Goal: Task Accomplishment & Management: Manage account settings

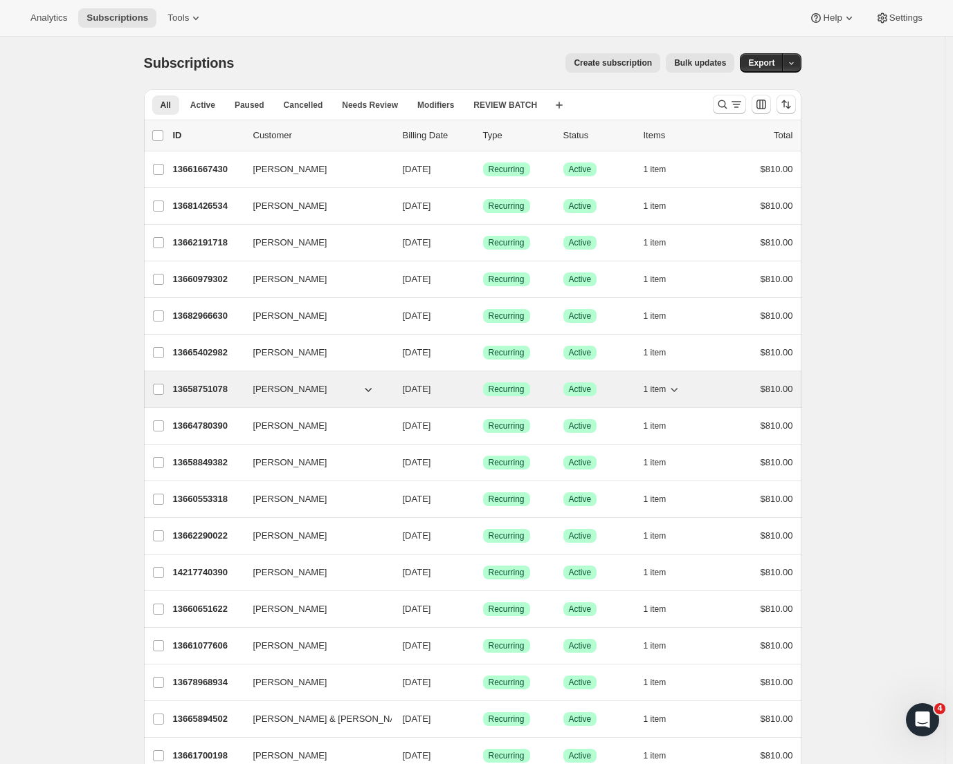
click at [210, 381] on div "13658751078 [PERSON_NAME] [DATE] Success Recurring Success Active 1 item $810.00" at bounding box center [483, 389] width 620 height 19
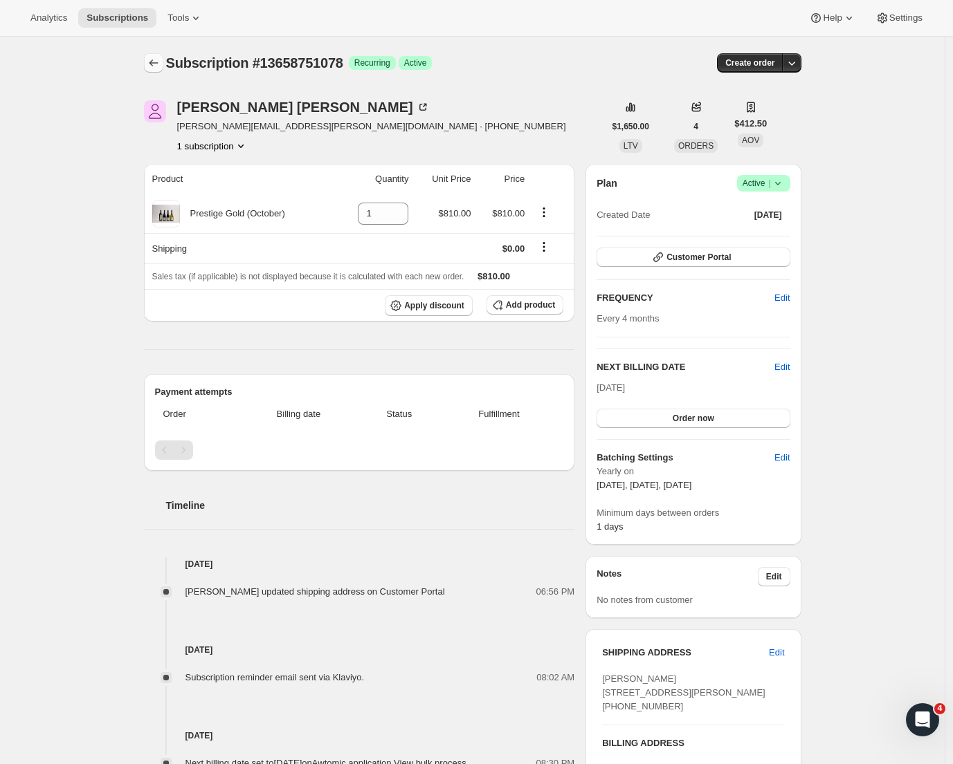
click at [159, 63] on icon "Subscriptions" at bounding box center [154, 63] width 14 height 14
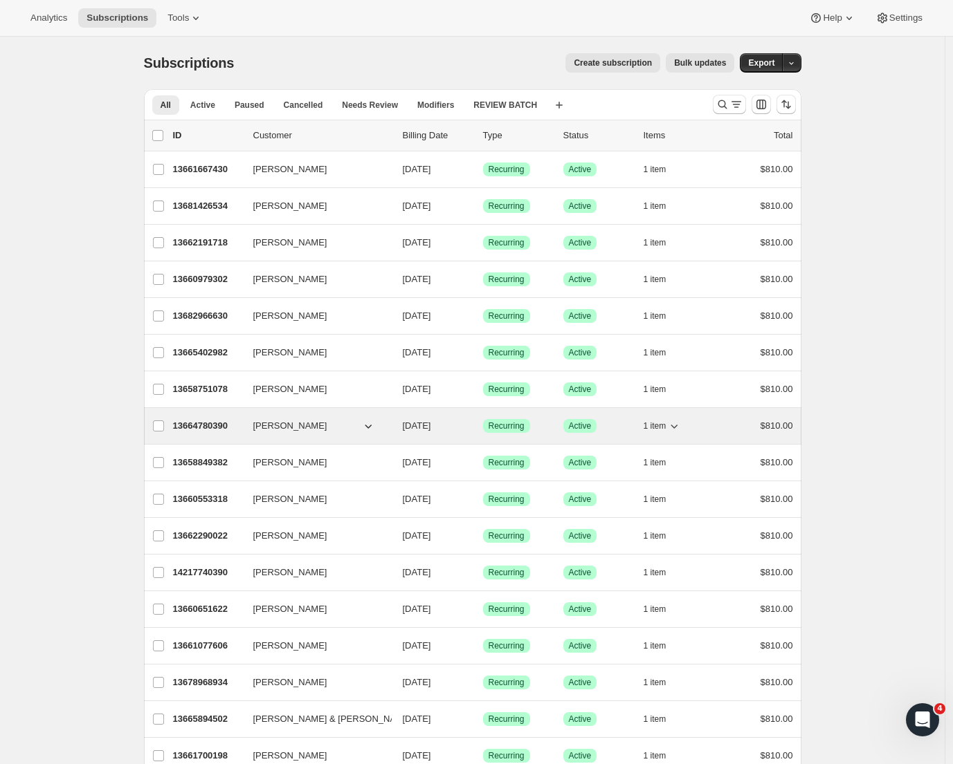
click at [217, 427] on p "13664780390" at bounding box center [207, 426] width 69 height 14
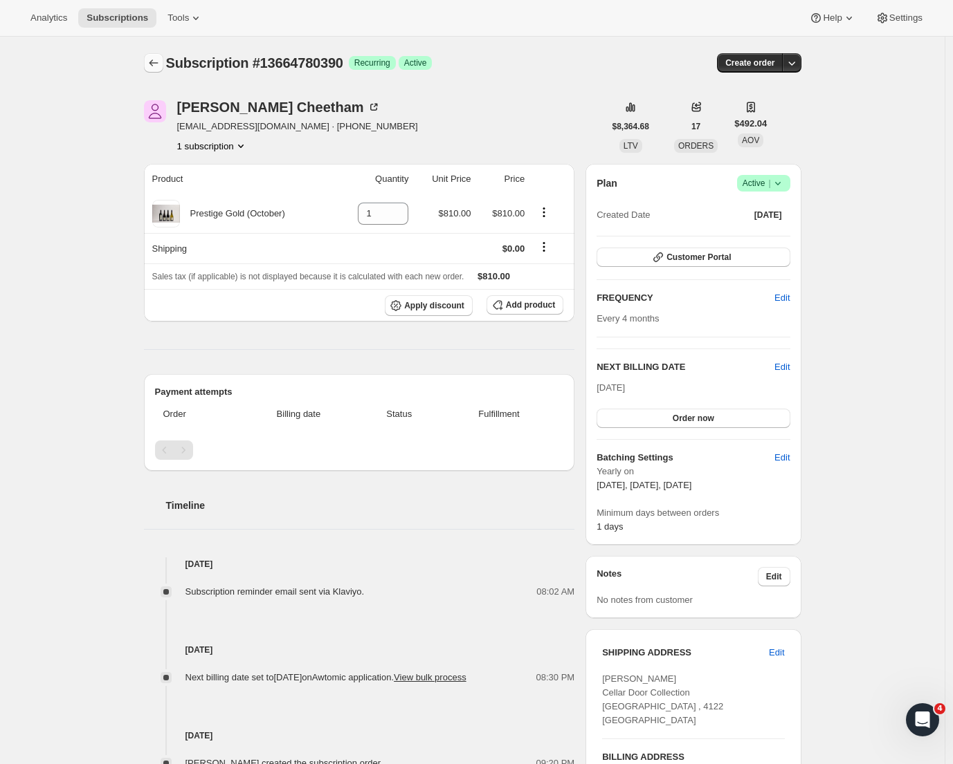
click at [158, 62] on icon "Subscriptions" at bounding box center [154, 63] width 14 height 14
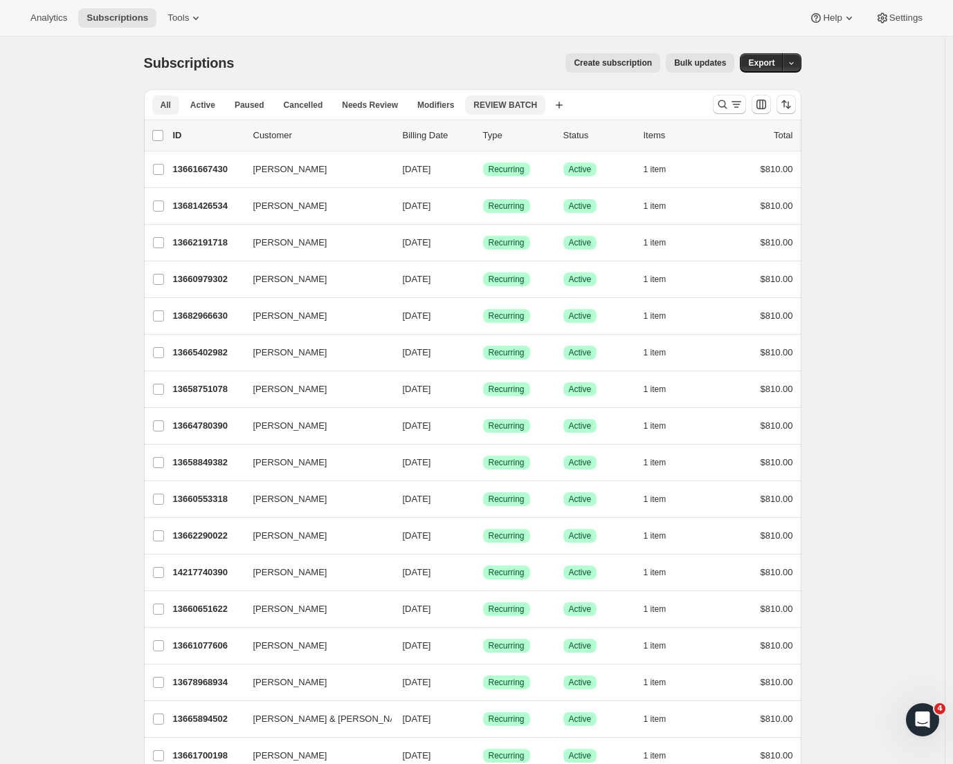
click at [534, 107] on span "REVIEW BATCH" at bounding box center [505, 105] width 64 height 11
click at [510, 104] on span "REVIEW BATCH" at bounding box center [505, 105] width 64 height 11
click at [506, 105] on span "REVIEW BATCH" at bounding box center [505, 105] width 64 height 11
click at [439, 104] on span "Modifiers" at bounding box center [435, 105] width 37 height 11
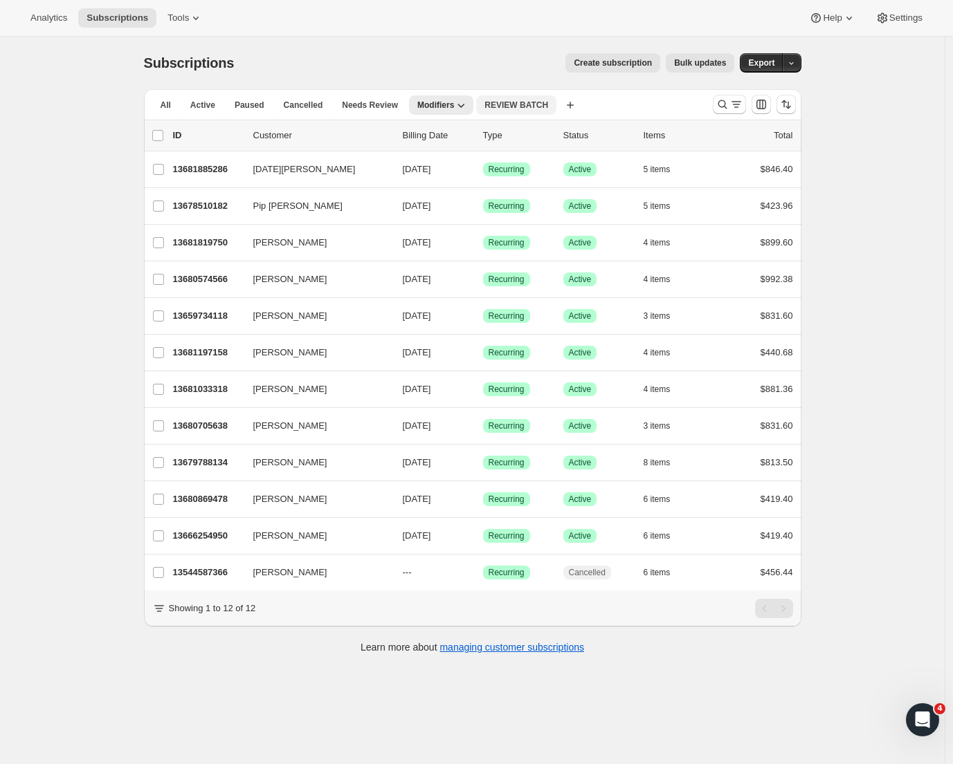
click at [517, 104] on span "REVIEW BATCH" at bounding box center [516, 105] width 64 height 11
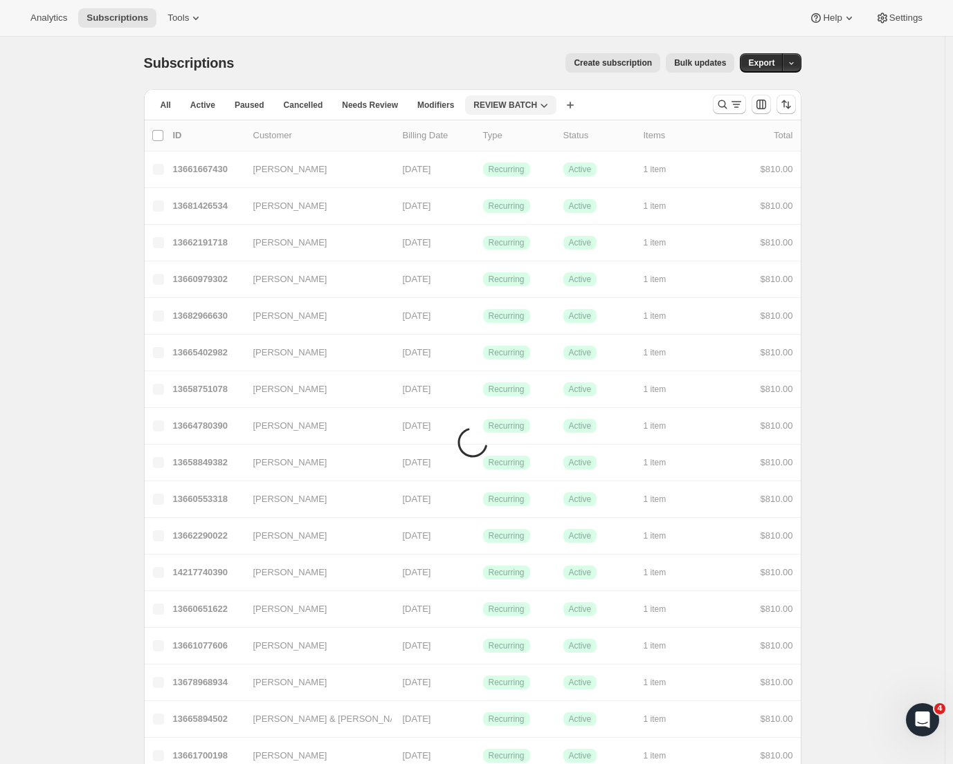
click at [528, 109] on span "REVIEW BATCH" at bounding box center [505, 105] width 64 height 11
click at [522, 104] on span "REVIEW BATCH" at bounding box center [505, 105] width 64 height 11
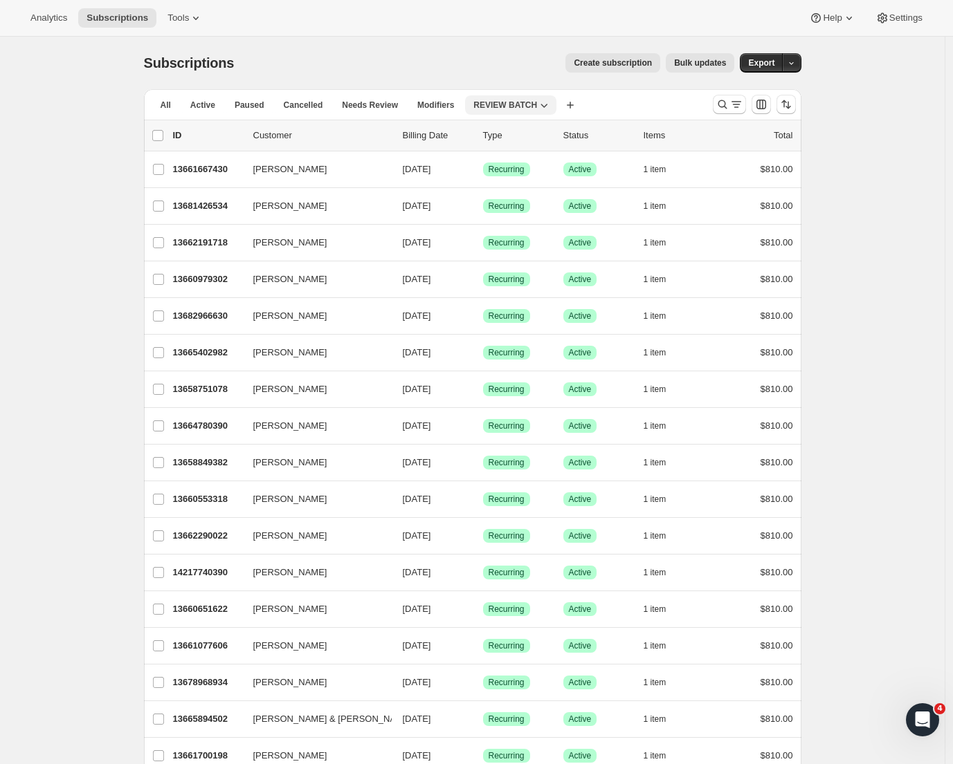
click at [527, 107] on span "REVIEW BATCH" at bounding box center [505, 105] width 64 height 11
click at [494, 58] on div "Create subscription Bulk updates" at bounding box center [492, 62] width 484 height 19
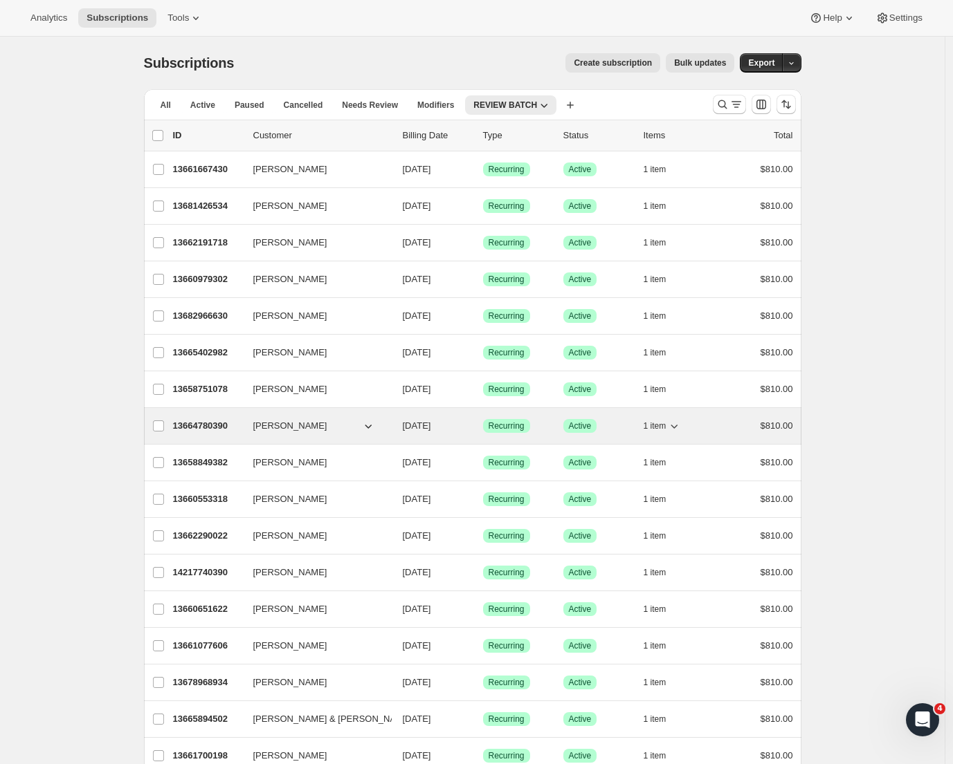
click at [185, 428] on p "13664780390" at bounding box center [207, 426] width 69 height 14
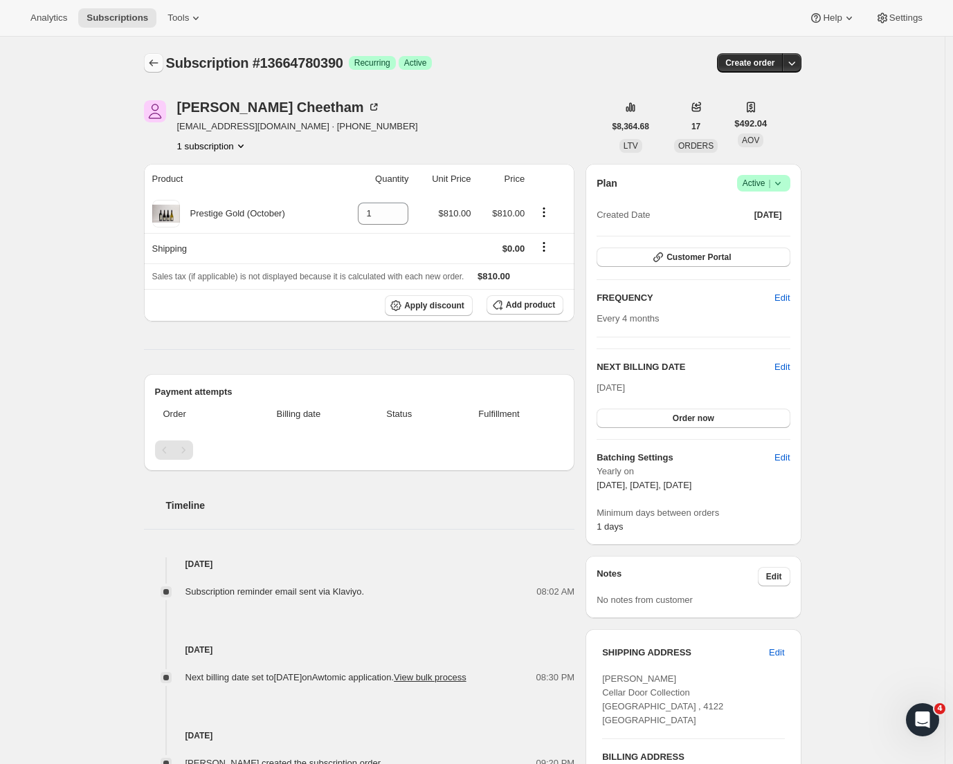
click at [159, 58] on icon "Subscriptions" at bounding box center [154, 63] width 14 height 14
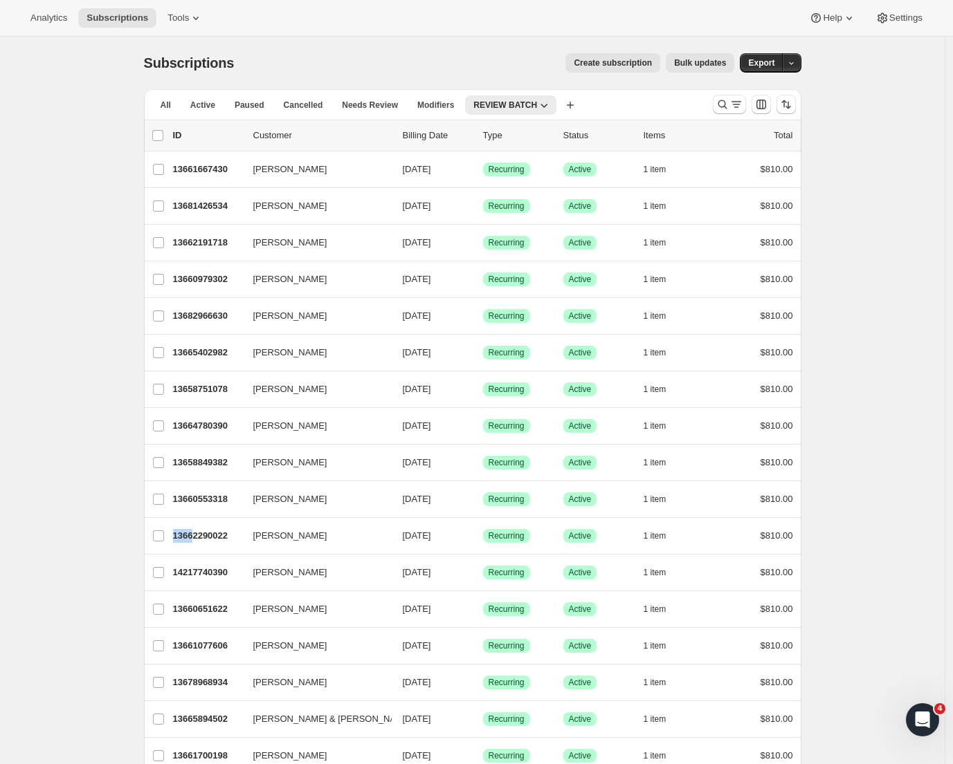
drag, startPoint x: 197, startPoint y: 538, endPoint x: 100, endPoint y: 517, distance: 99.0
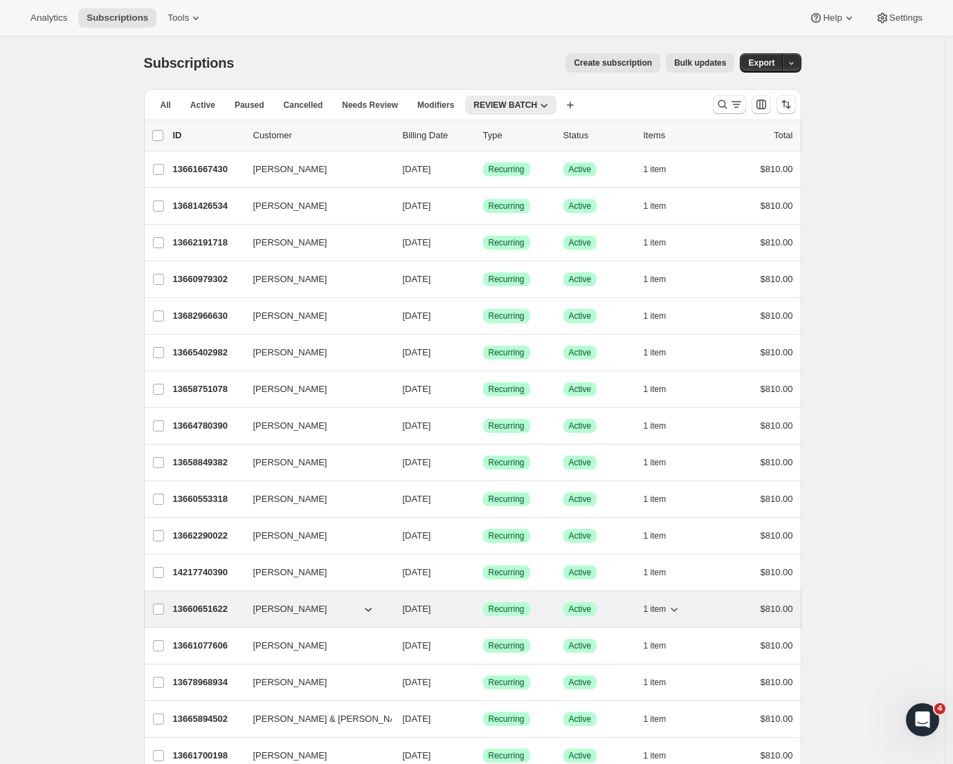
click at [194, 605] on p "13660651622" at bounding box center [207, 610] width 69 height 14
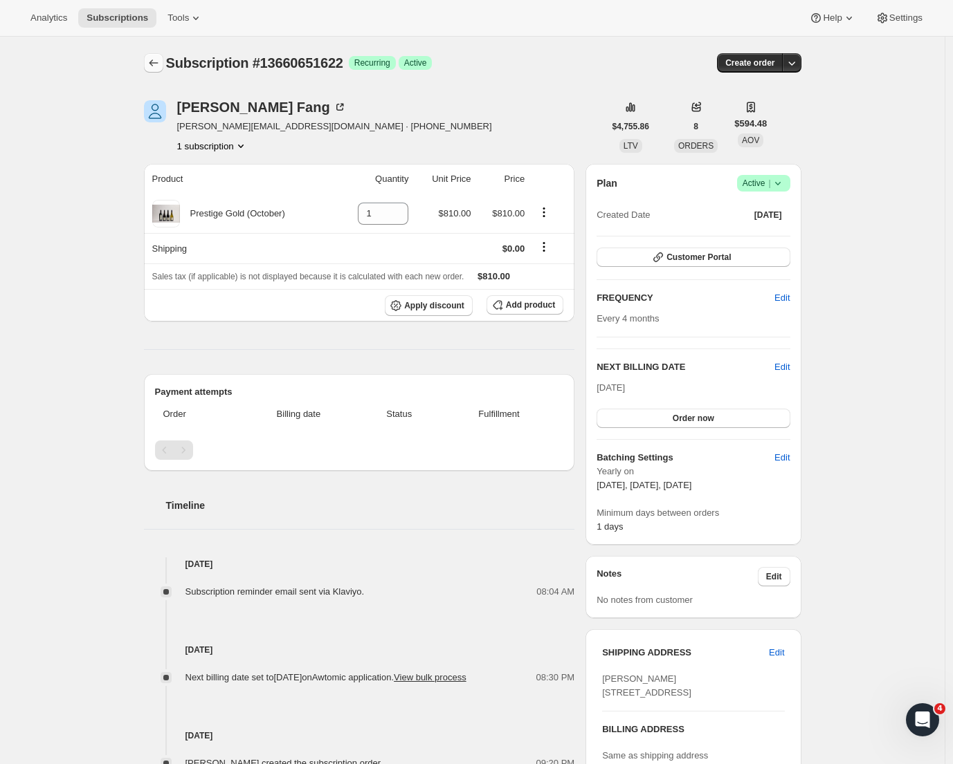
click at [154, 62] on icon "Subscriptions" at bounding box center [153, 62] width 9 height 7
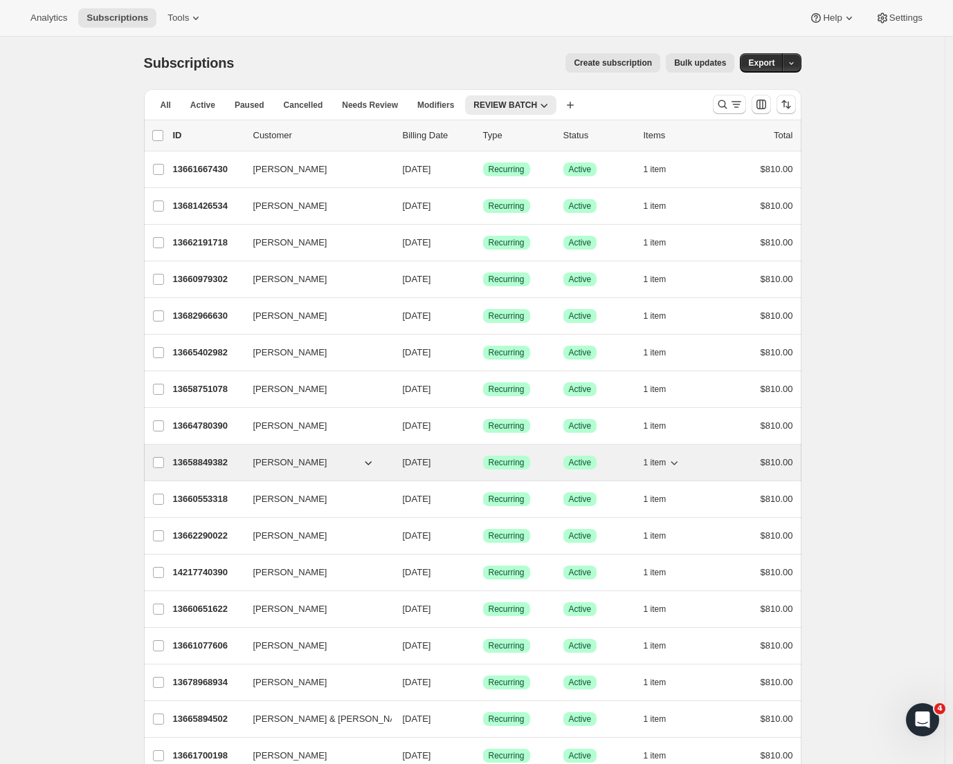
scroll to position [1086, 0]
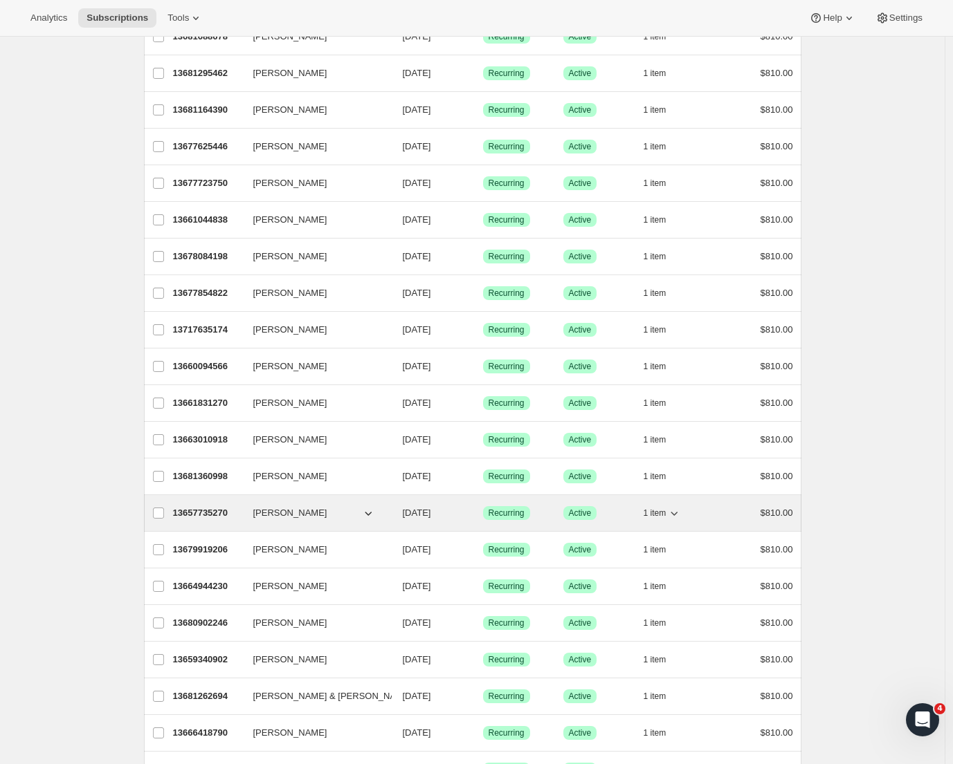
click at [209, 513] on p "13657735270" at bounding box center [207, 513] width 69 height 14
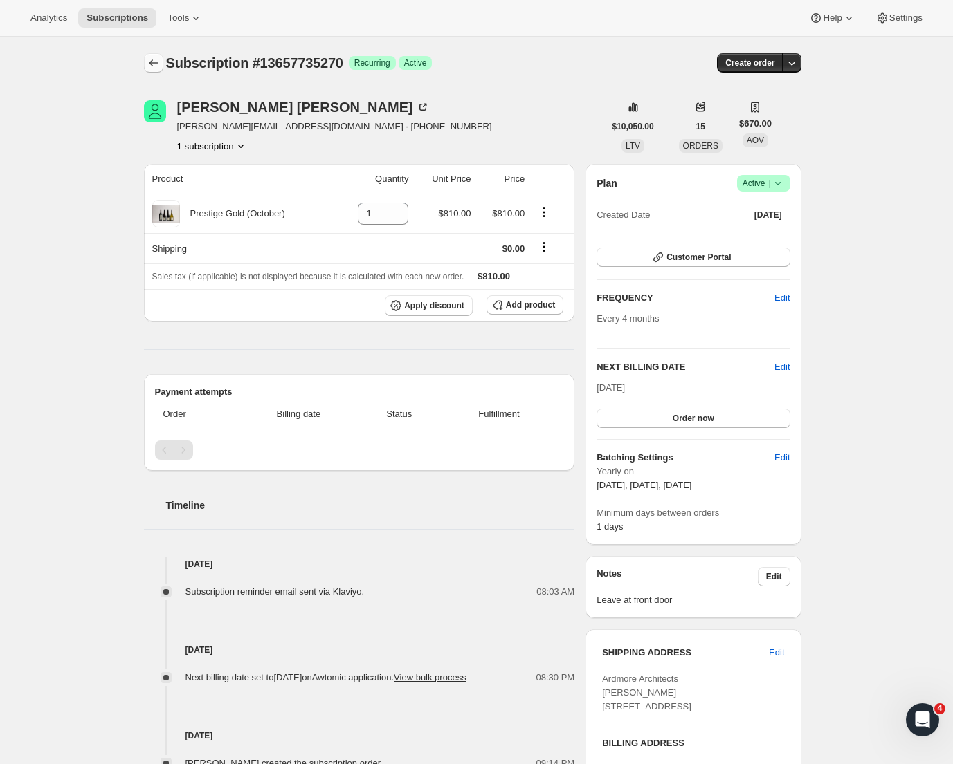
click at [157, 62] on icon "Subscriptions" at bounding box center [154, 63] width 14 height 14
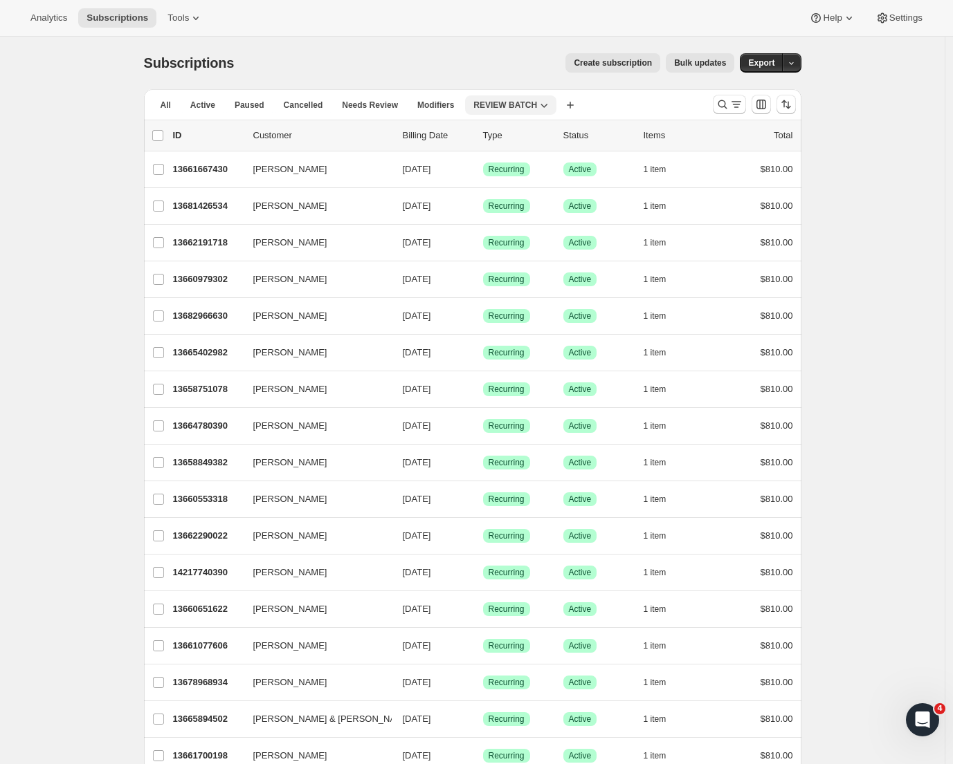
click at [537, 110] on span "REVIEW BATCH" at bounding box center [505, 105] width 64 height 11
click at [725, 109] on icon "Search and filter results" at bounding box center [722, 105] width 14 height 14
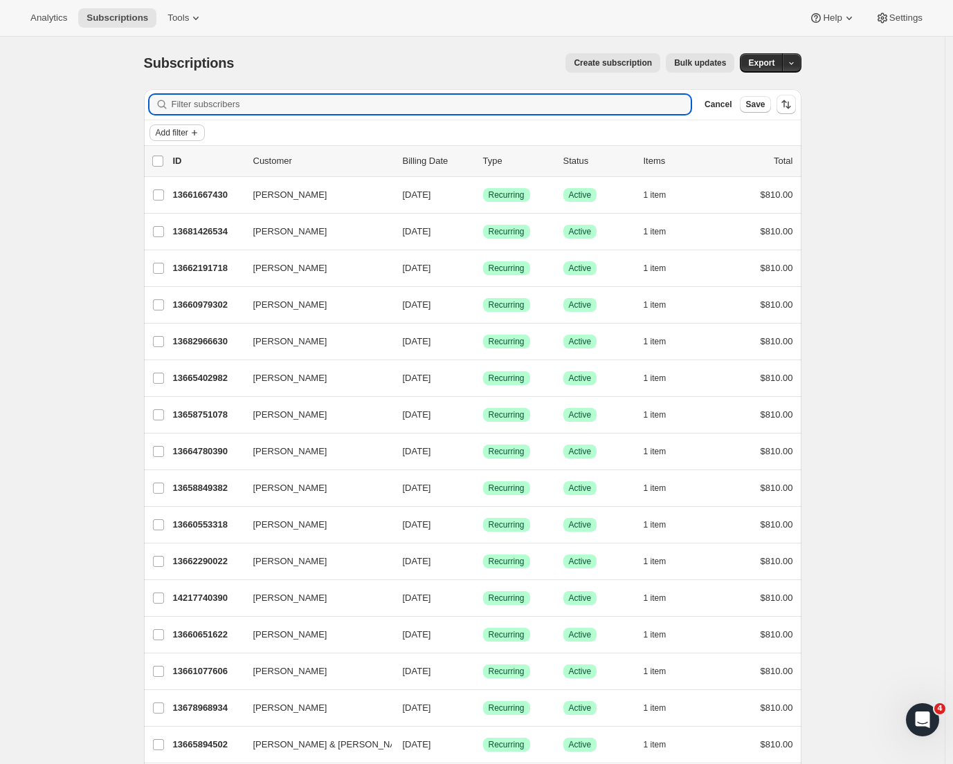
click at [186, 134] on span "Add filter" at bounding box center [172, 132] width 33 height 11
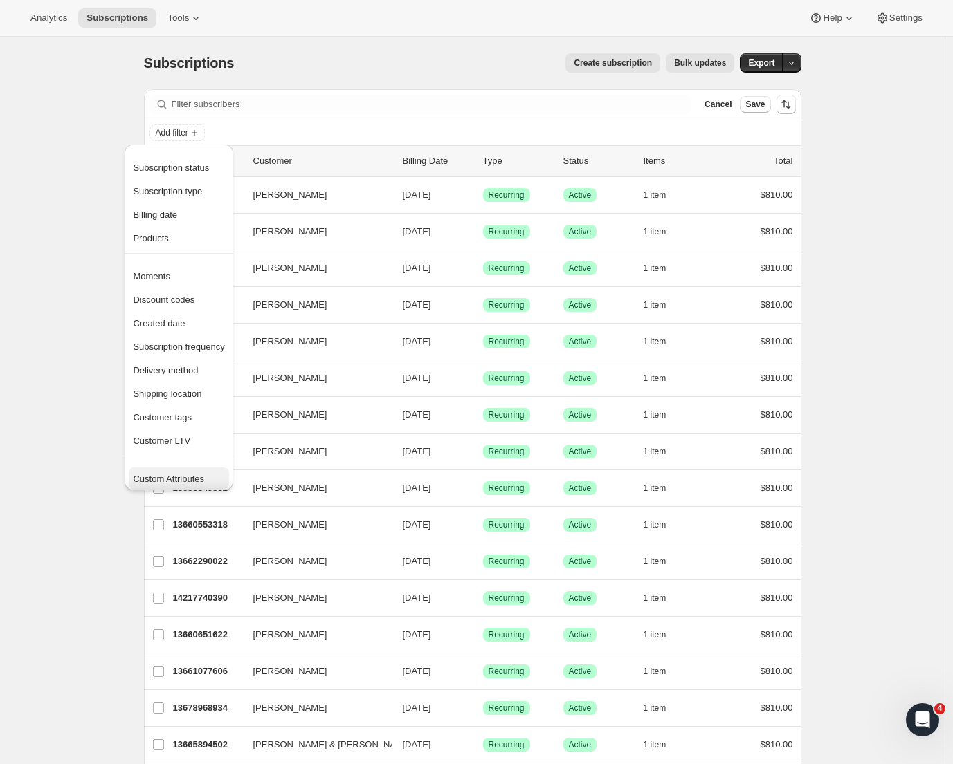
click at [174, 474] on span "Custom Attributes" at bounding box center [168, 479] width 71 height 10
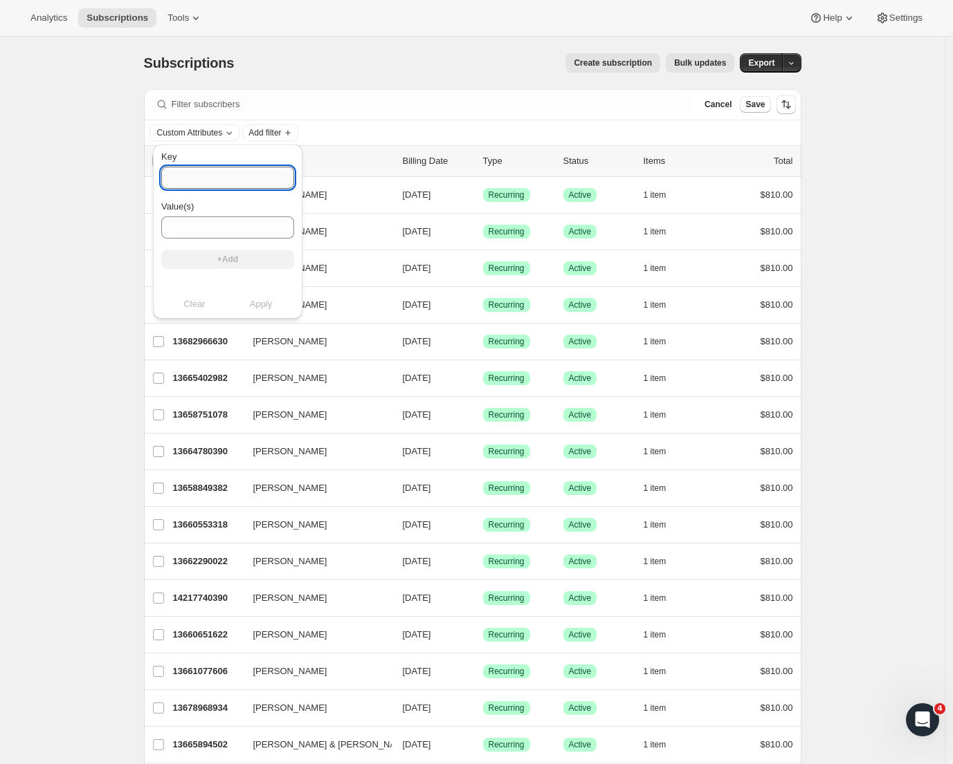
click at [194, 185] on input "Key" at bounding box center [227, 178] width 133 height 22
click at [196, 228] on input "Value(s)" at bounding box center [227, 228] width 133 height 22
click at [198, 175] on input "Key" at bounding box center [227, 178] width 133 height 22
click at [717, 105] on span "Cancel" at bounding box center [717, 104] width 27 height 11
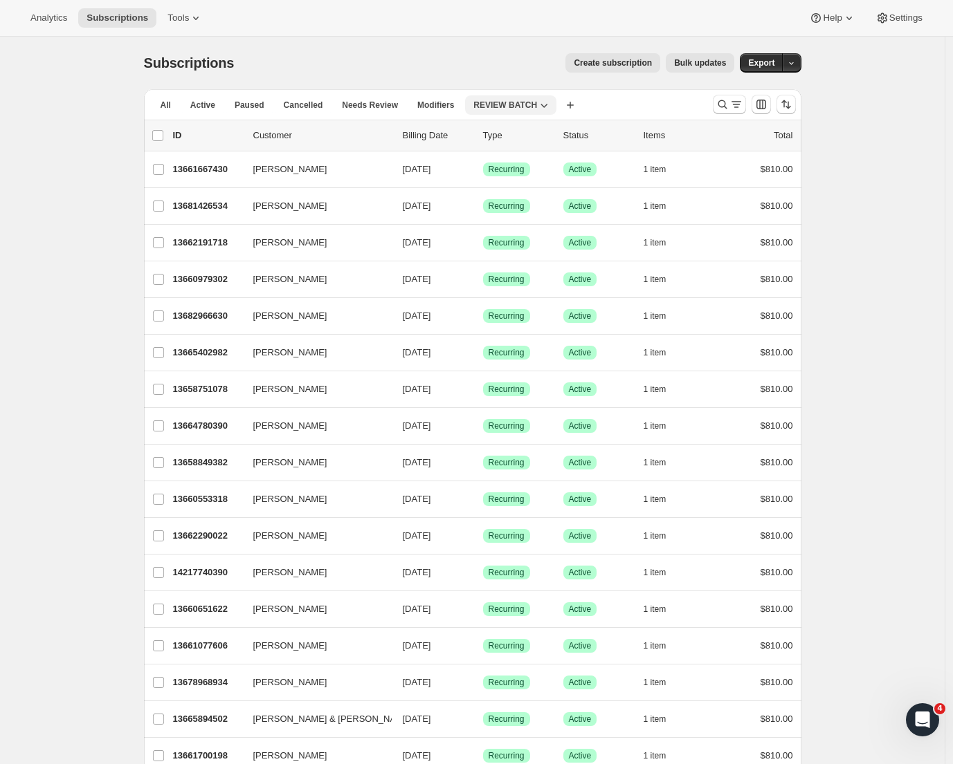
click at [497, 111] on button "REVIEW BATCH" at bounding box center [510, 104] width 91 height 19
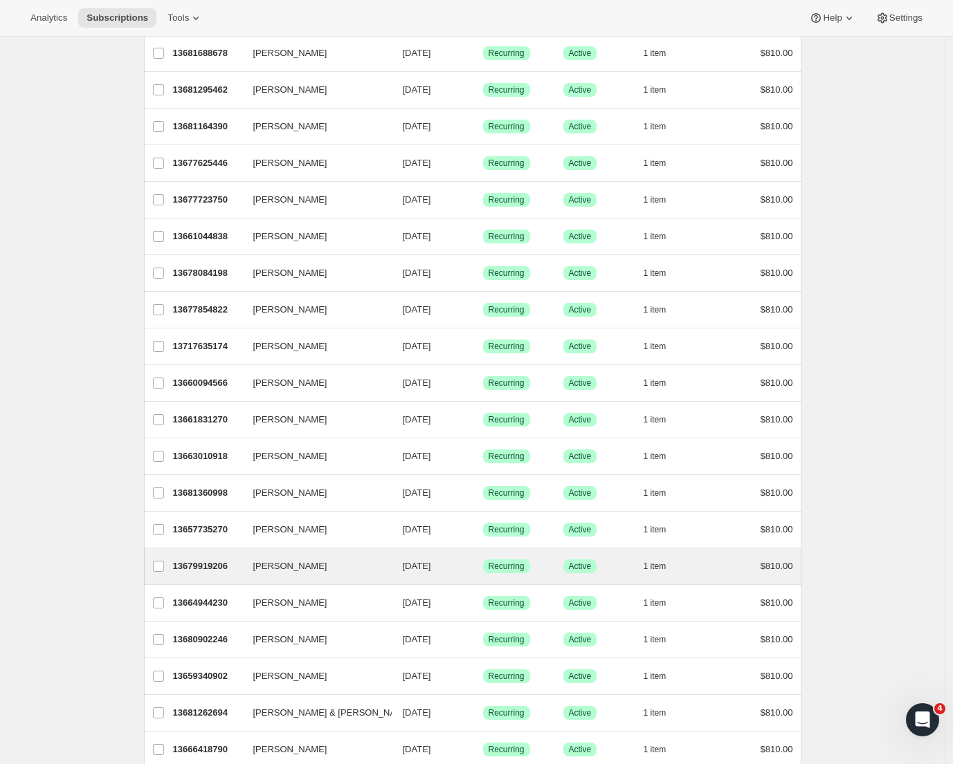
scroll to position [1307, 0]
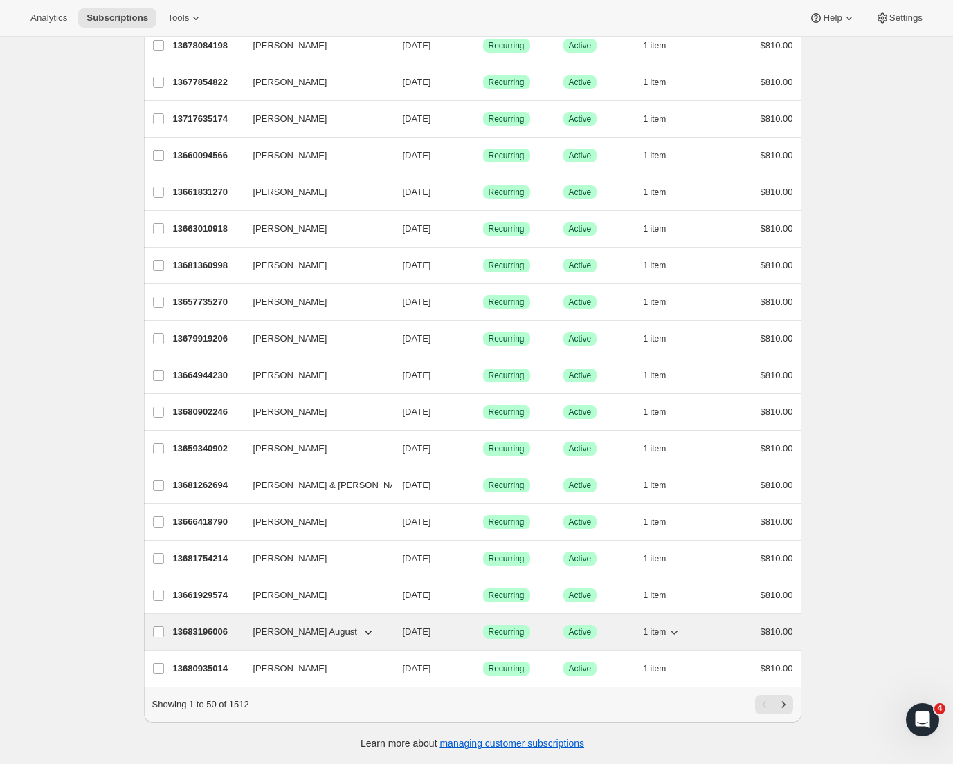
click at [190, 625] on p "13683196006" at bounding box center [207, 632] width 69 height 14
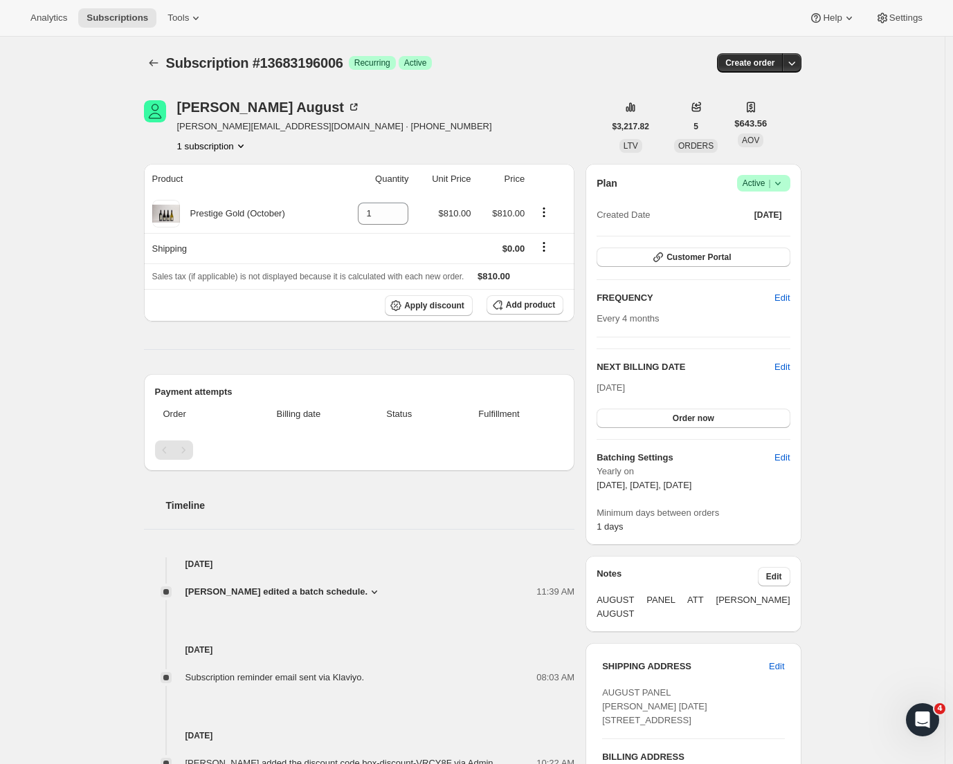
scroll to position [387, 0]
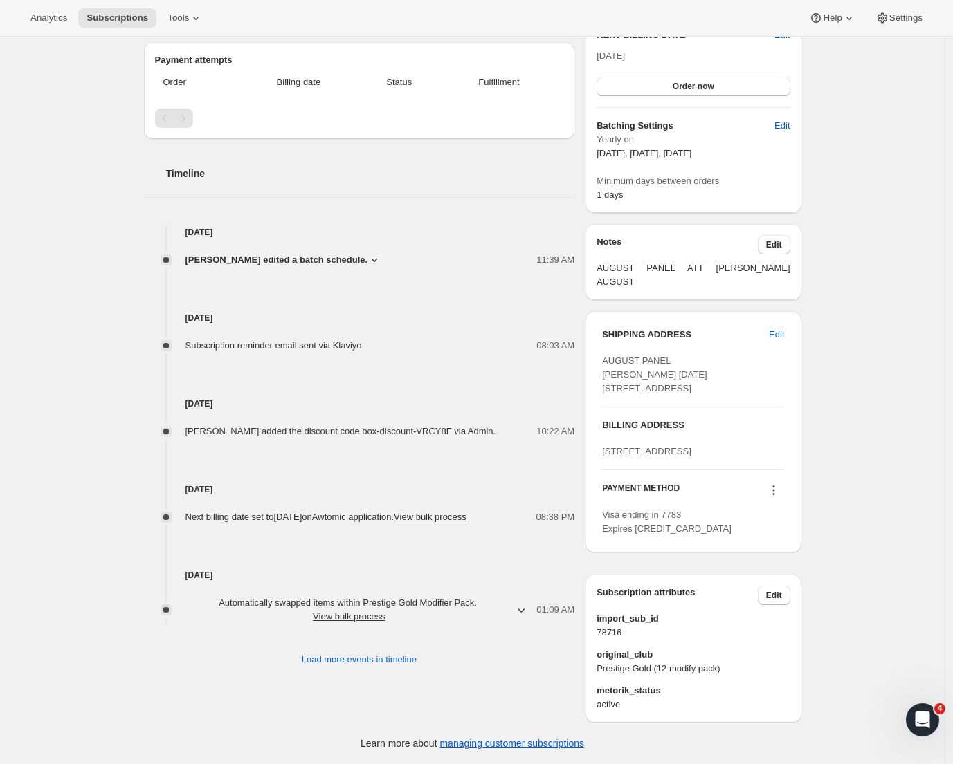
click at [711, 661] on span "original_club" at bounding box center [692, 655] width 193 height 14
drag, startPoint x: 731, startPoint y: 667, endPoint x: 599, endPoint y: 656, distance: 132.5
click at [599, 656] on div "Subscription attributes Edit import_sub_id 78716 original_club Prestige Gold (1…" at bounding box center [692, 649] width 215 height 148
copy div "original_club Prestige Gold (12 modify pack)"
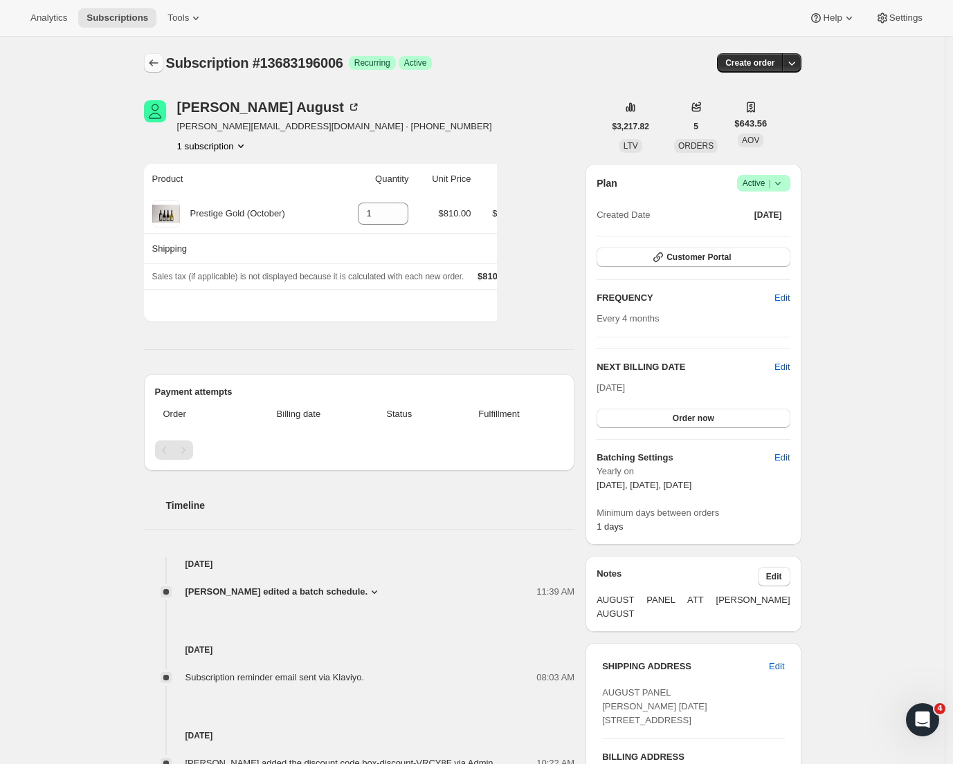
click at [154, 59] on icon "Subscriptions" at bounding box center [154, 63] width 14 height 14
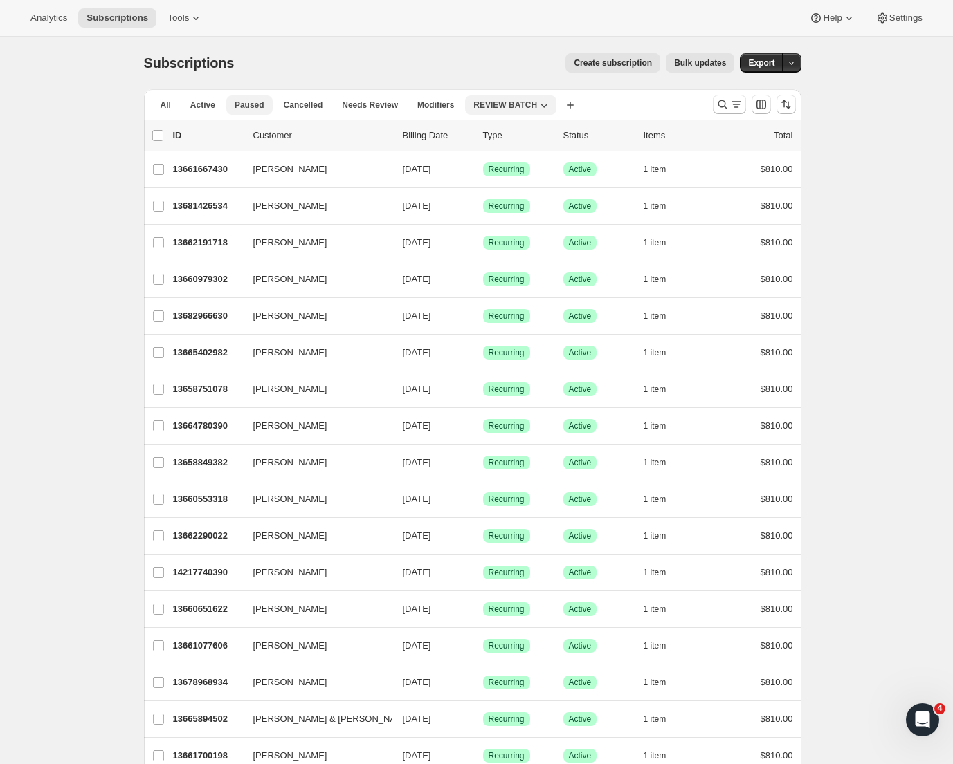
drag, startPoint x: 204, startPoint y: 106, endPoint x: 266, endPoint y: 97, distance: 62.2
click at [205, 106] on span "Active" at bounding box center [202, 105] width 25 height 11
drag, startPoint x: 756, startPoint y: 103, endPoint x: 742, endPoint y: 102, distance: 13.9
click at [754, 103] on div at bounding box center [754, 105] width 94 height 28
click at [742, 102] on icon "Search and filter results" at bounding box center [736, 105] width 14 height 14
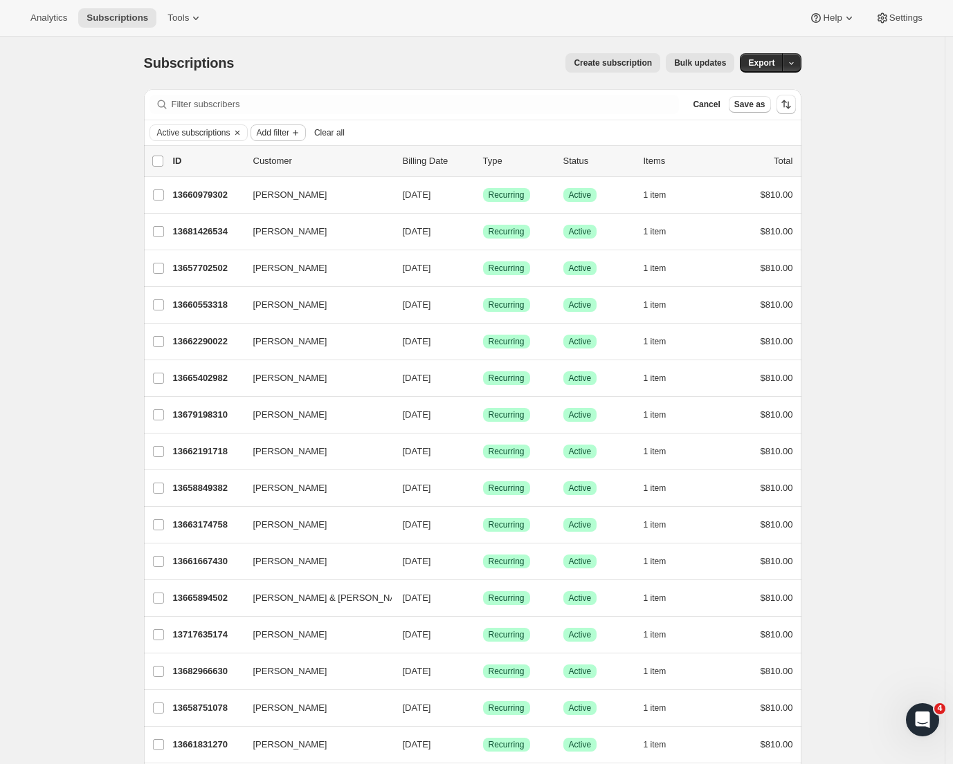
click at [277, 131] on span "Add filter" at bounding box center [273, 132] width 33 height 11
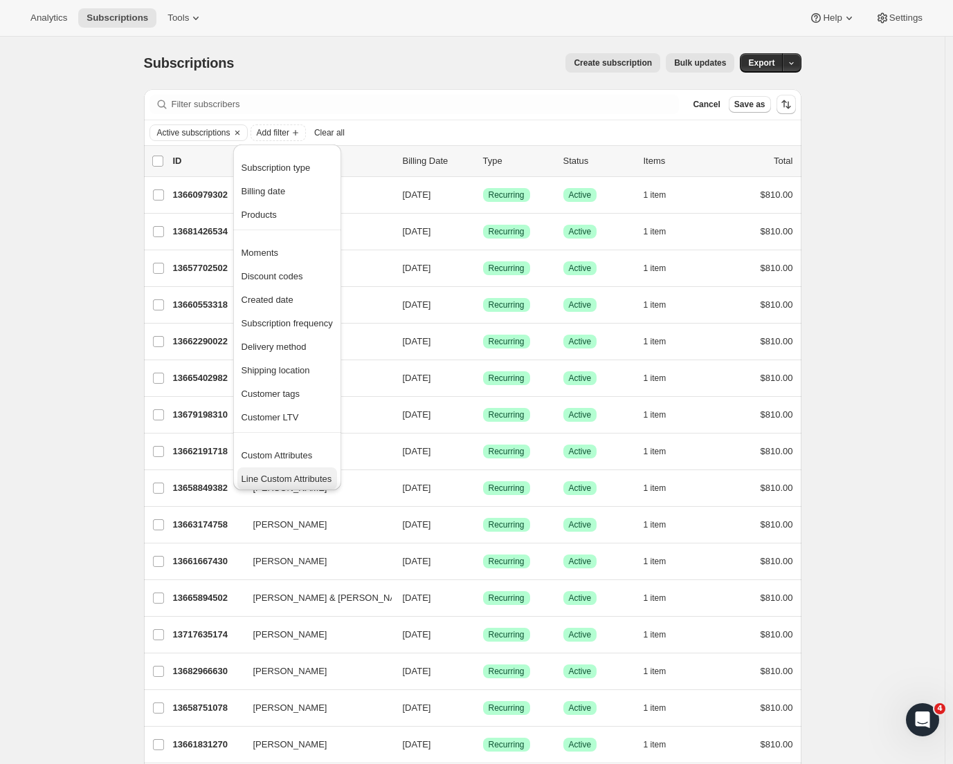
click at [301, 476] on span "Line Custom Attributes" at bounding box center [286, 479] width 91 height 10
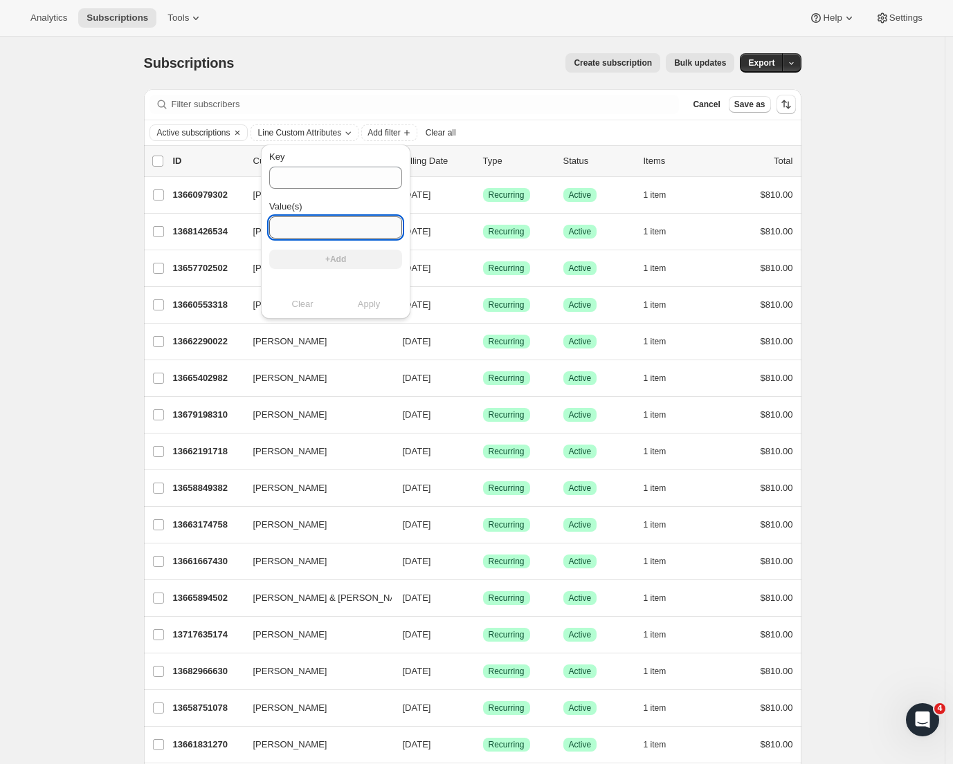
click at [290, 238] on input "Value(s)" at bounding box center [335, 228] width 133 height 22
click at [294, 177] on input "Key" at bounding box center [335, 178] width 133 height 22
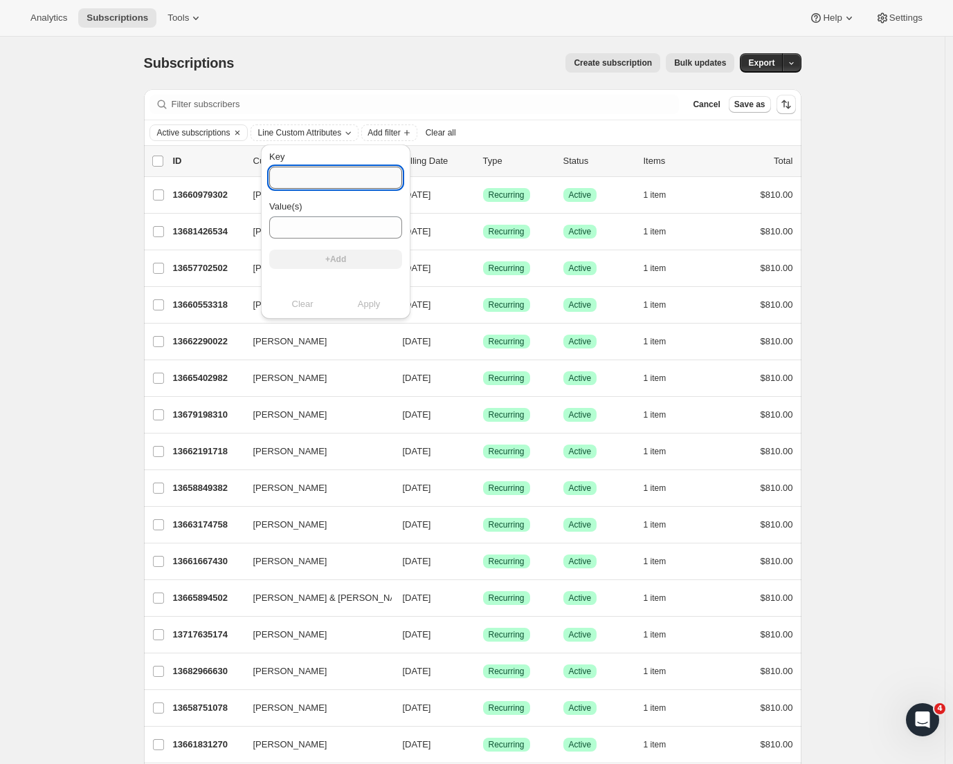
paste input "original_club Prestige Gold (12 modify pack)"
drag, startPoint x: 395, startPoint y: 177, endPoint x: 336, endPoint y: 177, distance: 59.5
click at [336, 177] on input "original_club Prestige Gold (12 modify pack)" at bounding box center [335, 178] width 133 height 22
type input "original_club"
click at [312, 230] on input "Value(s)" at bounding box center [335, 228] width 133 height 22
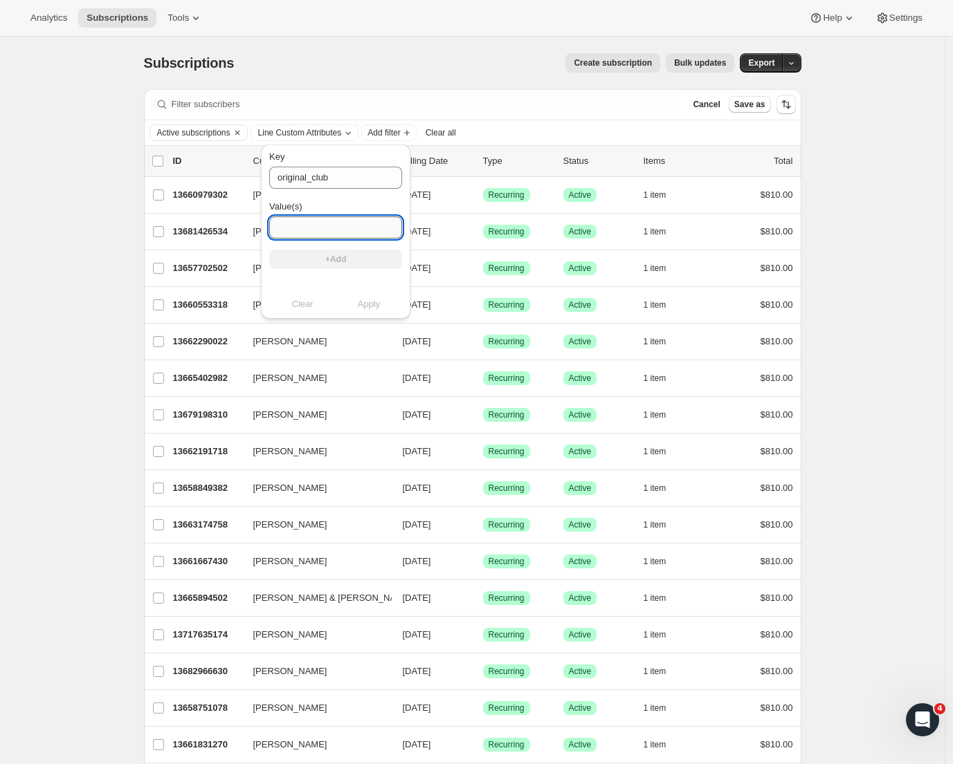
paste input "Prestige Gold (12 modify pack)"
type input "Prestige Gold (12 modify pack)"
click at [356, 257] on button "+Add" at bounding box center [335, 259] width 133 height 19
click at [348, 234] on input "Value(s)" at bounding box center [335, 228] width 133 height 22
paste input "Prestige Gold (12 modify pack)"
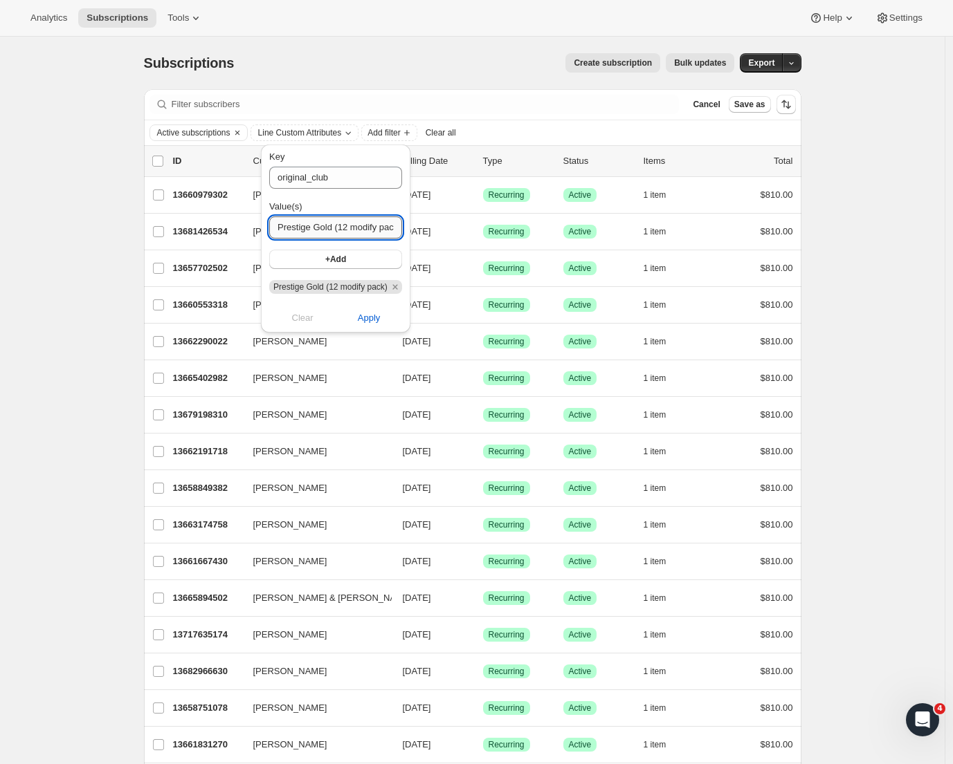
click at [322, 230] on input "Prestige Gold (12 modify pack)" at bounding box center [335, 228] width 133 height 22
click at [353, 229] on input "Prestige Silver (12 modify pack)" at bounding box center [335, 228] width 133 height 22
type input "Prestige Silver (6 modify pack)"
click at [364, 314] on span "Apply" at bounding box center [369, 318] width 23 height 14
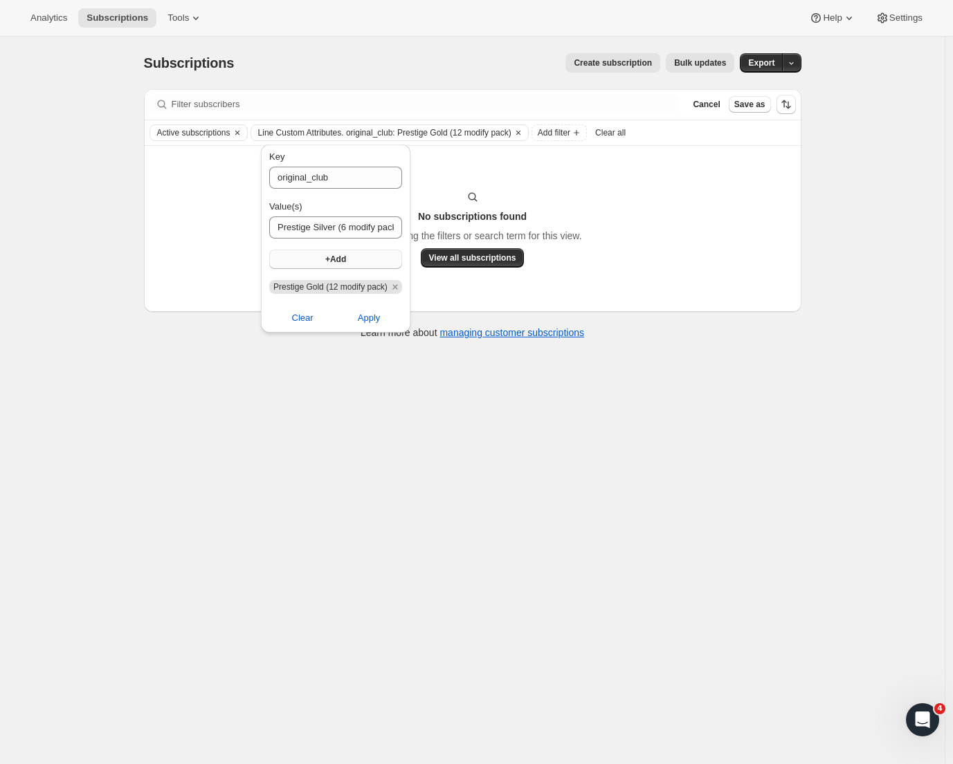
click at [340, 257] on span "+Add" at bounding box center [335, 259] width 21 height 11
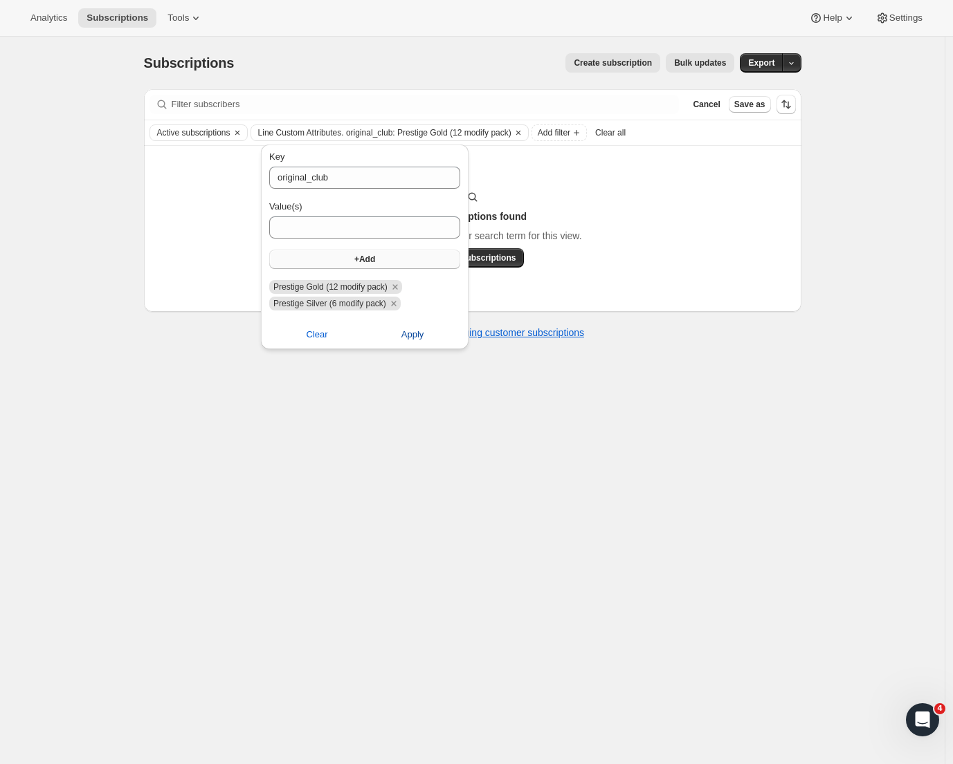
click at [410, 328] on span "Apply" at bounding box center [412, 335] width 23 height 14
click at [408, 379] on div "Subscriptions. This page is ready Subscriptions Create subscription Bulk update…" at bounding box center [472, 419] width 944 height 764
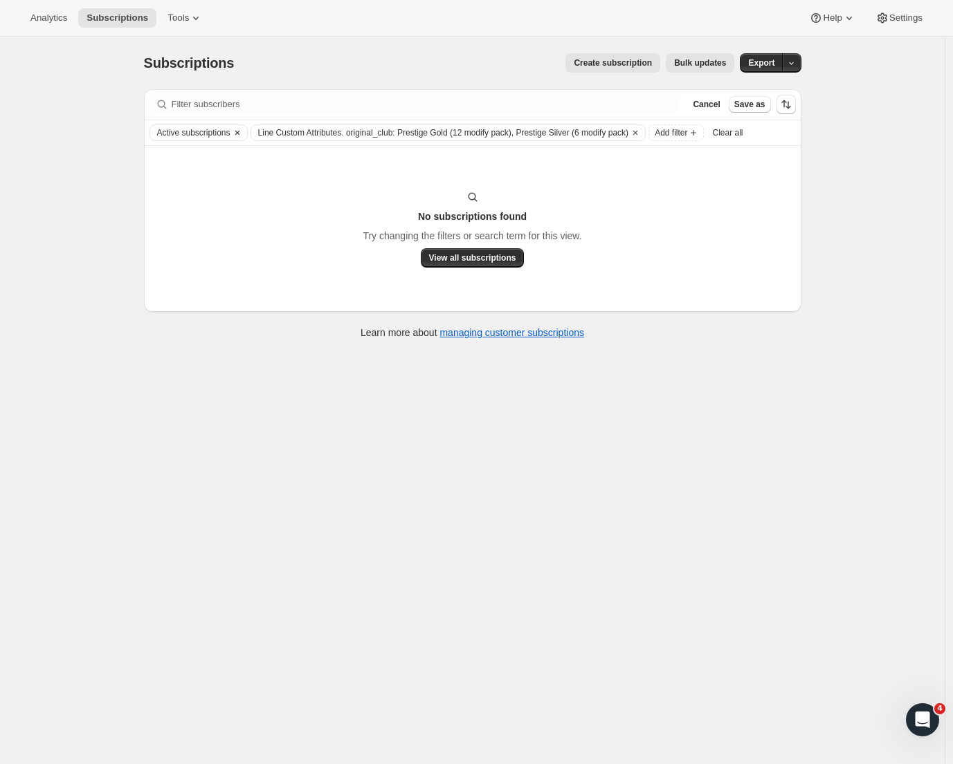
click at [243, 136] on icon "Clear" at bounding box center [237, 132] width 11 height 11
click at [540, 135] on icon "Clear" at bounding box center [534, 132] width 11 height 11
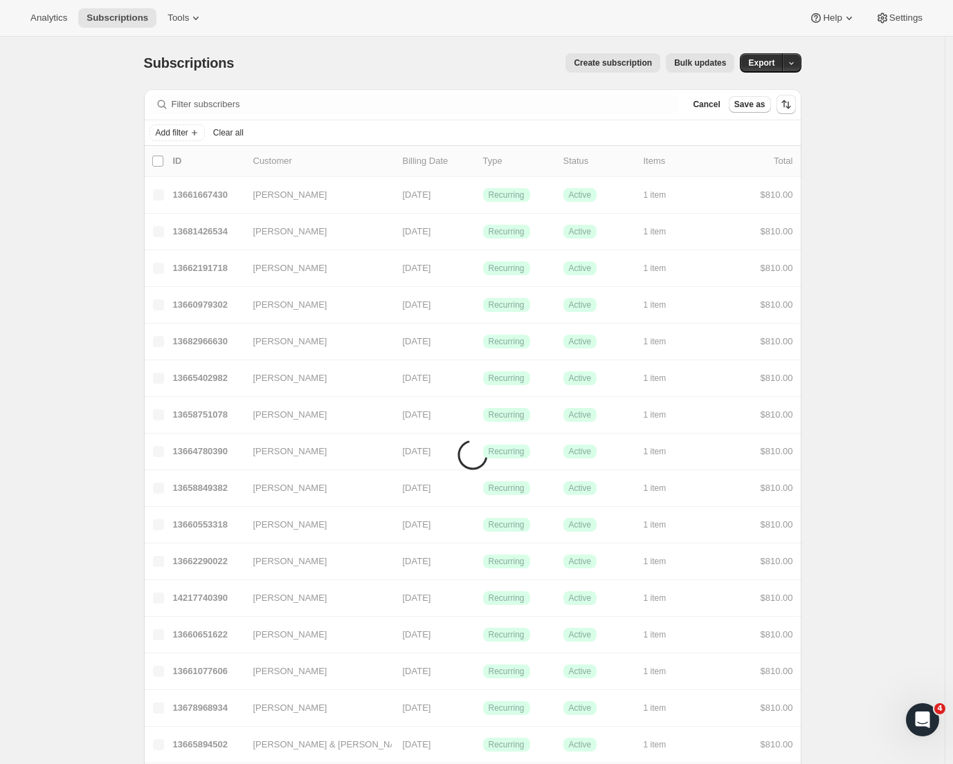
click at [711, 104] on span "Cancel" at bounding box center [705, 104] width 27 height 11
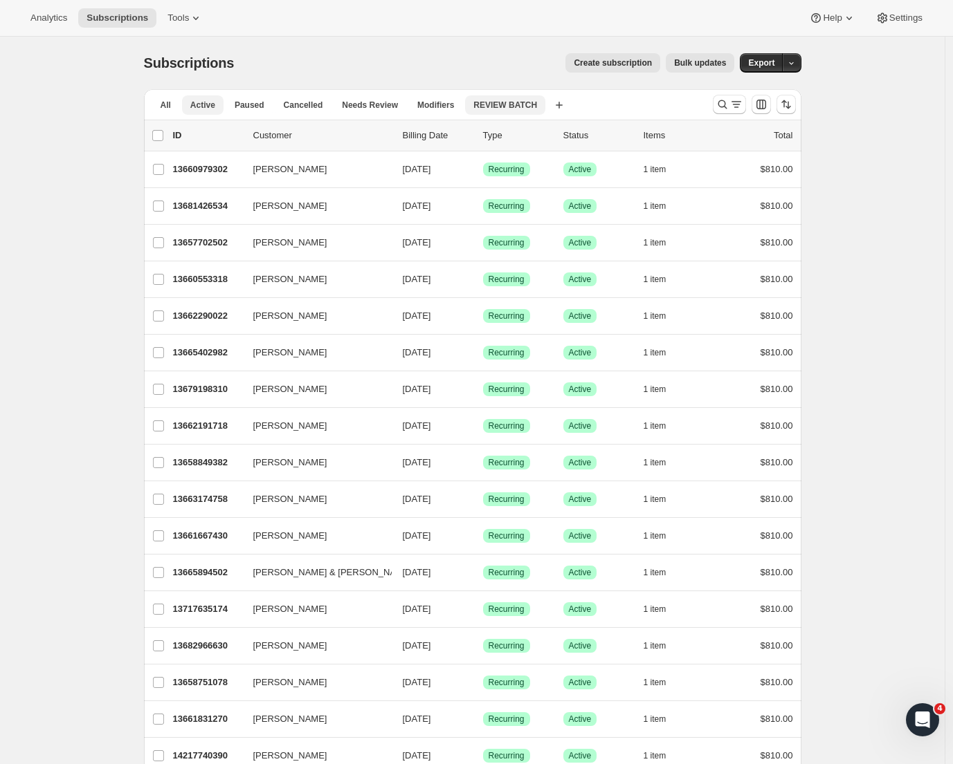
click at [529, 107] on span "REVIEW BATCH" at bounding box center [505, 105] width 64 height 11
click at [537, 102] on span "REVIEW BATCH" at bounding box center [505, 105] width 64 height 11
click at [524, 182] on span "Delete view" at bounding box center [518, 181] width 46 height 10
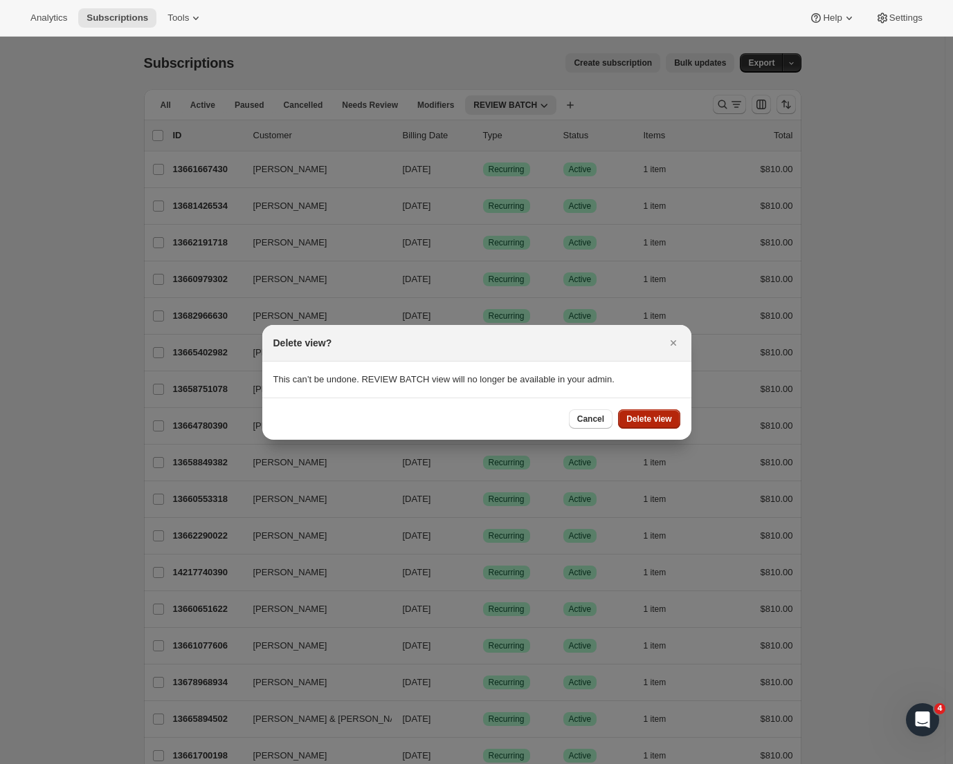
click at [653, 425] on button "Delete view" at bounding box center [649, 419] width 62 height 19
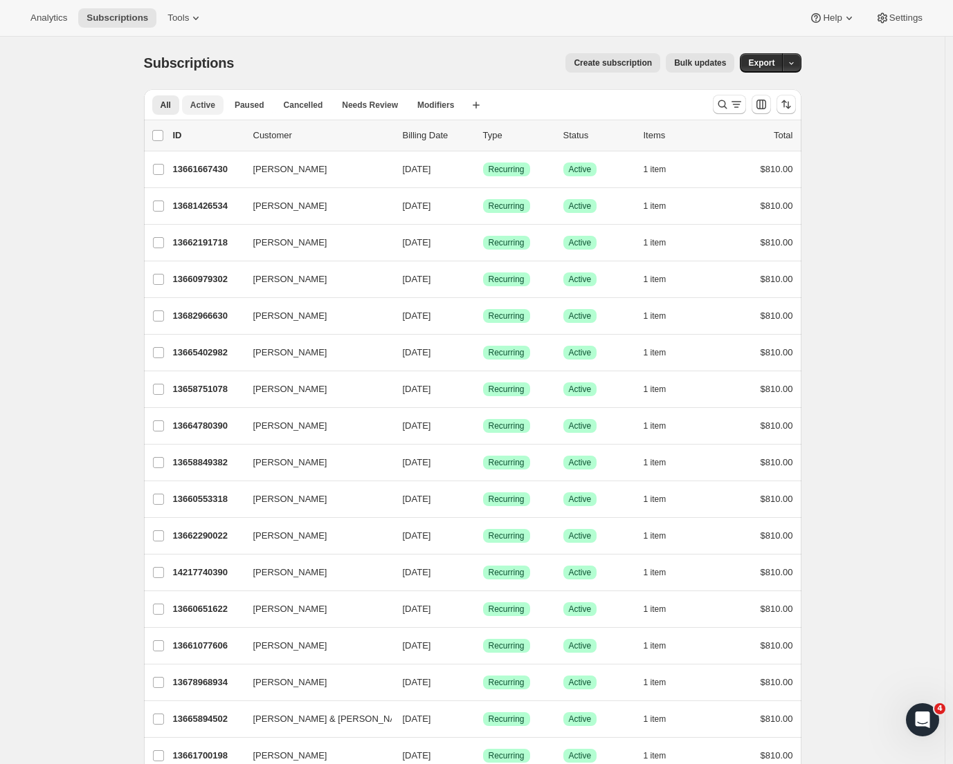
click at [208, 109] on span "Active" at bounding box center [202, 105] width 25 height 11
click at [443, 104] on span "Modifiers" at bounding box center [435, 105] width 37 height 11
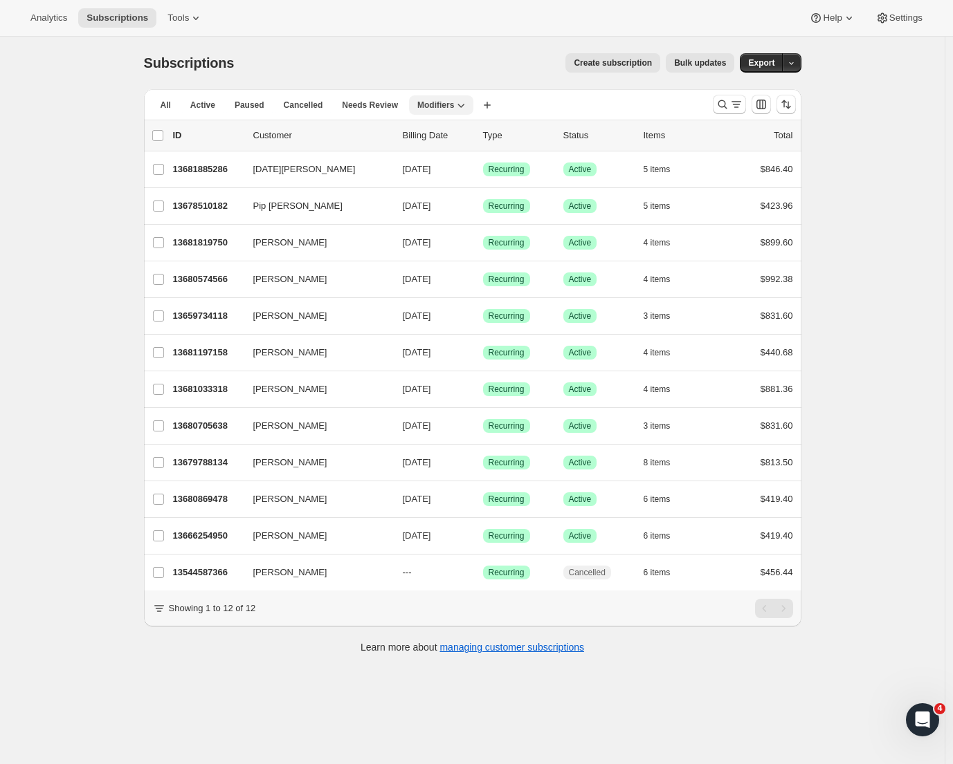
click at [467, 102] on icon "button" at bounding box center [461, 105] width 14 height 14
click at [443, 180] on span "Delete view" at bounding box center [448, 181] width 46 height 10
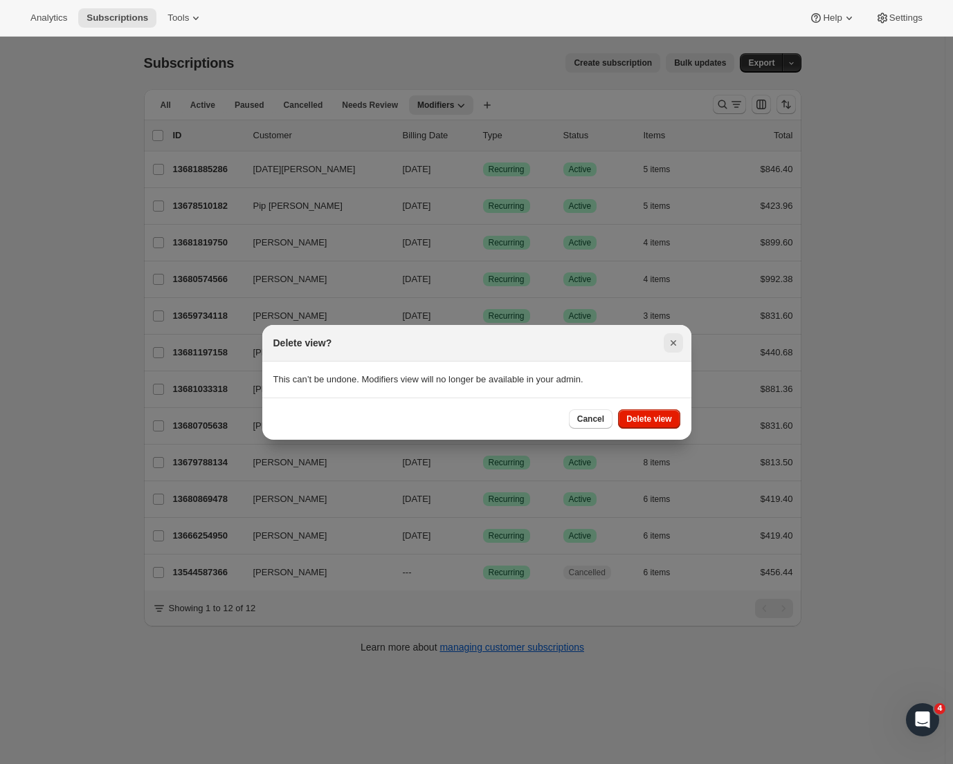
click at [674, 344] on icon "Close" at bounding box center [673, 343] width 6 height 6
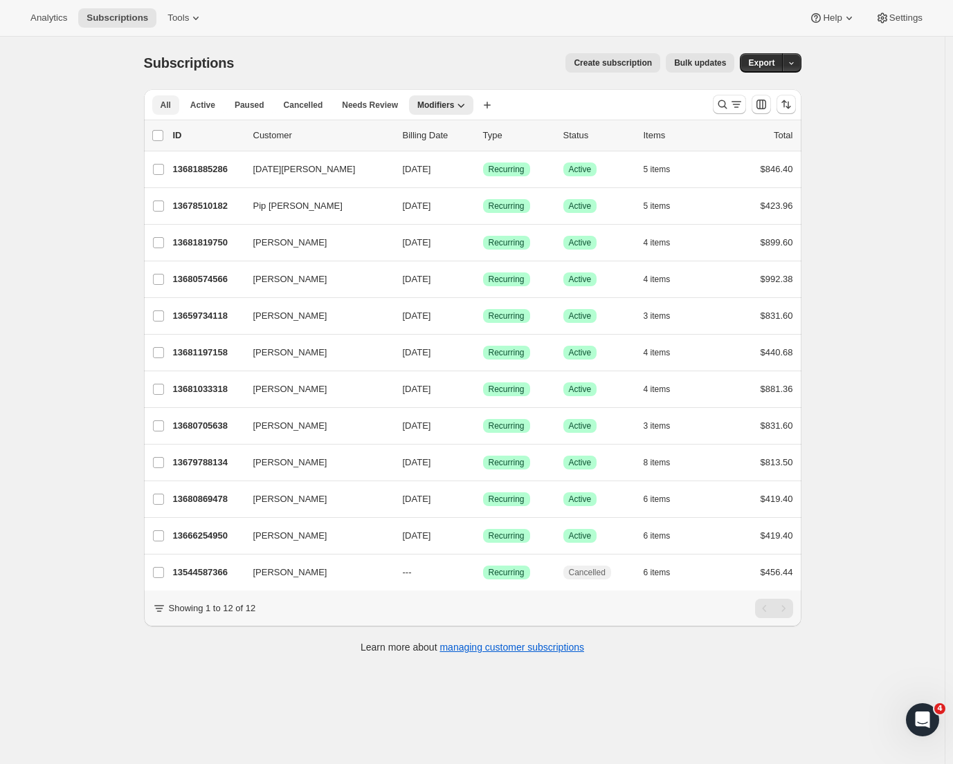
click at [171, 101] on span "All" at bounding box center [165, 105] width 10 height 11
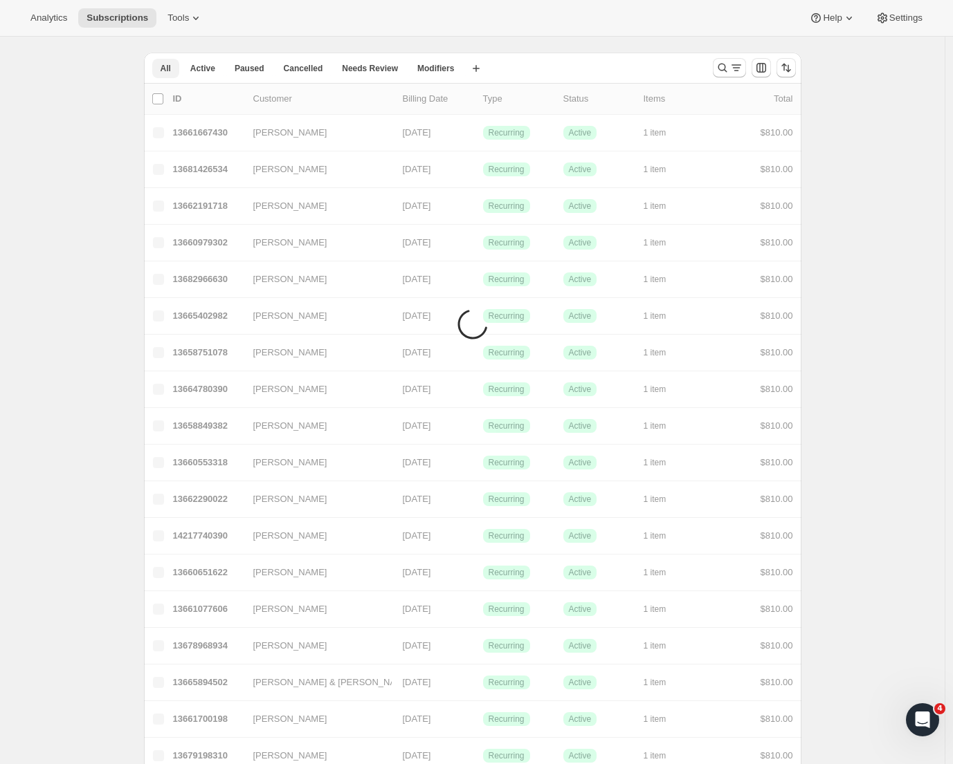
click at [176, 74] on button "All" at bounding box center [165, 68] width 27 height 19
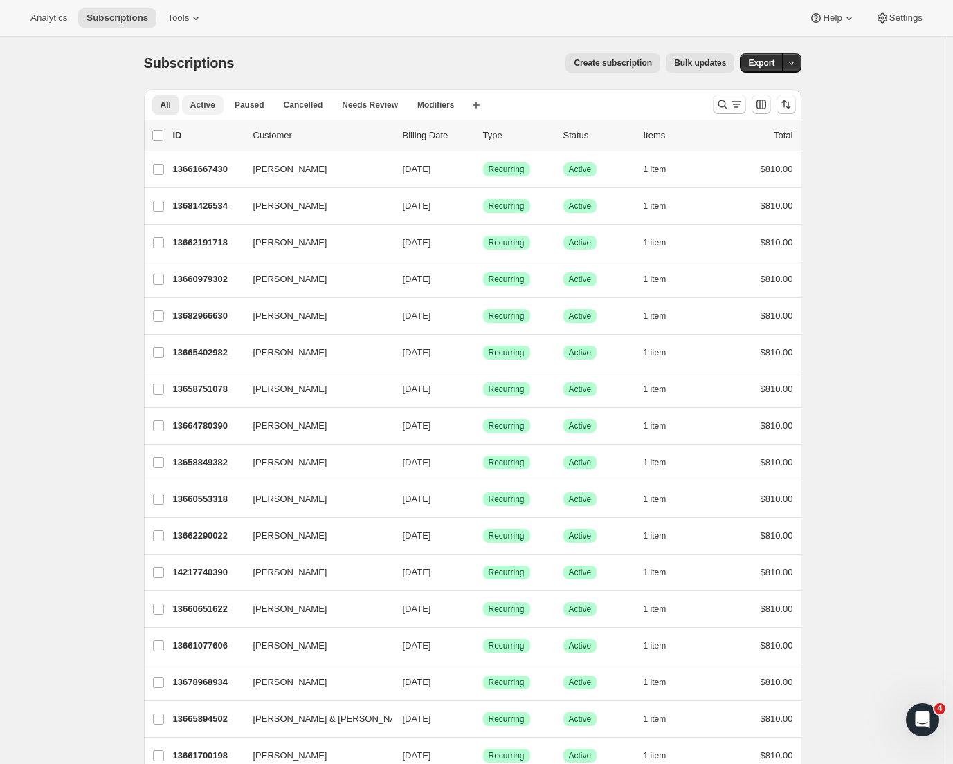
click at [192, 101] on button "Active" at bounding box center [203, 104] width 42 height 19
click at [449, 106] on span "Modifiers" at bounding box center [435, 105] width 37 height 11
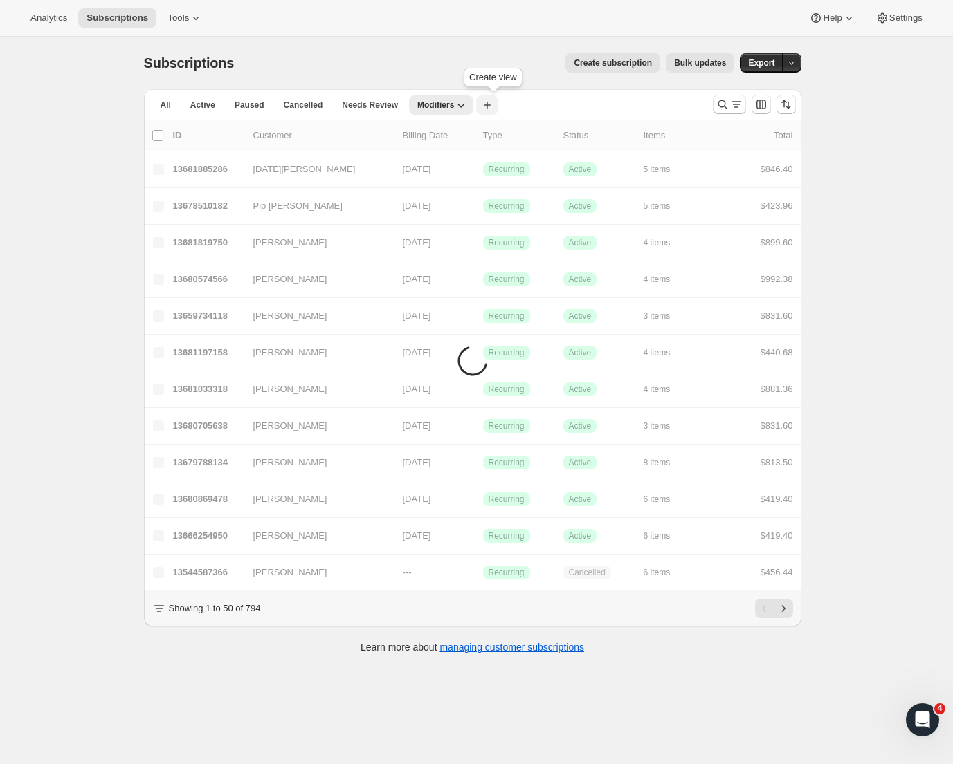
click at [490, 105] on icon "button" at bounding box center [487, 105] width 7 height 7
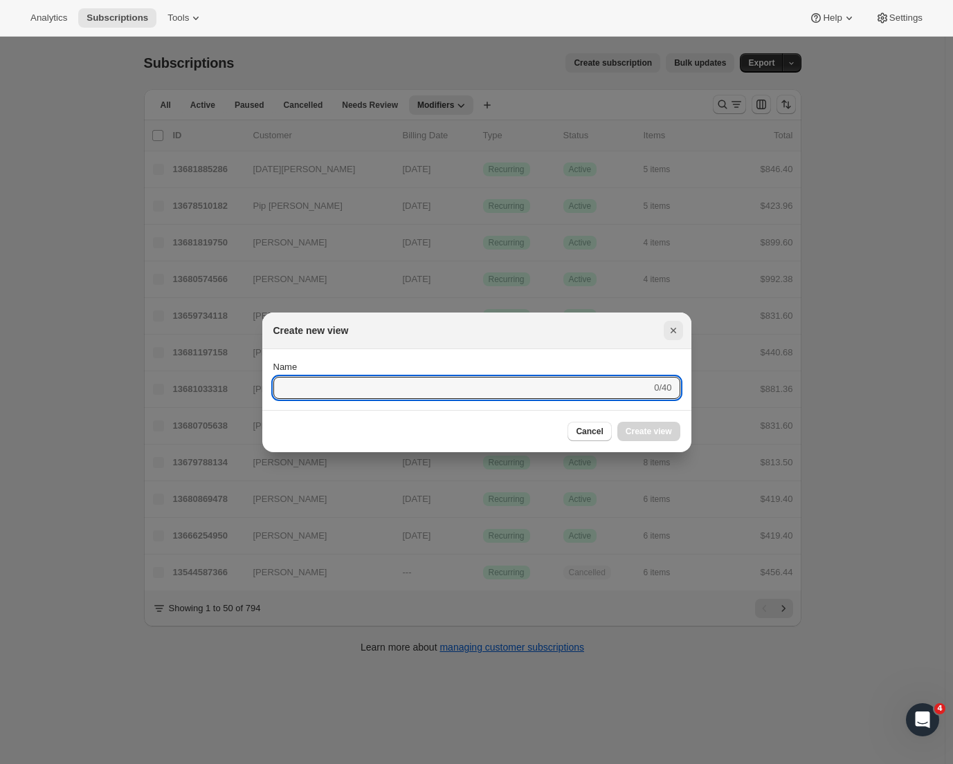
click at [671, 332] on icon "Close" at bounding box center [673, 331] width 6 height 6
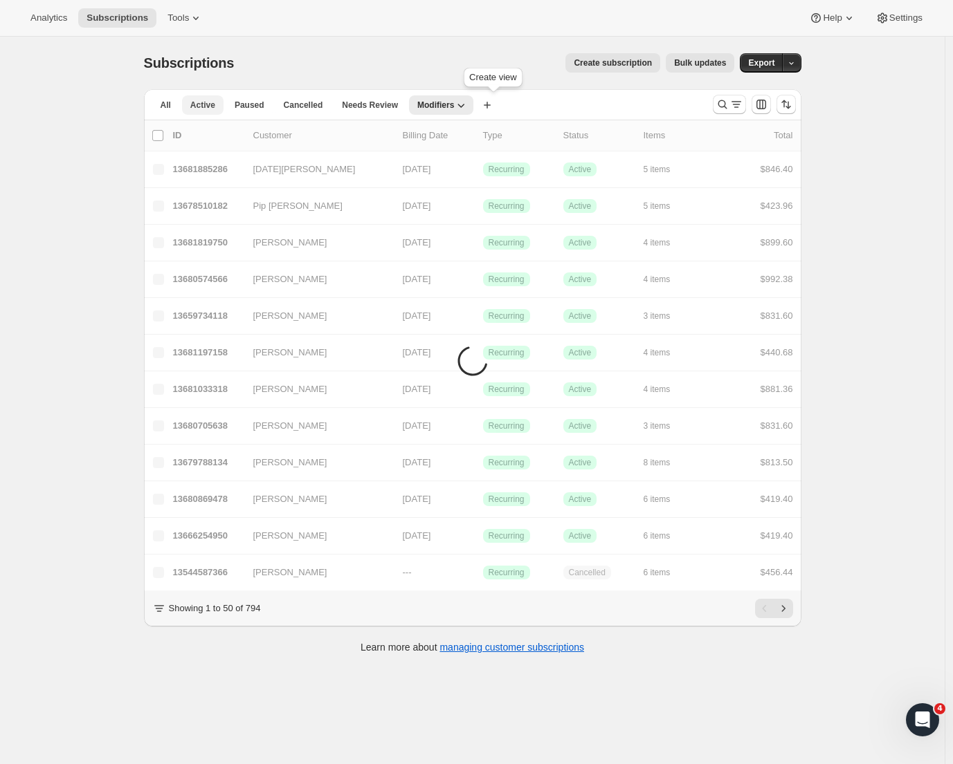
click at [201, 98] on button "Active" at bounding box center [203, 104] width 42 height 19
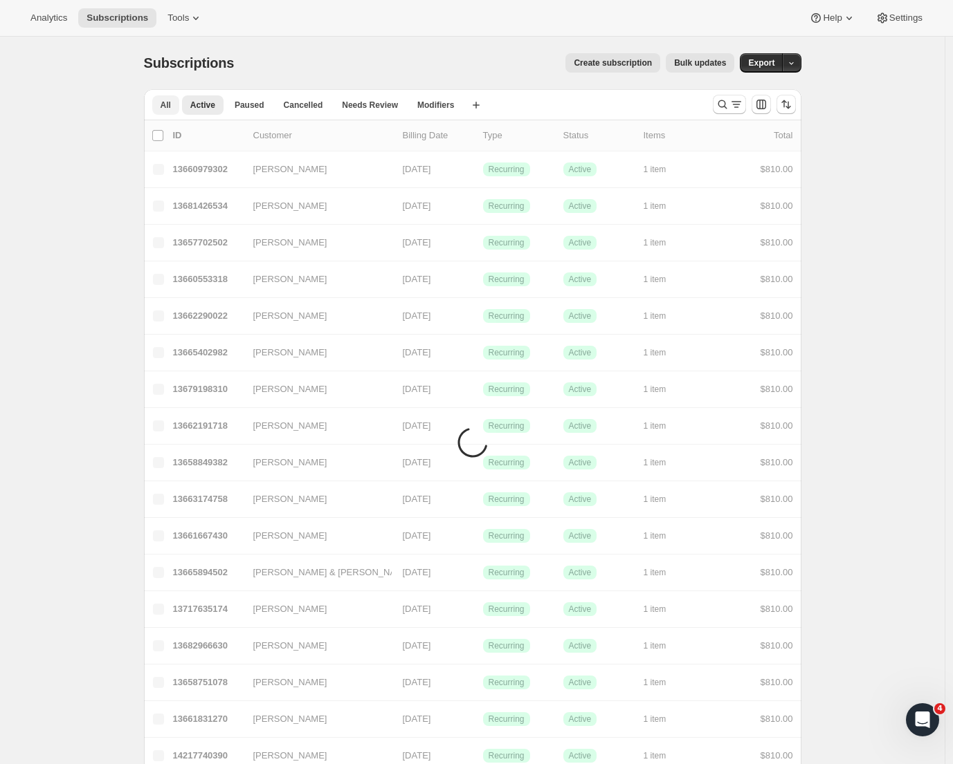
click at [171, 107] on span "All" at bounding box center [165, 105] width 10 height 11
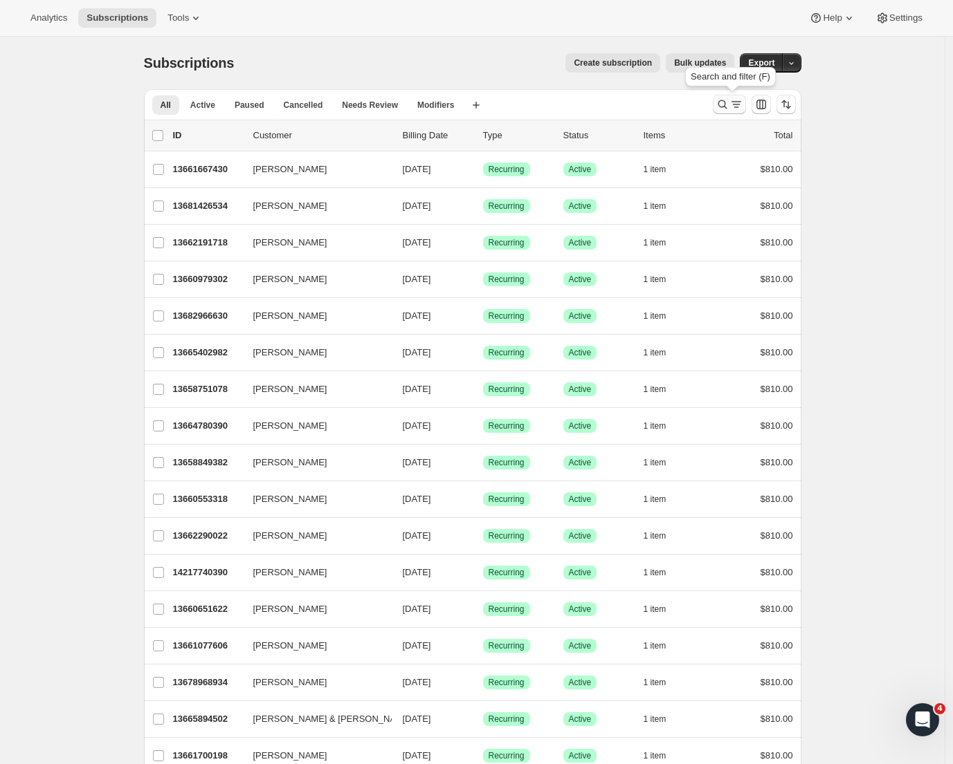
click at [728, 111] on icon "Search and filter results" at bounding box center [722, 105] width 14 height 14
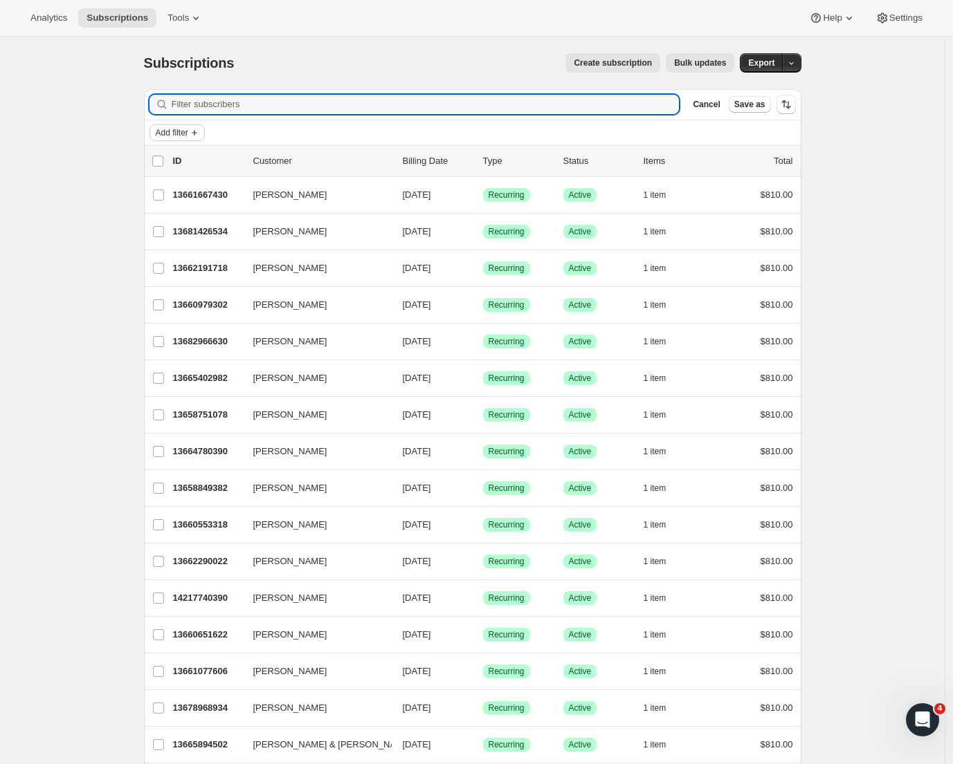
click at [187, 132] on span "Add filter" at bounding box center [172, 132] width 33 height 11
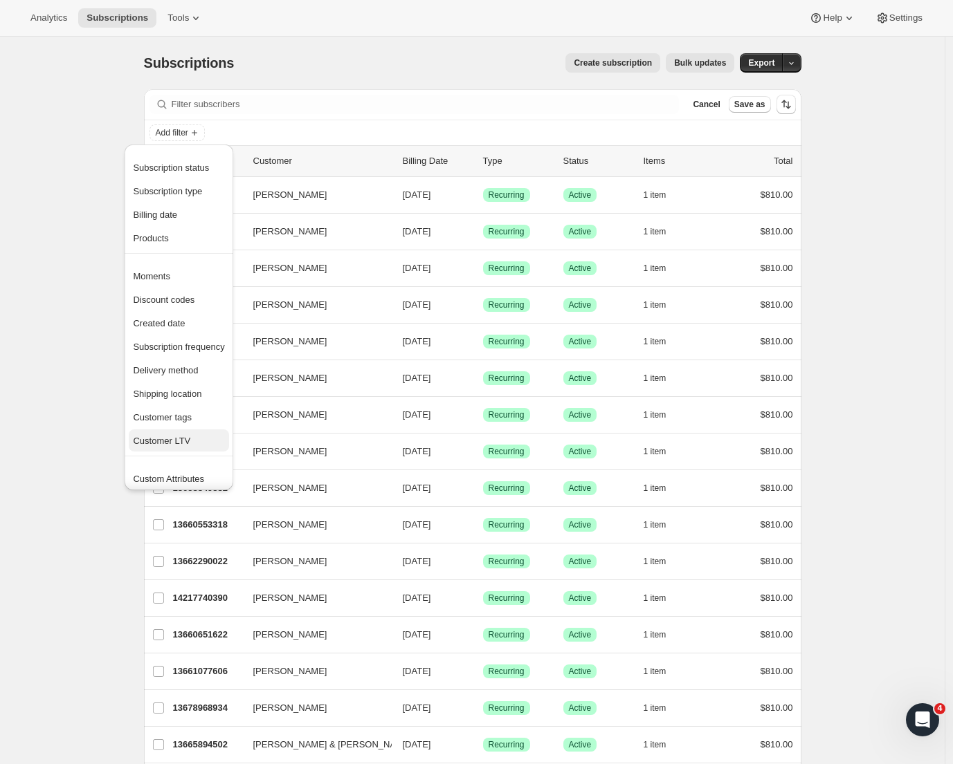
scroll to position [23, 0]
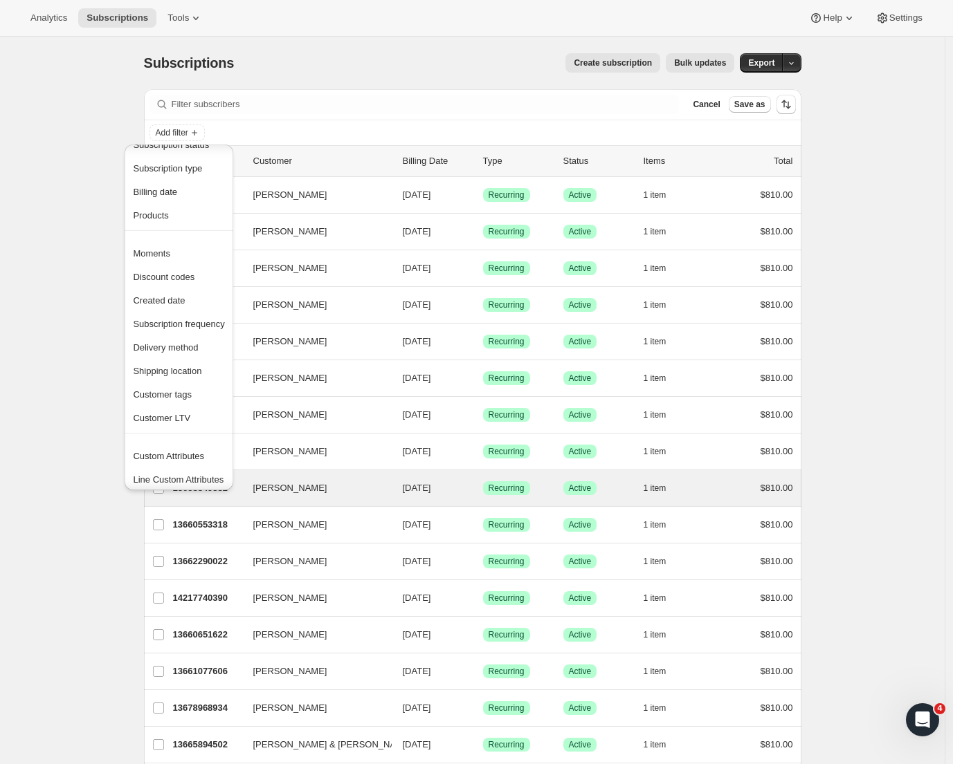
click at [177, 477] on span "Line Custom Attributes" at bounding box center [178, 480] width 91 height 10
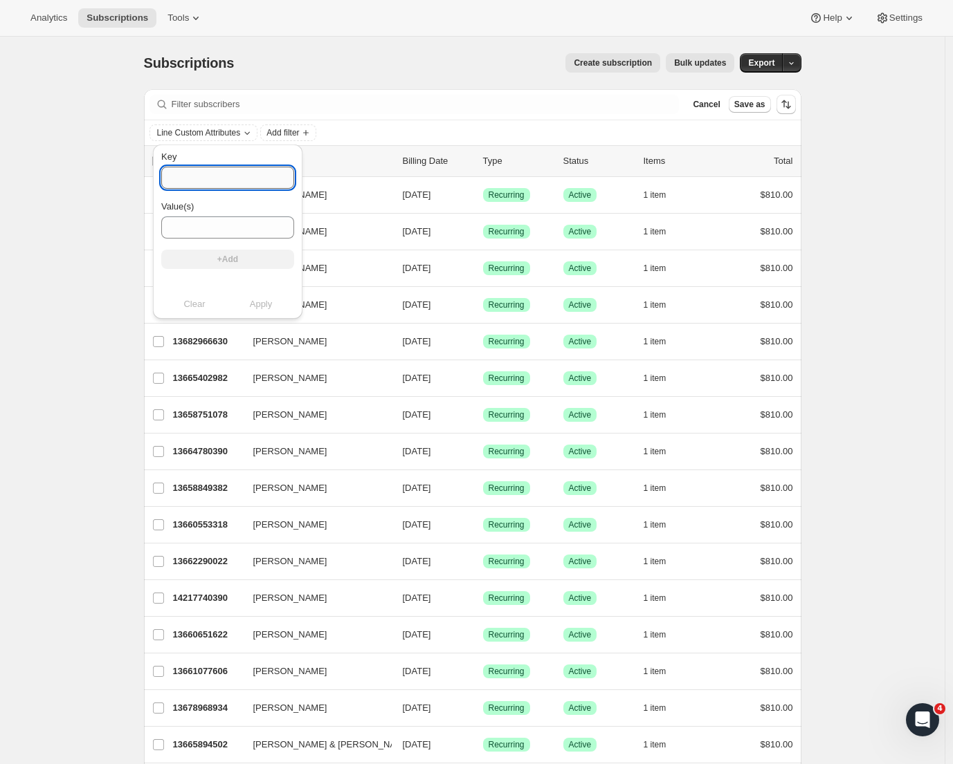
click at [213, 182] on input "Key" at bounding box center [227, 178] width 133 height 22
paste input "Prestige Gold (12 modify pack)"
type input "Prestige Gold (12 modify pack)"
drag, startPoint x: 286, startPoint y: 176, endPoint x: 157, endPoint y: 178, distance: 128.7
click at [157, 178] on div "Key Prestige Gold (12 modify pack) Value(s) +Add Clear Apply" at bounding box center [227, 232] width 149 height 174
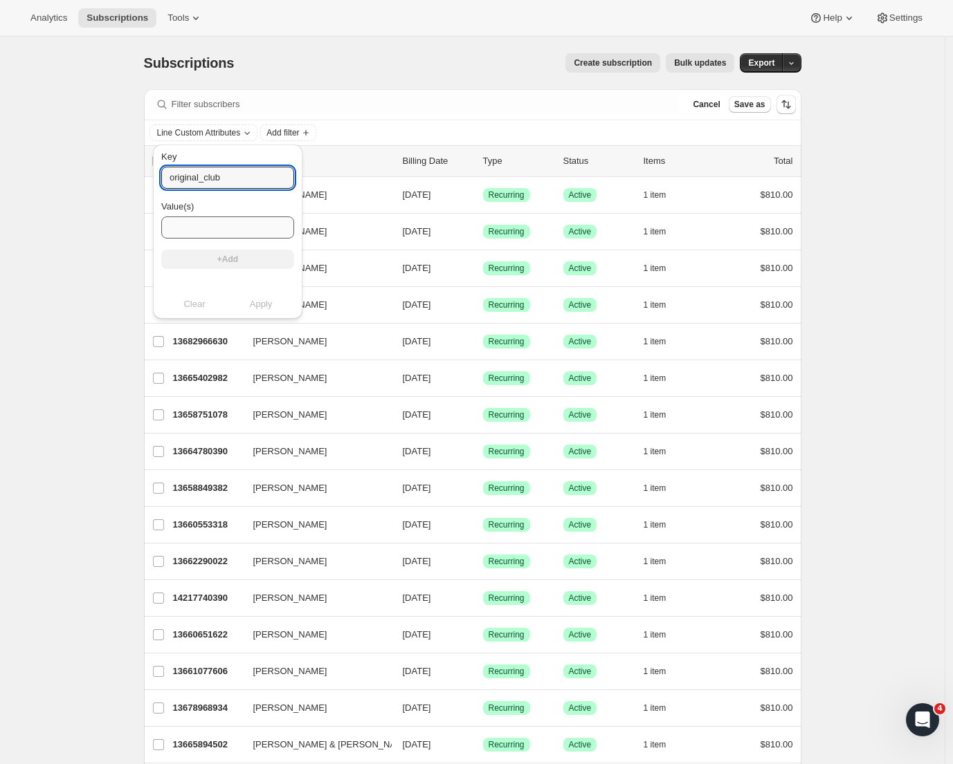
type input "original_club"
click at [204, 227] on input "Value(s)" at bounding box center [227, 228] width 133 height 22
paste input "Prestige Gold (12 modify pack)"
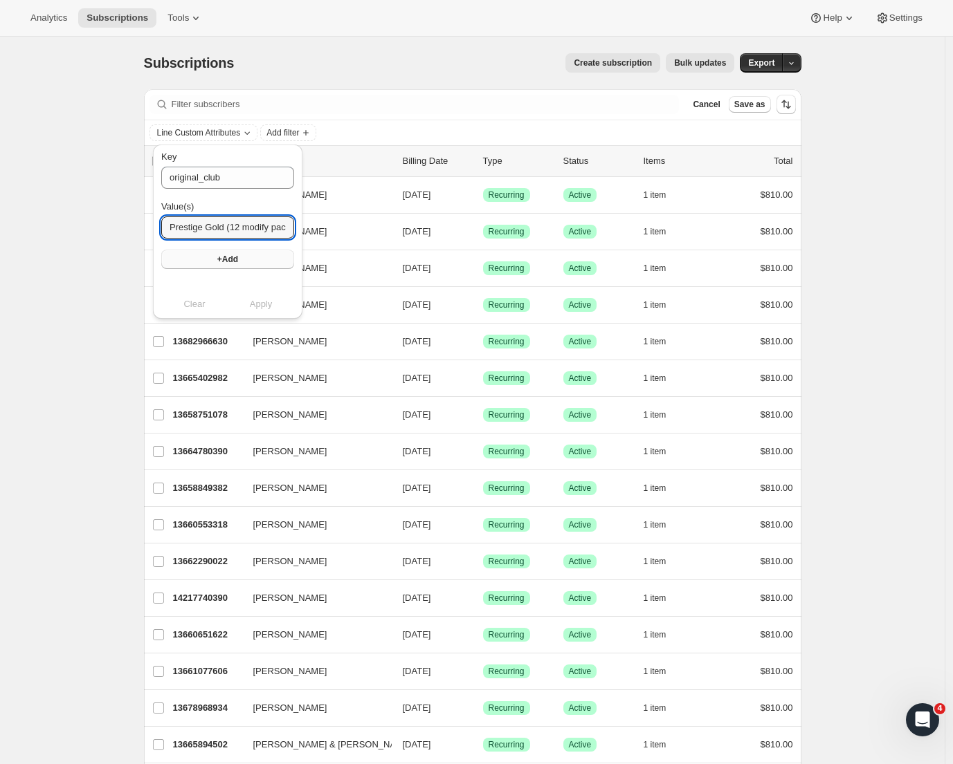
type input "Prestige Gold (12 modify pack)"
click at [214, 263] on button "+Add" at bounding box center [227, 259] width 133 height 19
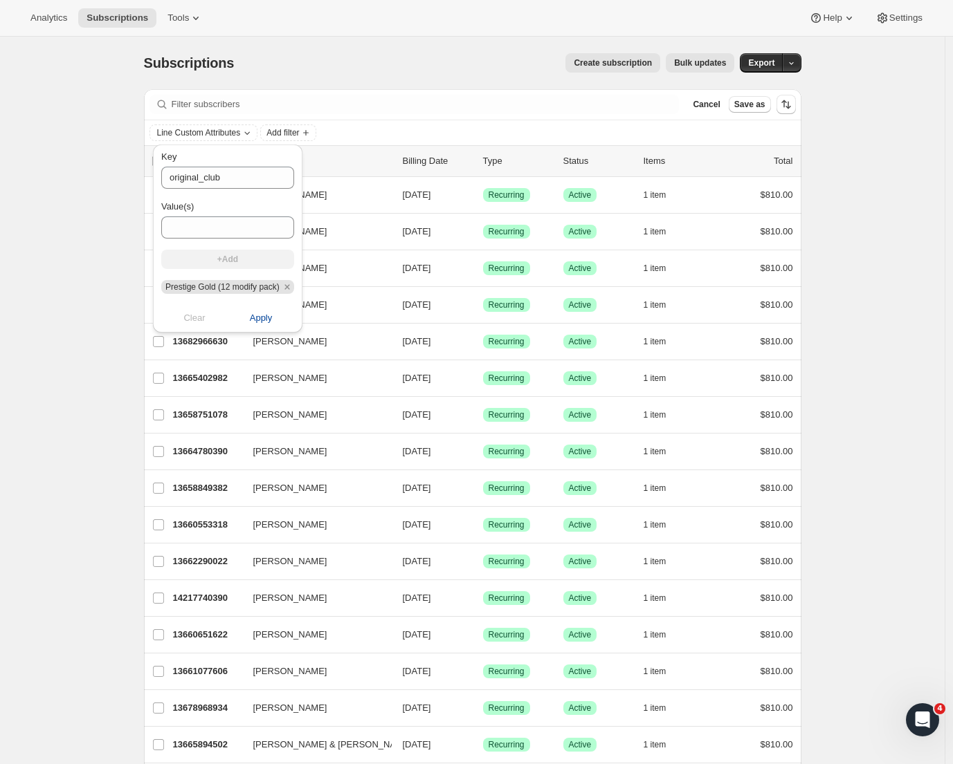
click at [264, 319] on span "Apply" at bounding box center [261, 318] width 23 height 14
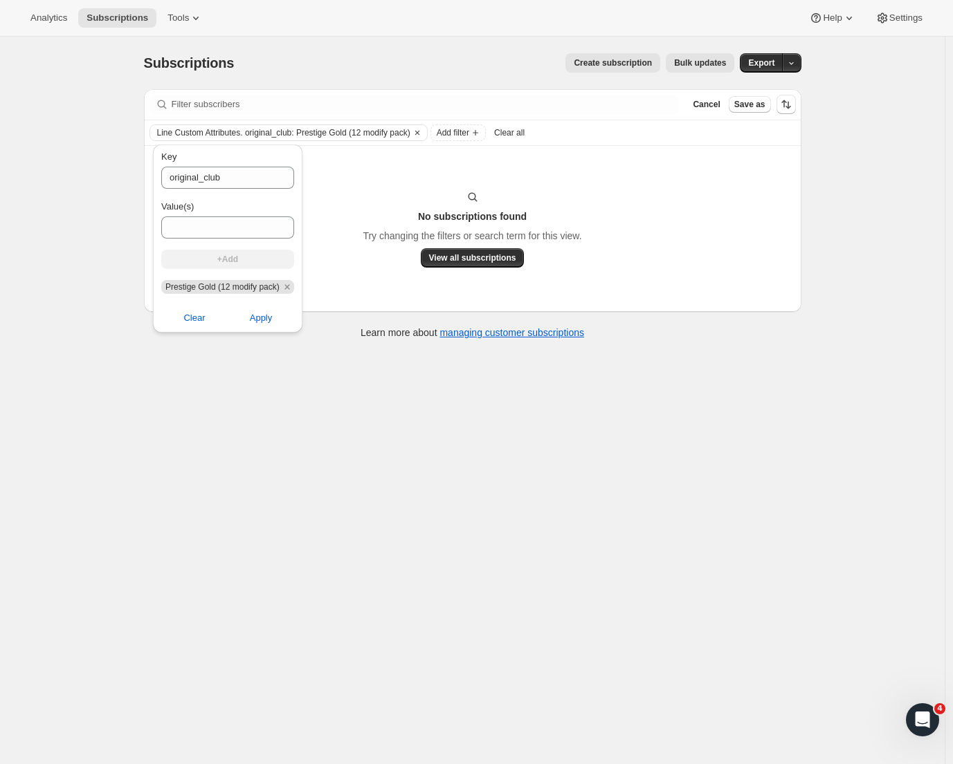
click at [77, 221] on div "Subscriptions. This page is ready Subscriptions Create subscription Bulk update…" at bounding box center [472, 419] width 944 height 764
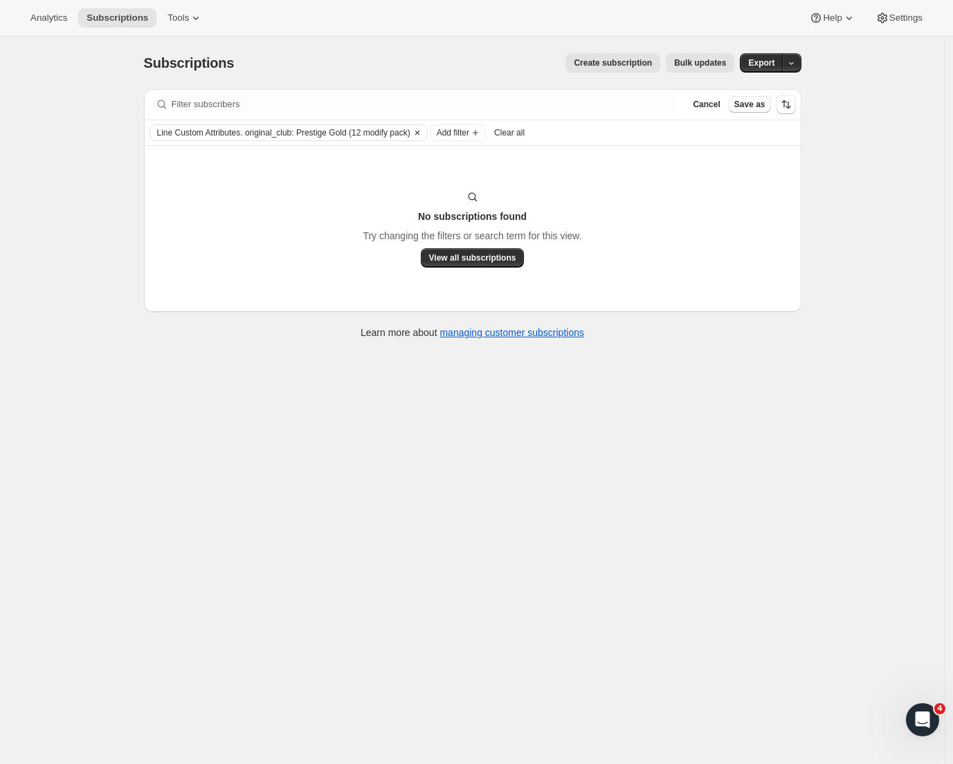
click at [423, 131] on icon "Clear" at bounding box center [417, 132] width 11 height 11
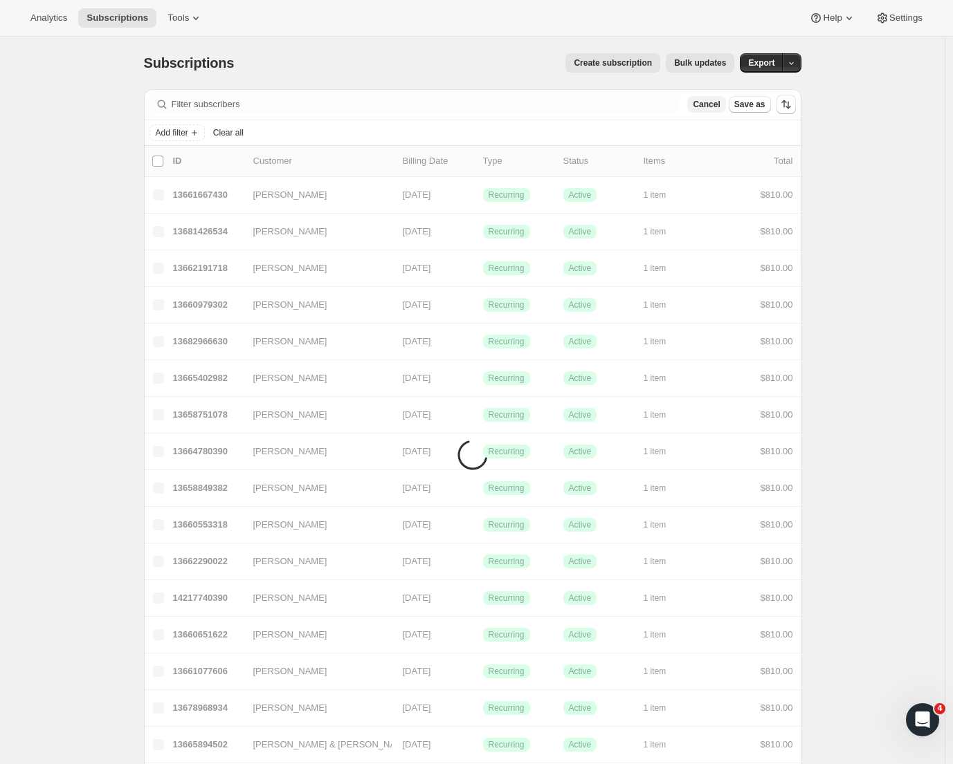
drag, startPoint x: 441, startPoint y: 131, endPoint x: 722, endPoint y: 105, distance: 281.4
click at [442, 131] on div "Add filter Clear all" at bounding box center [472, 133] width 646 height 17
click at [719, 105] on span "Cancel" at bounding box center [705, 104] width 27 height 11
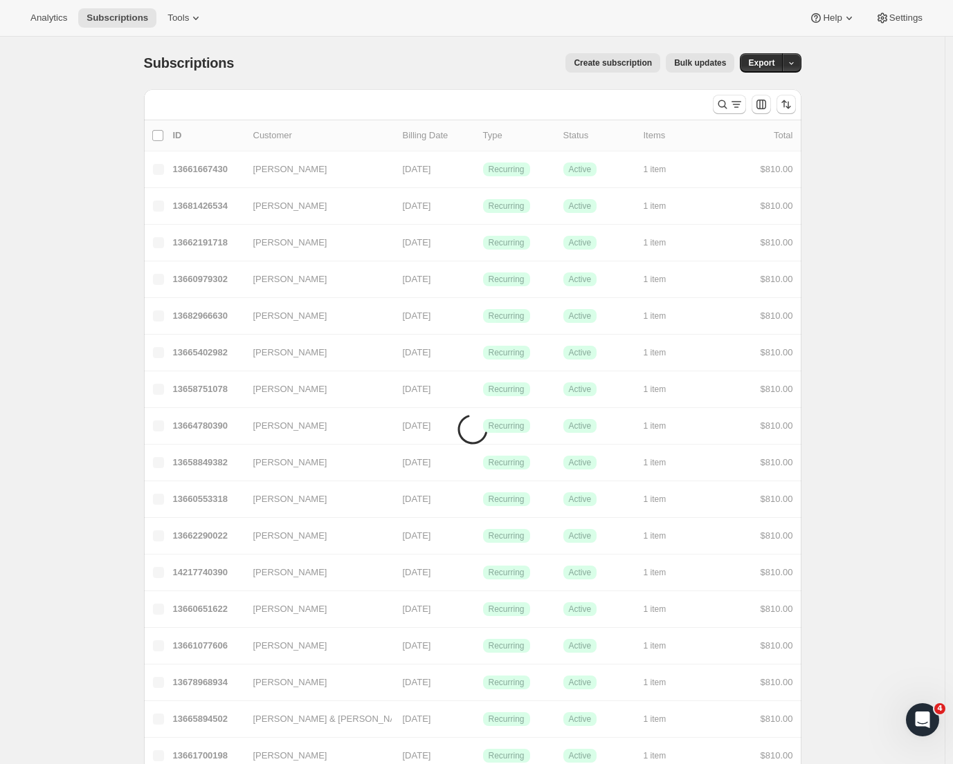
click at [715, 104] on div at bounding box center [754, 105] width 94 height 28
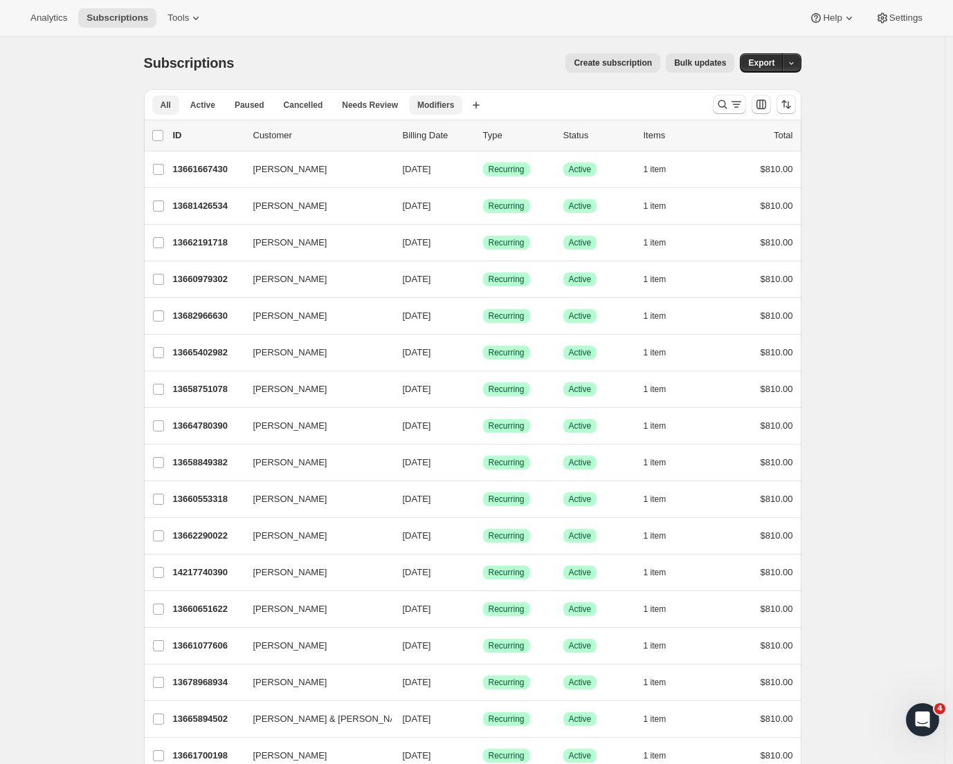
click at [444, 104] on span "Modifiers" at bounding box center [435, 105] width 37 height 11
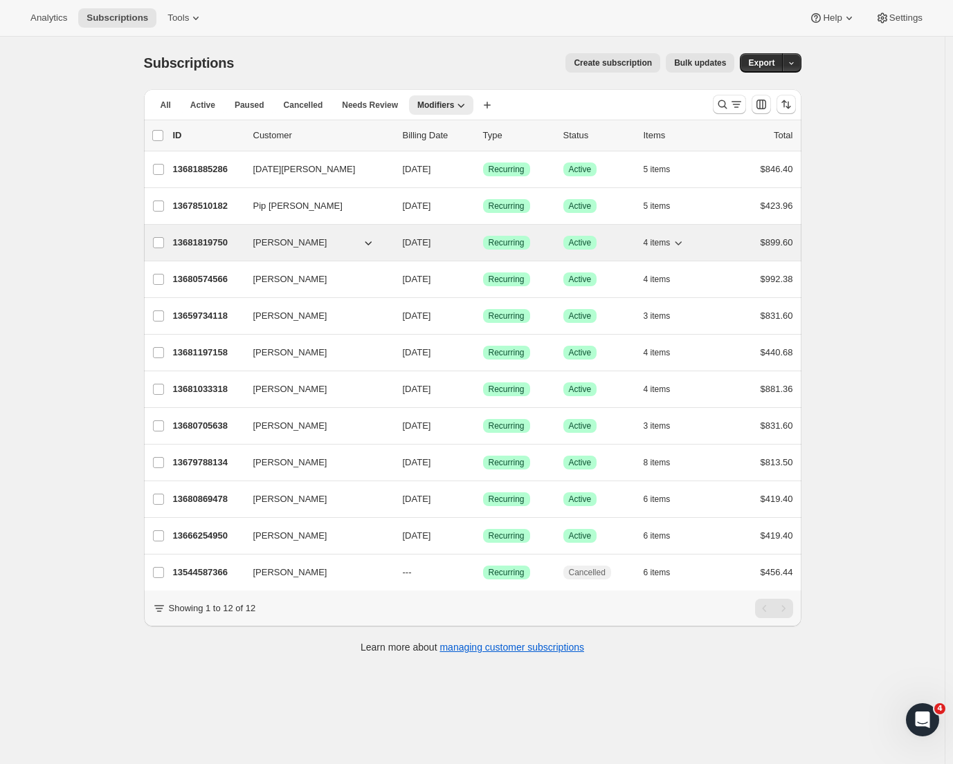
click at [225, 249] on p "13681819750" at bounding box center [207, 243] width 69 height 14
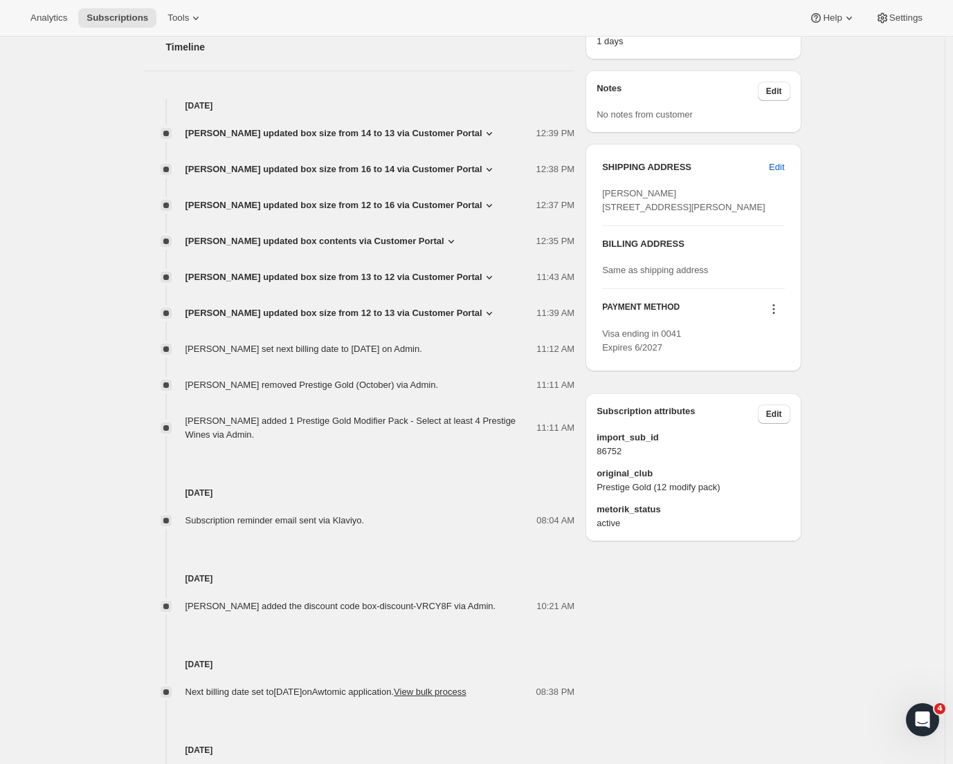
scroll to position [501, 0]
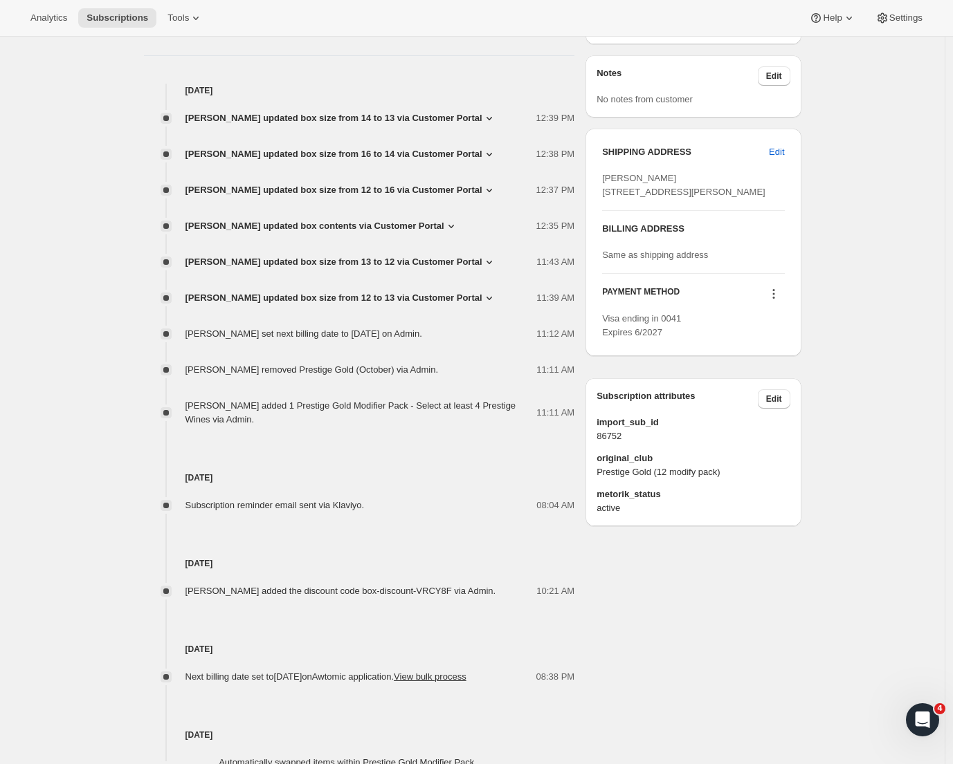
click at [655, 479] on span "Prestige Gold (12 modify pack)" at bounding box center [692, 473] width 193 height 14
drag, startPoint x: 600, startPoint y: 500, endPoint x: 754, endPoint y: 517, distance: 154.5
click at [754, 479] on div "original_club Prestige Gold (12 modify pack)" at bounding box center [692, 466] width 193 height 28
copy div "original_club Prestige Gold (12 modify pack)"
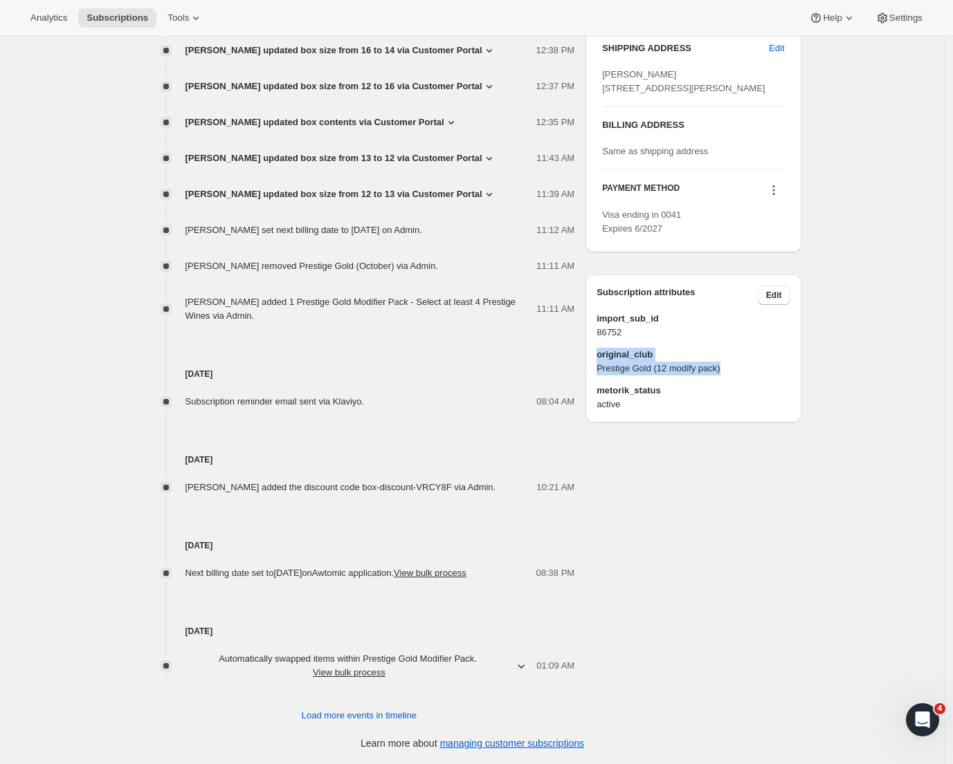
scroll to position [0, 0]
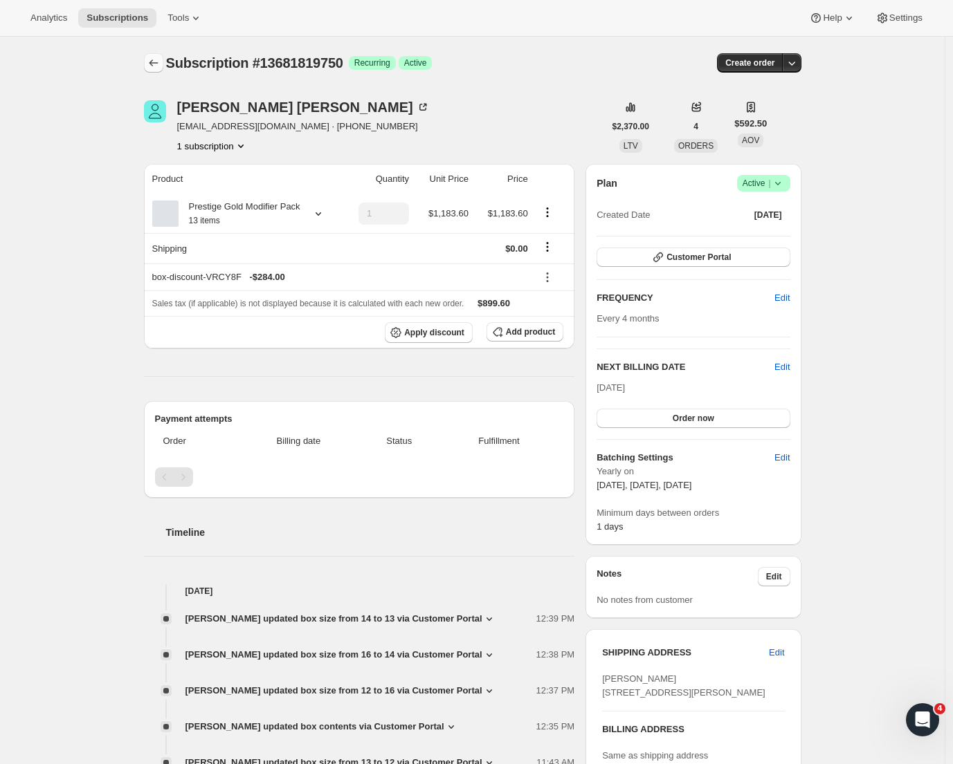
click at [156, 63] on icon "Subscriptions" at bounding box center [154, 63] width 14 height 14
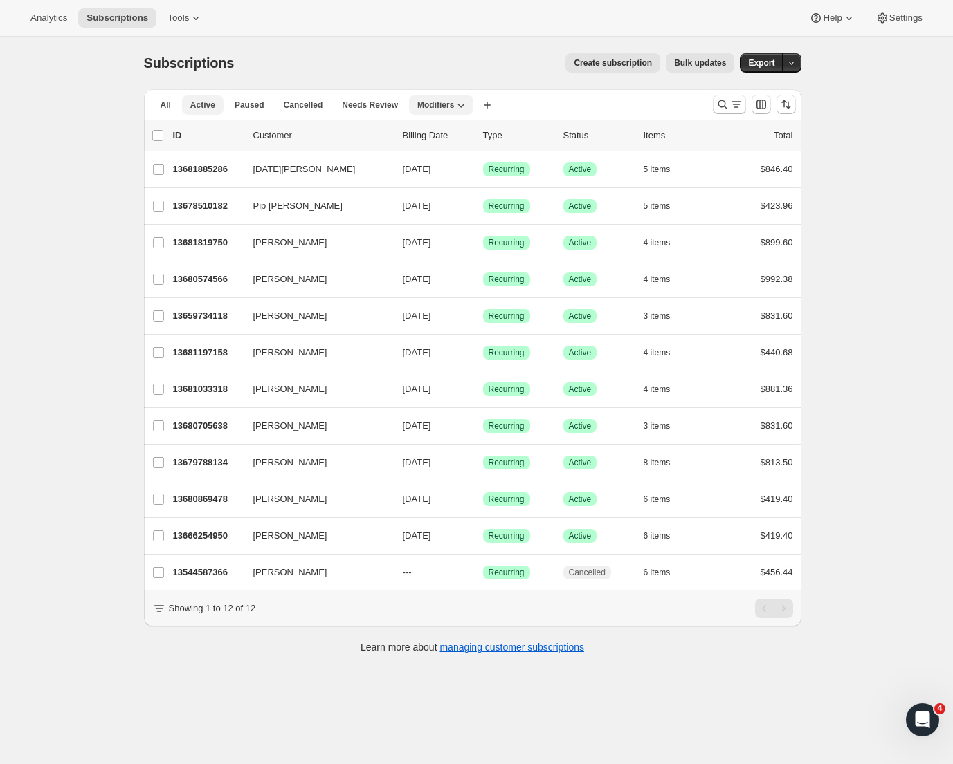
click at [197, 104] on span "Active" at bounding box center [202, 105] width 25 height 11
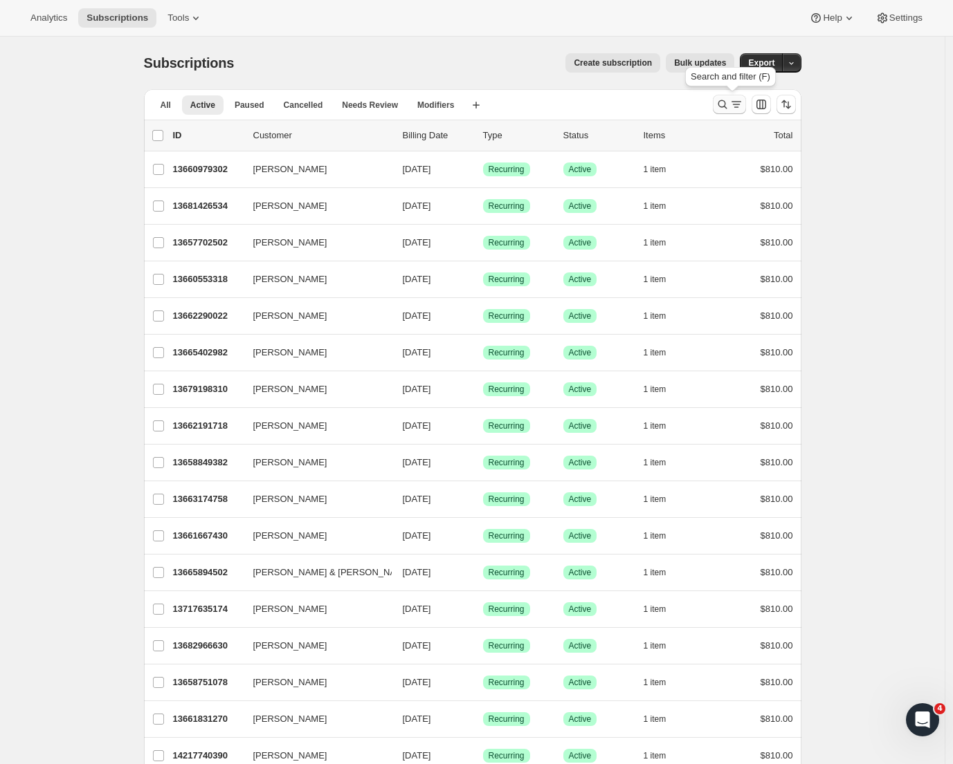
click at [735, 106] on icon "Search and filter results" at bounding box center [736, 105] width 14 height 14
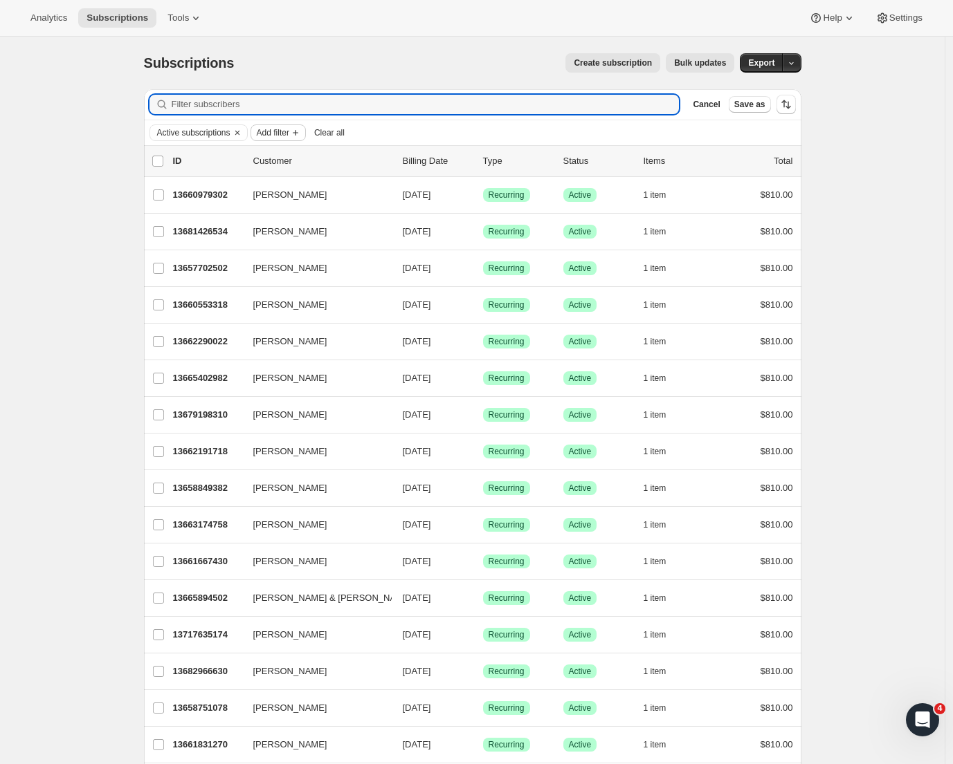
click at [289, 131] on span "Add filter" at bounding box center [273, 132] width 33 height 11
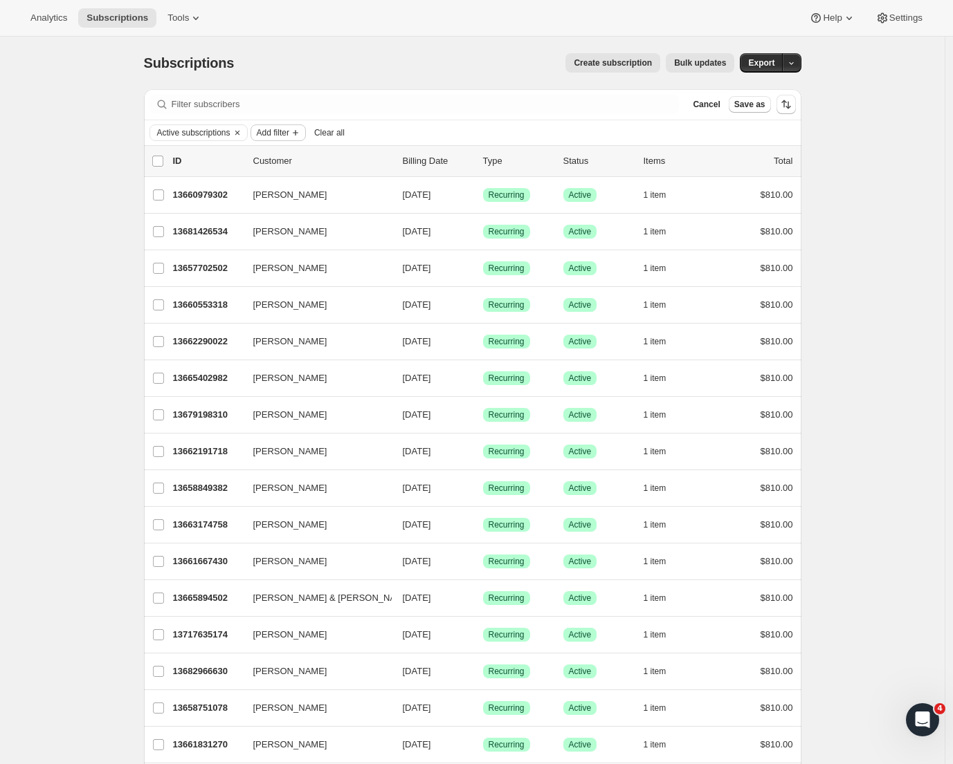
click at [275, 140] on button "Add filter" at bounding box center [277, 133] width 55 height 17
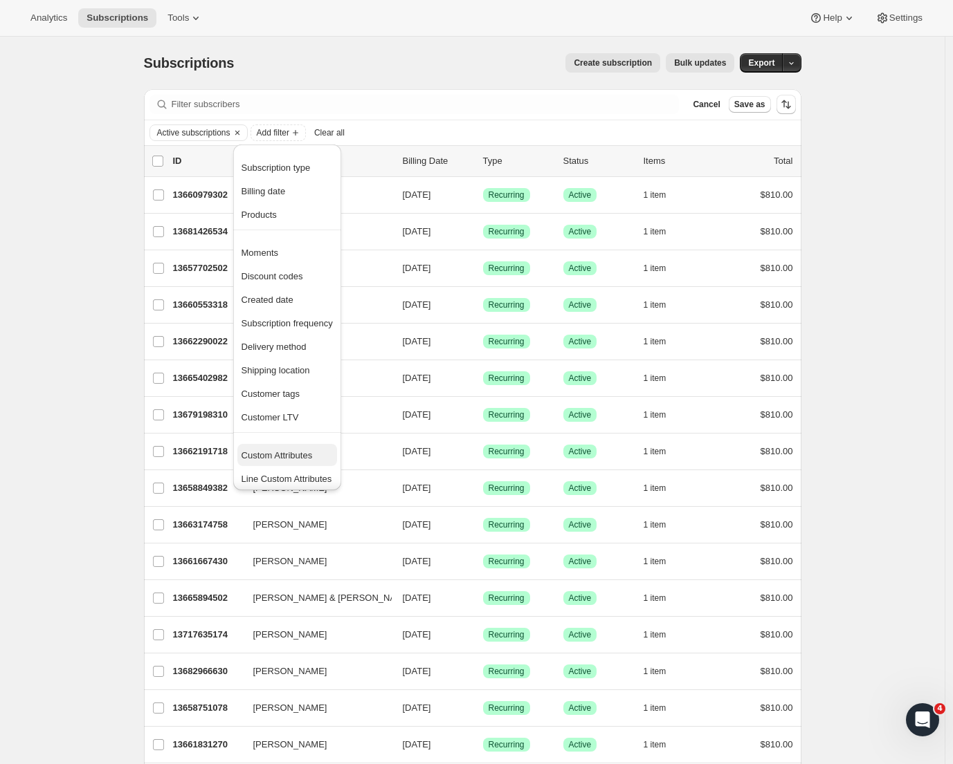
click at [292, 455] on span "Custom Attributes" at bounding box center [276, 455] width 71 height 10
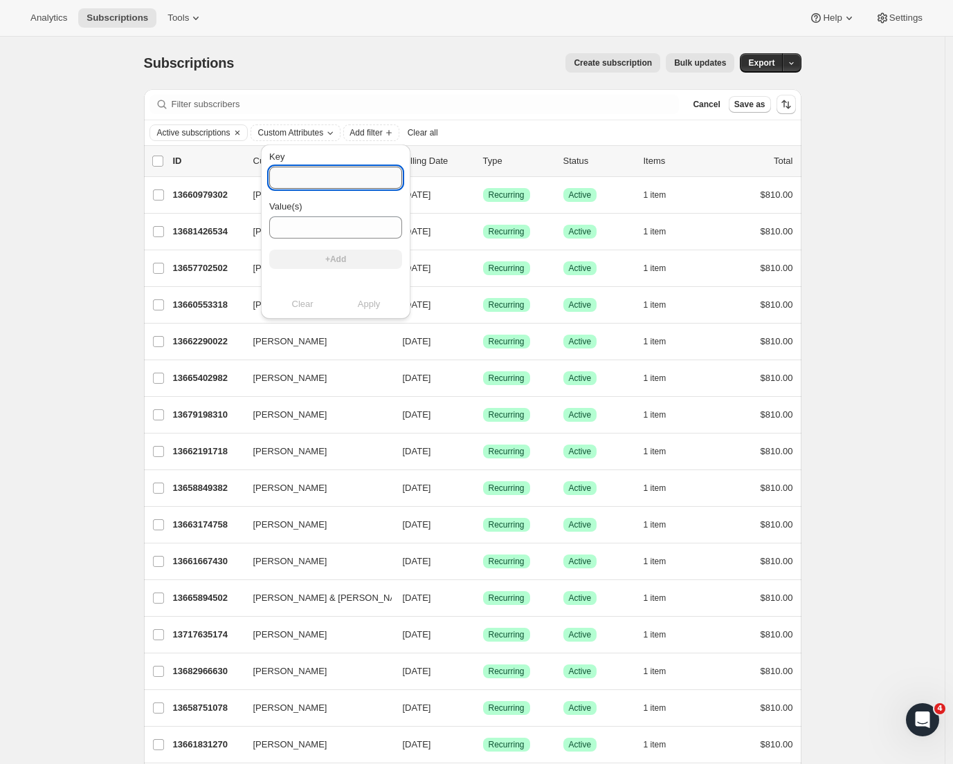
click at [301, 186] on input "Key" at bounding box center [335, 178] width 133 height 22
paste input "original_club Prestige Gold (12 modify pack)"
drag, startPoint x: 393, startPoint y: 176, endPoint x: 336, endPoint y: 183, distance: 57.8
click at [336, 181] on input "original_club Prestige Gold (12 modify pack)" at bounding box center [335, 178] width 133 height 22
type input "original_club"
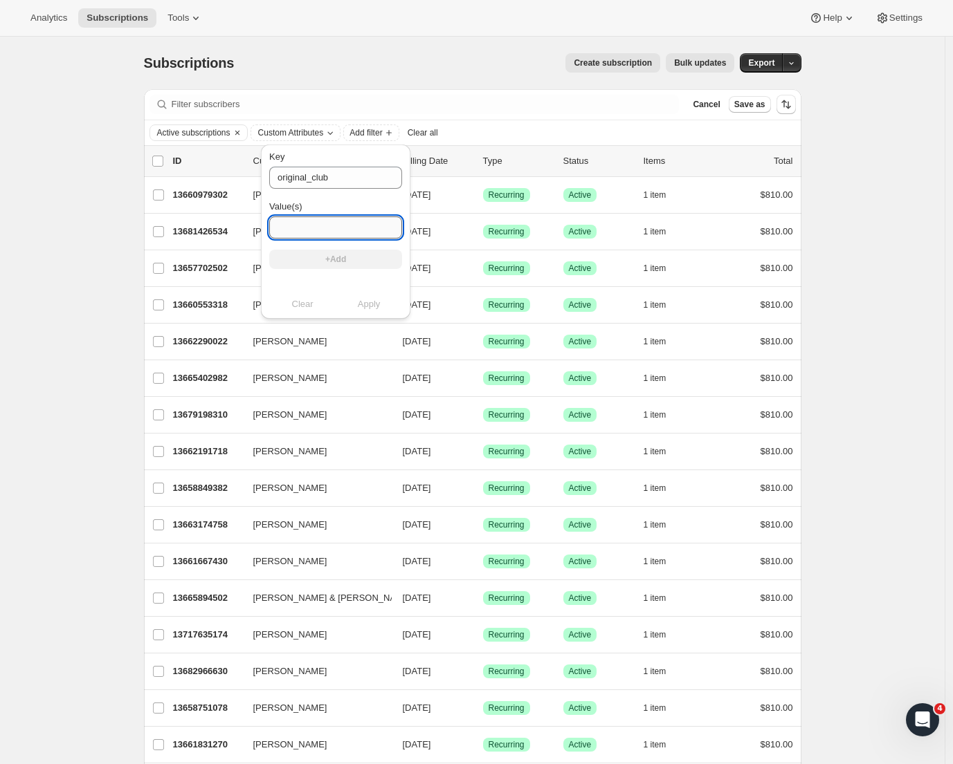
click at [302, 222] on input "Value(s)" at bounding box center [335, 228] width 133 height 22
paste input "Prestige Gold (12 modify pack)"
type input "Prestige Gold (12 modify pack)"
click at [306, 257] on button "+Add" at bounding box center [335, 259] width 133 height 19
click at [311, 234] on input "Value(s)" at bounding box center [335, 228] width 133 height 22
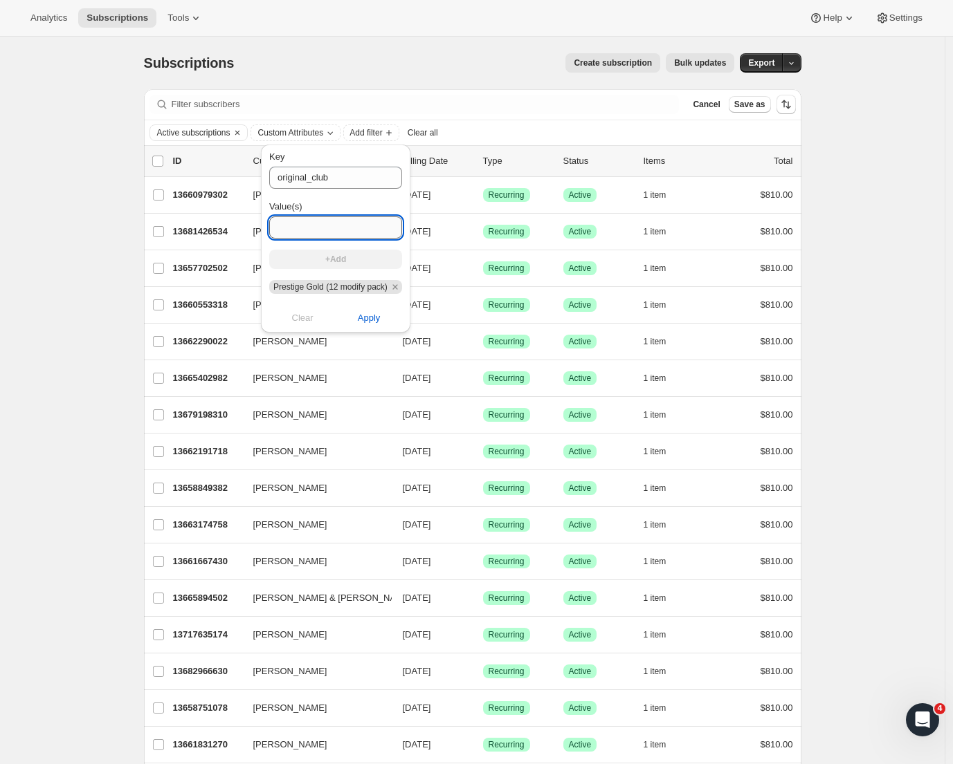
paste input "Prestige Gold (12 modify pack)"
click at [301, 226] on input "Prestige Gold (12 modify pack)" at bounding box center [335, 228] width 133 height 22
click at [311, 226] on input "Prestige Gold (12 modify pack)" at bounding box center [335, 228] width 133 height 22
drag, startPoint x: 354, startPoint y: 228, endPoint x: 346, endPoint y: 228, distance: 8.3
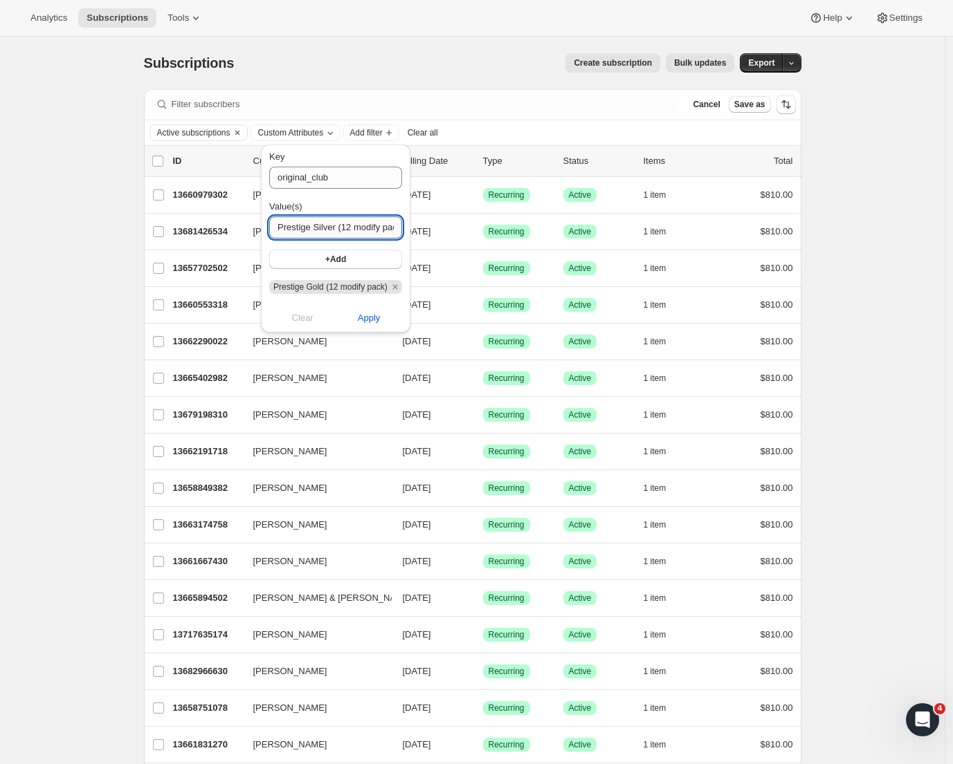
click at [346, 228] on input "Prestige Silver (12 modify pack)" at bounding box center [335, 228] width 133 height 22
type input "Prestige Silver (6 modify pack)"
click at [344, 263] on span "+Add" at bounding box center [335, 259] width 21 height 11
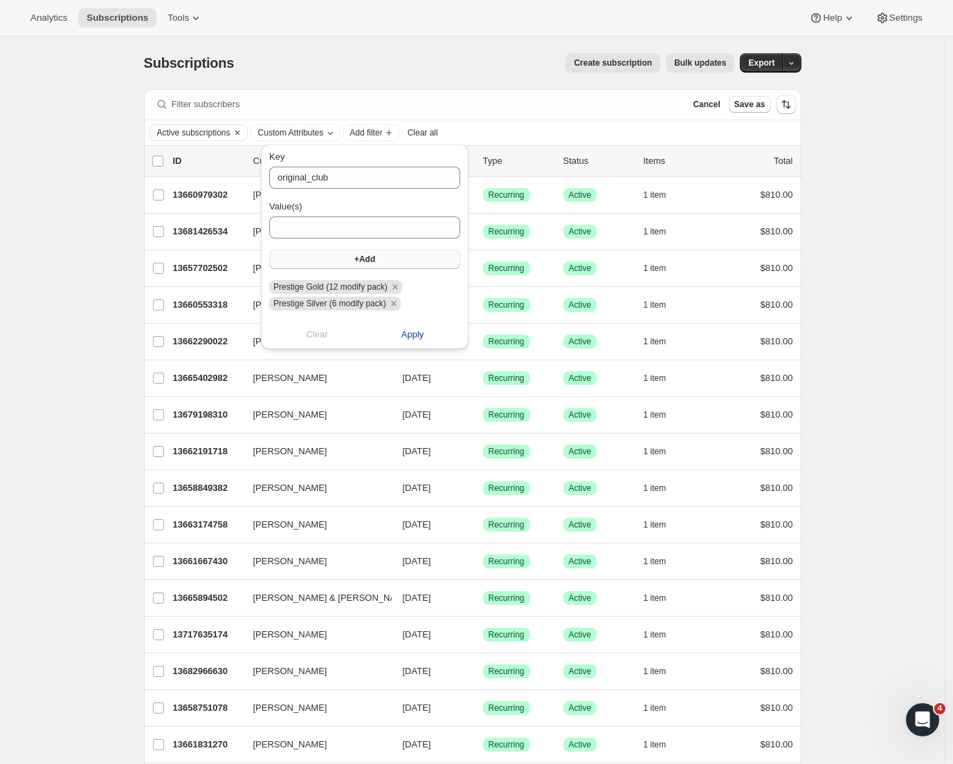
click at [401, 331] on span "Apply" at bounding box center [412, 335] width 23 height 14
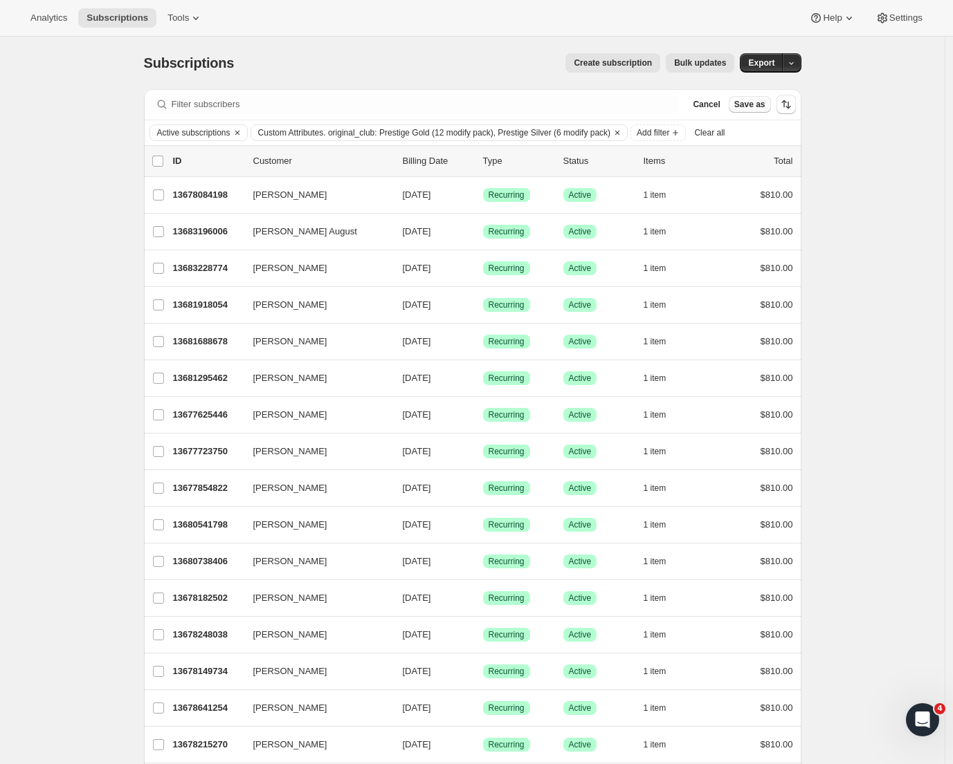
click at [755, 106] on span "Save as" at bounding box center [749, 104] width 31 height 11
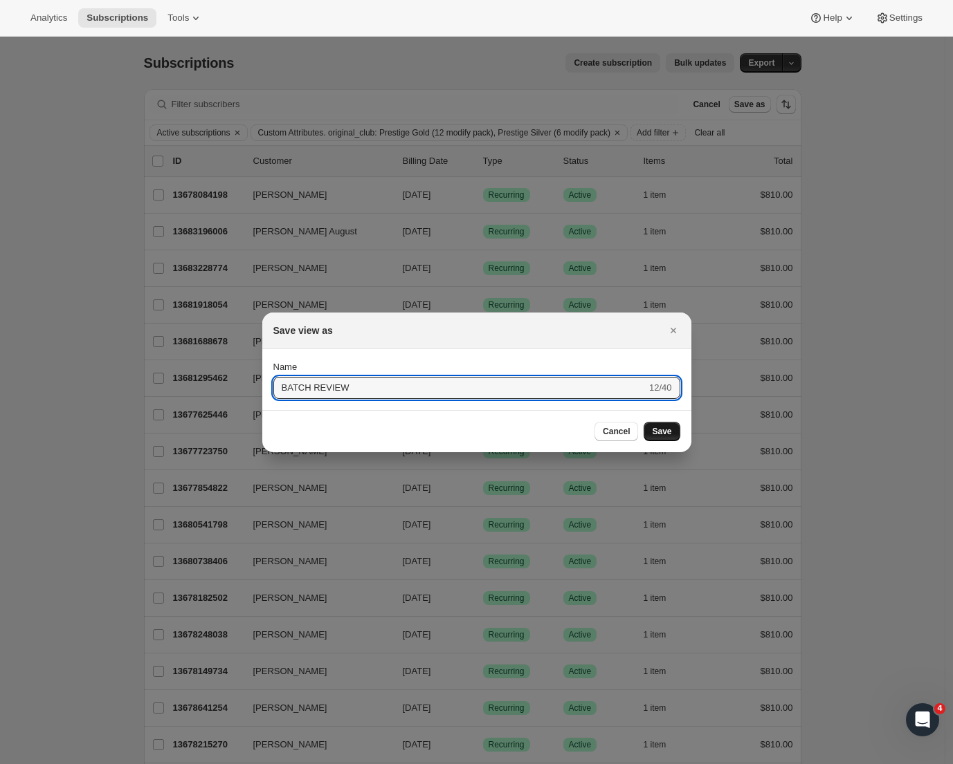
type input "BATCH REVIEW"
click at [667, 432] on span "Save" at bounding box center [661, 431] width 19 height 11
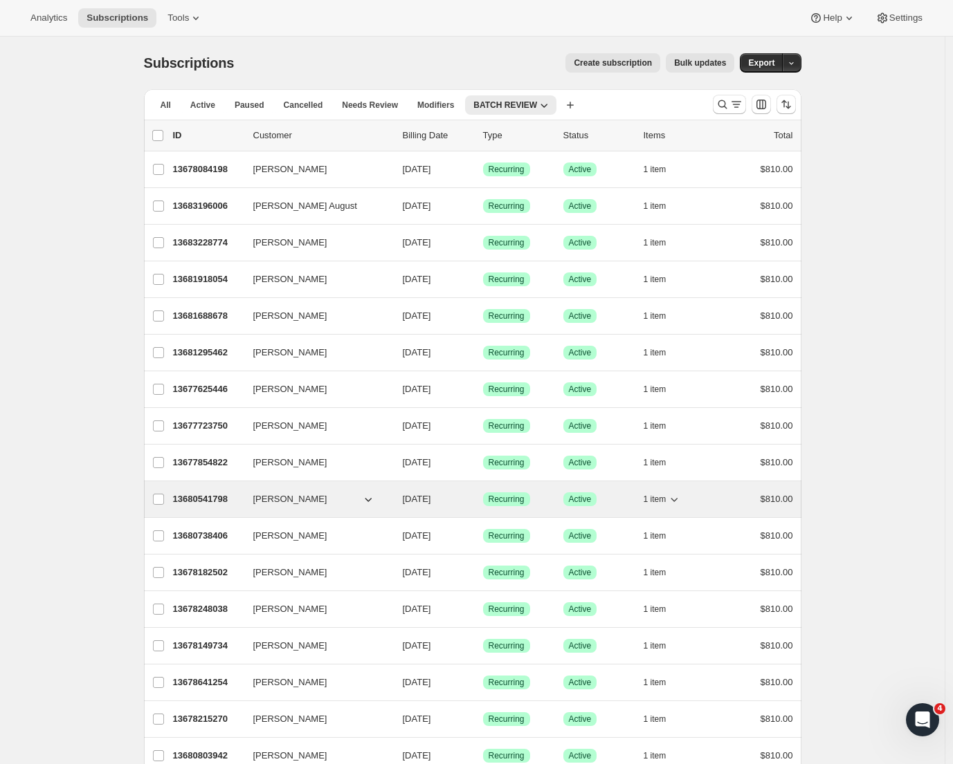
click at [219, 499] on p "13680541798" at bounding box center [207, 500] width 69 height 14
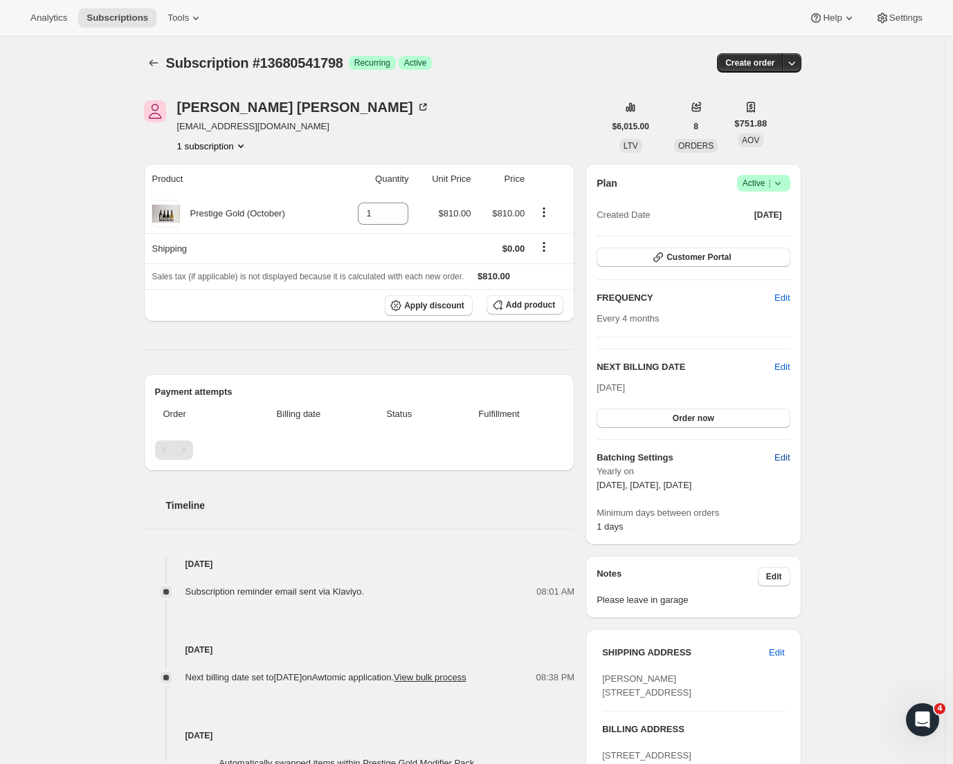
click at [787, 459] on span "Edit" at bounding box center [781, 458] width 15 height 14
select select "YEARDAY"
select select "2"
select select "13"
select select "6"
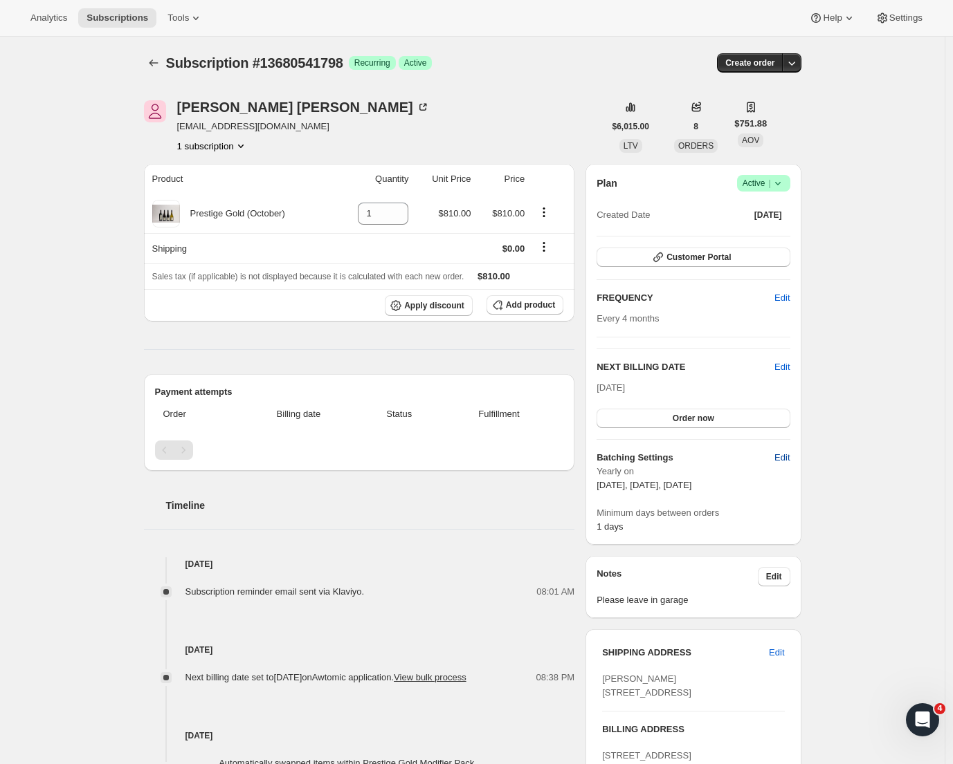
select select "13"
select select "10"
select select "13"
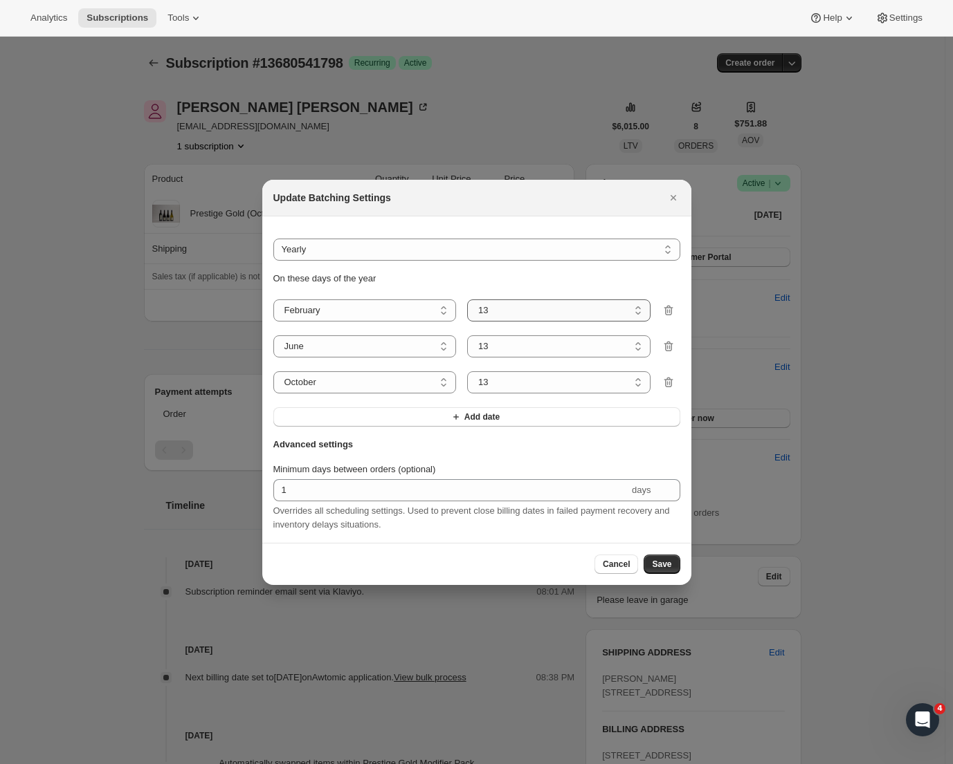
select select "5"
click at [664, 569] on span "Save" at bounding box center [661, 564] width 19 height 11
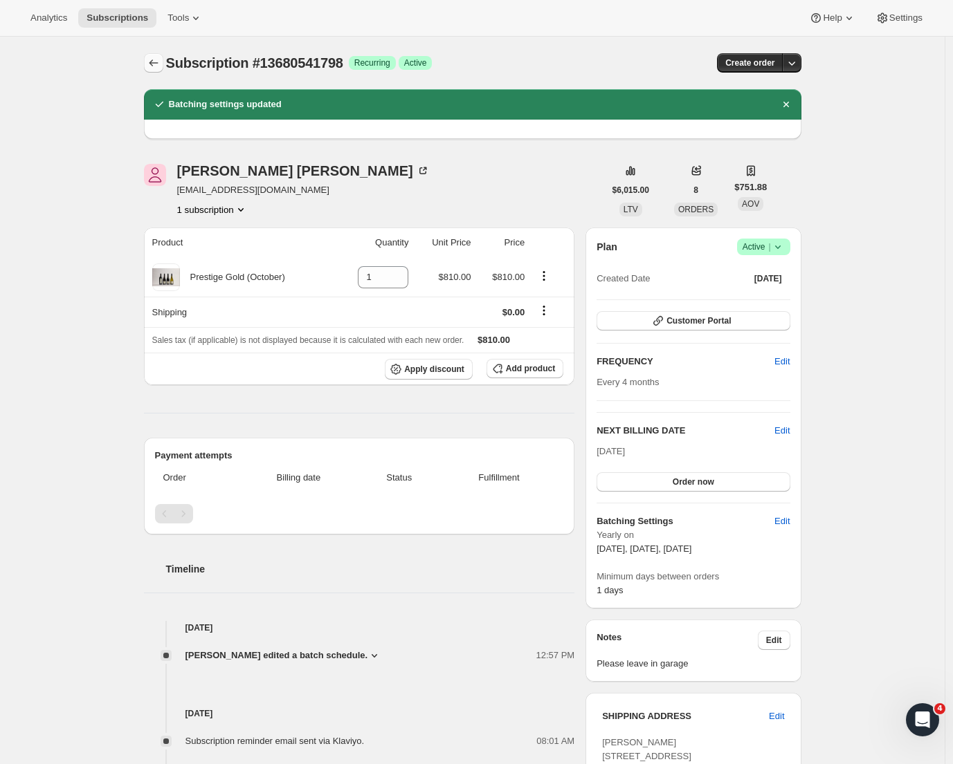
click at [156, 66] on icon "Subscriptions" at bounding box center [153, 62] width 9 height 7
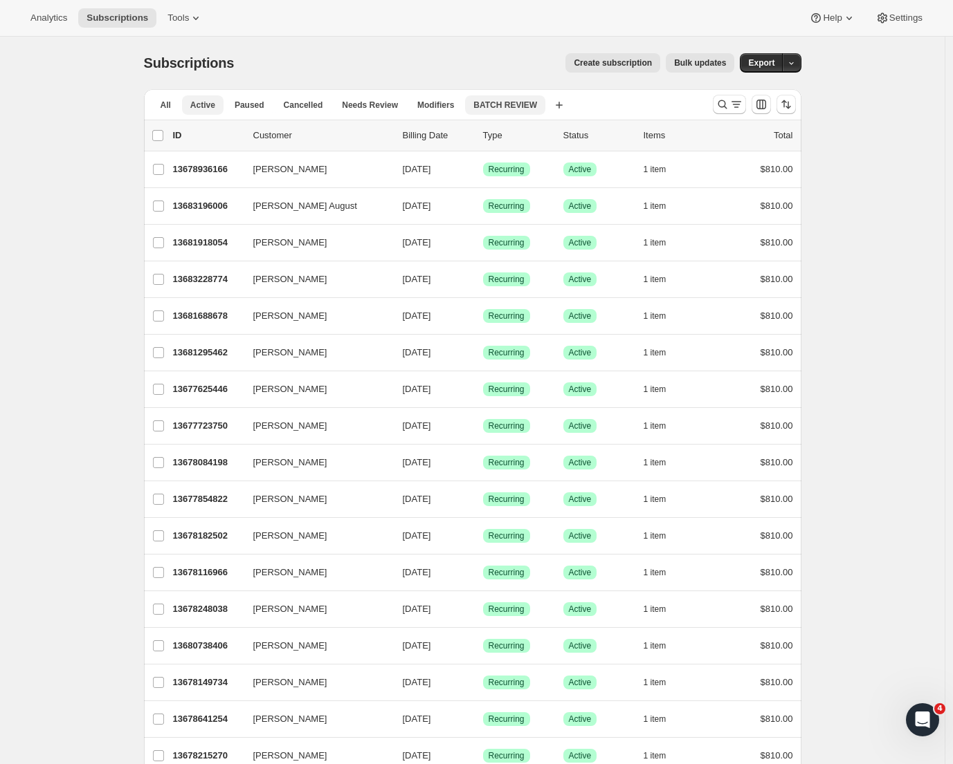
click at [520, 99] on button "BATCH REVIEW" at bounding box center [505, 104] width 80 height 19
click at [223, 106] on button "Active" at bounding box center [203, 104] width 42 height 19
click at [203, 109] on span "Active" at bounding box center [202, 105] width 25 height 11
click at [496, 107] on span "BATCH REVIEW" at bounding box center [505, 105] width 64 height 11
click at [545, 104] on icon "button" at bounding box center [544, 105] width 14 height 14
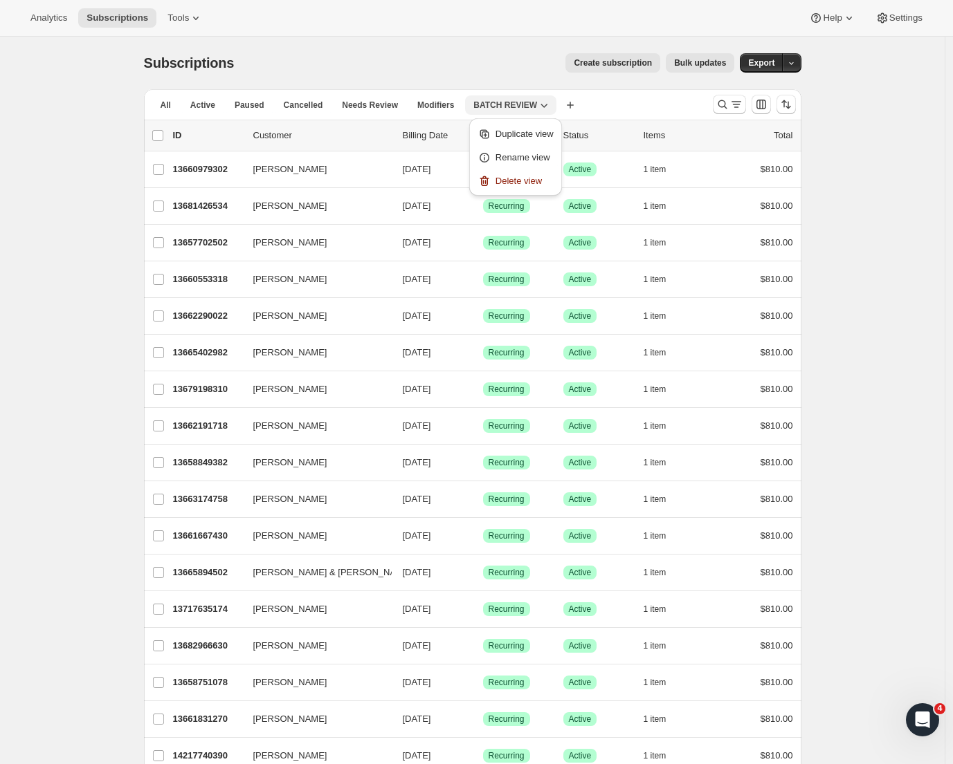
click at [511, 103] on span "BATCH REVIEW" at bounding box center [505, 105] width 64 height 11
click at [543, 109] on icon "button" at bounding box center [544, 105] width 14 height 14
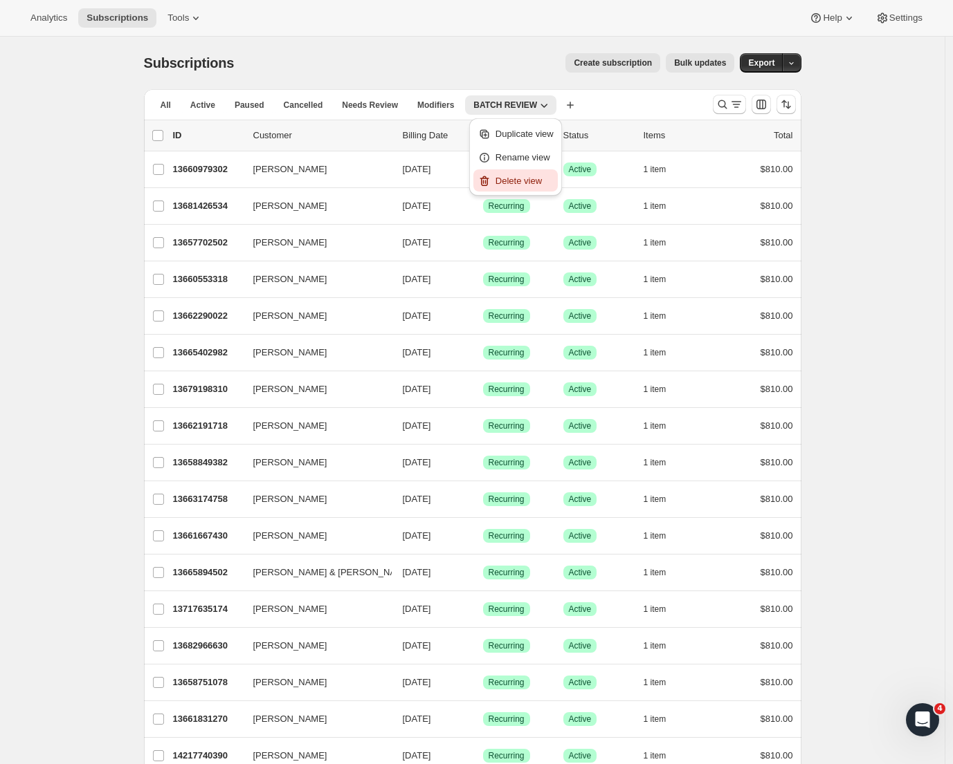
click at [527, 183] on span "Delete view" at bounding box center [518, 181] width 46 height 10
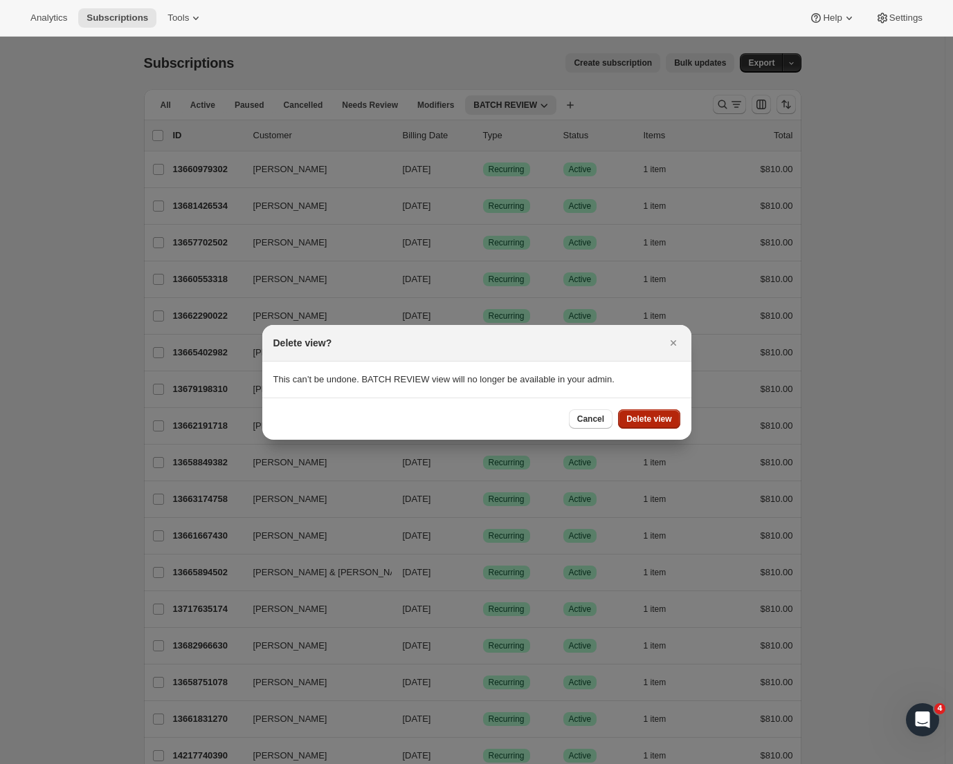
click at [654, 421] on span "Delete view" at bounding box center [648, 419] width 45 height 11
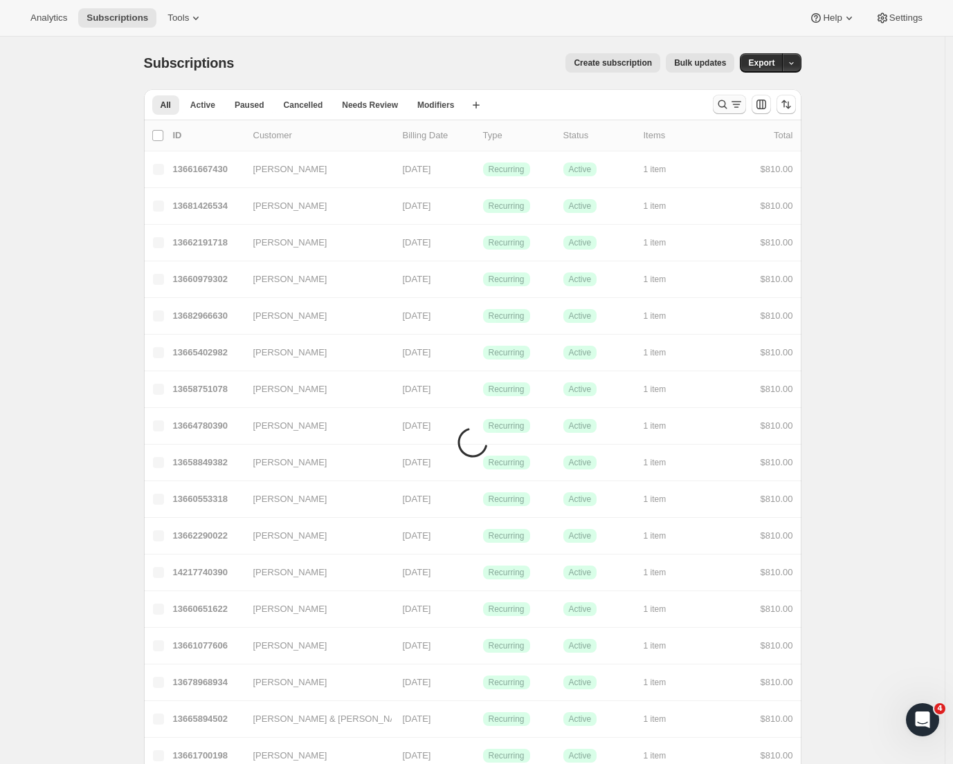
click at [720, 110] on icon "Search and filter results" at bounding box center [722, 105] width 14 height 14
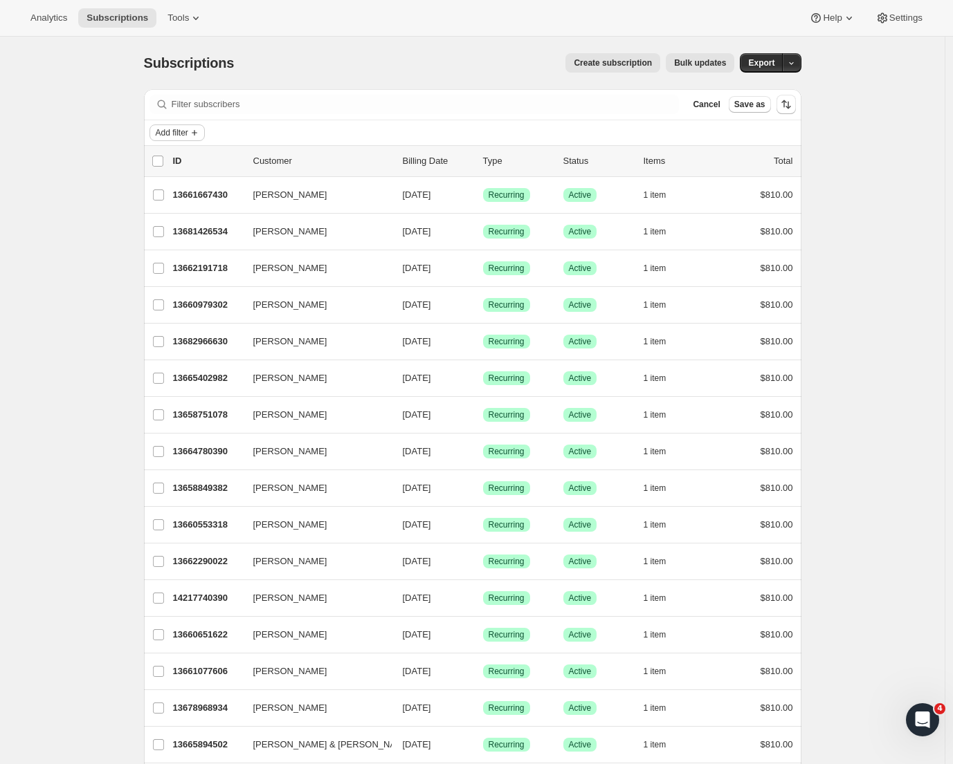
click at [199, 129] on icon "Add filter" at bounding box center [194, 132] width 11 height 11
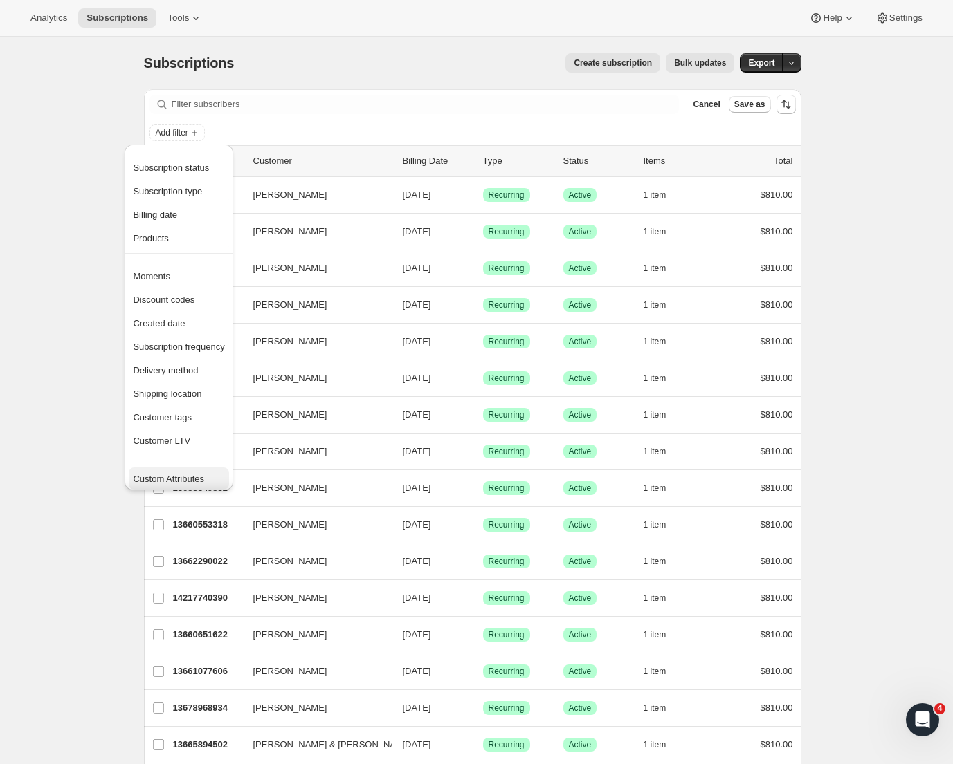
click at [189, 481] on span "Custom Attributes" at bounding box center [168, 479] width 71 height 10
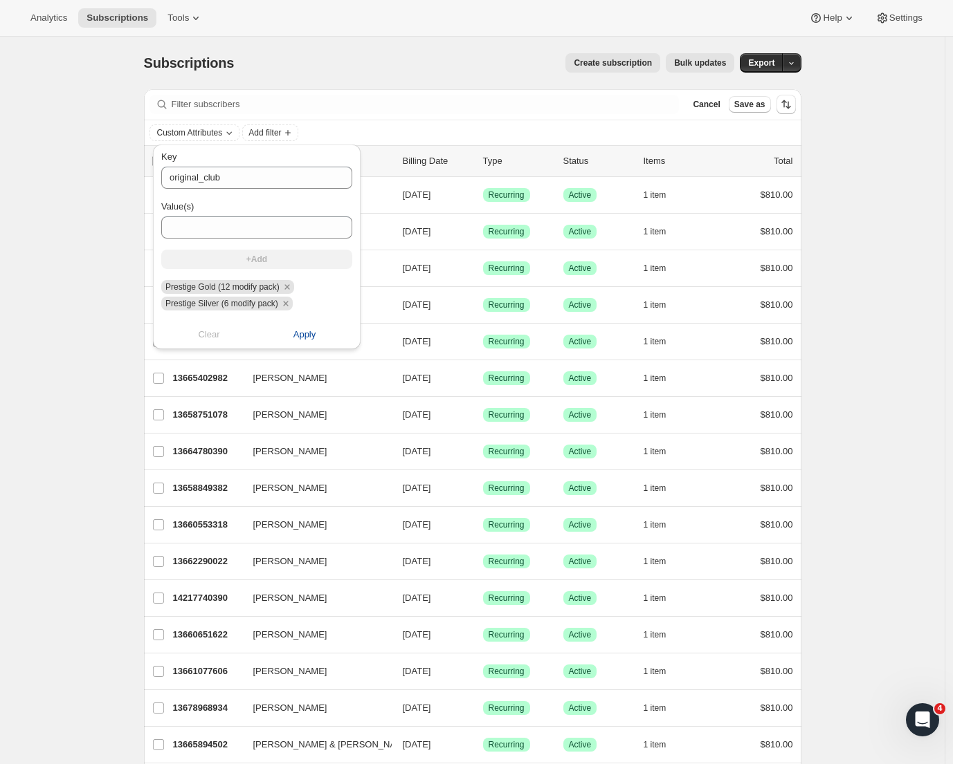
click at [308, 337] on span "Apply" at bounding box center [304, 335] width 23 height 14
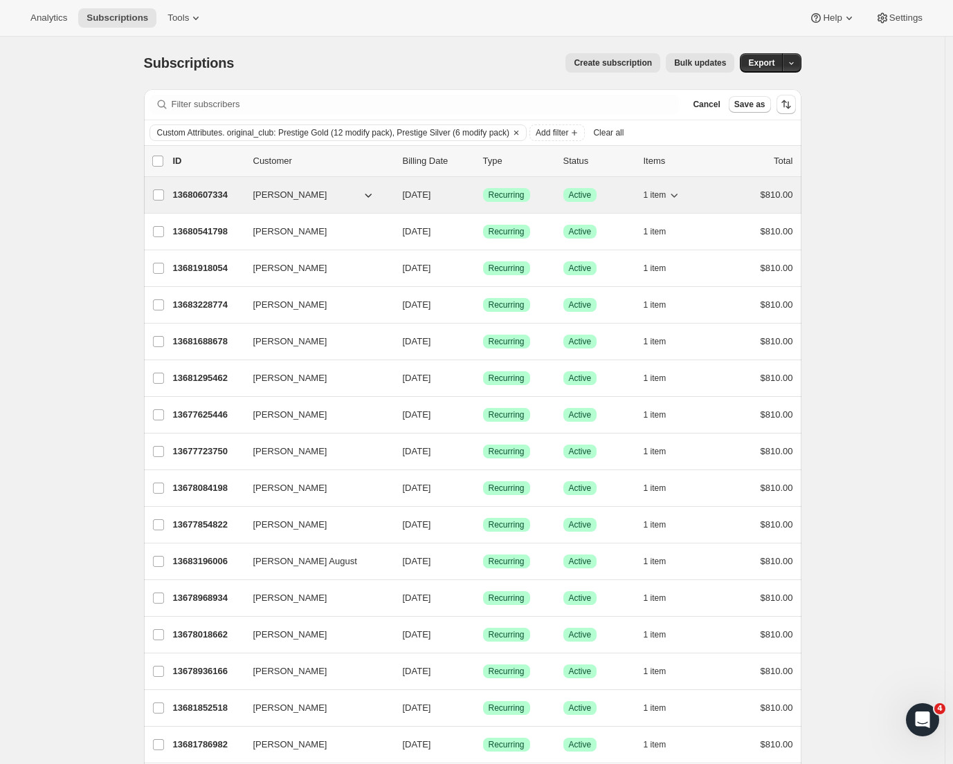
click at [205, 191] on p "13680607334" at bounding box center [207, 195] width 69 height 14
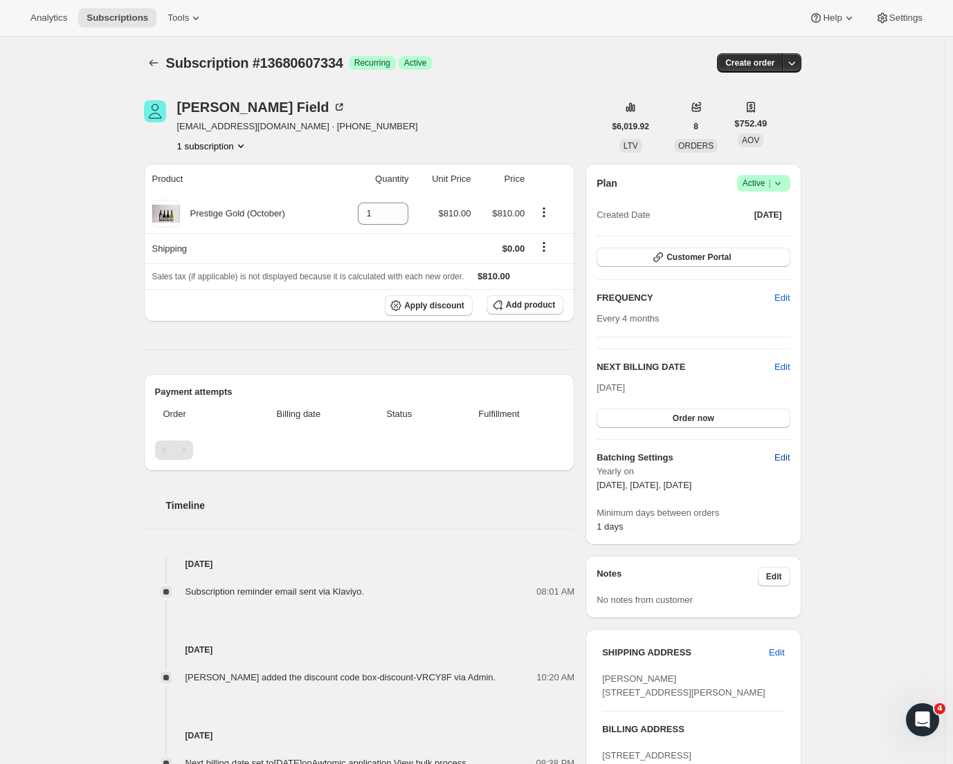
click at [788, 459] on span "Edit" at bounding box center [781, 458] width 15 height 14
select select "YEARDAY"
select select "2"
select select "13"
select select "6"
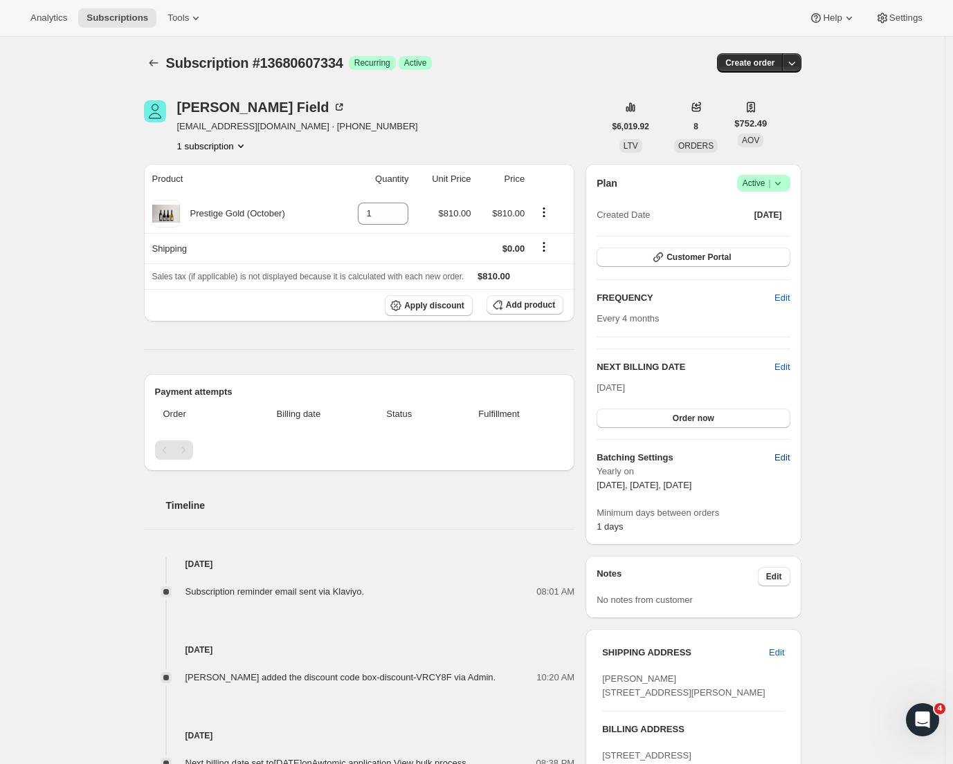
select select "13"
select select "10"
select select "13"
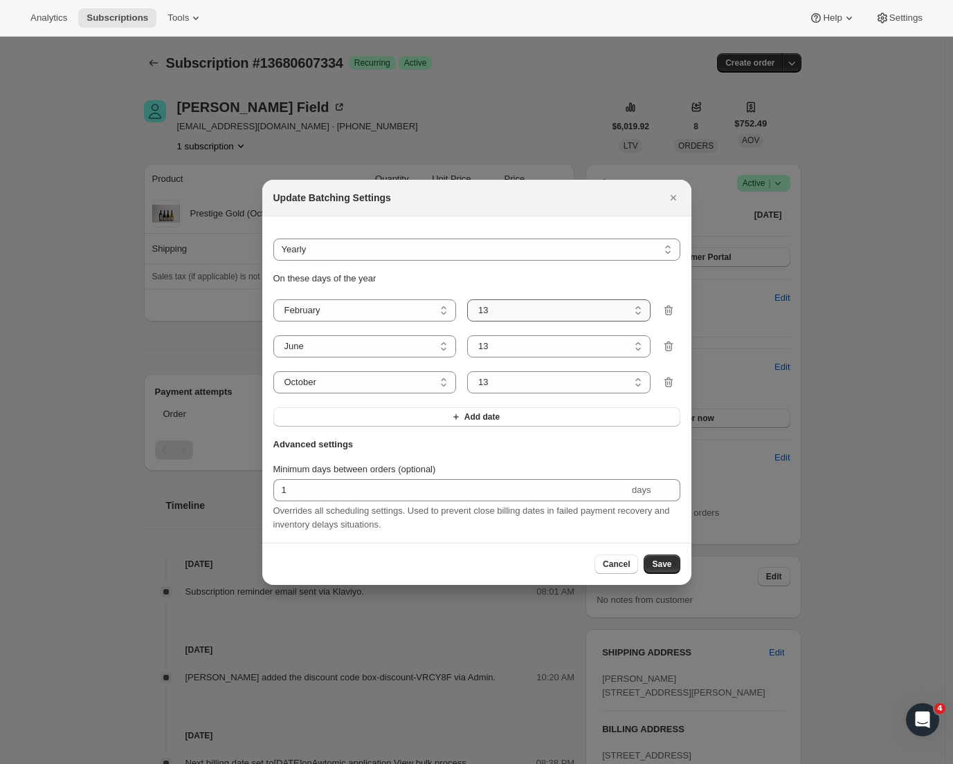
select select "5"
click at [659, 574] on button "Save" at bounding box center [661, 564] width 36 height 19
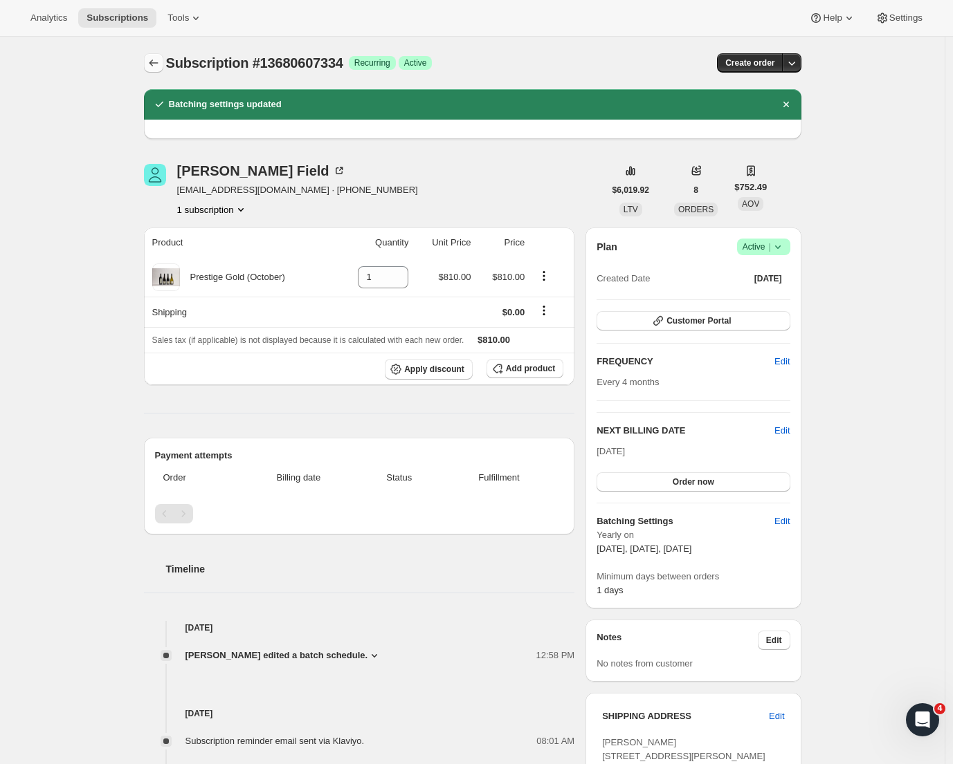
click at [153, 64] on icon "Subscriptions" at bounding box center [154, 63] width 14 height 14
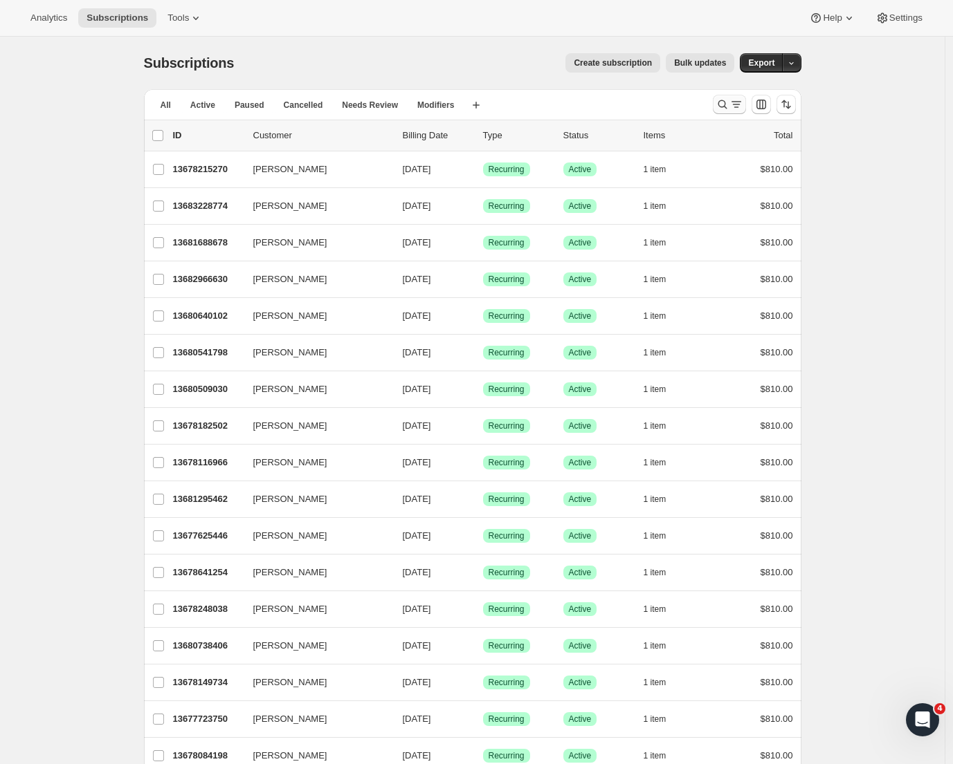
click at [722, 105] on icon "Search and filter results" at bounding box center [721, 104] width 9 height 9
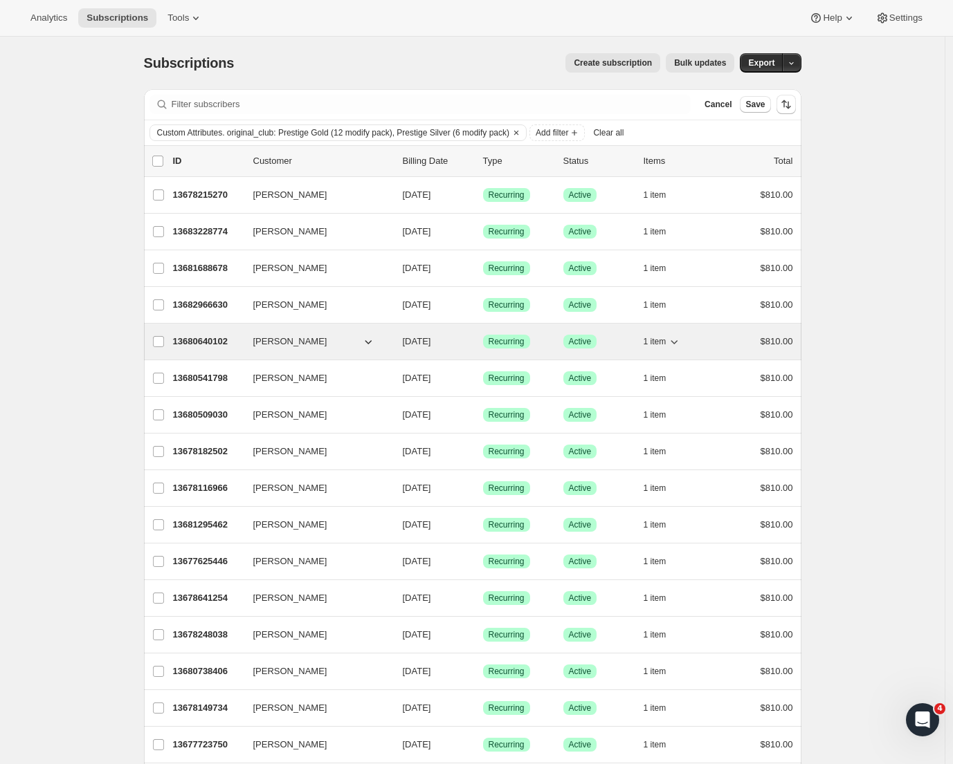
click at [205, 342] on p "13680640102" at bounding box center [207, 342] width 69 height 14
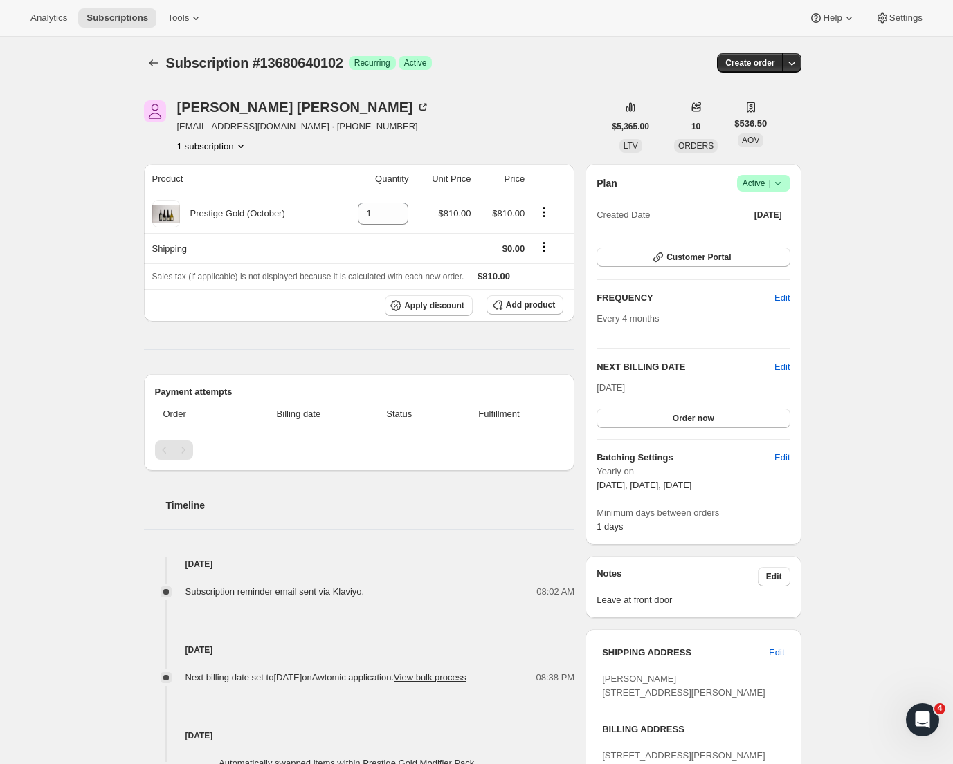
click at [910, 297] on div "Subscription #13680640102. This page is ready Subscription #13680640102 Success…" at bounding box center [472, 553] width 944 height 1032
click at [780, 457] on span "Edit" at bounding box center [781, 458] width 15 height 14
select select "YEARDAY"
select select "2"
select select "13"
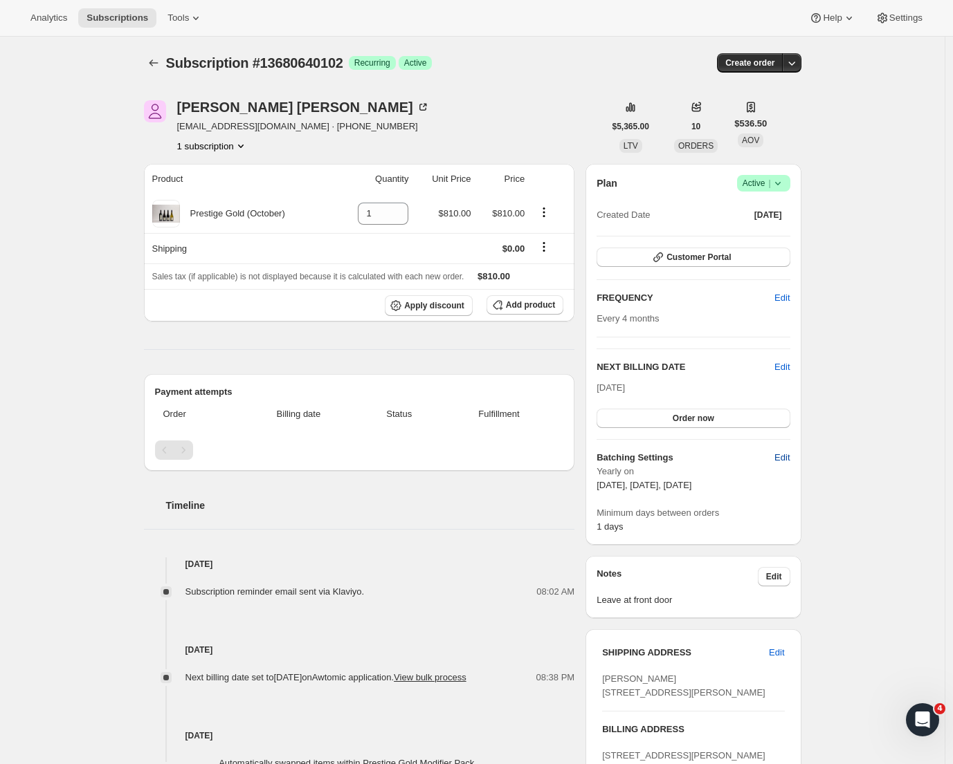
select select "6"
select select "13"
select select "10"
select select "13"
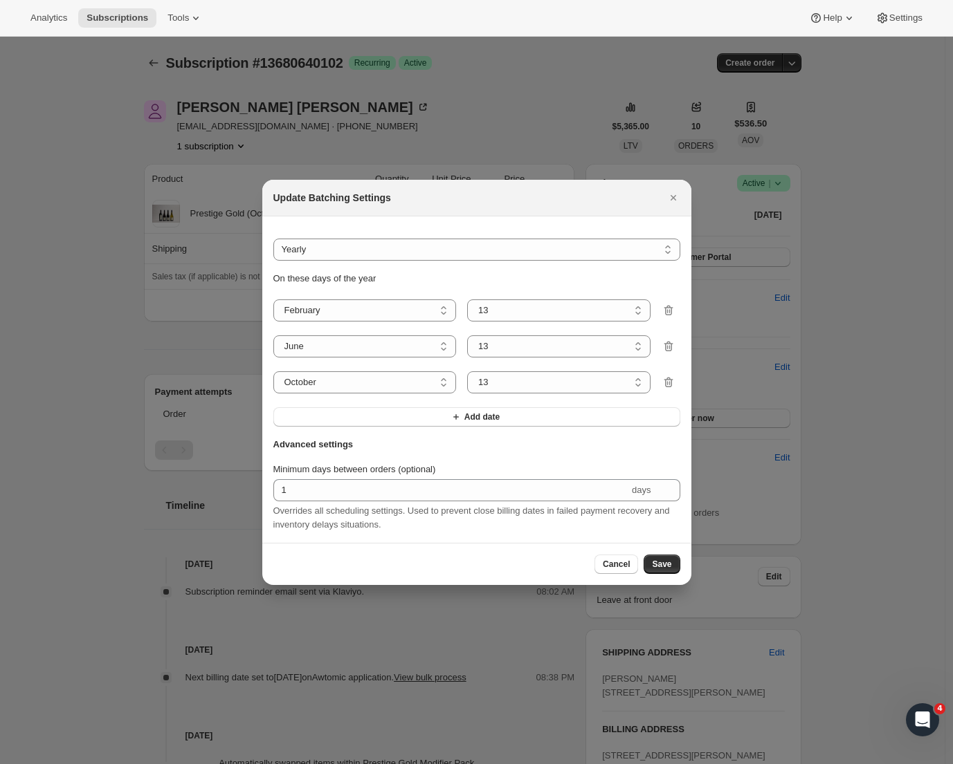
click at [490, 294] on div "On these days of the year January February March April May June July August Sep…" at bounding box center [476, 349] width 407 height 155
select select "5"
click at [656, 570] on span "Save" at bounding box center [661, 564] width 19 height 11
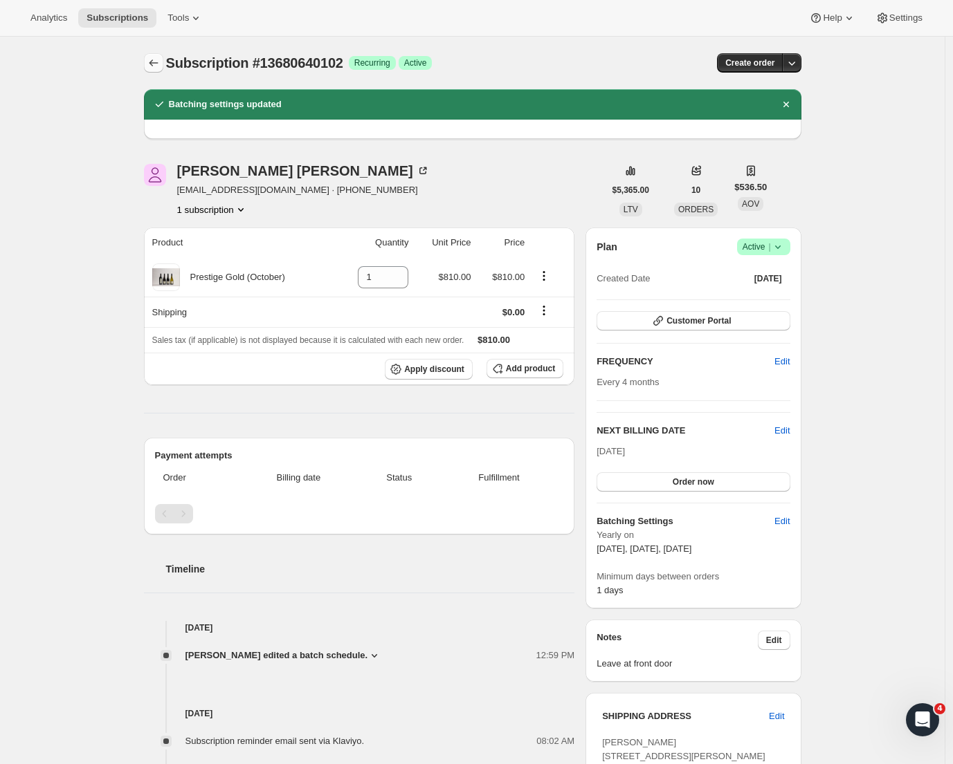
click at [150, 62] on button "Subscriptions" at bounding box center [153, 62] width 19 height 19
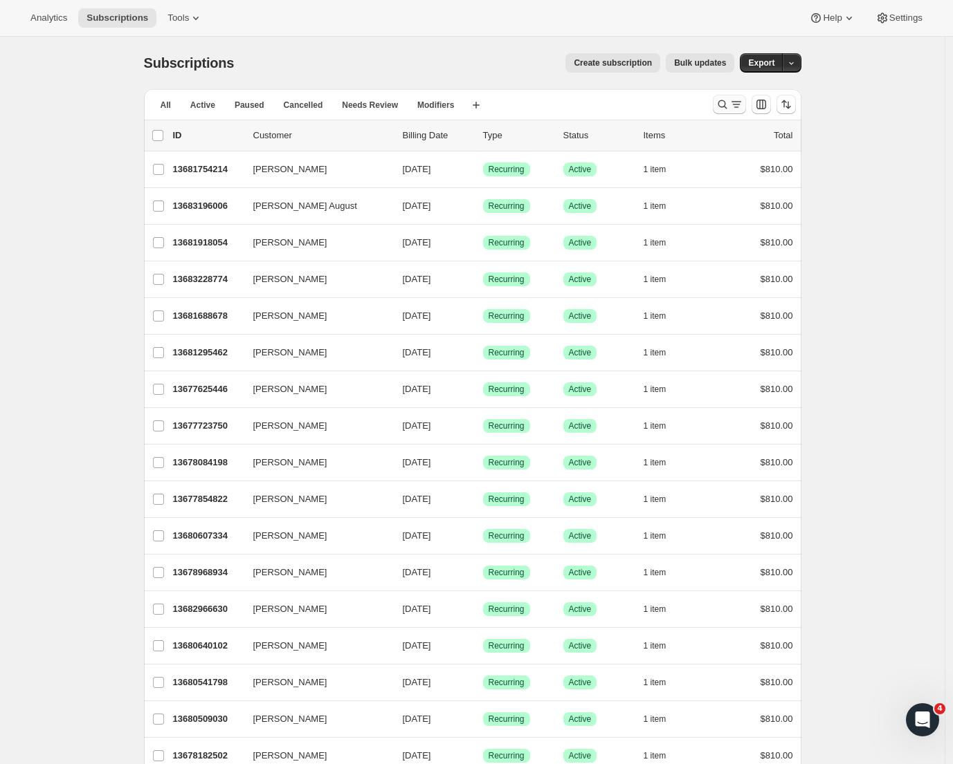
click at [726, 107] on icon "Search and filter results" at bounding box center [721, 104] width 9 height 9
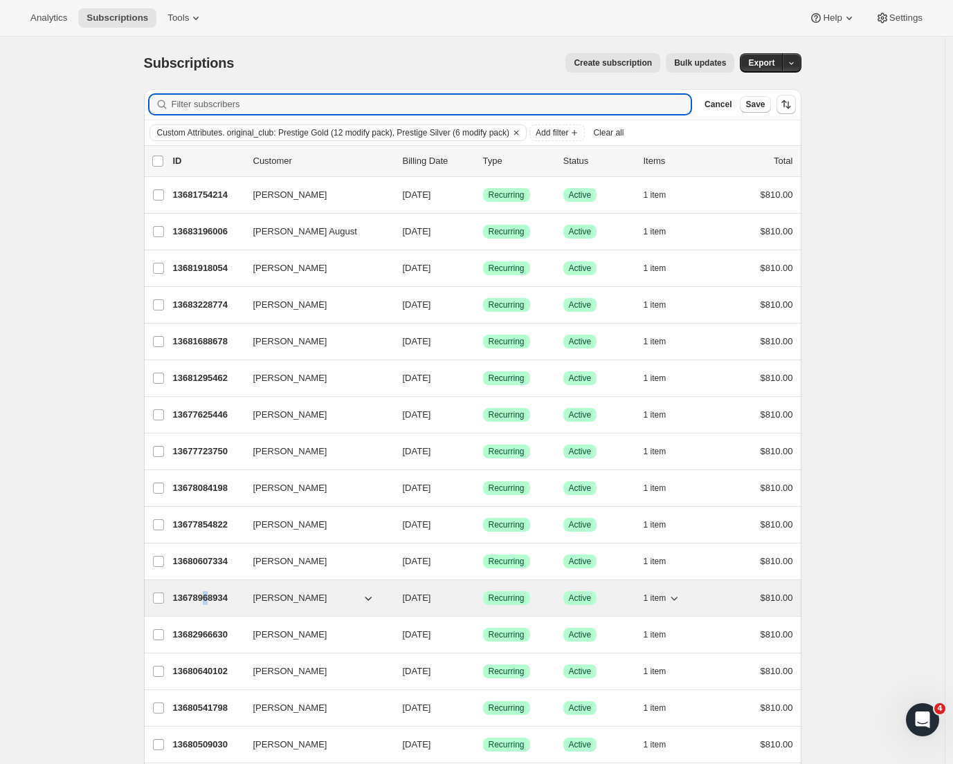
click at [214, 602] on p "13678968934" at bounding box center [207, 598] width 69 height 14
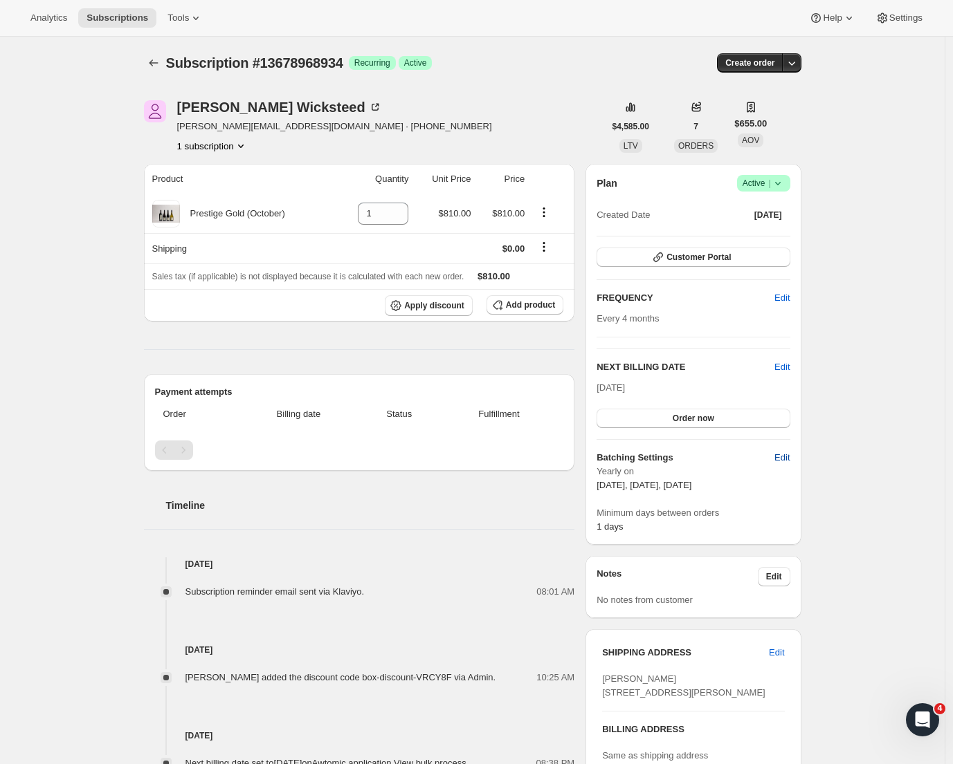
click at [781, 462] on span "Edit" at bounding box center [781, 458] width 15 height 14
select select "YEARDAY"
select select "2"
select select "13"
select select "6"
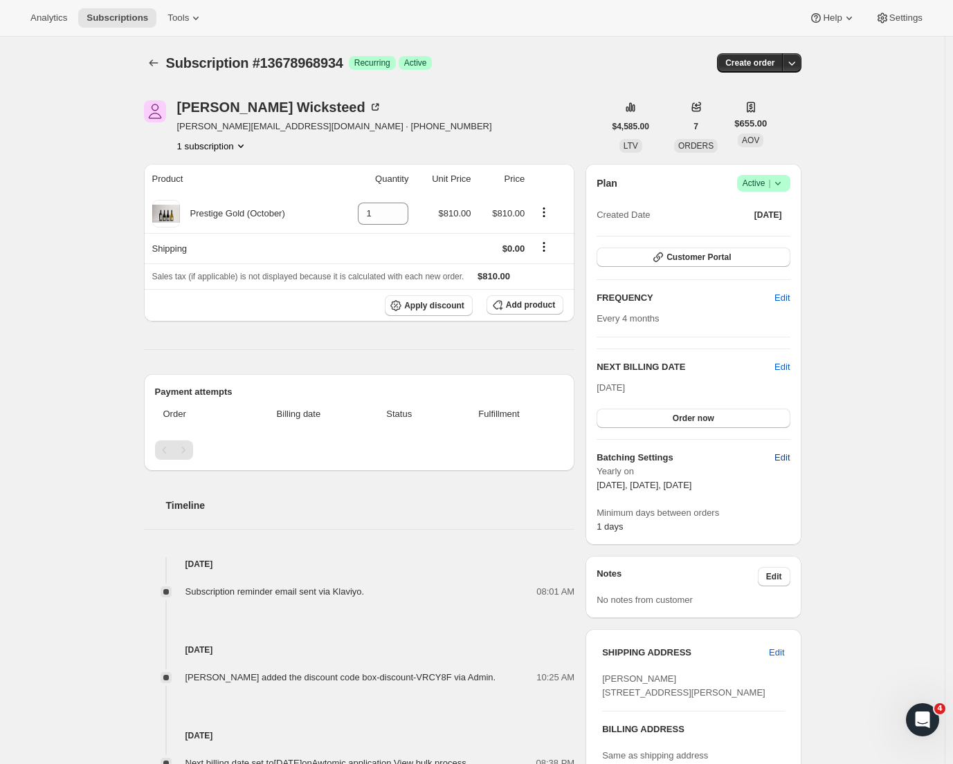
select select "13"
select select "10"
select select "13"
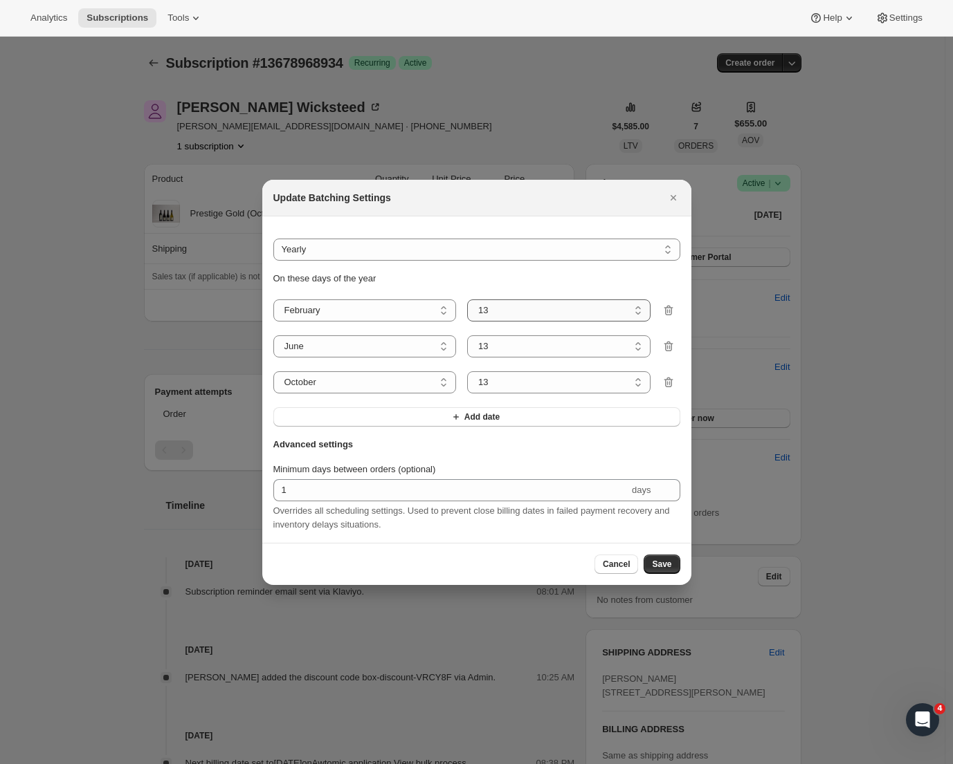
select select "5"
click at [659, 564] on span "Save" at bounding box center [661, 564] width 19 height 11
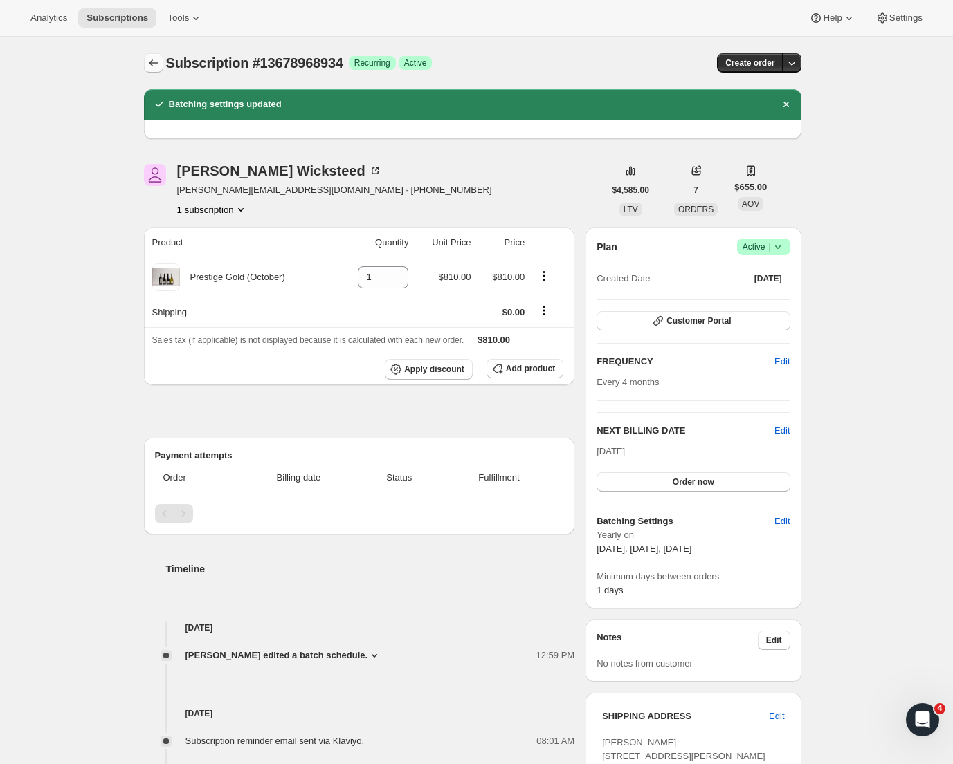
click at [160, 64] on icon "Subscriptions" at bounding box center [154, 63] width 14 height 14
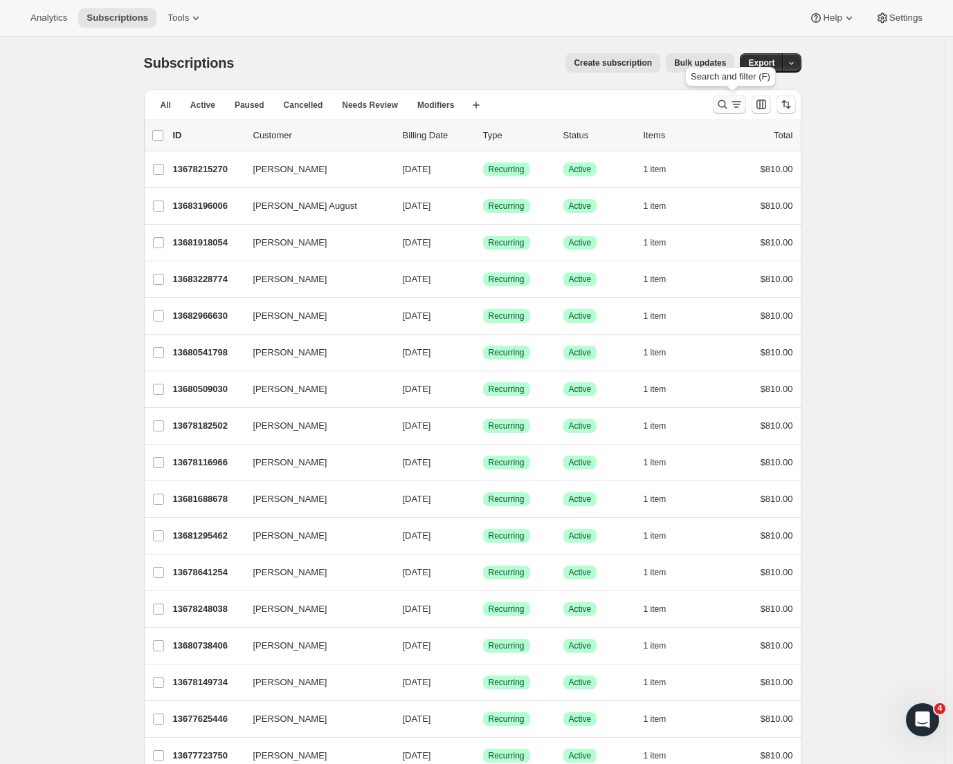
click at [733, 106] on div "Search and filter results" at bounding box center [729, 105] width 28 height 14
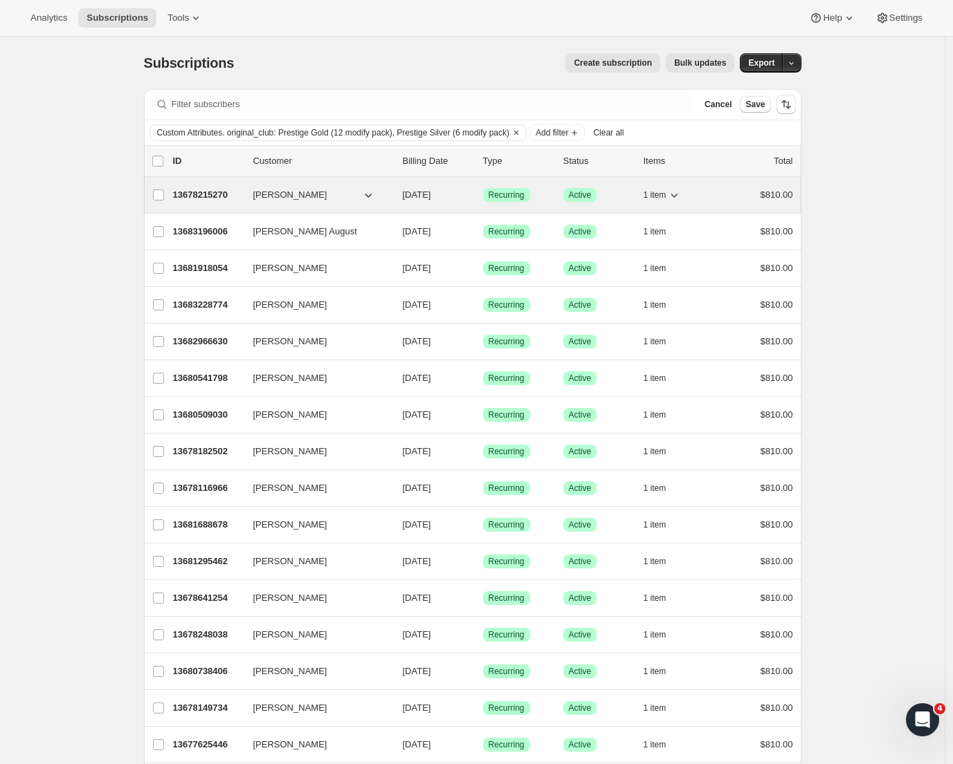
click at [206, 192] on p "13678215270" at bounding box center [207, 195] width 69 height 14
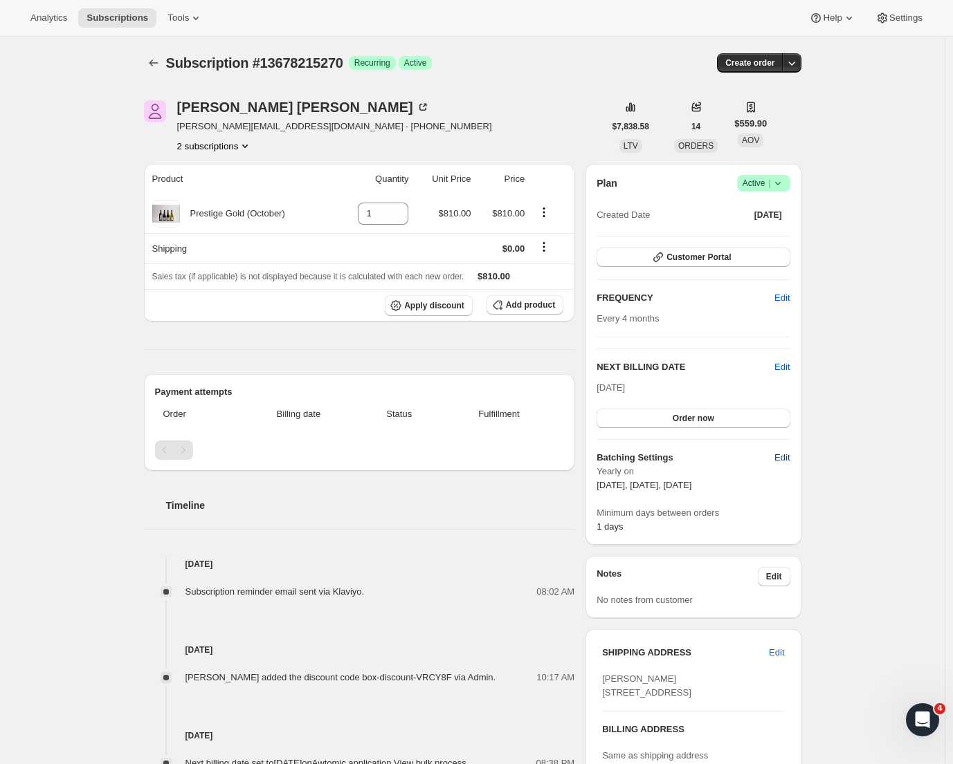
click at [782, 462] on span "Edit" at bounding box center [781, 458] width 15 height 14
select select "YEARDAY"
select select "2"
select select "13"
select select "6"
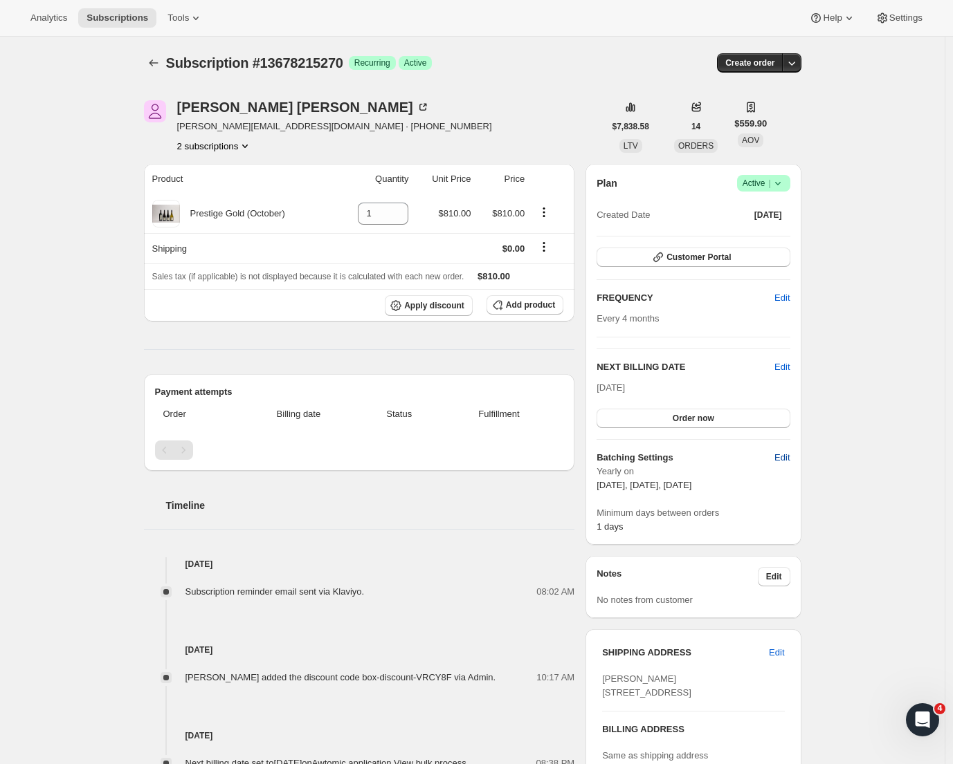
select select "13"
select select "10"
select select "13"
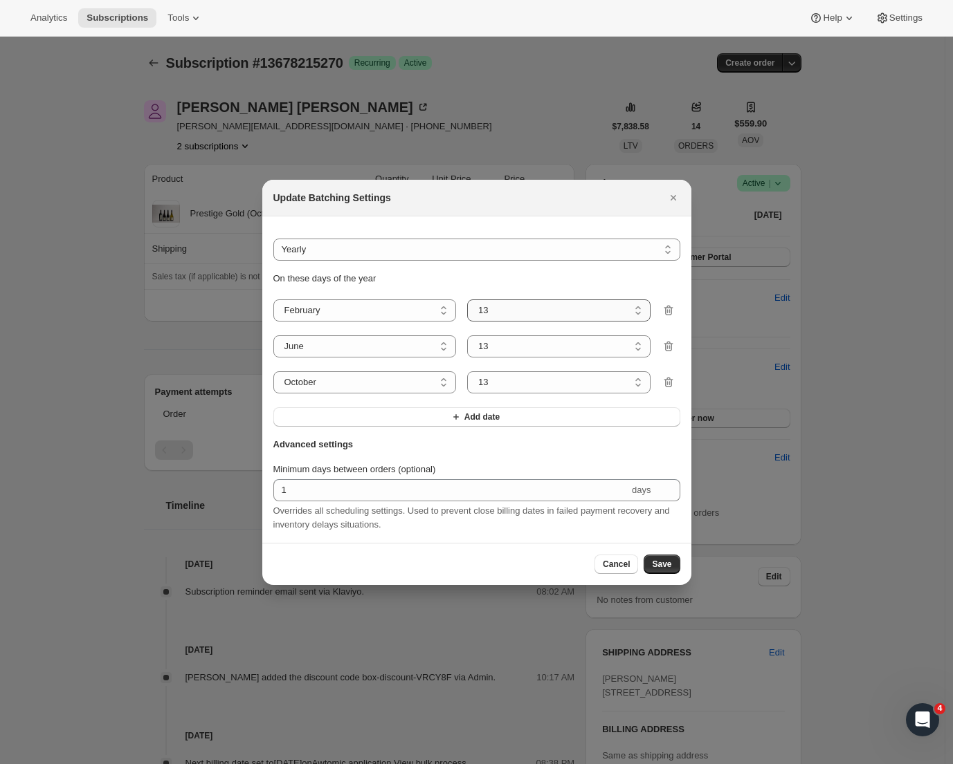
select select "5"
click at [655, 567] on span "Save" at bounding box center [661, 564] width 19 height 11
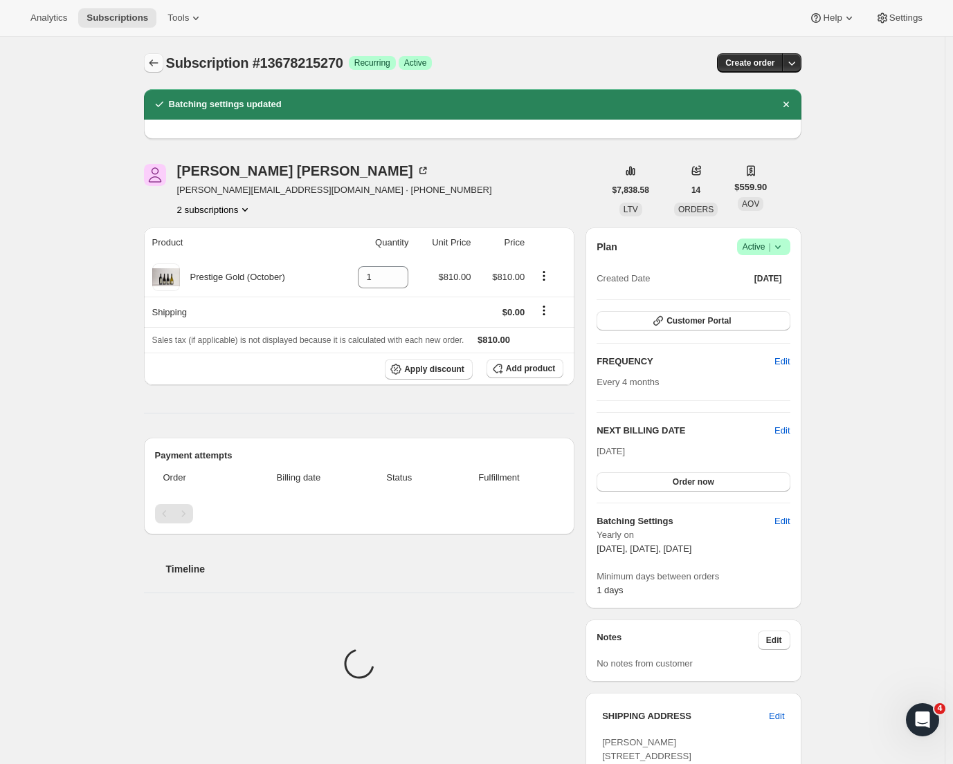
click at [151, 68] on icon "Subscriptions" at bounding box center [154, 63] width 14 height 14
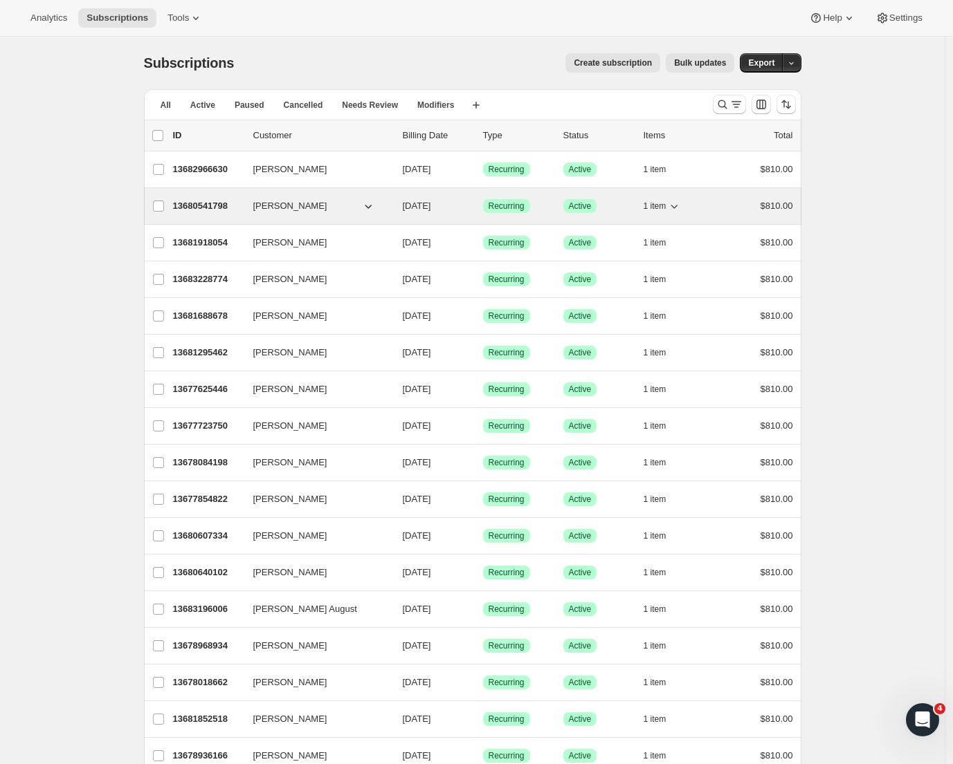
click at [216, 203] on p "13680541798" at bounding box center [207, 206] width 69 height 14
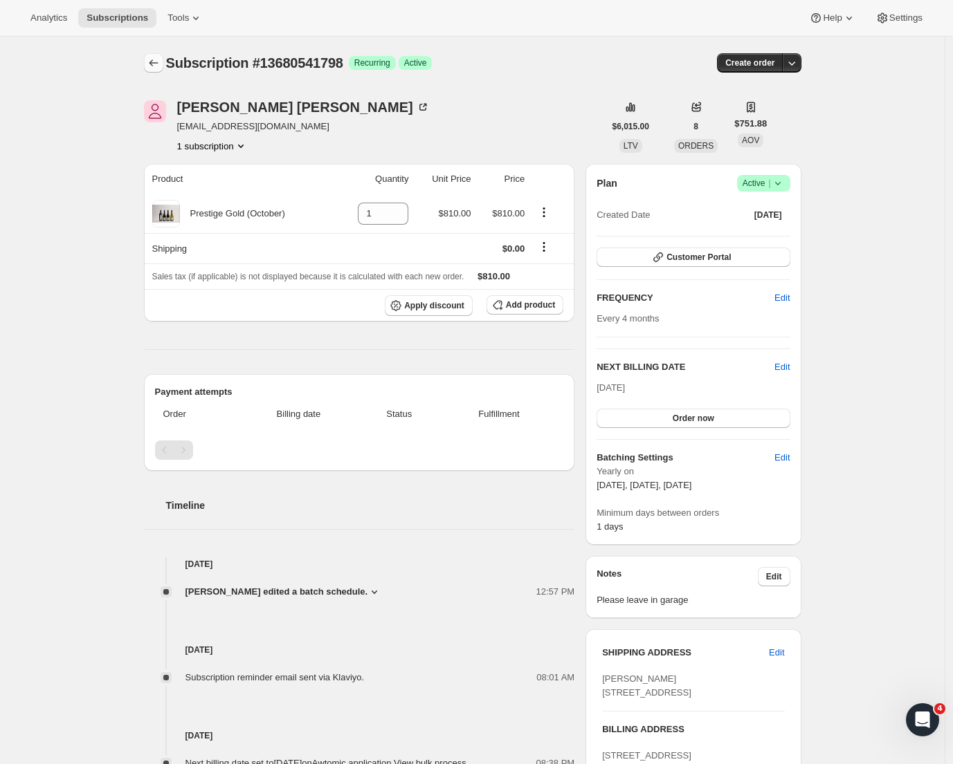
click at [154, 65] on icon "Subscriptions" at bounding box center [154, 63] width 14 height 14
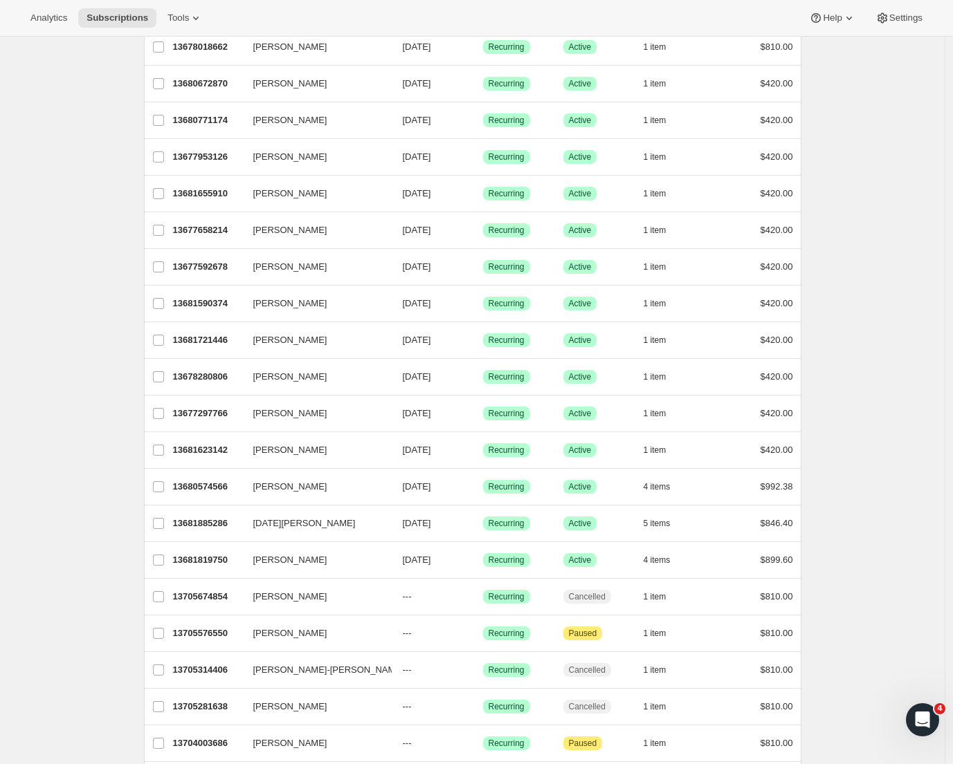
scroll to position [1307, 0]
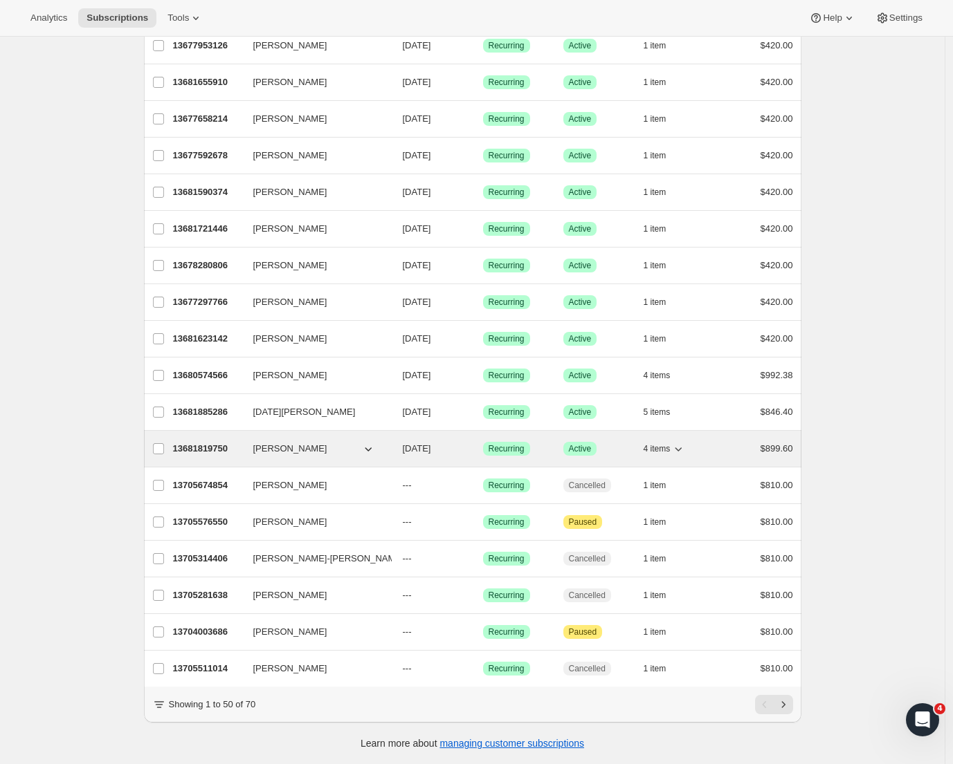
click at [207, 442] on p "13681819750" at bounding box center [207, 449] width 69 height 14
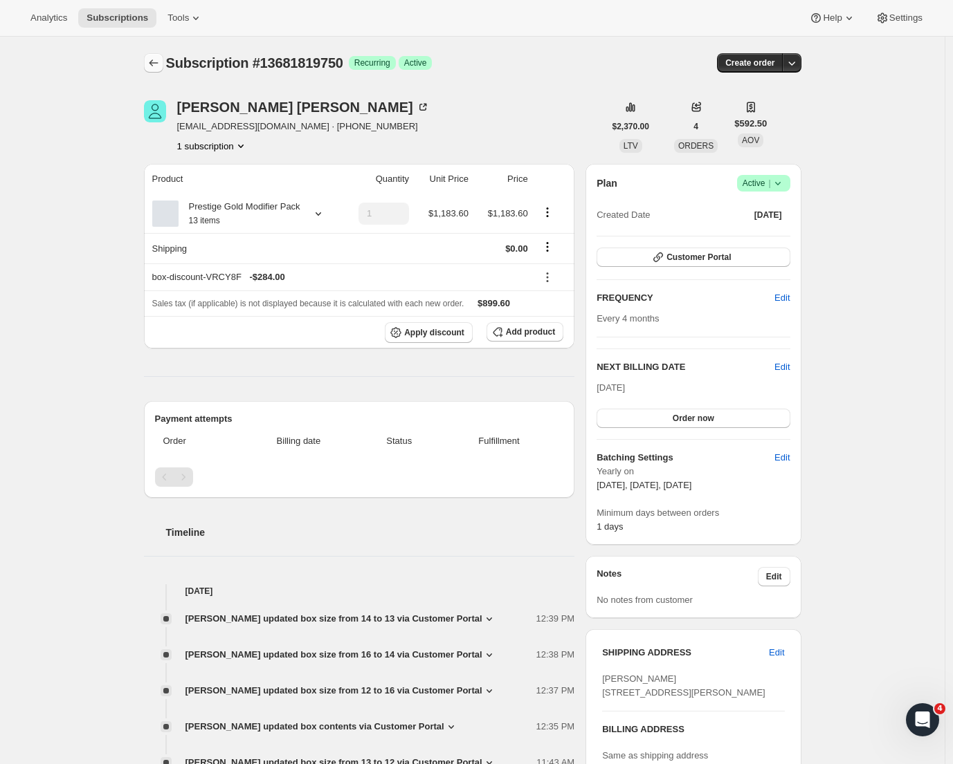
click at [160, 64] on icon "Subscriptions" at bounding box center [154, 63] width 14 height 14
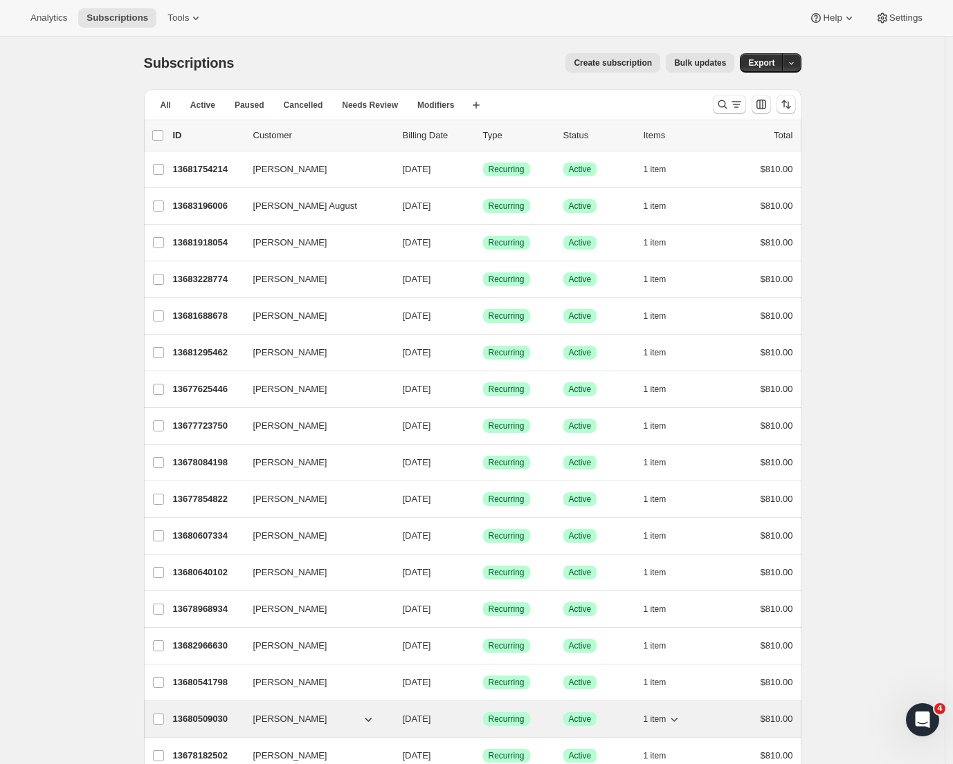
click at [219, 716] on p "13680509030" at bounding box center [207, 720] width 69 height 14
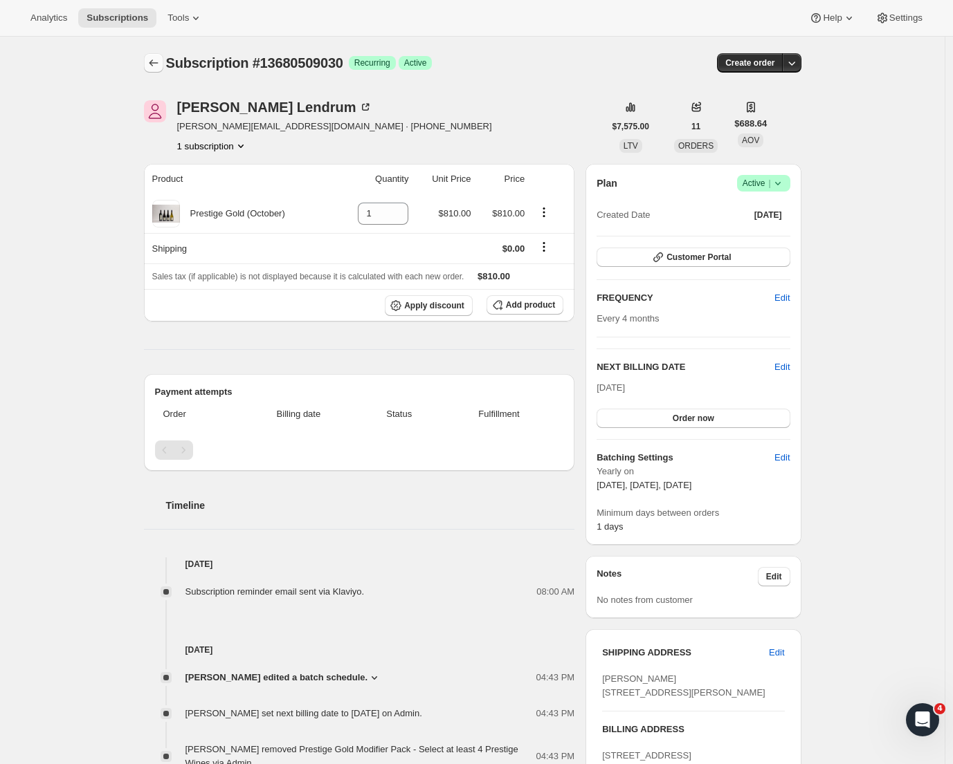
click at [152, 62] on icon "Subscriptions" at bounding box center [154, 63] width 14 height 14
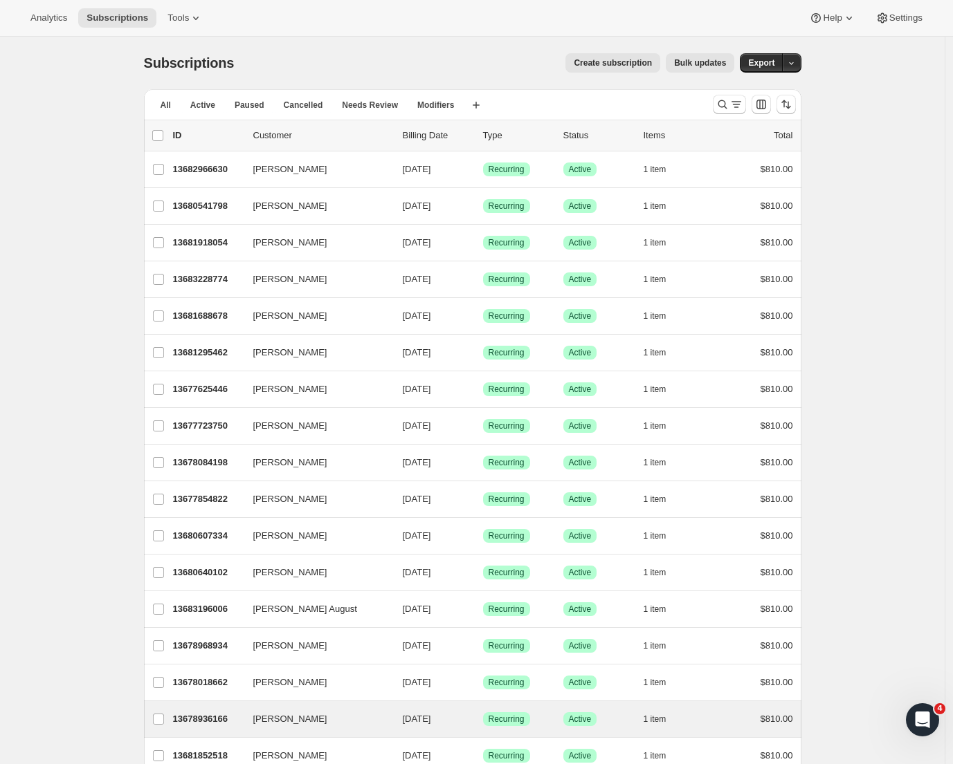
scroll to position [3, 0]
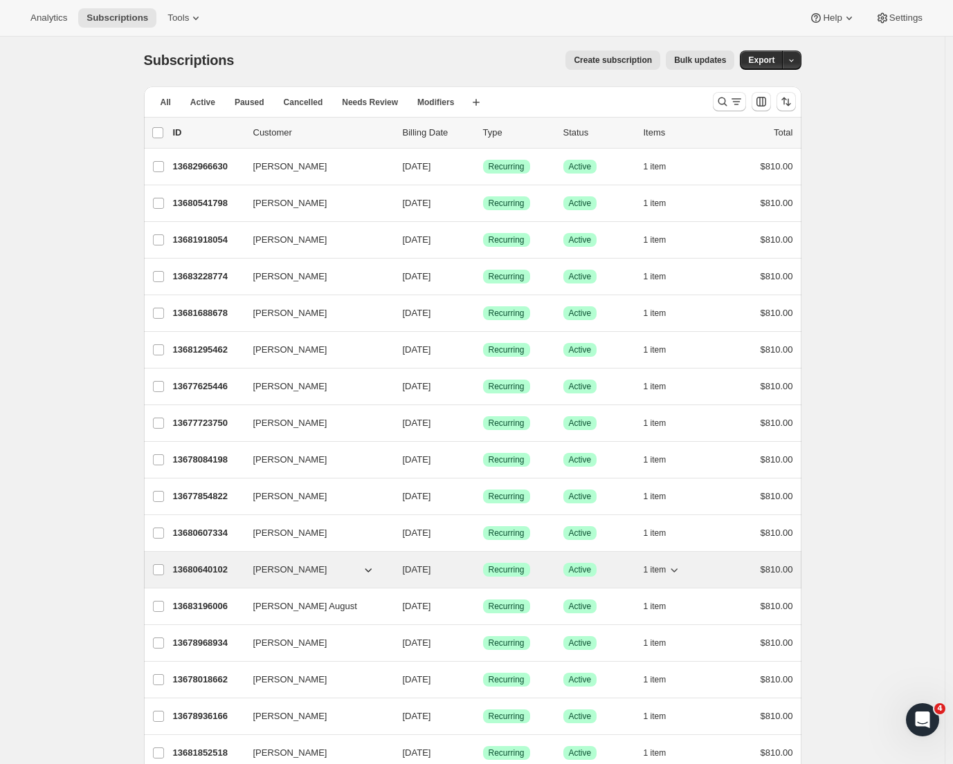
click at [368, 571] on icon "button" at bounding box center [368, 570] width 14 height 14
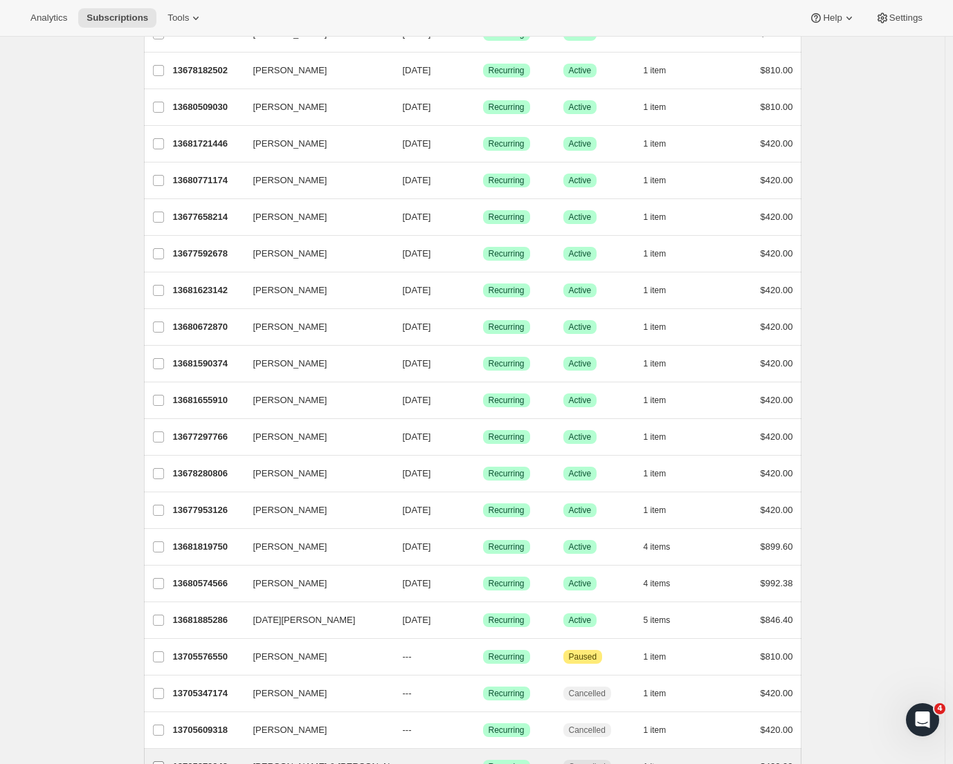
scroll to position [1307, 0]
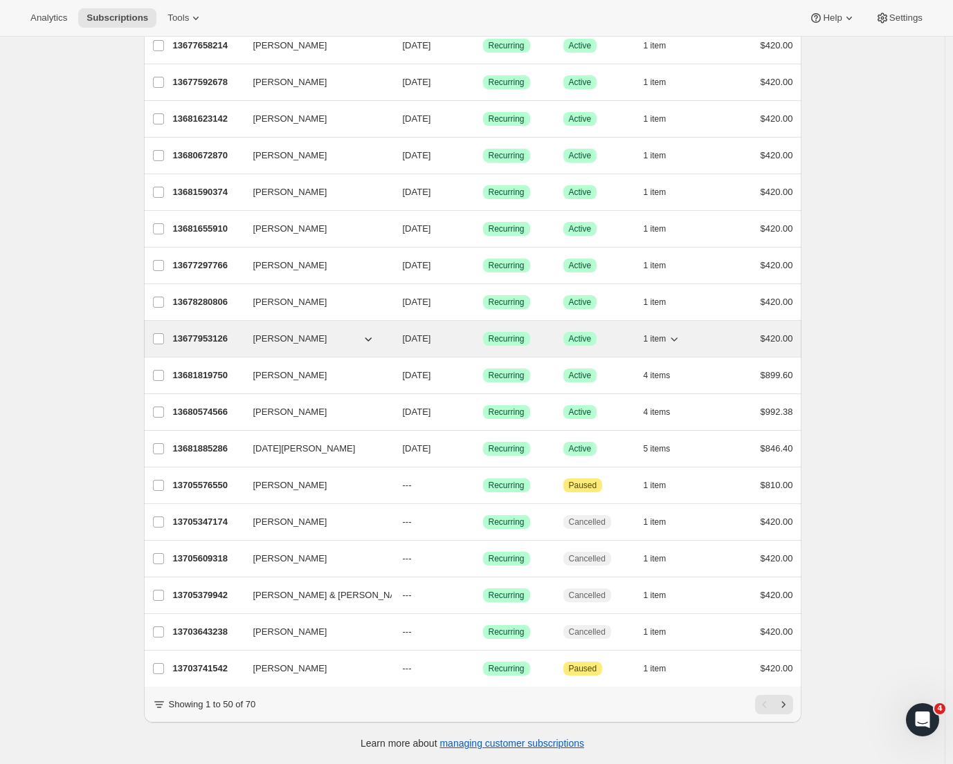
click at [203, 332] on p "13677953126" at bounding box center [207, 339] width 69 height 14
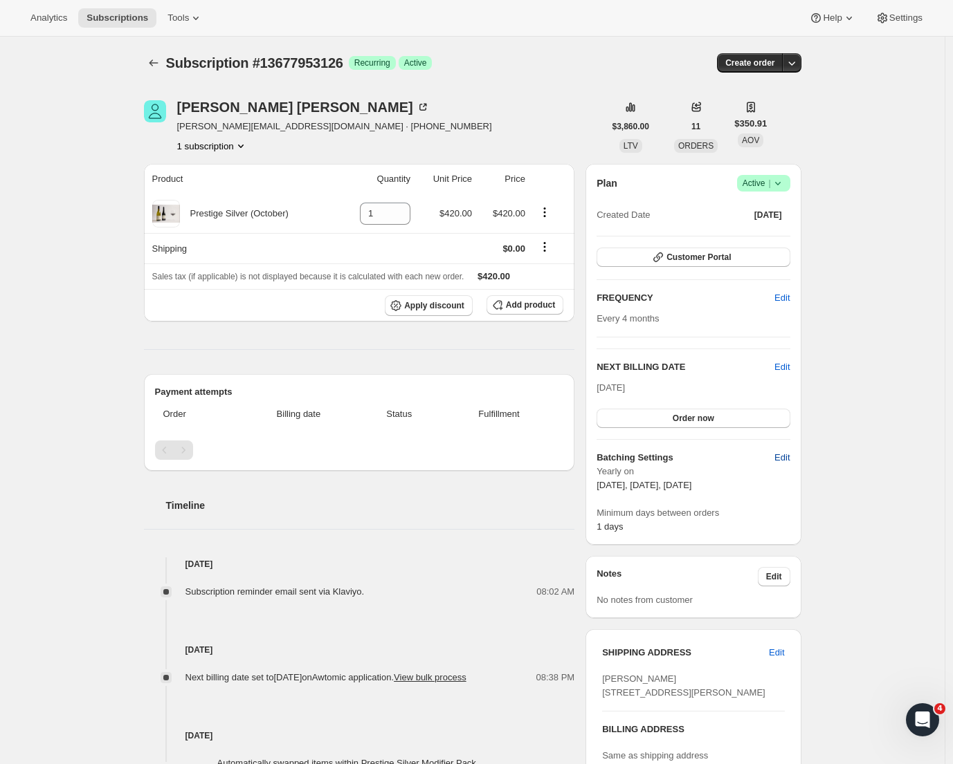
click at [789, 459] on span "Edit" at bounding box center [781, 458] width 15 height 14
select select "YEARDAY"
select select "2"
select select "13"
select select "6"
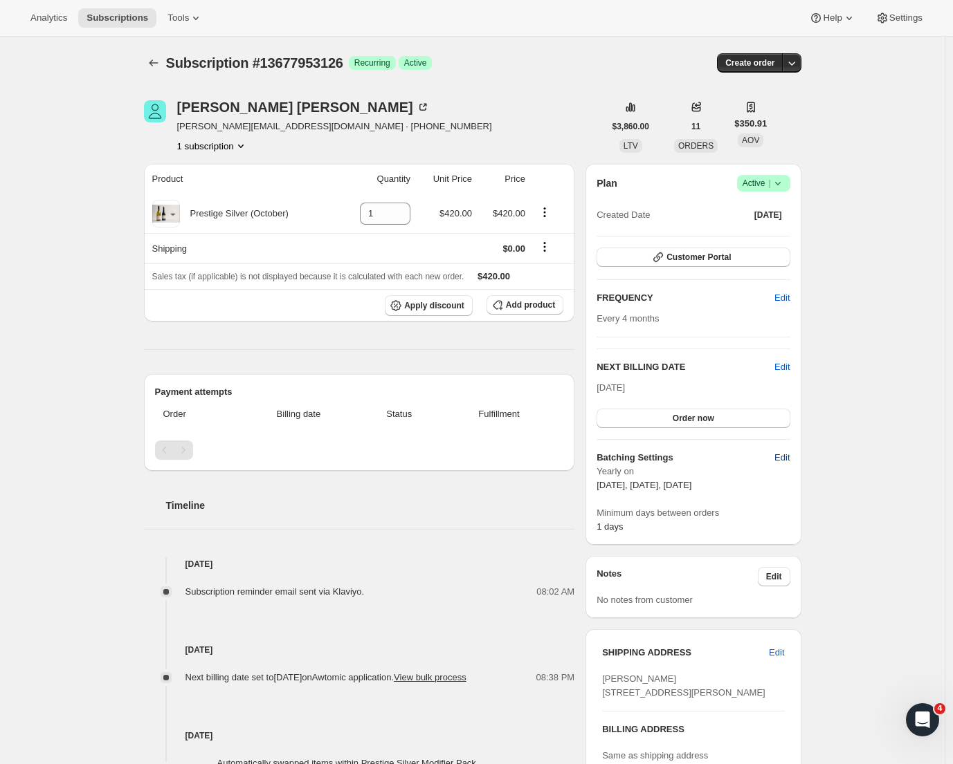
select select "13"
select select "10"
select select "13"
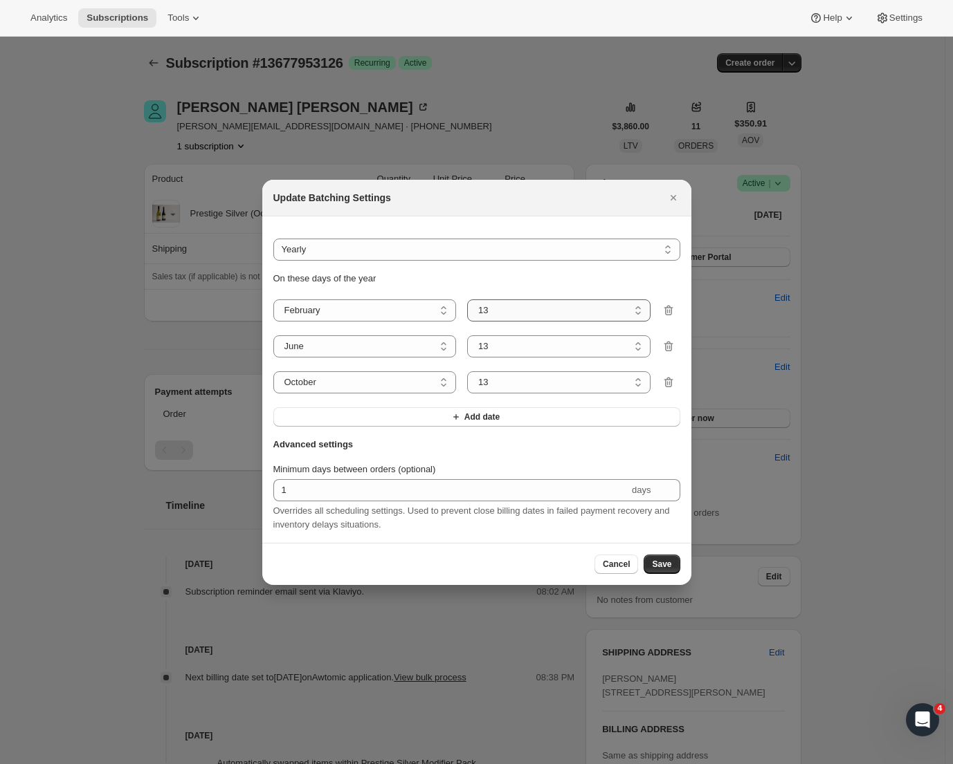
select select "8"
click at [666, 574] on button "Save" at bounding box center [661, 564] width 36 height 19
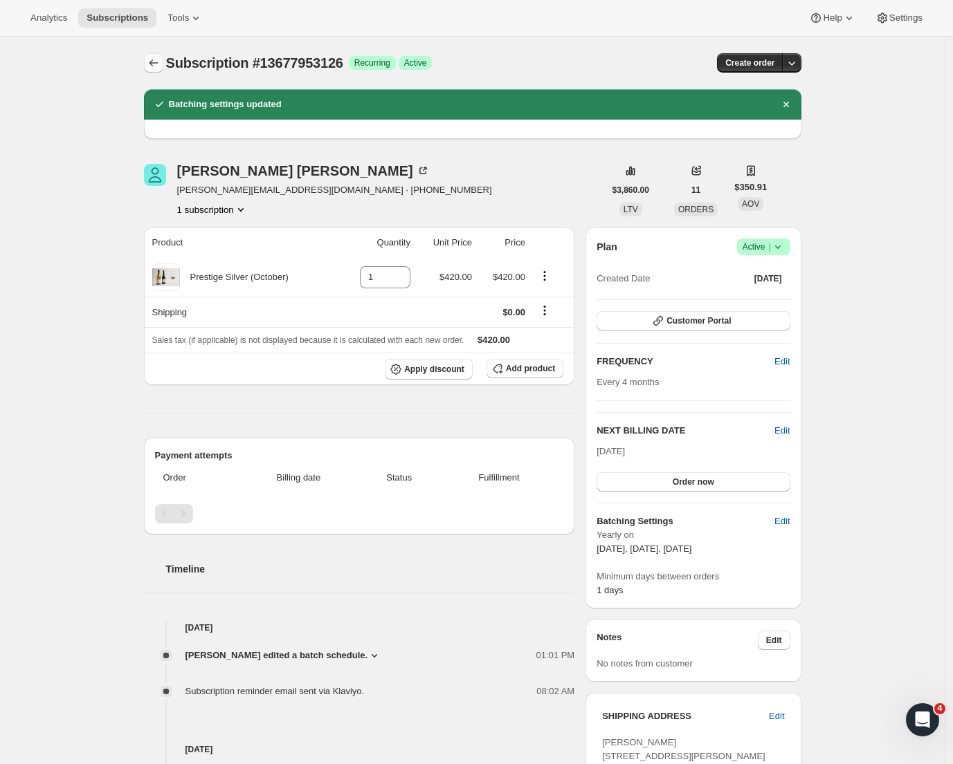
click at [157, 58] on icon "Subscriptions" at bounding box center [154, 63] width 14 height 14
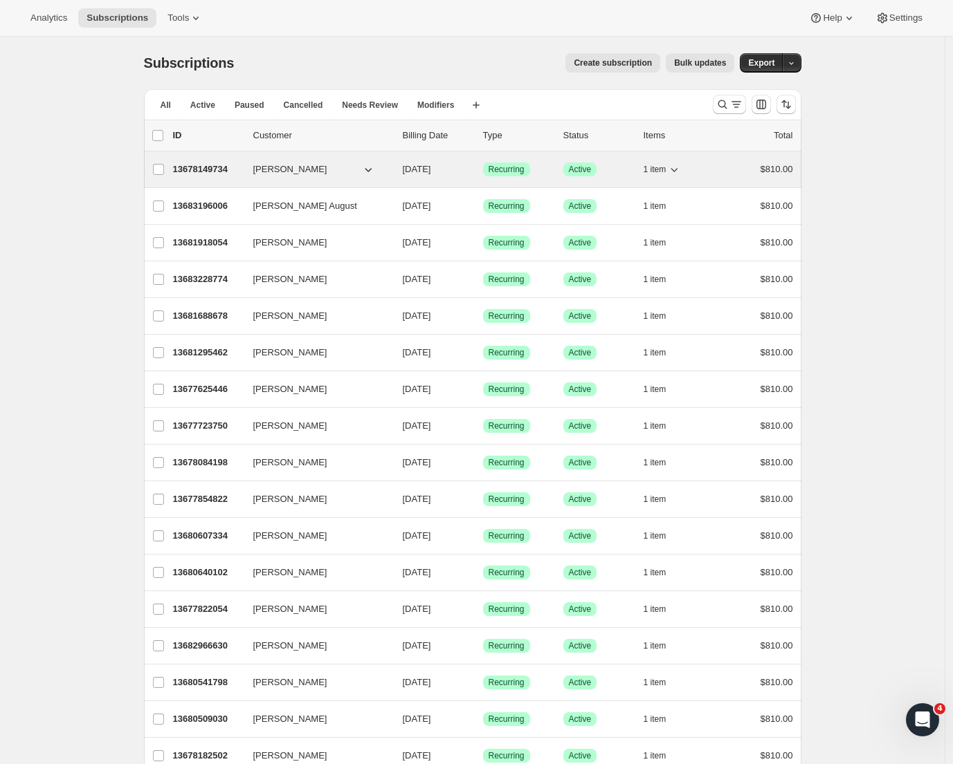
click at [213, 167] on p "13678149734" at bounding box center [207, 170] width 69 height 14
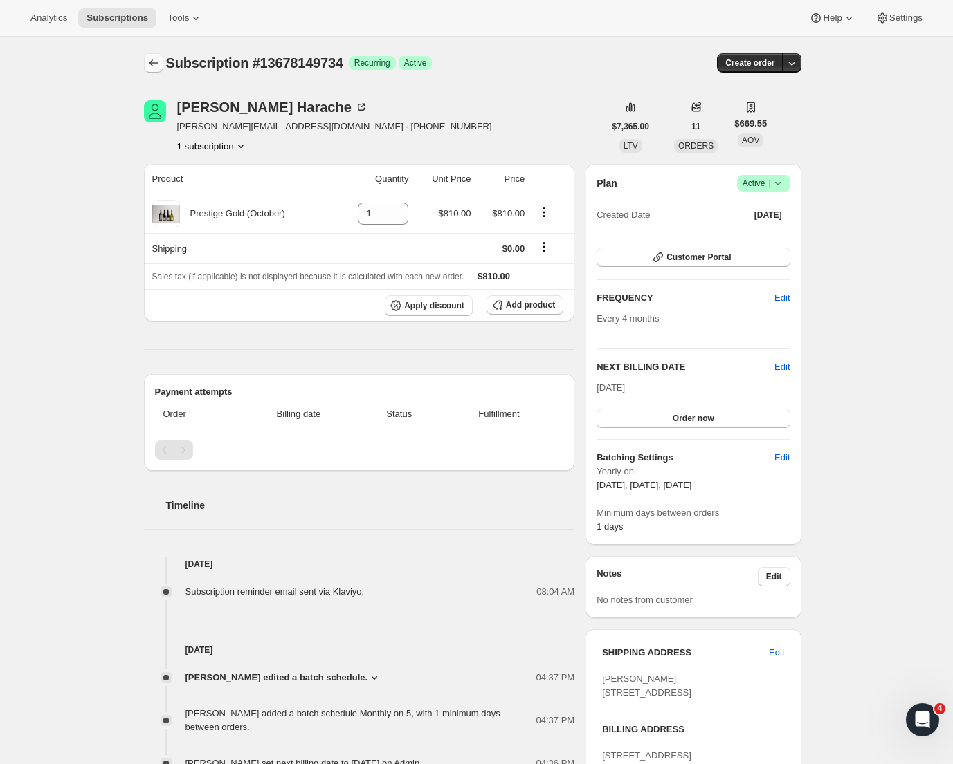
click at [155, 65] on icon "Subscriptions" at bounding box center [153, 62] width 9 height 7
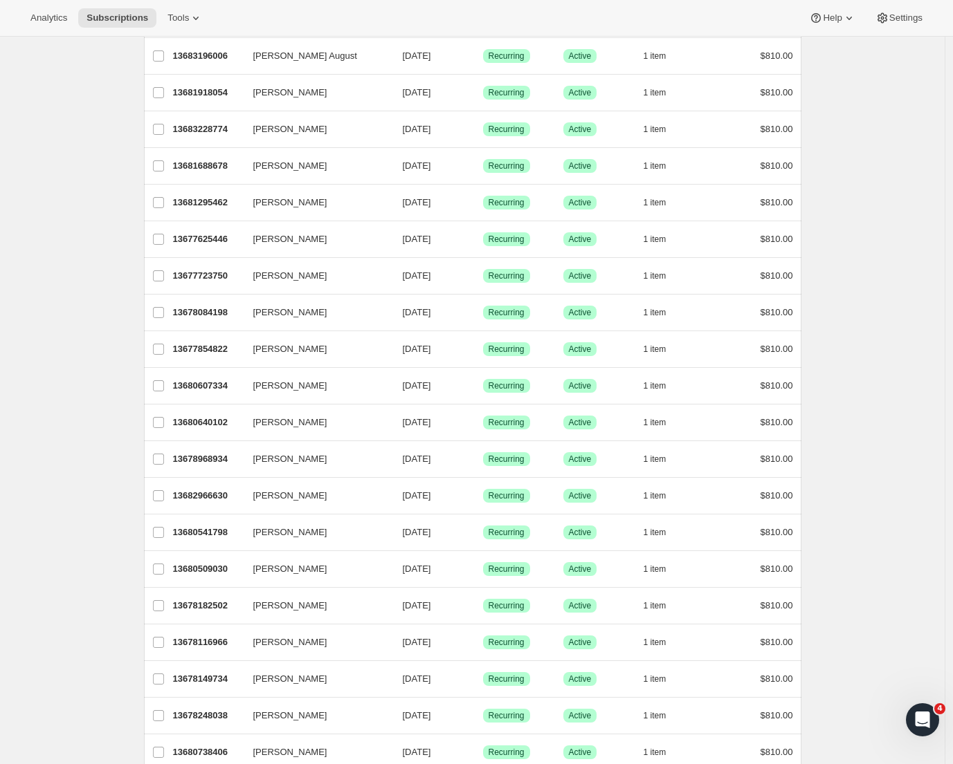
scroll to position [243, 0]
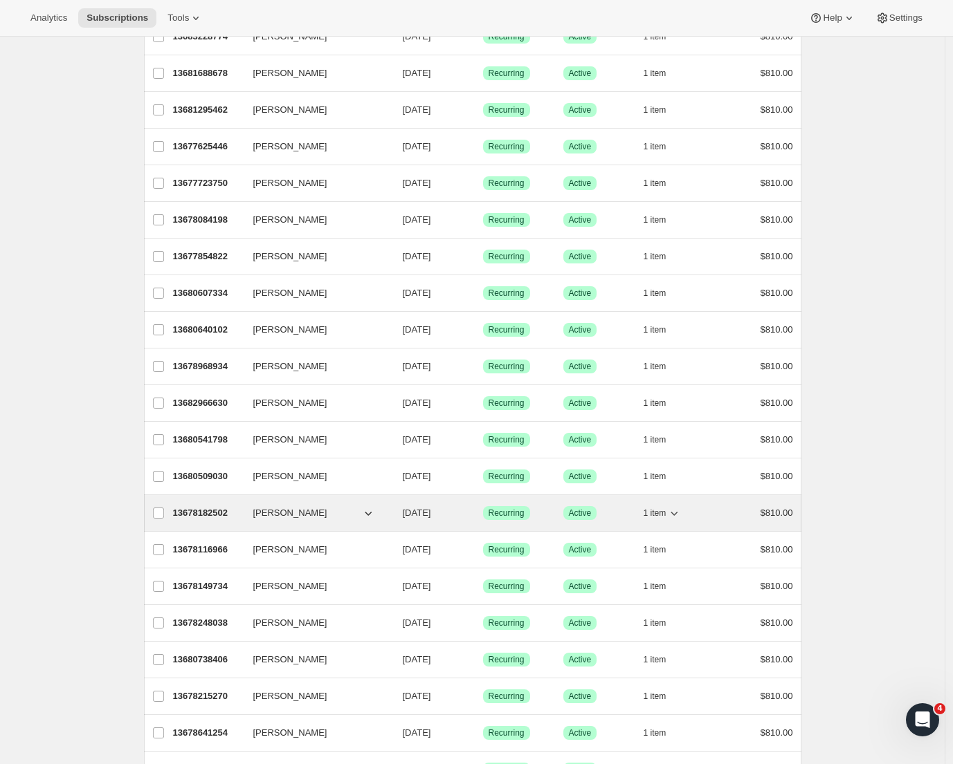
click at [227, 512] on p "13678182502" at bounding box center [207, 513] width 69 height 14
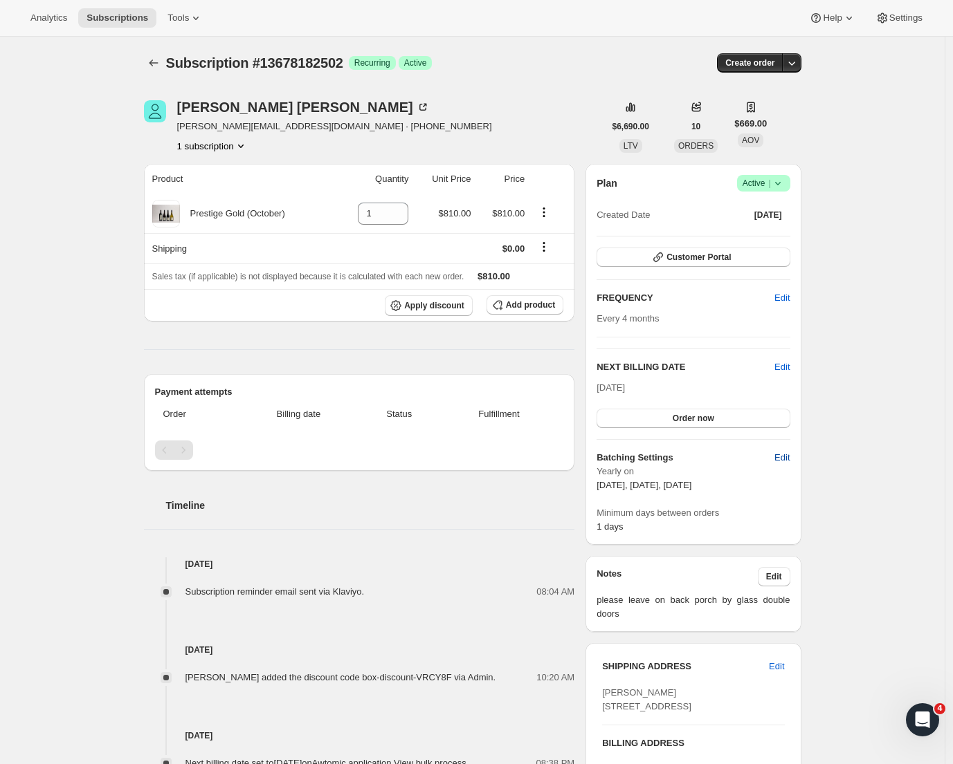
click at [784, 459] on span "Edit" at bounding box center [781, 458] width 15 height 14
select select "YEARDAY"
select select "2"
select select "13"
select select "6"
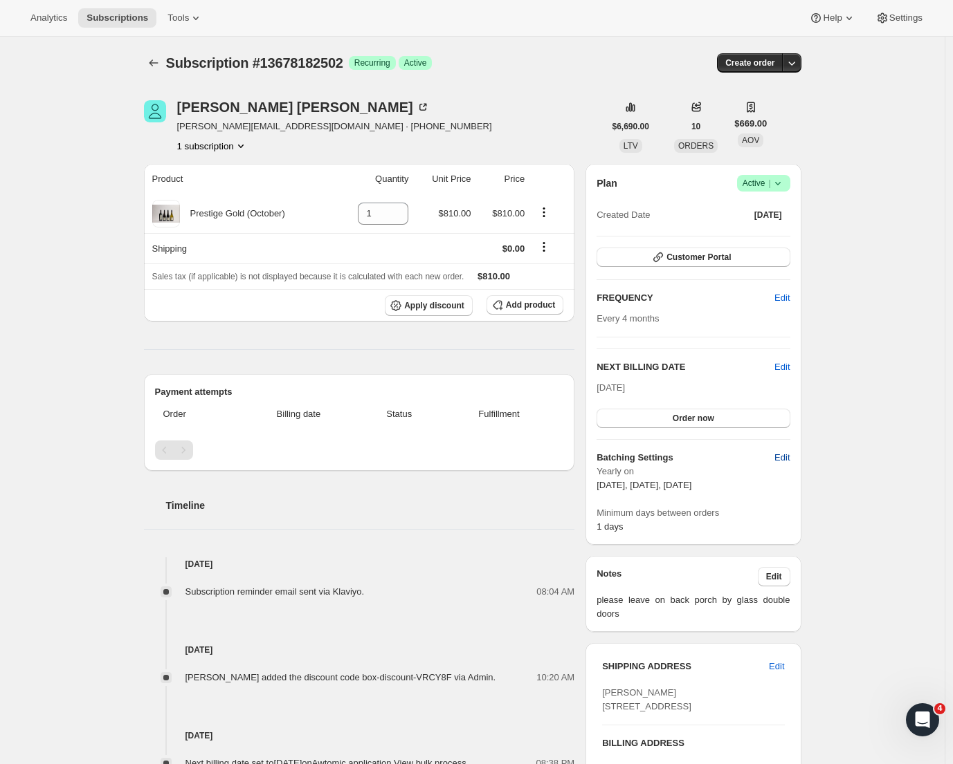
select select "13"
select select "10"
select select "13"
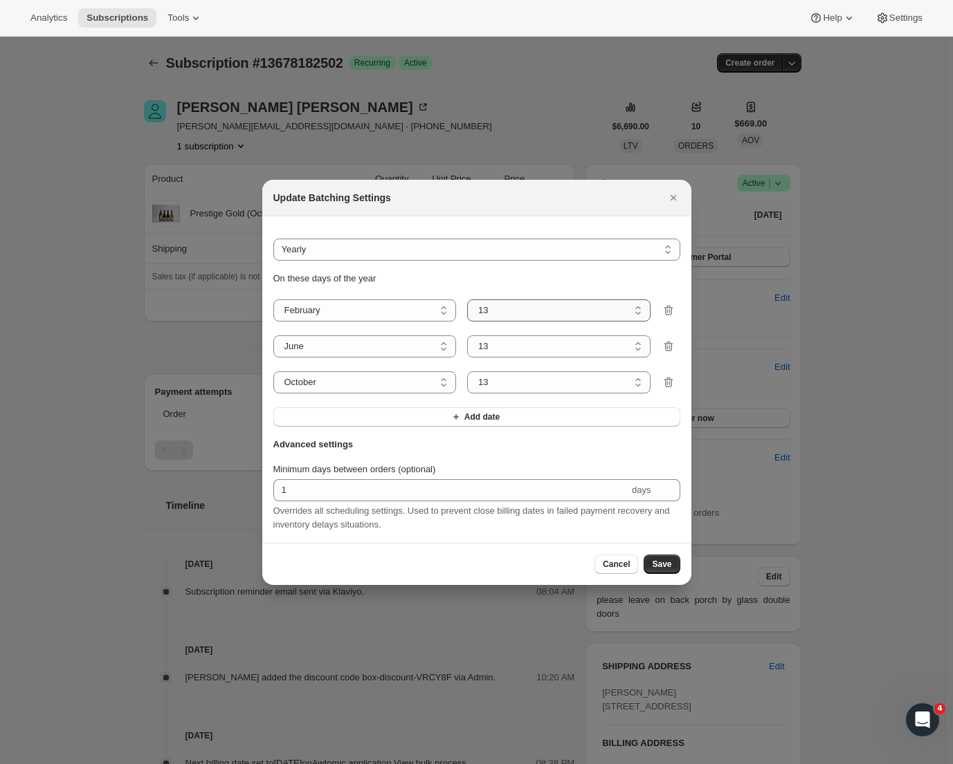
select select "5"
click at [665, 569] on span "Save" at bounding box center [661, 564] width 19 height 11
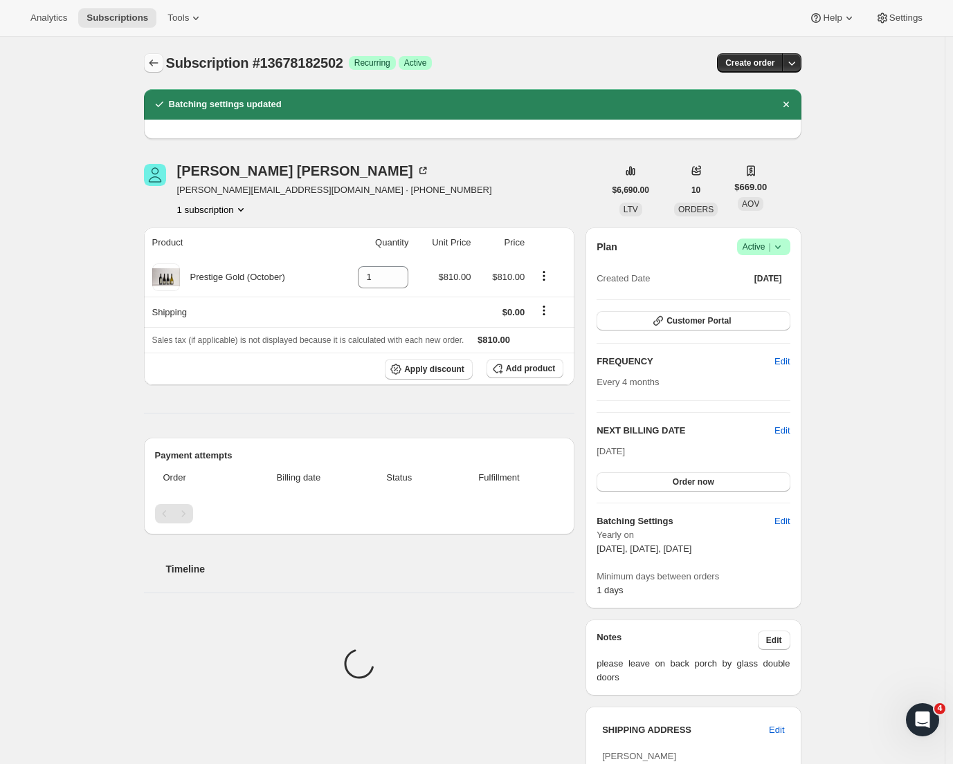
click at [156, 59] on icon "Subscriptions" at bounding box center [154, 63] width 14 height 14
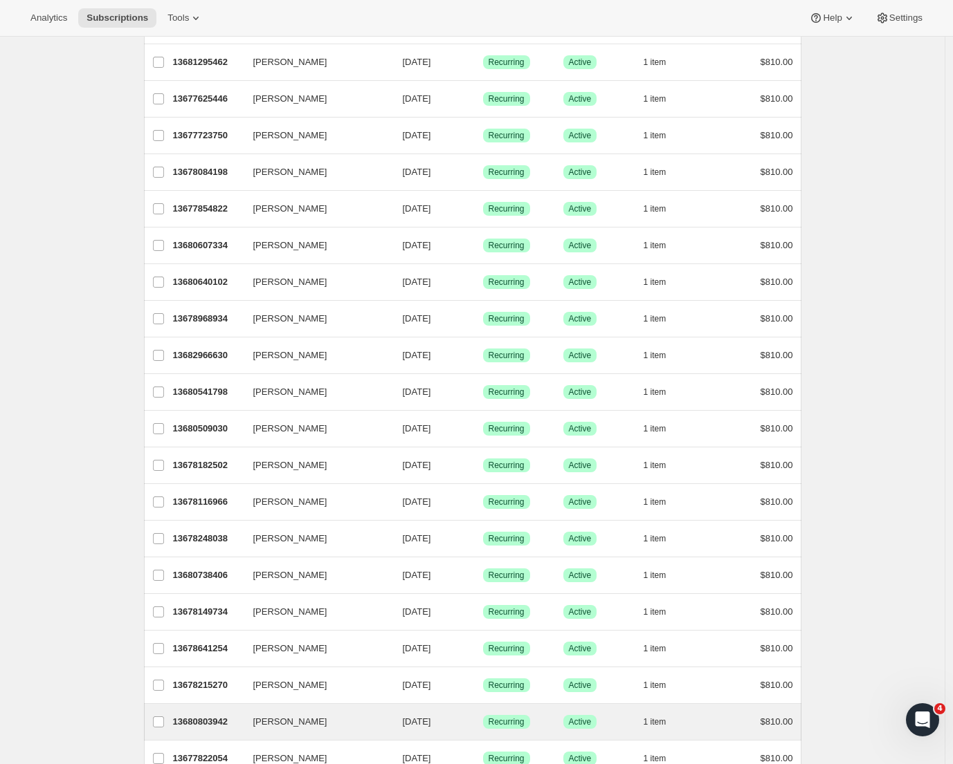
scroll to position [398, 0]
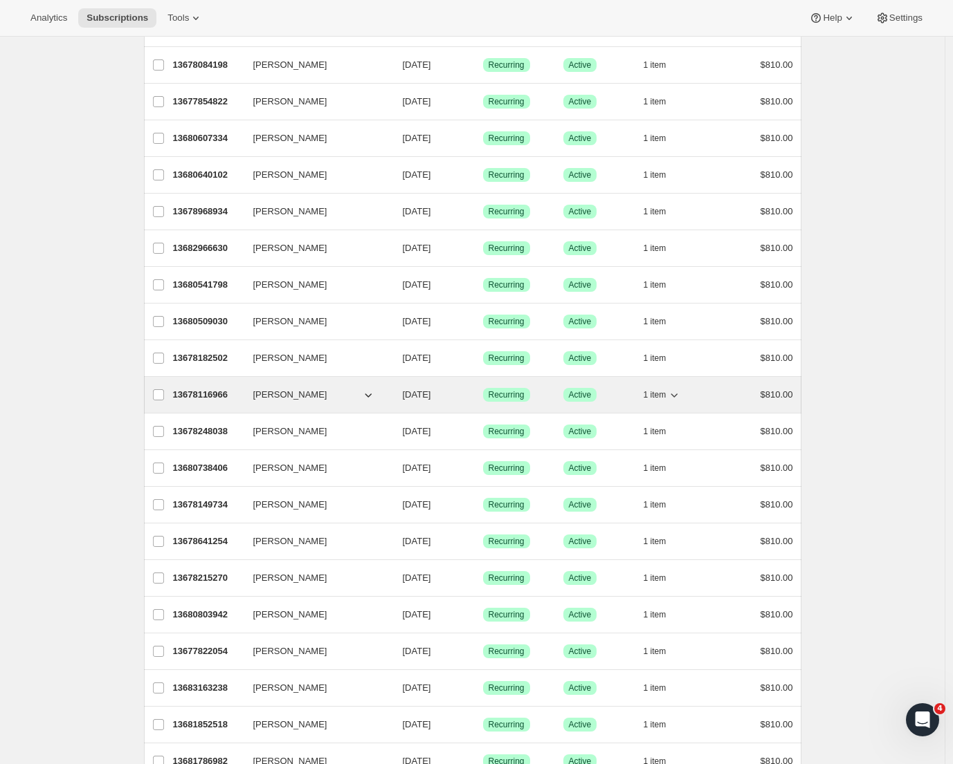
click at [210, 392] on p "13678116966" at bounding box center [207, 395] width 69 height 14
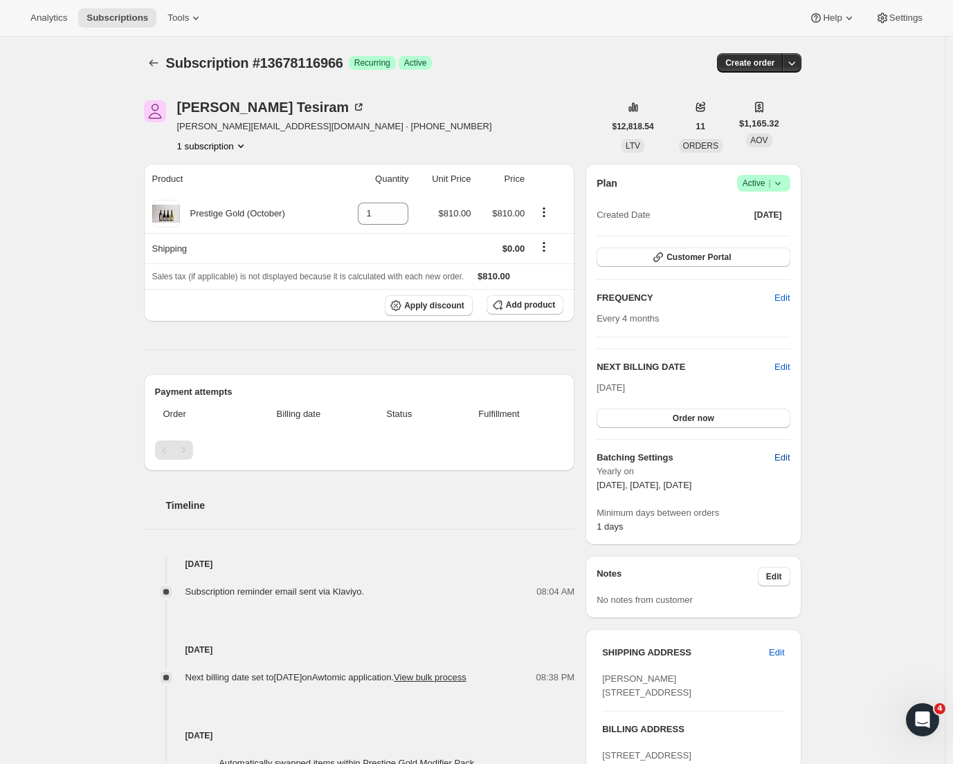
click at [789, 461] on span "Edit" at bounding box center [781, 458] width 15 height 14
select select "YEARDAY"
select select "2"
select select "13"
select select "6"
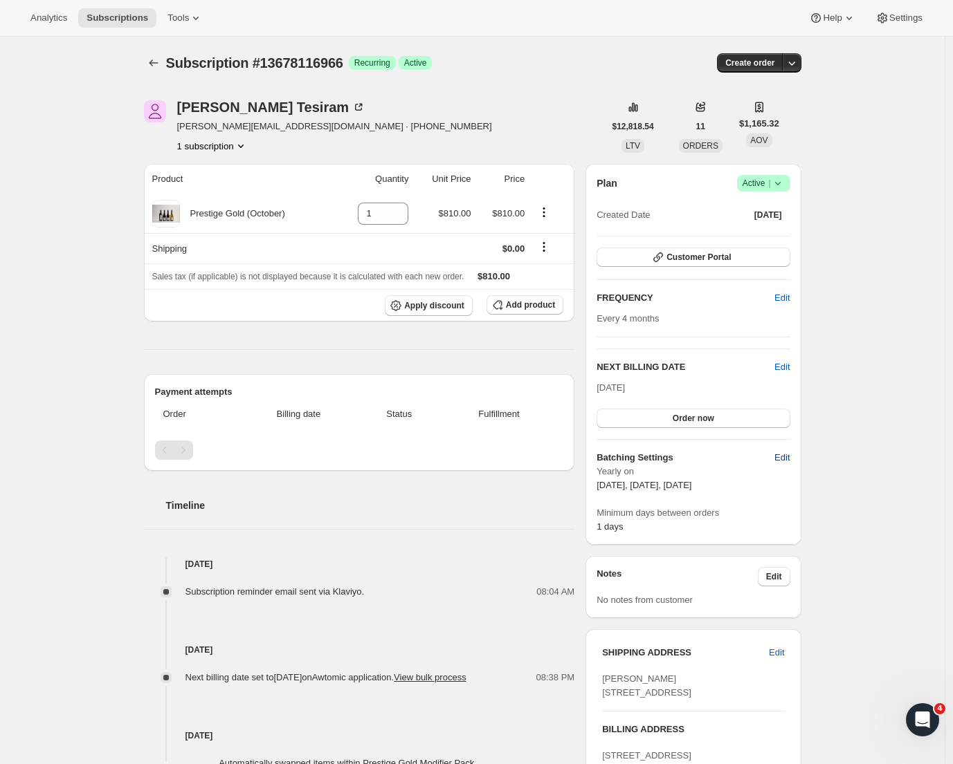
select select "13"
select select "10"
select select "13"
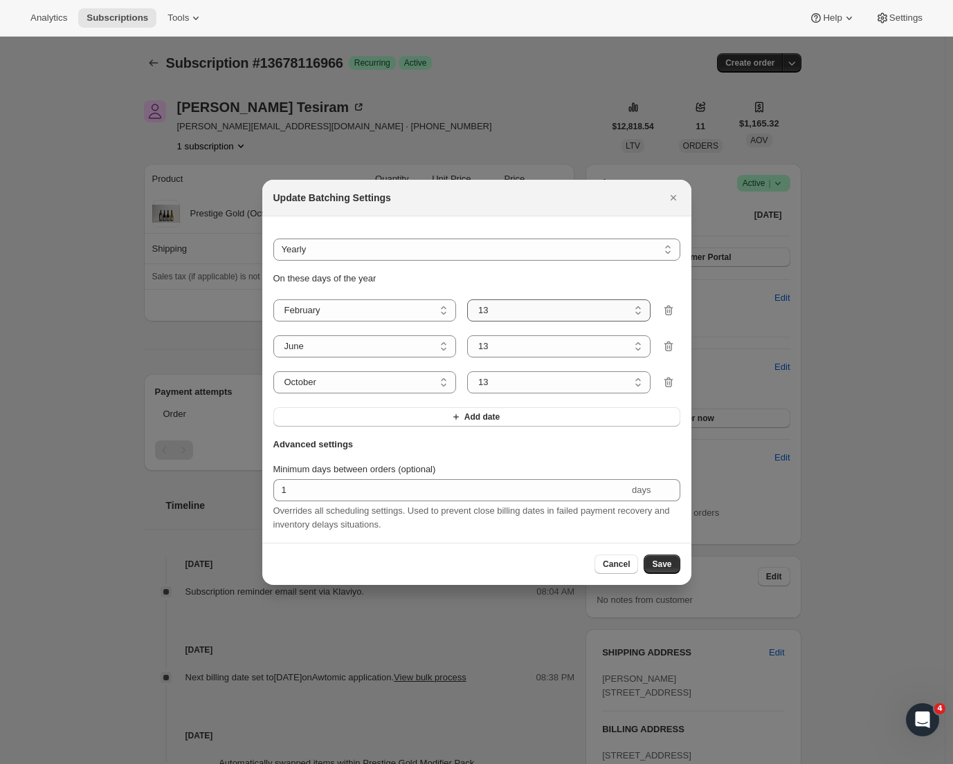
select select "5"
click at [661, 564] on span "Save" at bounding box center [661, 564] width 19 height 11
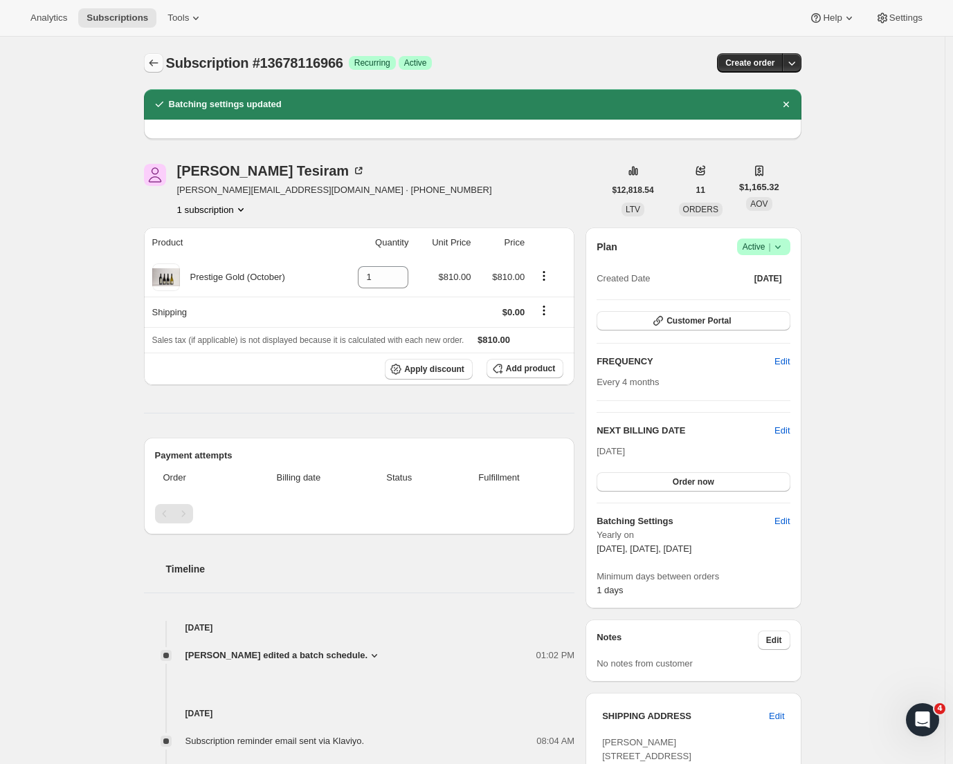
click at [155, 62] on icon "Subscriptions" at bounding box center [153, 62] width 9 height 7
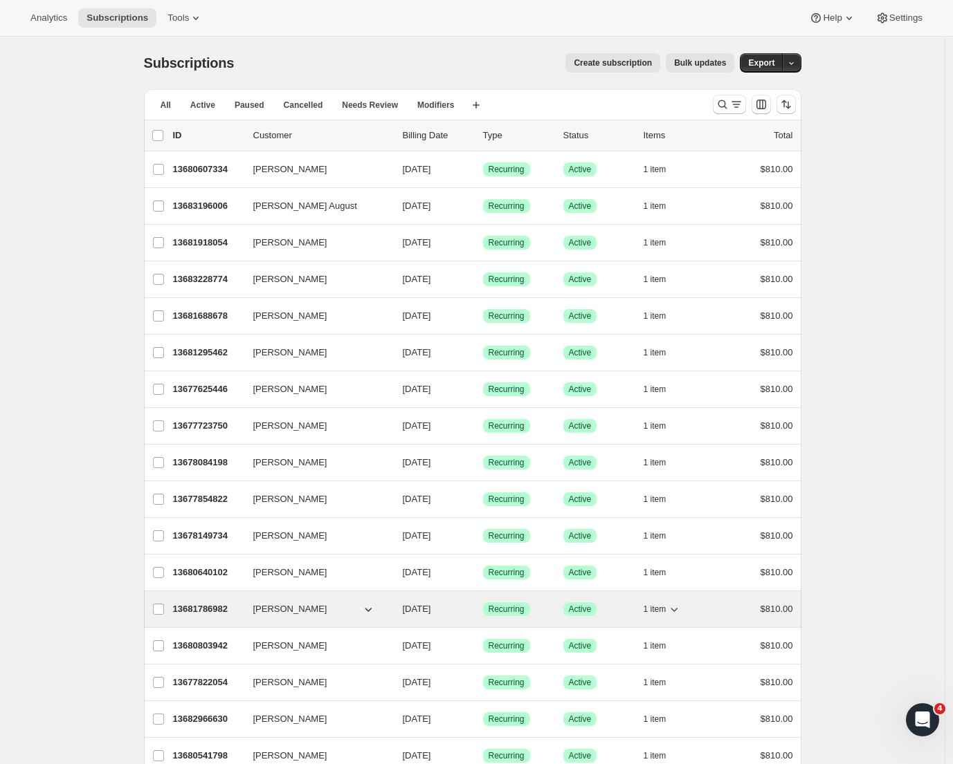
click at [289, 611] on span "[PERSON_NAME]" at bounding box center [290, 610] width 74 height 14
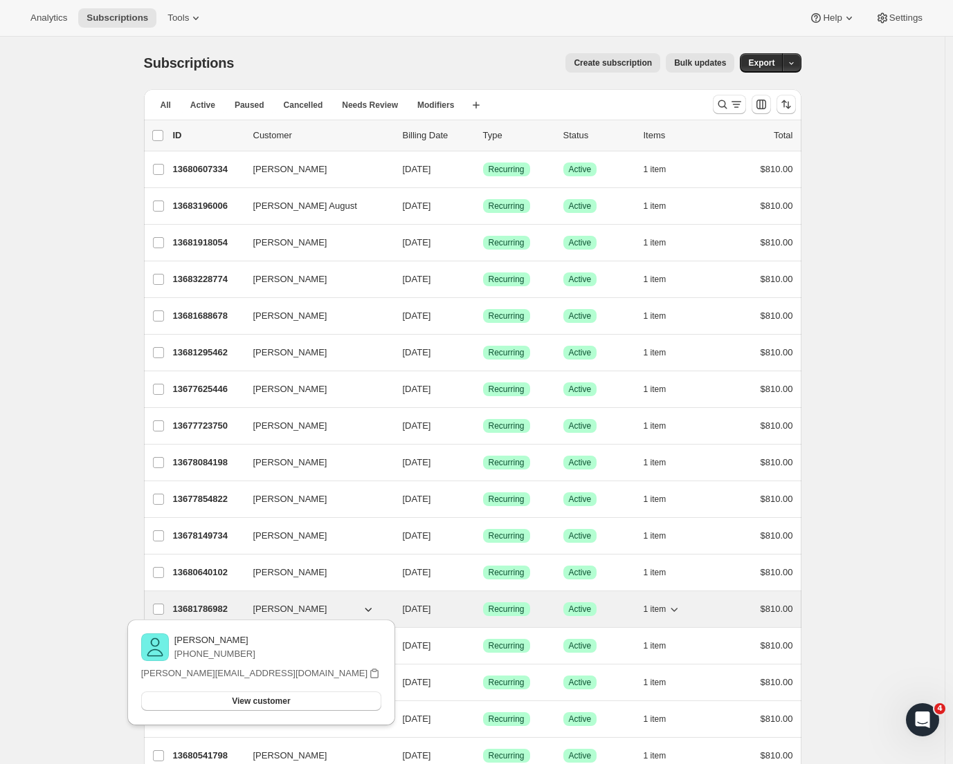
click at [216, 609] on p "13681786982" at bounding box center [207, 610] width 69 height 14
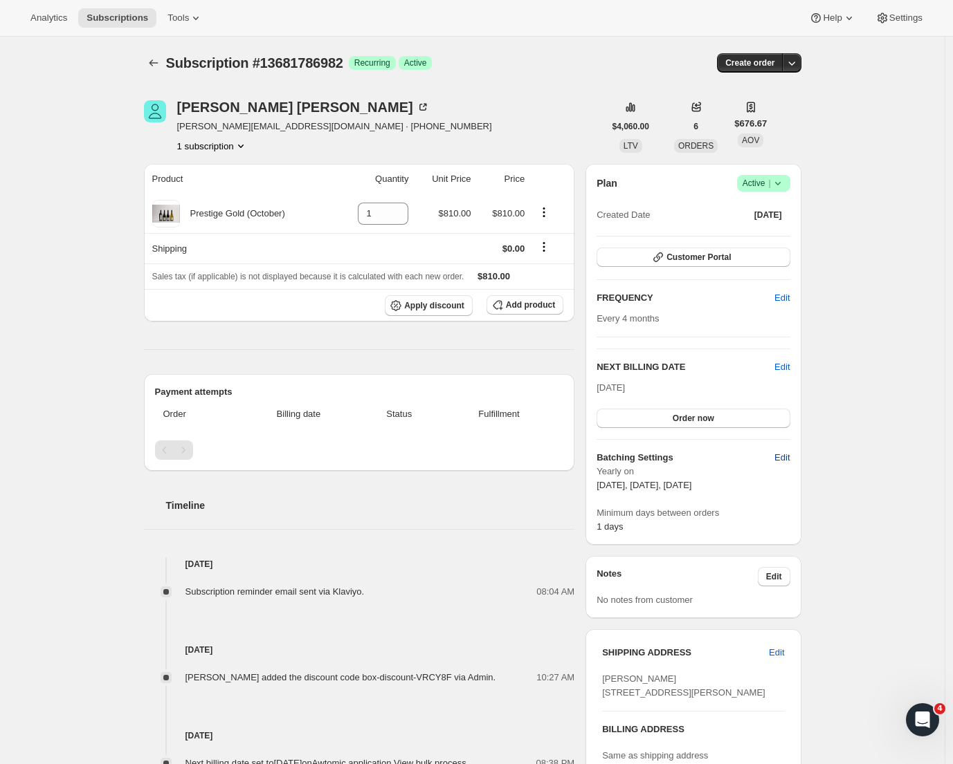
click at [795, 453] on button "Edit" at bounding box center [782, 458] width 32 height 22
select select "YEARDAY"
select select "2"
select select "13"
select select "6"
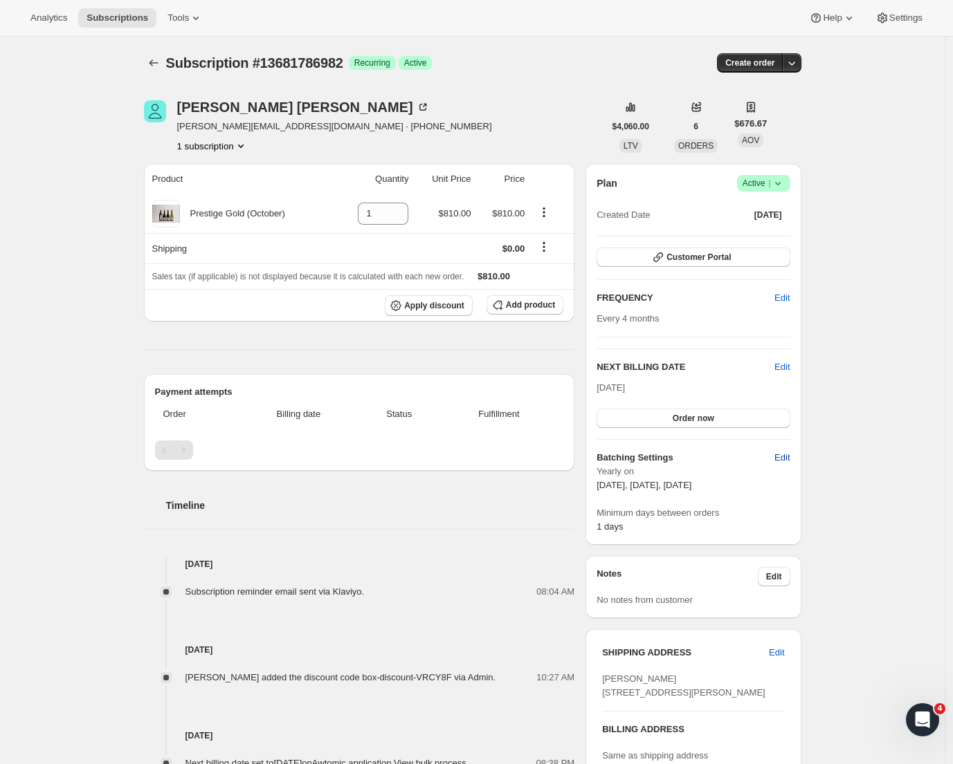
select select "13"
select select "10"
select select "13"
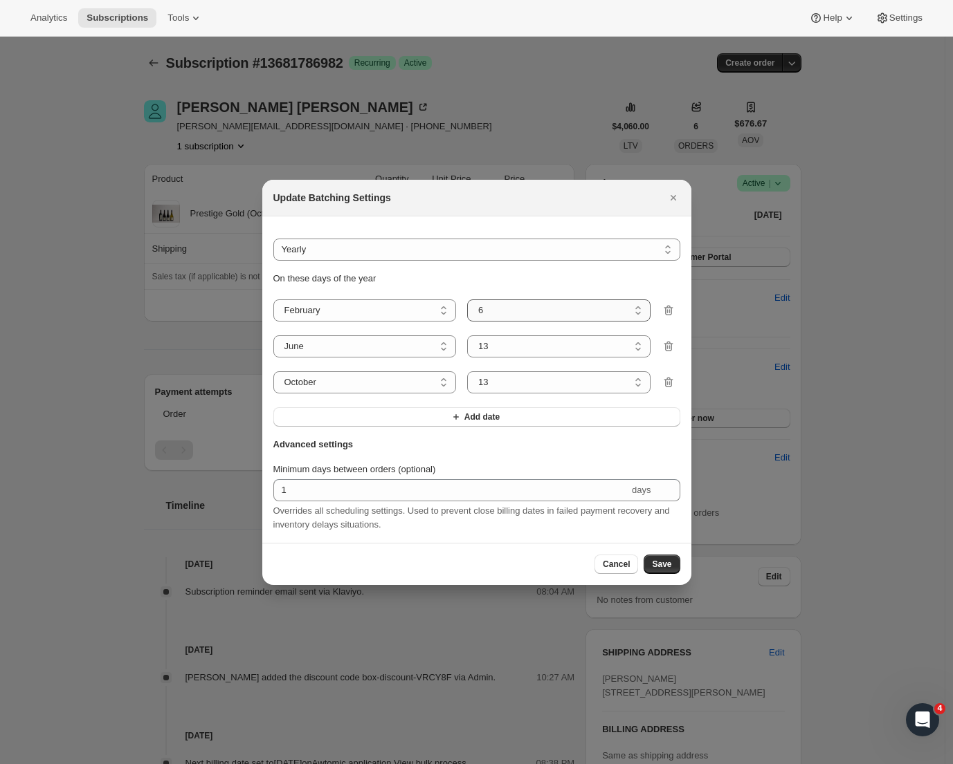
select select "5"
click at [656, 568] on span "Save" at bounding box center [661, 564] width 19 height 11
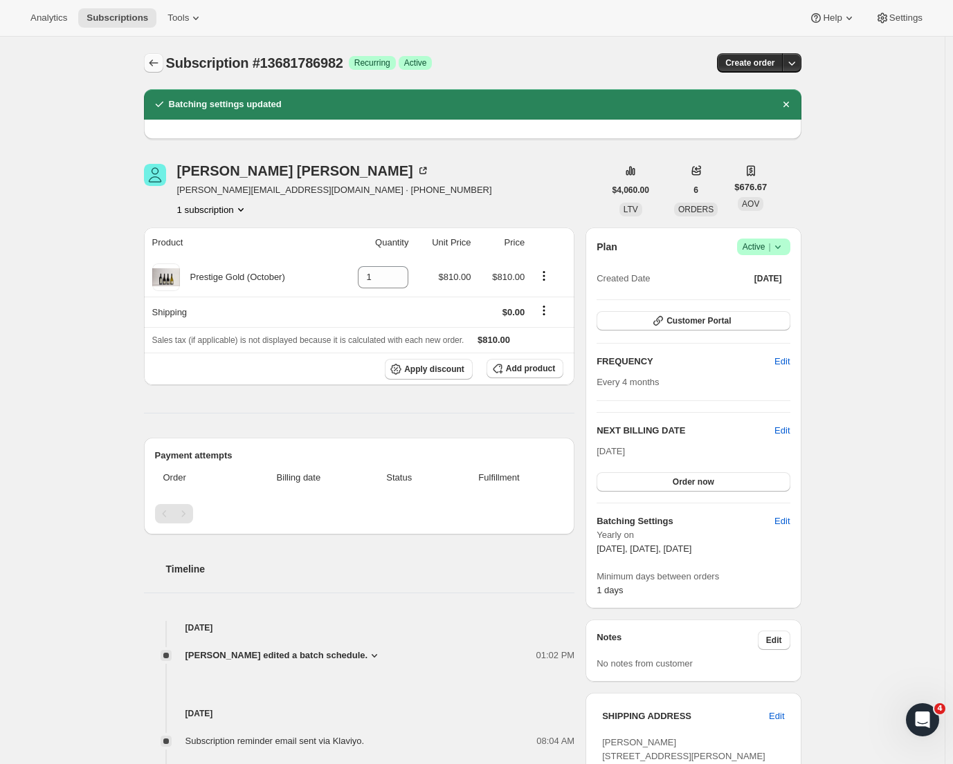
click at [155, 62] on icon "Subscriptions" at bounding box center [154, 63] width 14 height 14
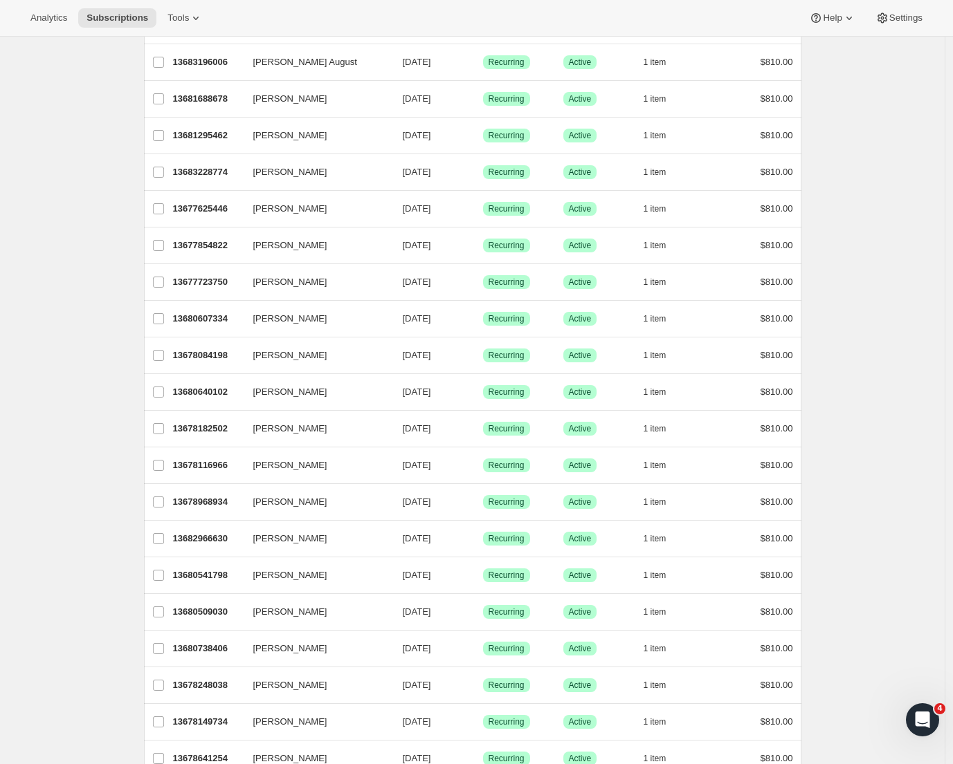
scroll to position [205, 0]
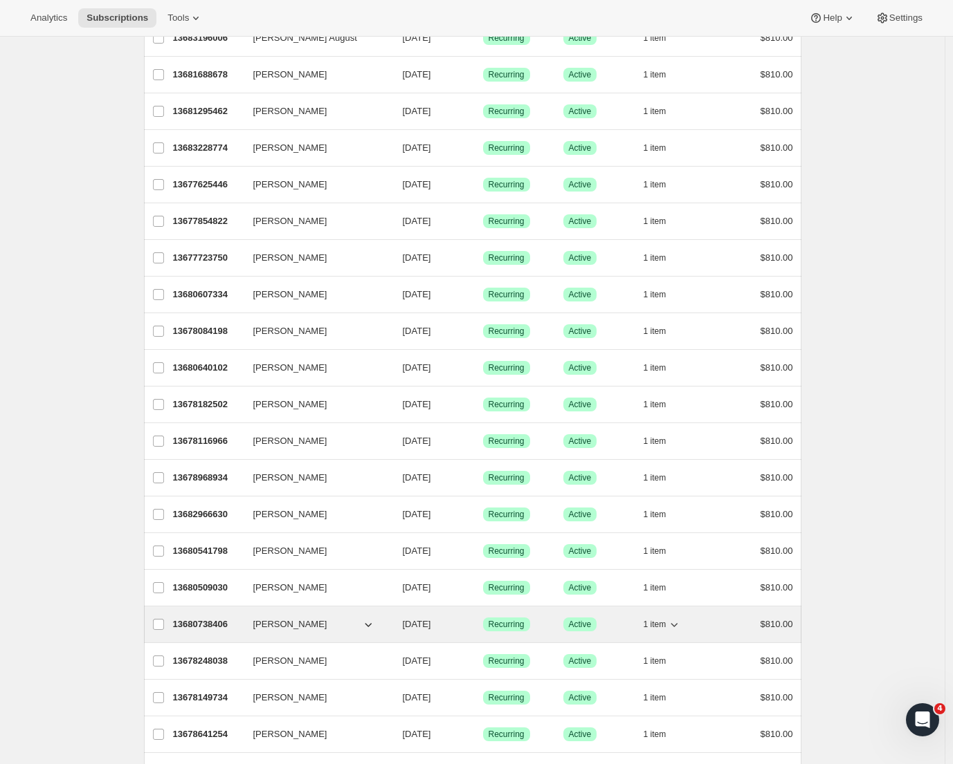
click at [216, 629] on p "13680738406" at bounding box center [207, 625] width 69 height 14
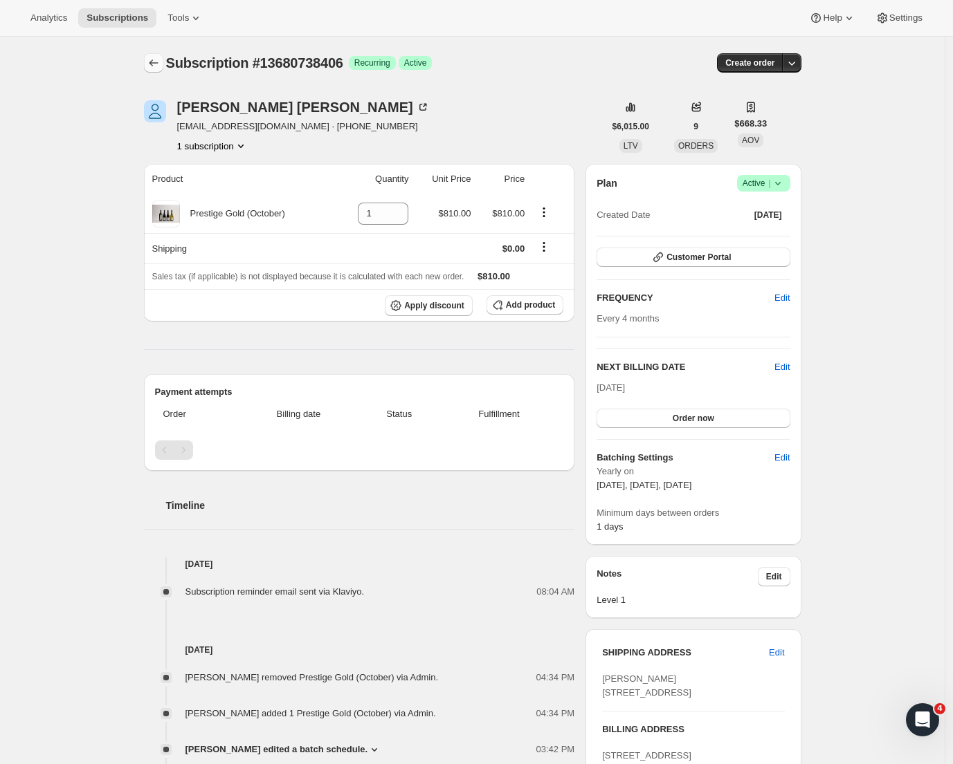
click at [163, 59] on button "Subscriptions" at bounding box center [153, 62] width 19 height 19
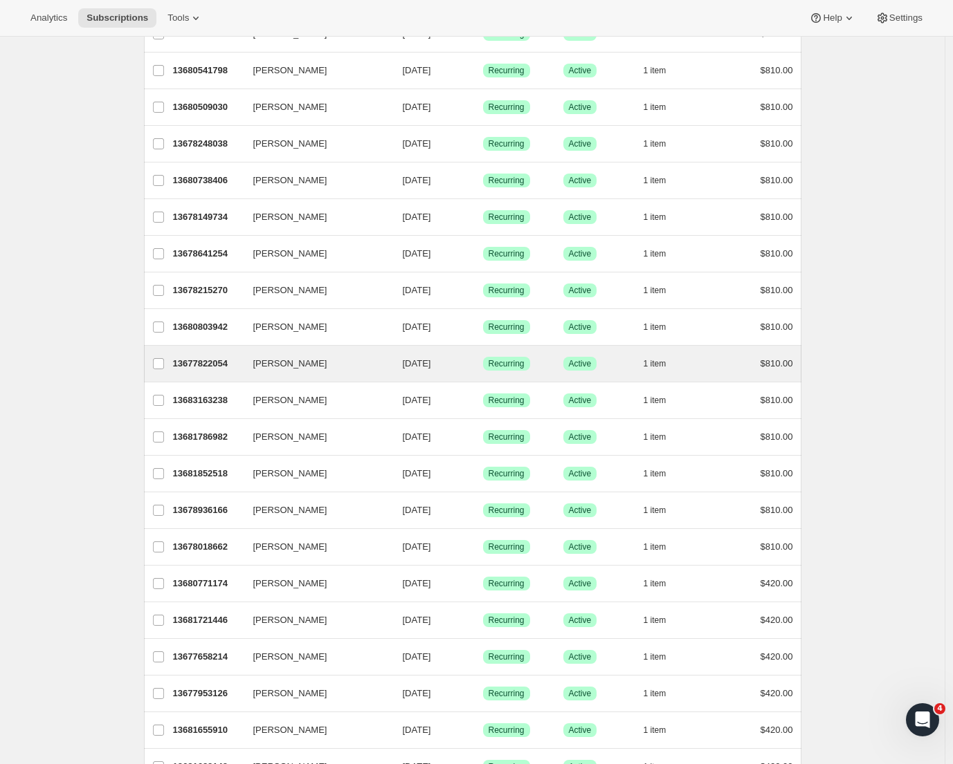
scroll to position [1307, 0]
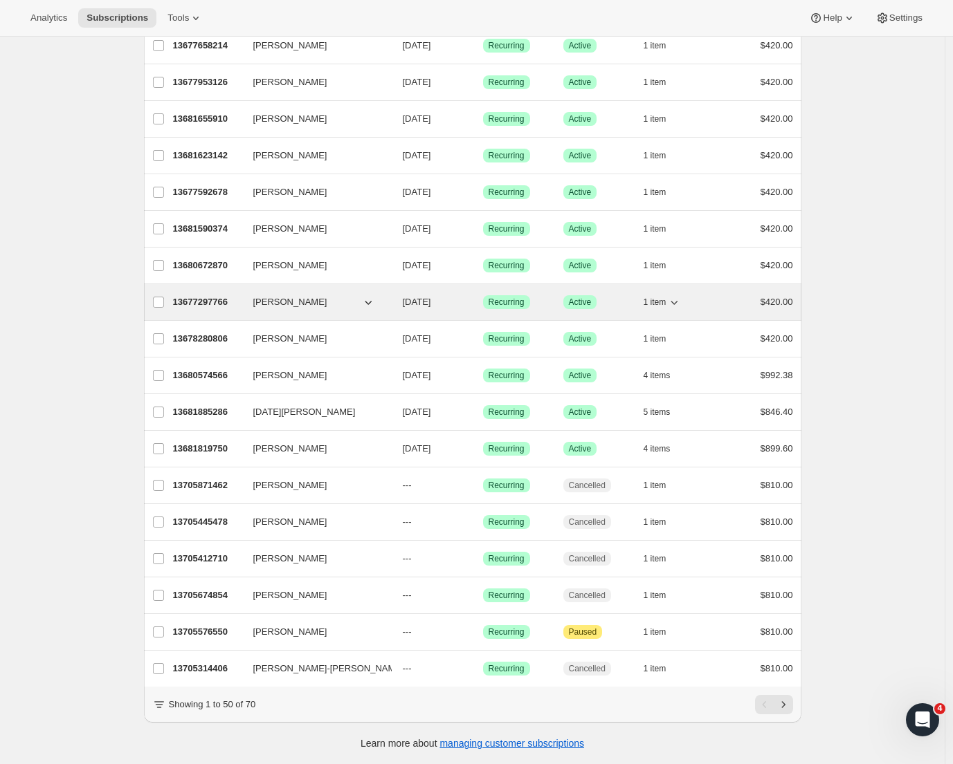
click at [282, 295] on span "[PERSON_NAME]" at bounding box center [290, 302] width 74 height 14
click at [204, 295] on p "13677297766" at bounding box center [207, 302] width 69 height 14
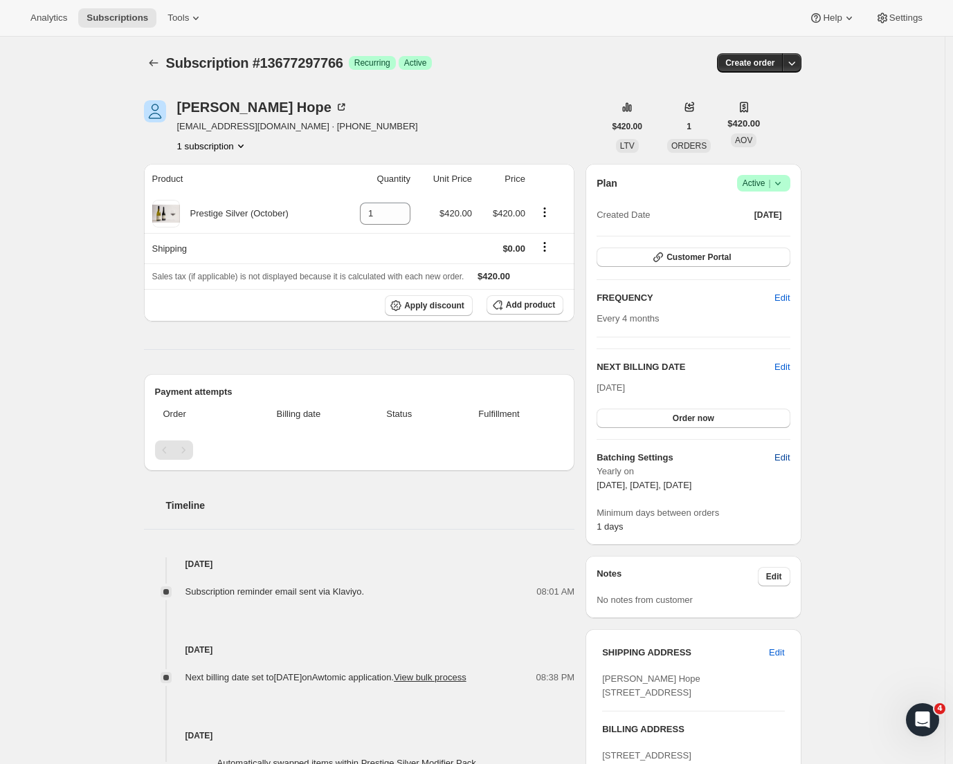
click at [784, 459] on span "Edit" at bounding box center [781, 458] width 15 height 14
select select "YEARDAY"
select select "2"
select select "13"
select select "6"
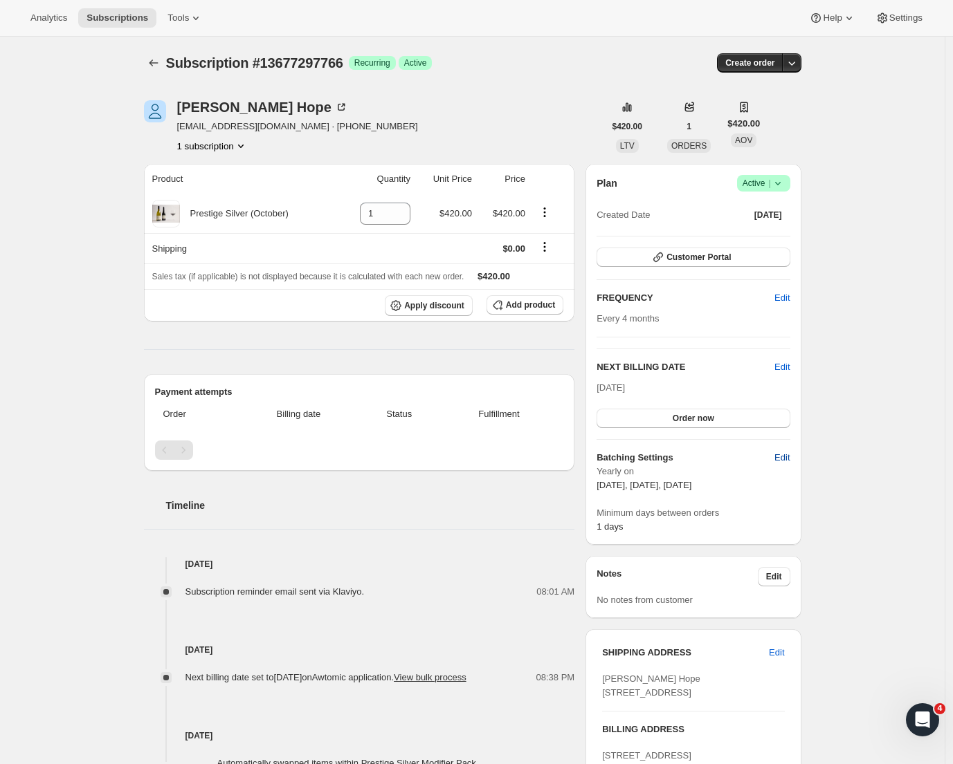
select select "13"
select select "10"
select select "13"
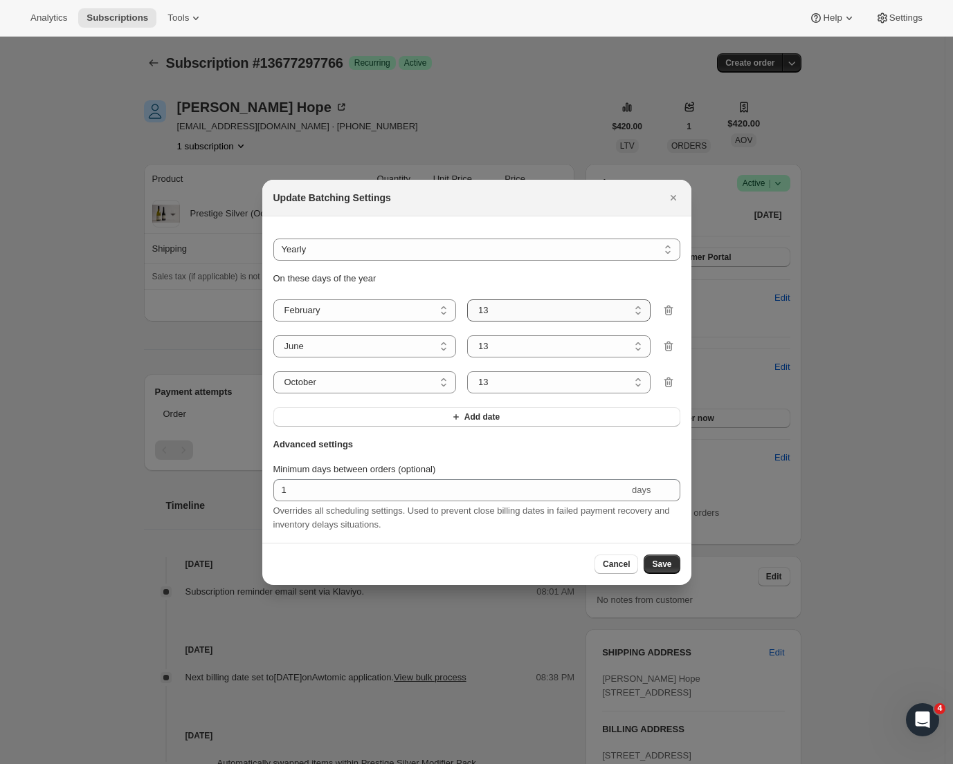
select select "5"
click at [661, 570] on span "Save" at bounding box center [661, 564] width 19 height 11
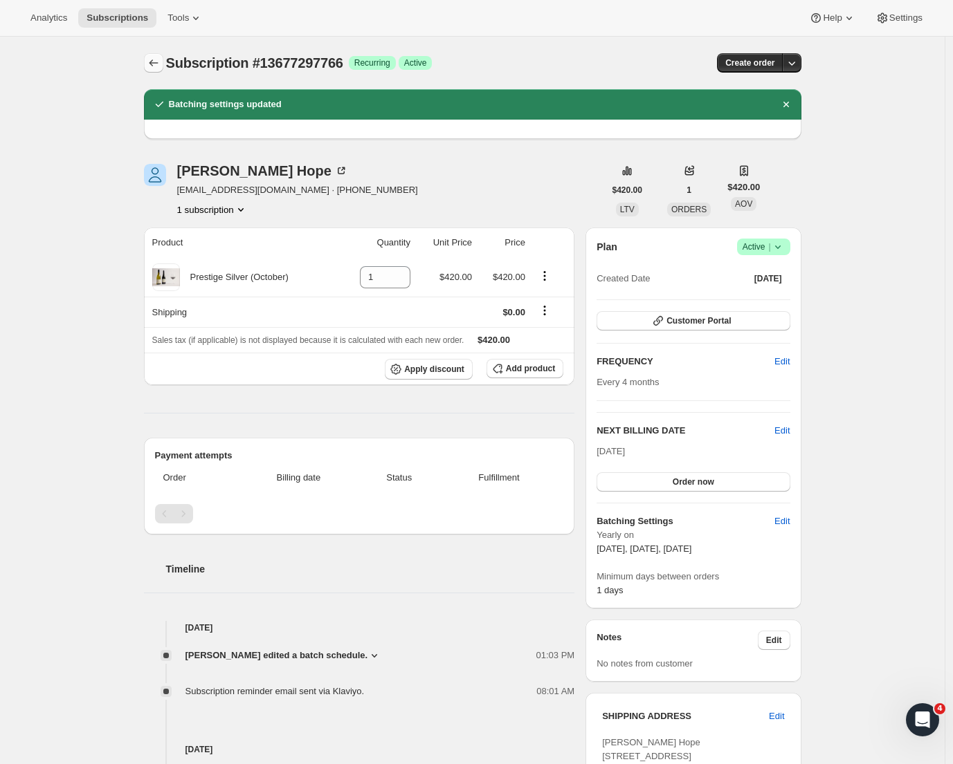
click at [158, 70] on button "Subscriptions" at bounding box center [153, 62] width 19 height 19
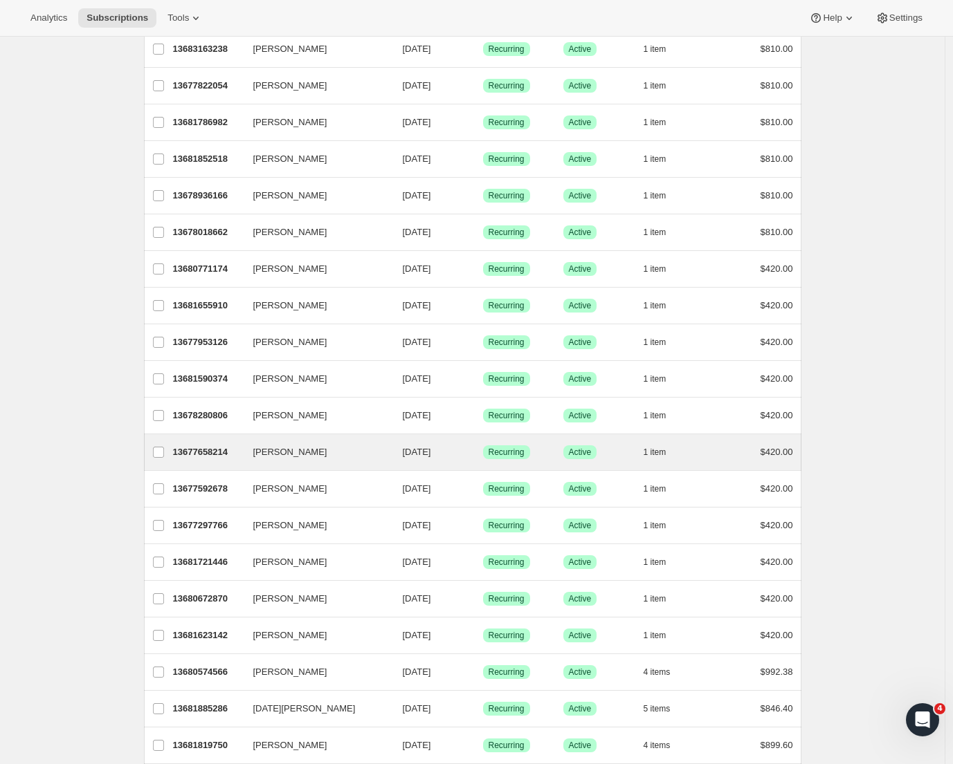
scroll to position [1307, 0]
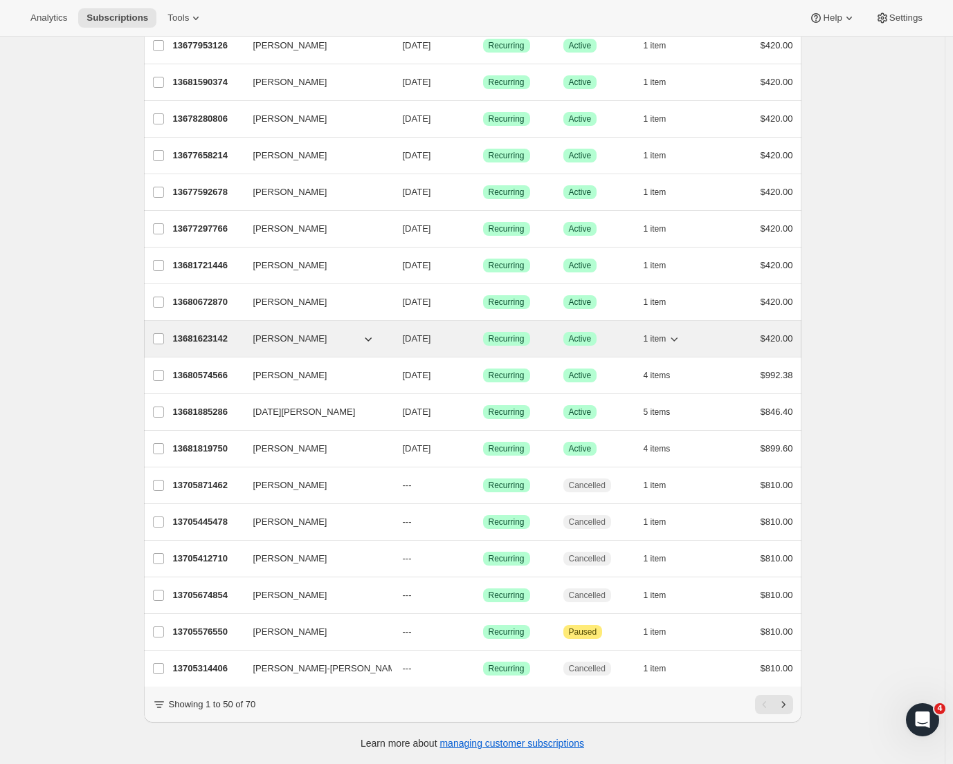
click at [221, 332] on p "13681623142" at bounding box center [207, 339] width 69 height 14
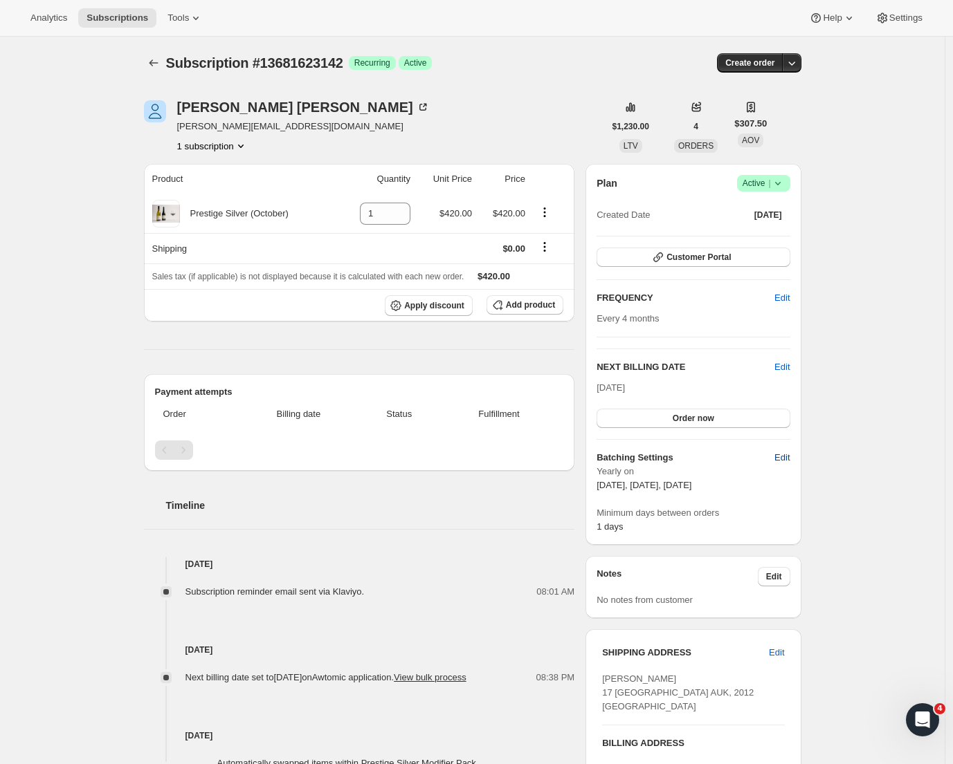
click at [781, 461] on span "Edit" at bounding box center [781, 458] width 15 height 14
select select "YEARDAY"
select select "2"
select select "13"
select select "6"
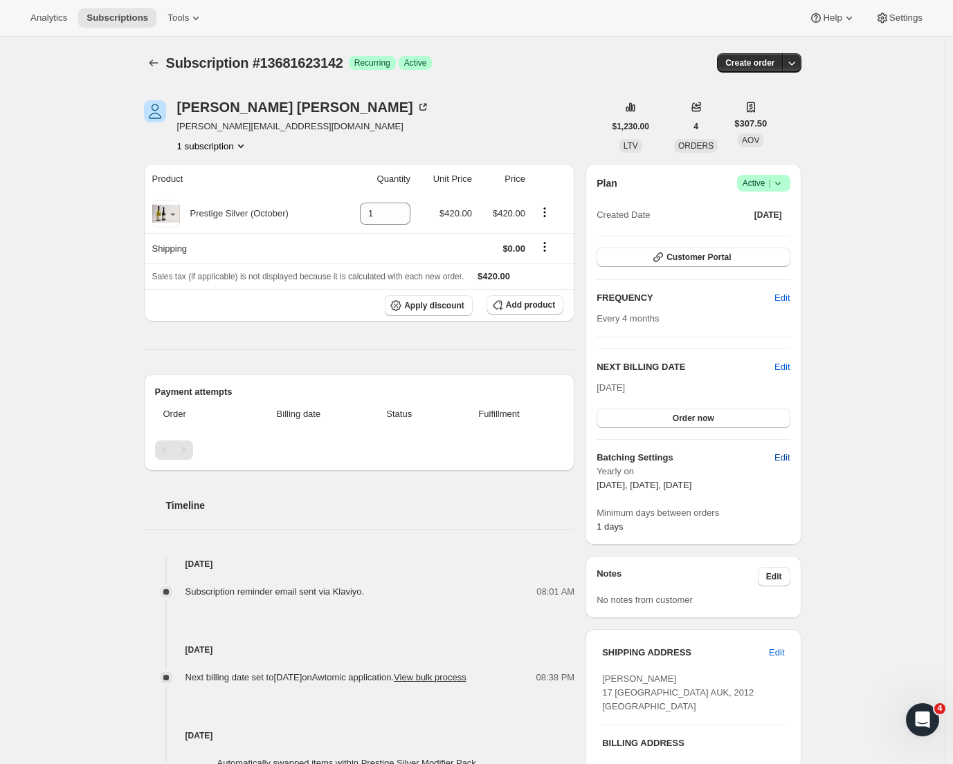
select select "13"
select select "10"
select select "13"
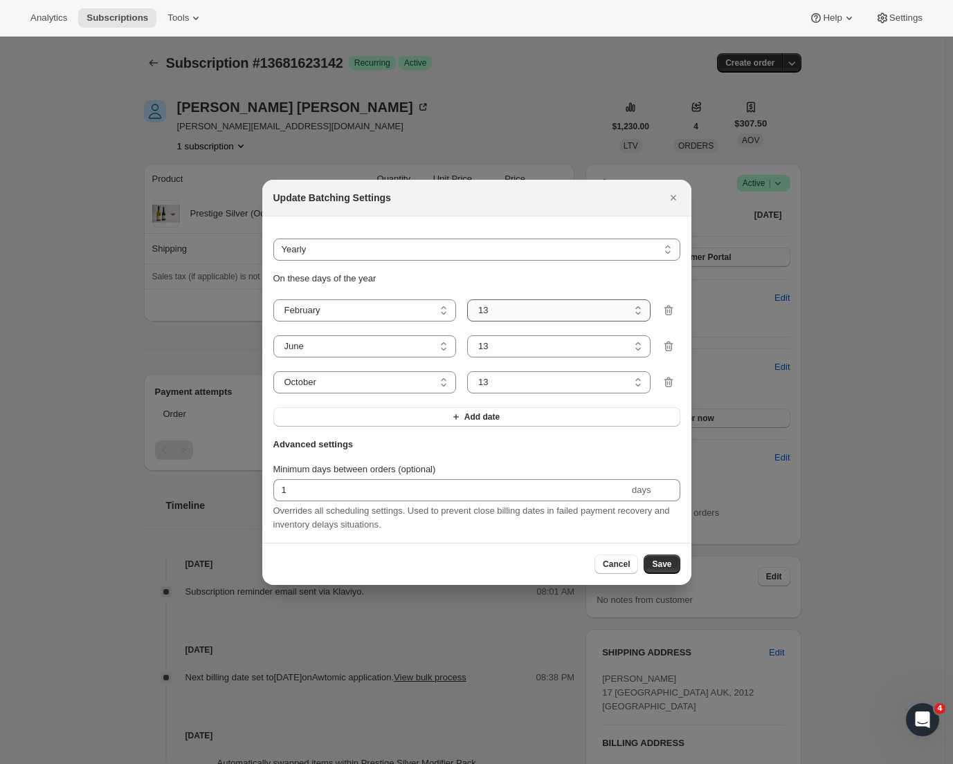
select select "8"
click at [660, 564] on span "Save" at bounding box center [661, 564] width 19 height 11
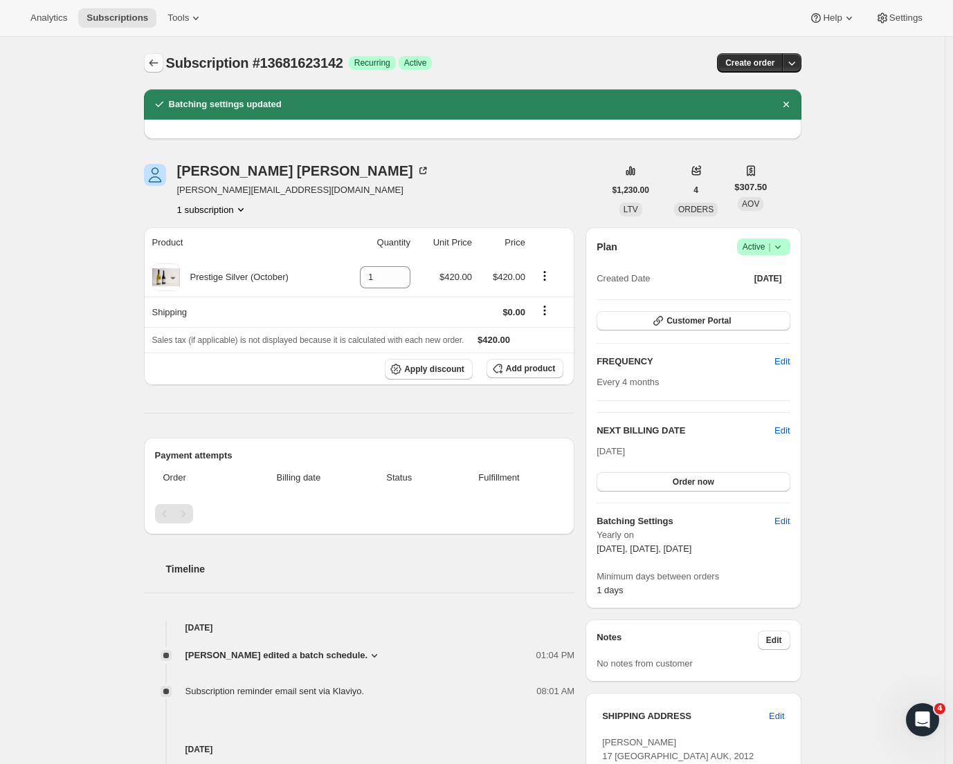
click at [151, 62] on icon "Subscriptions" at bounding box center [154, 63] width 14 height 14
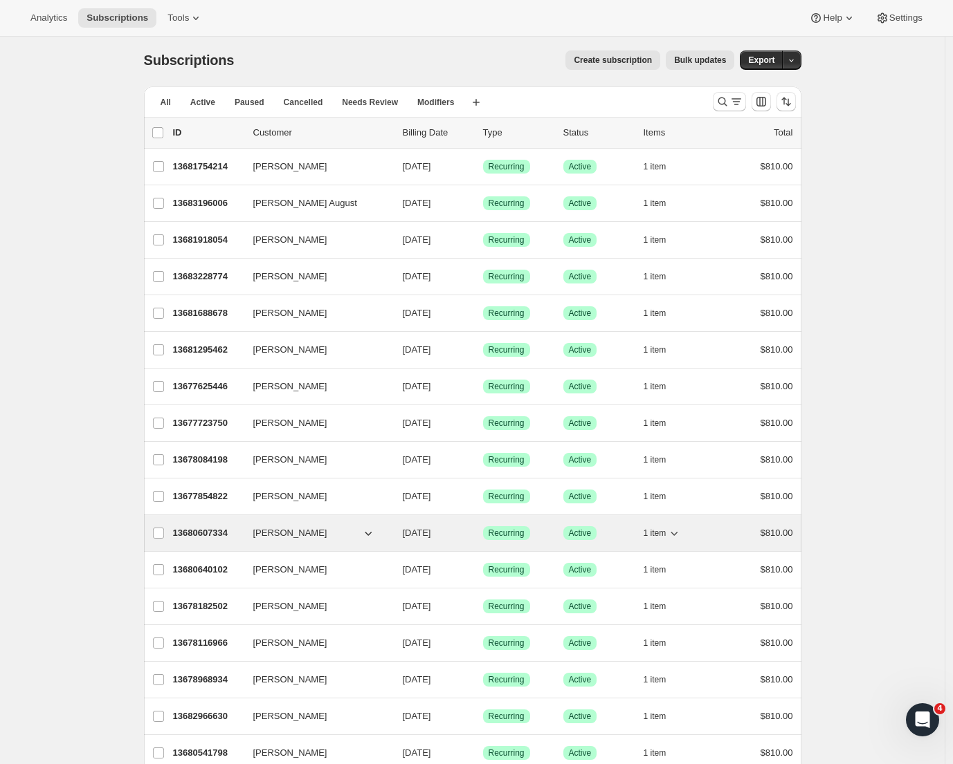
scroll to position [602, 0]
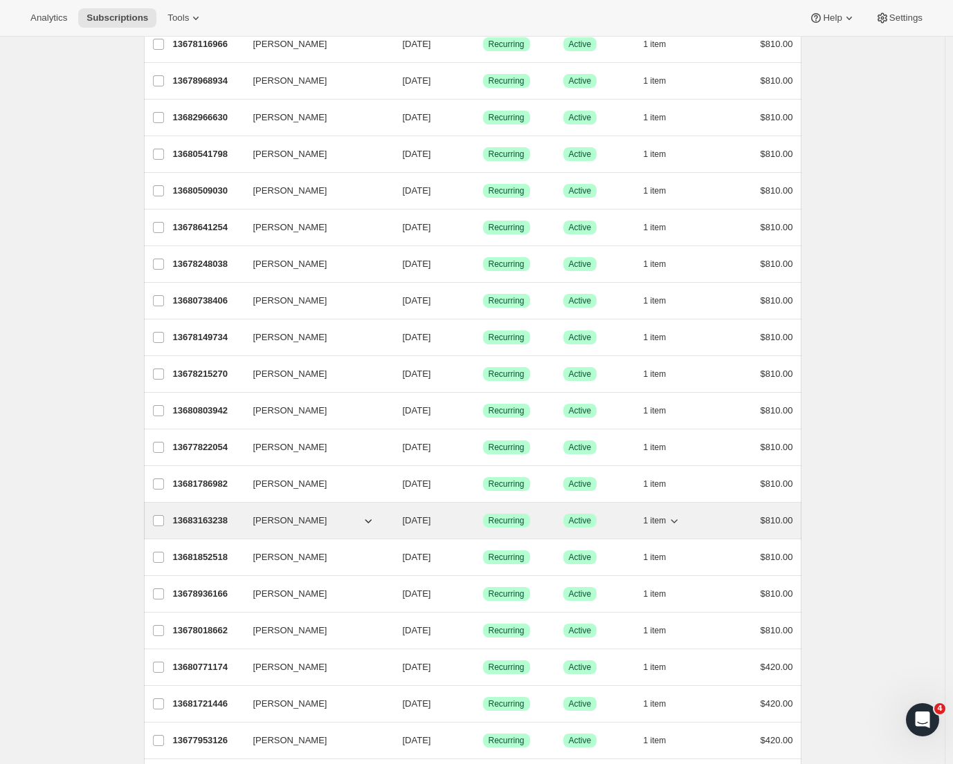
click at [198, 518] on p "13683163238" at bounding box center [207, 521] width 69 height 14
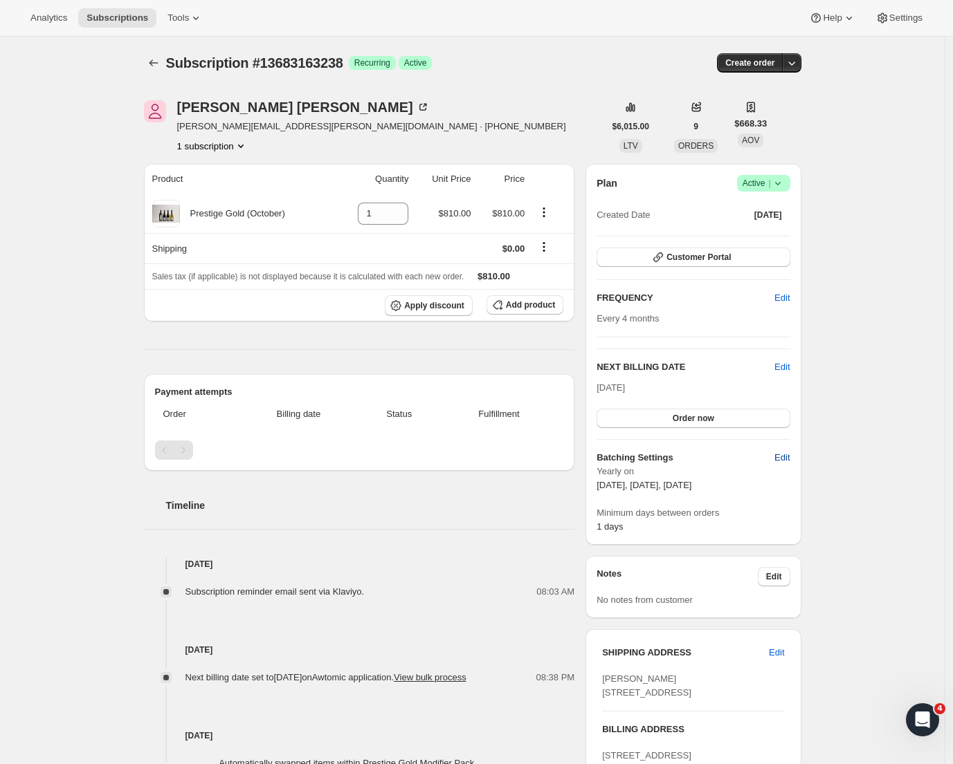
click at [789, 457] on span "Edit" at bounding box center [781, 458] width 15 height 14
select select "YEARDAY"
select select "2"
select select "13"
select select "6"
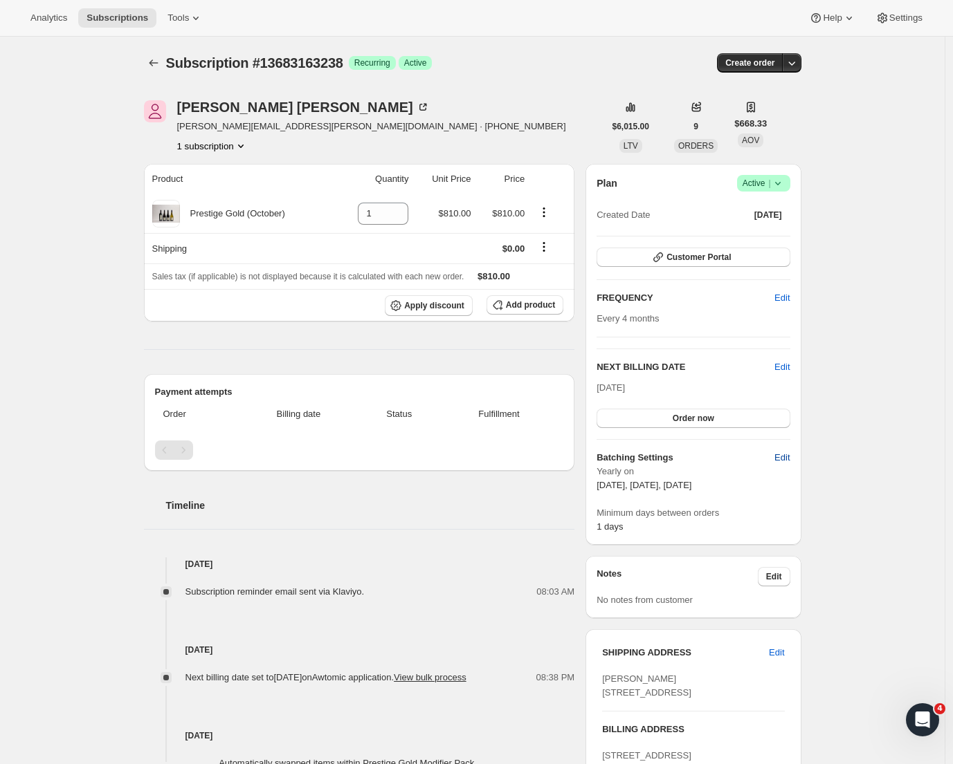
select select "13"
select select "10"
select select "13"
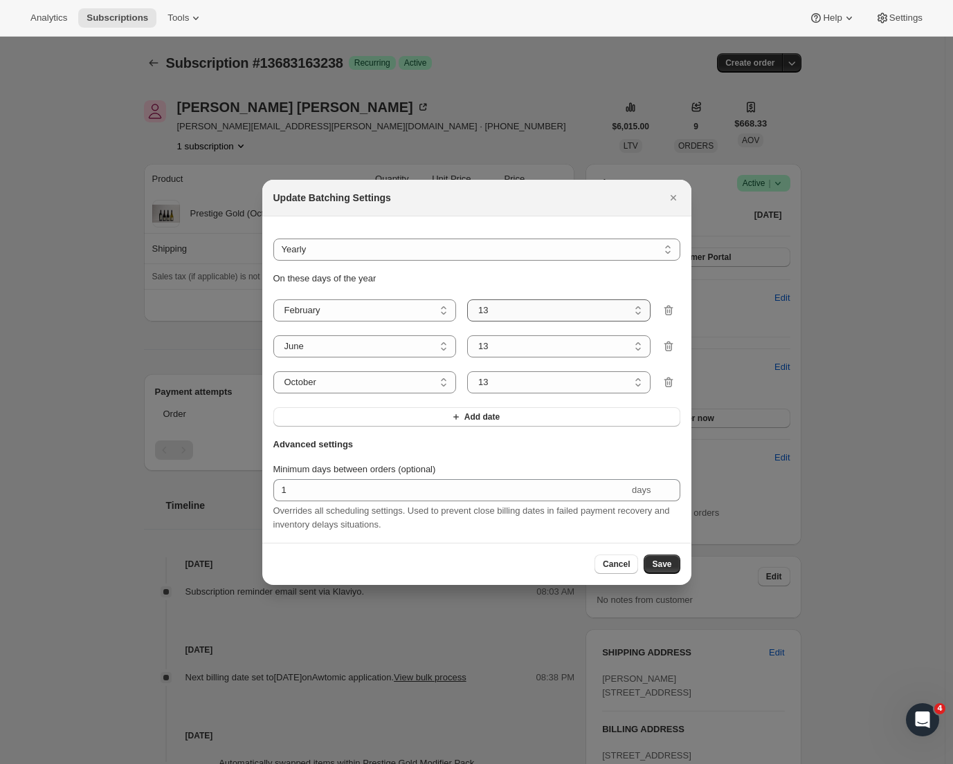
select select "5"
click at [657, 570] on span "Save" at bounding box center [661, 564] width 19 height 11
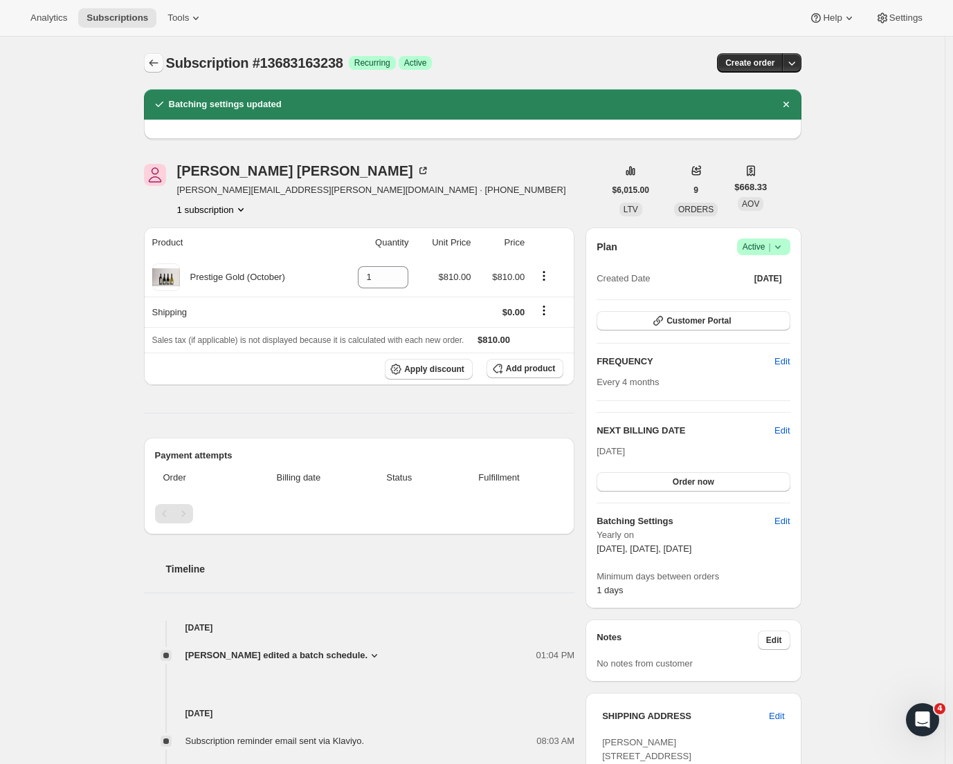
click at [159, 62] on icon "Subscriptions" at bounding box center [154, 63] width 14 height 14
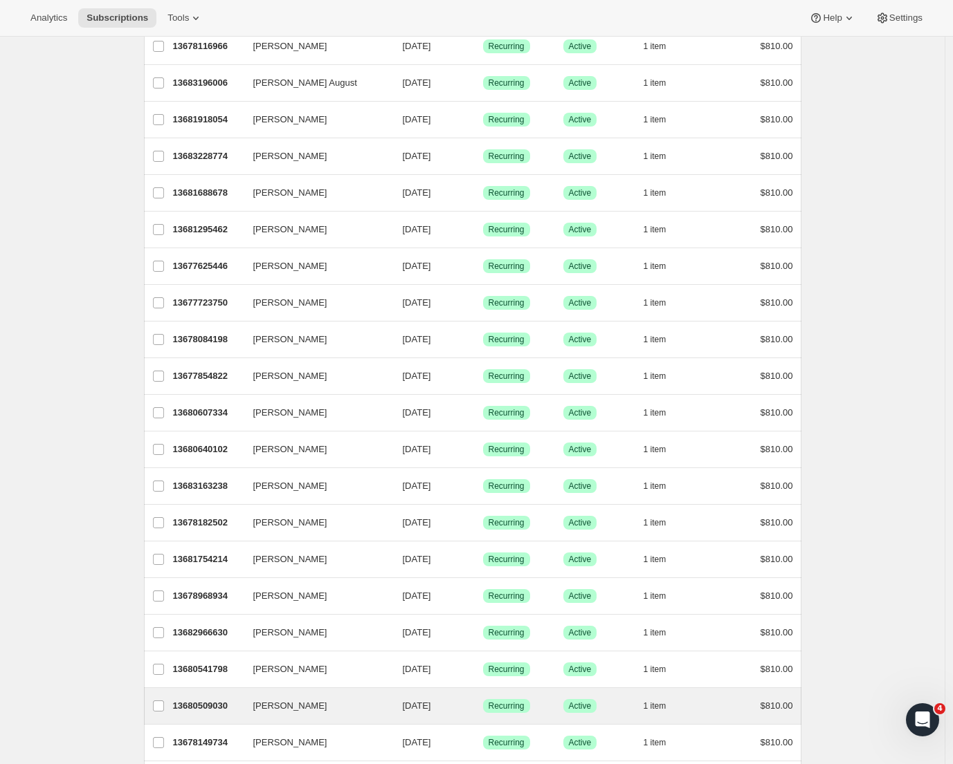
scroll to position [208, 0]
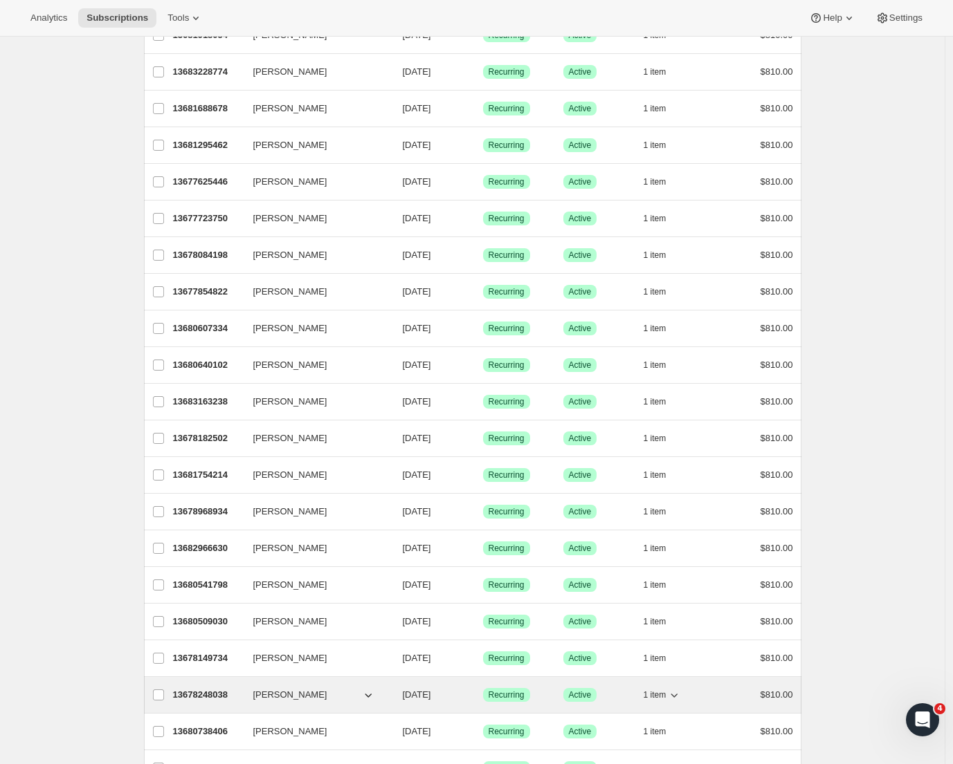
click at [192, 686] on div "13678248038 [PERSON_NAME] [DATE] Success Recurring Success Active 1 item $810.00" at bounding box center [483, 695] width 620 height 19
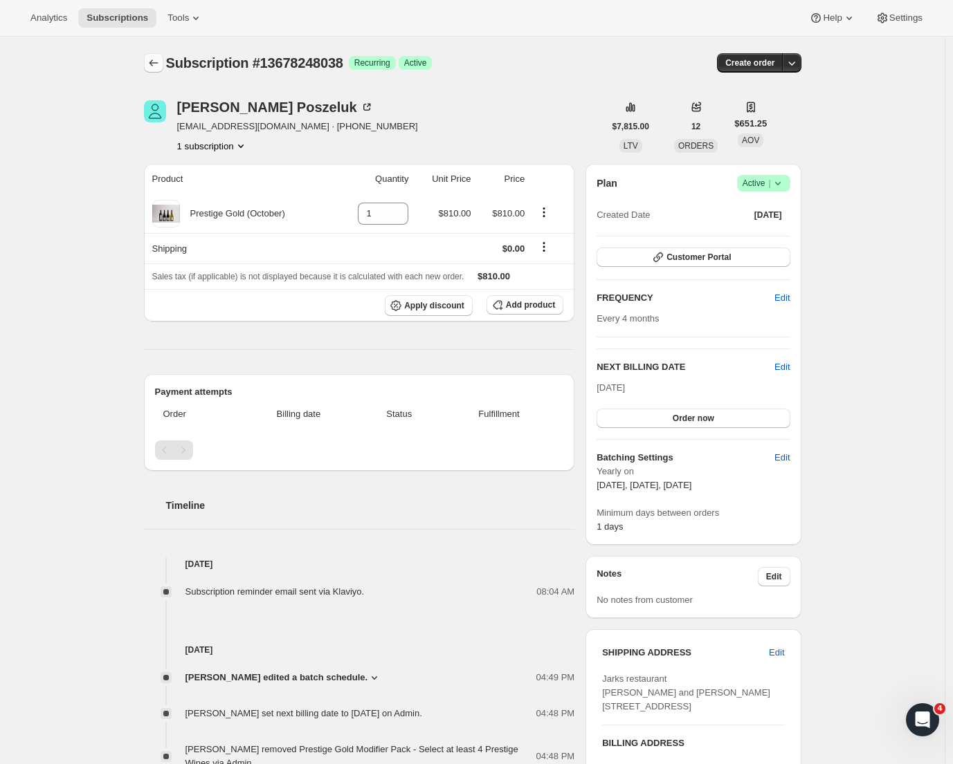
click at [154, 60] on icon "Subscriptions" at bounding box center [154, 63] width 14 height 14
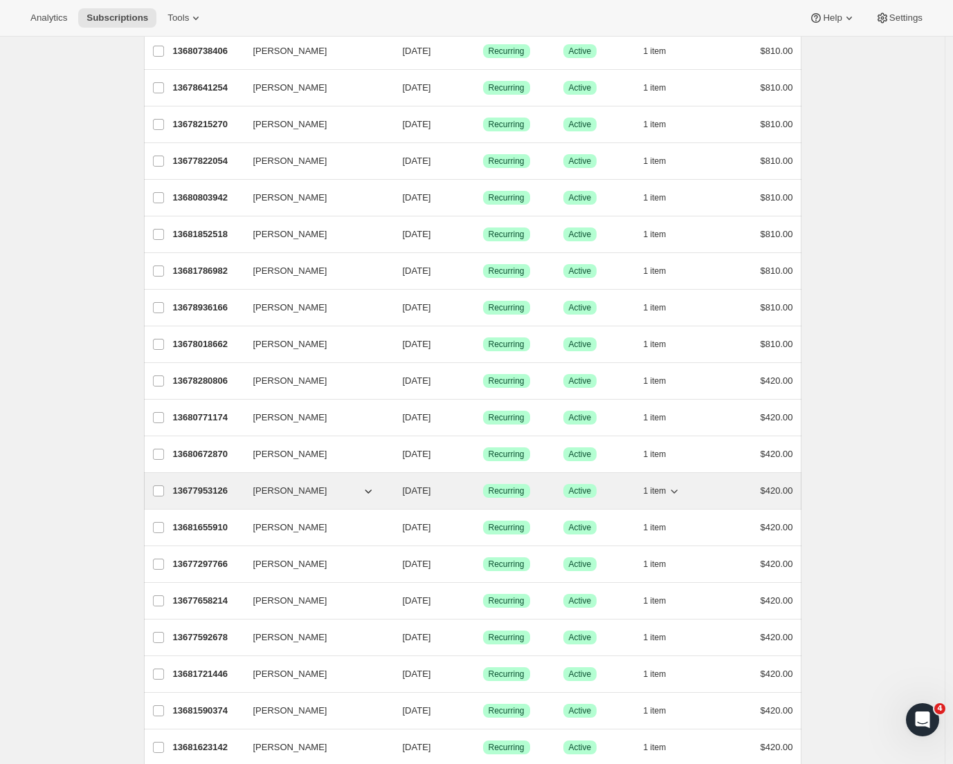
scroll to position [1307, 0]
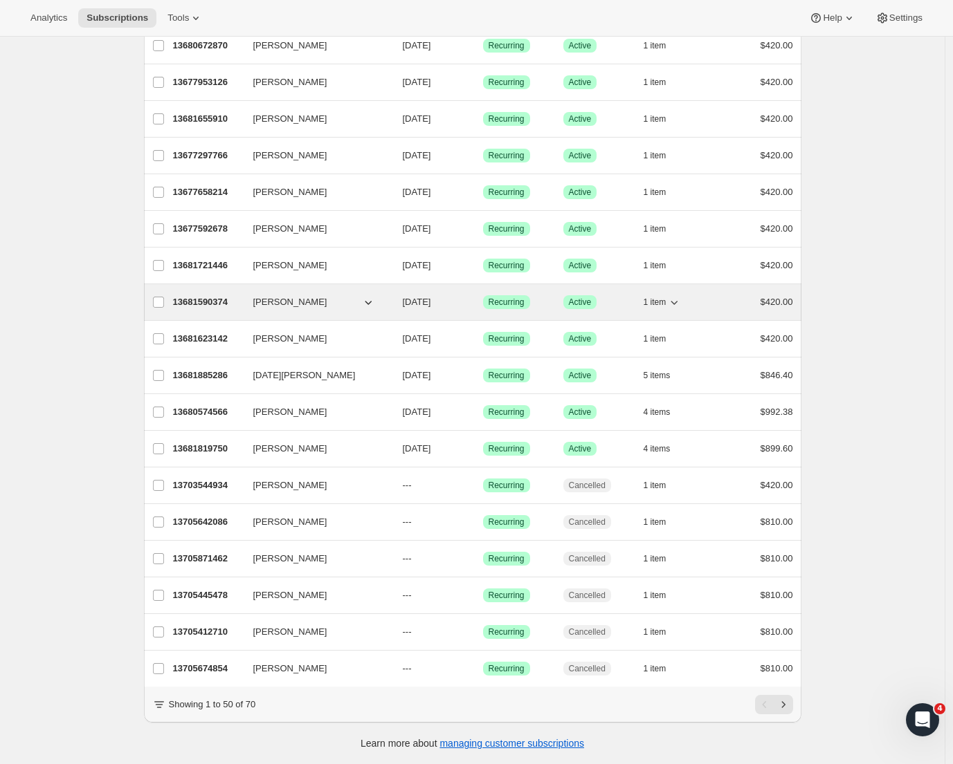
click at [290, 295] on span "[PERSON_NAME]" at bounding box center [290, 302] width 74 height 14
click at [192, 295] on p "13681590374" at bounding box center [207, 302] width 69 height 14
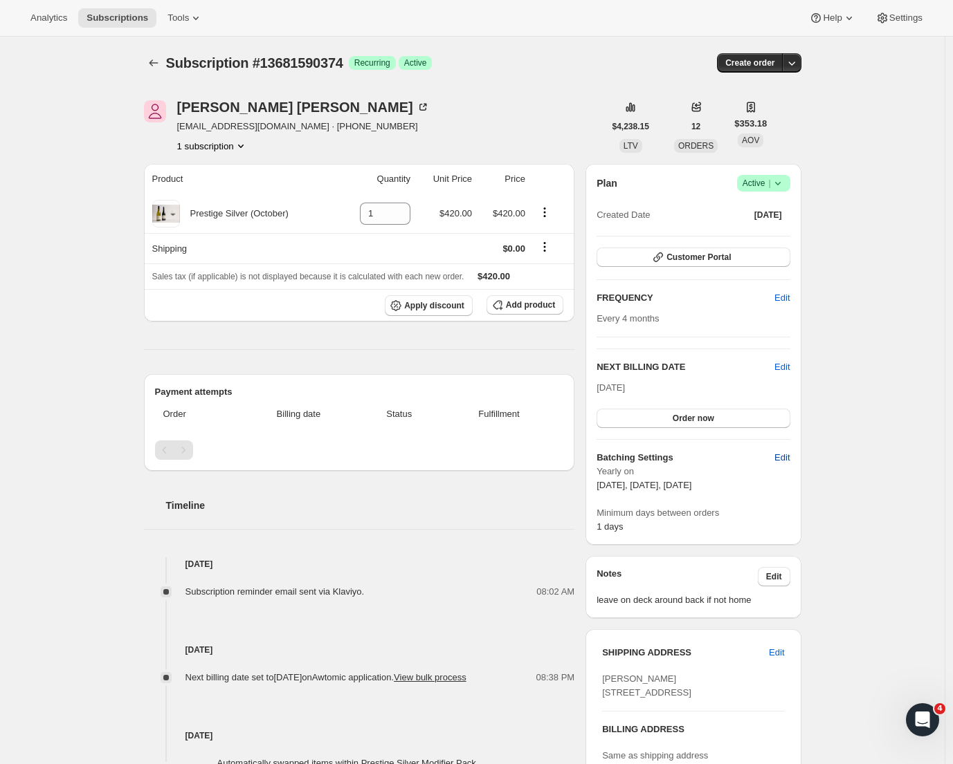
click at [789, 461] on span "Edit" at bounding box center [781, 458] width 15 height 14
select select "YEARDAY"
select select "2"
select select "13"
select select "6"
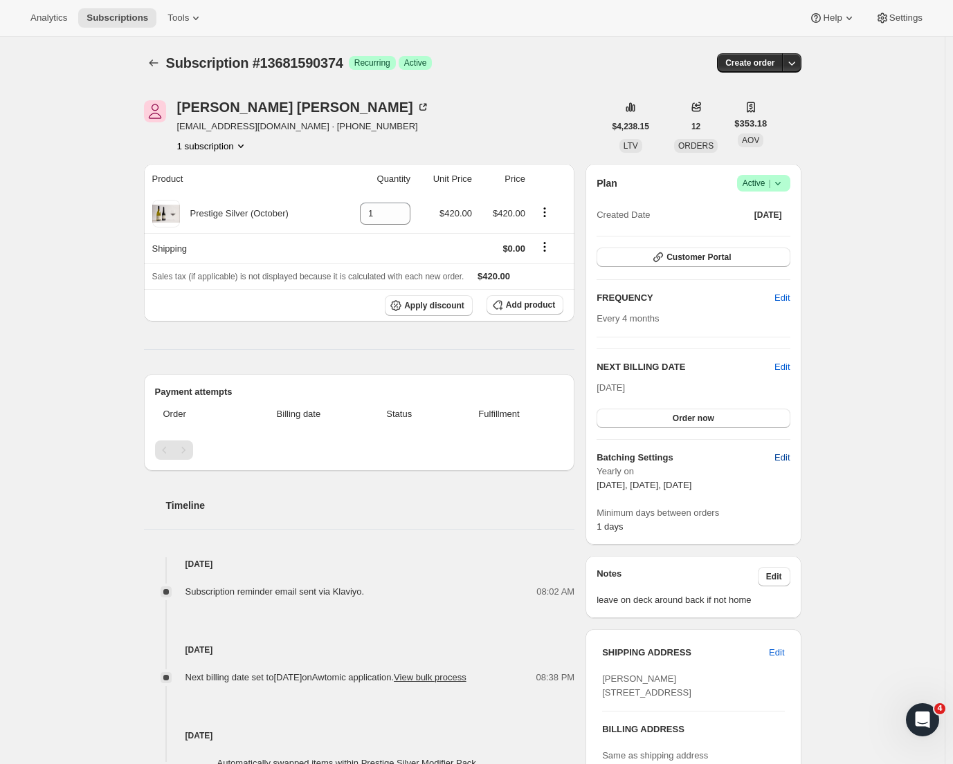
select select "13"
select select "10"
select select "13"
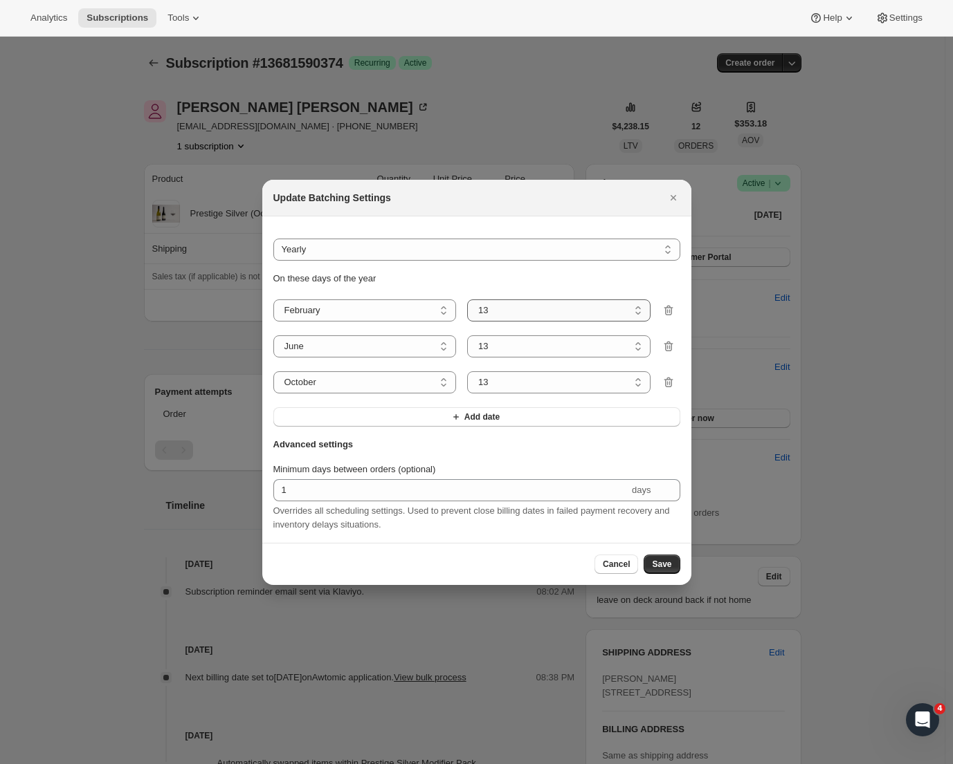
select select "8"
click at [660, 569] on span "Save" at bounding box center [661, 564] width 19 height 11
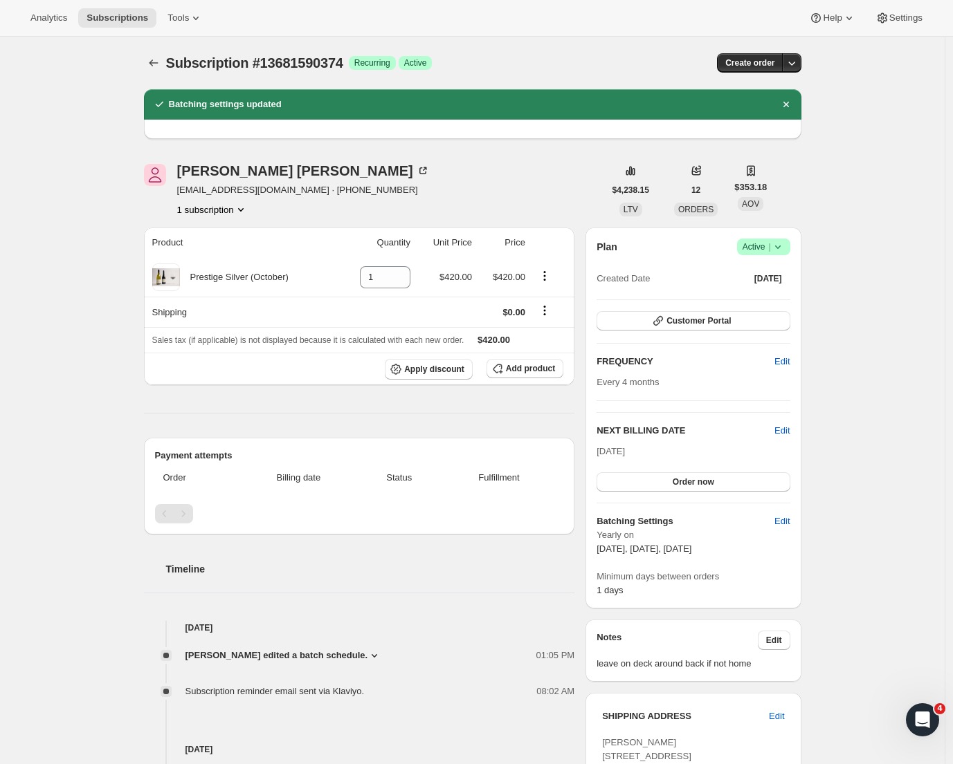
click at [153, 64] on icon "Subscriptions" at bounding box center [154, 63] width 14 height 14
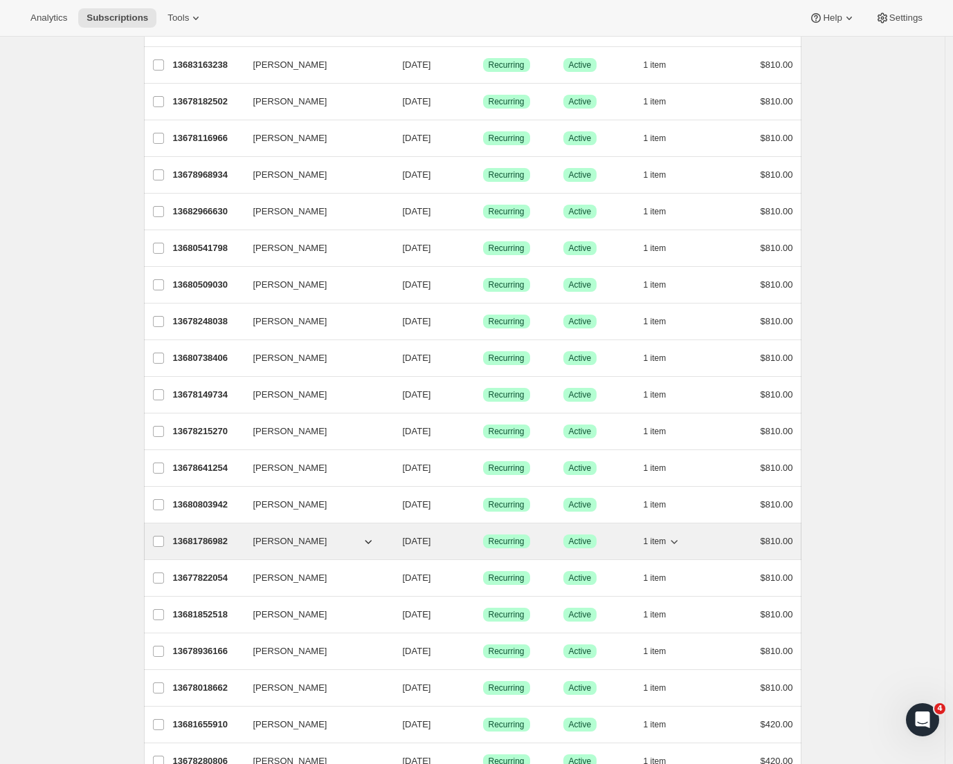
scroll to position [1307, 0]
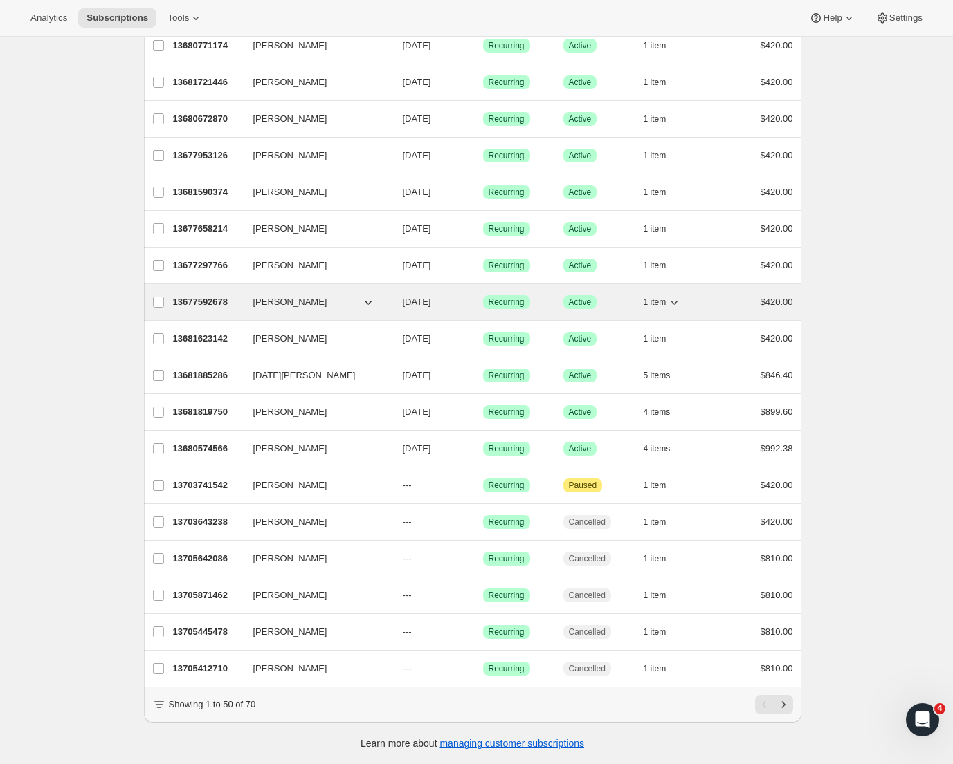
click at [293, 296] on span "[PERSON_NAME]" at bounding box center [290, 302] width 74 height 14
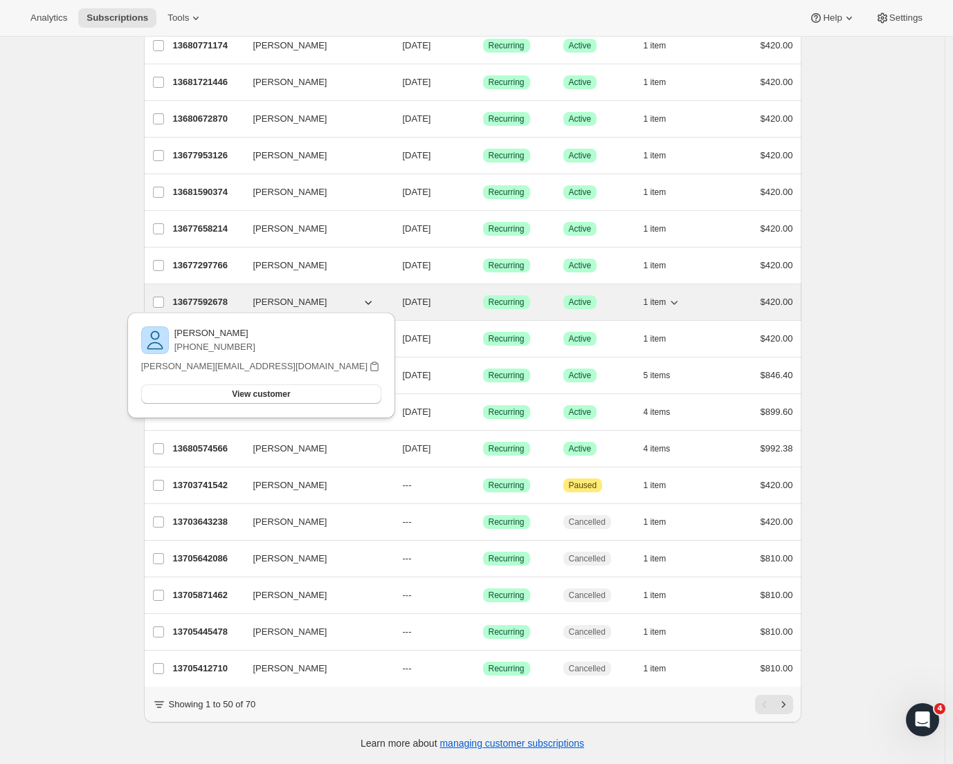
click at [215, 295] on p "13677592678" at bounding box center [207, 302] width 69 height 14
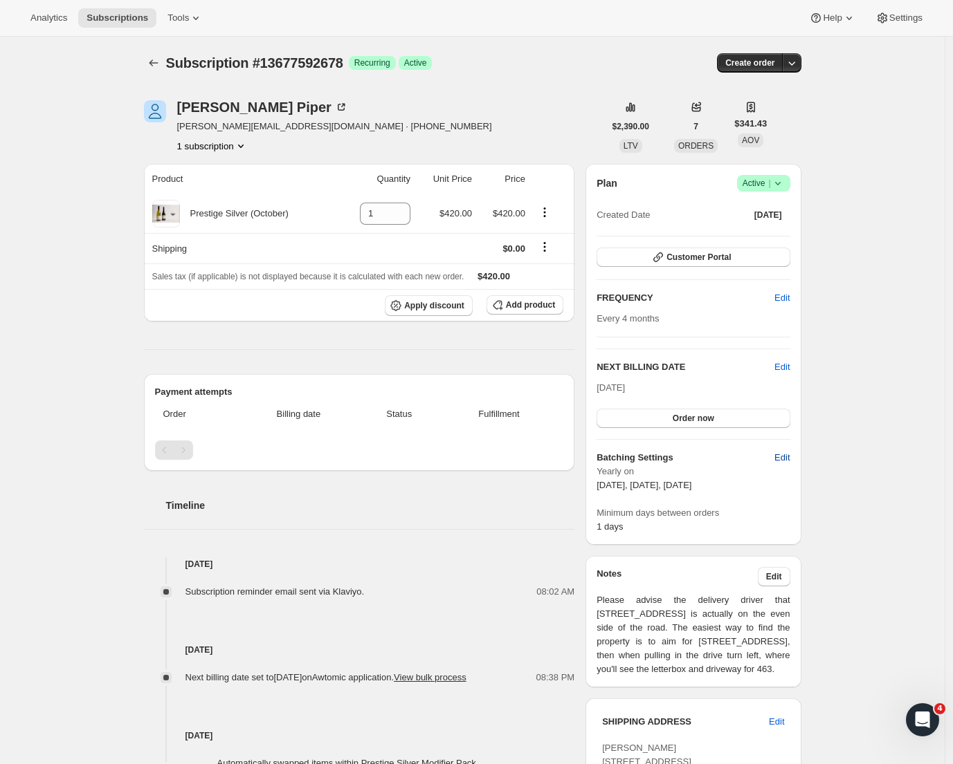
click at [787, 455] on span "Edit" at bounding box center [781, 458] width 15 height 14
select select "YEARDAY"
select select "2"
select select "13"
select select "6"
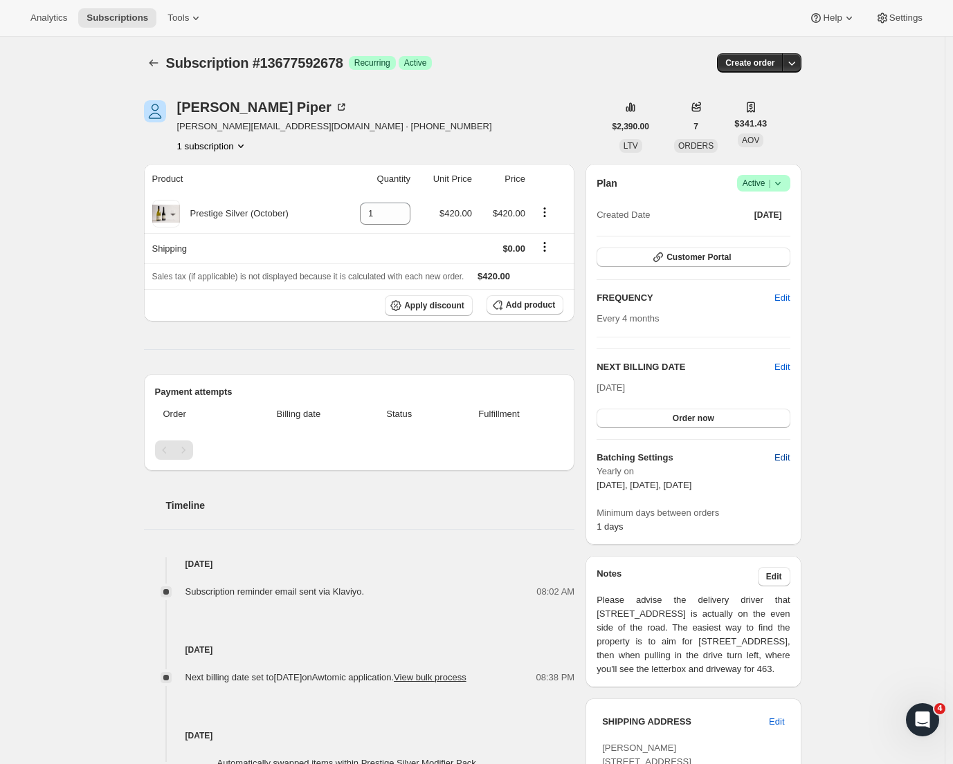
select select "13"
select select "10"
select select "13"
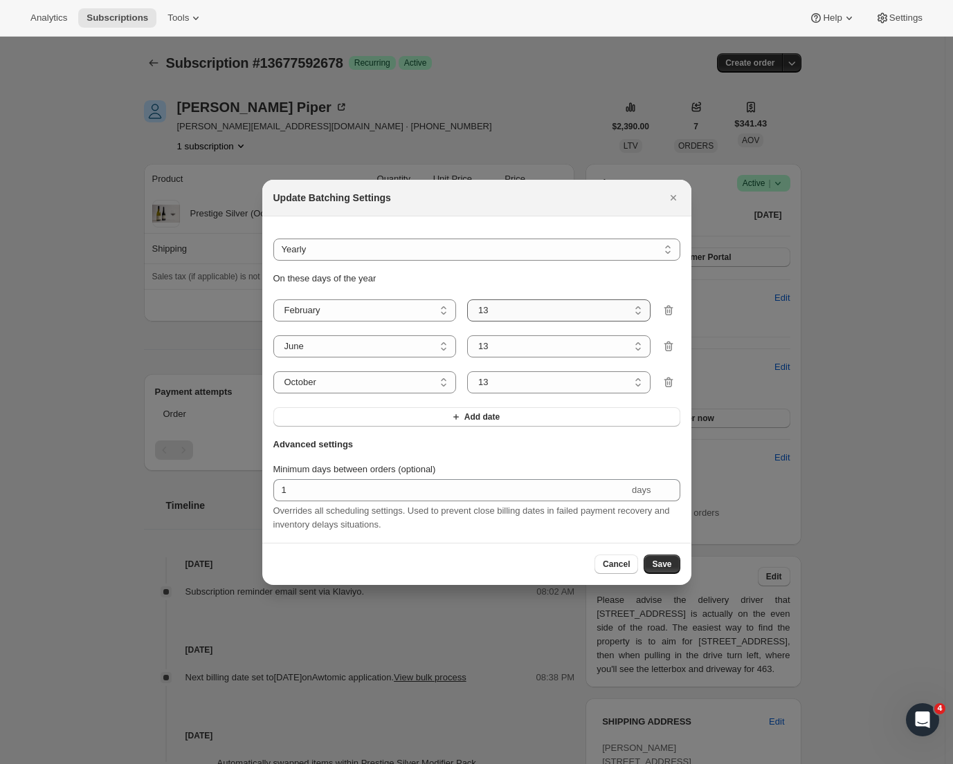
select select "8"
click at [671, 570] on span "Save" at bounding box center [661, 564] width 19 height 11
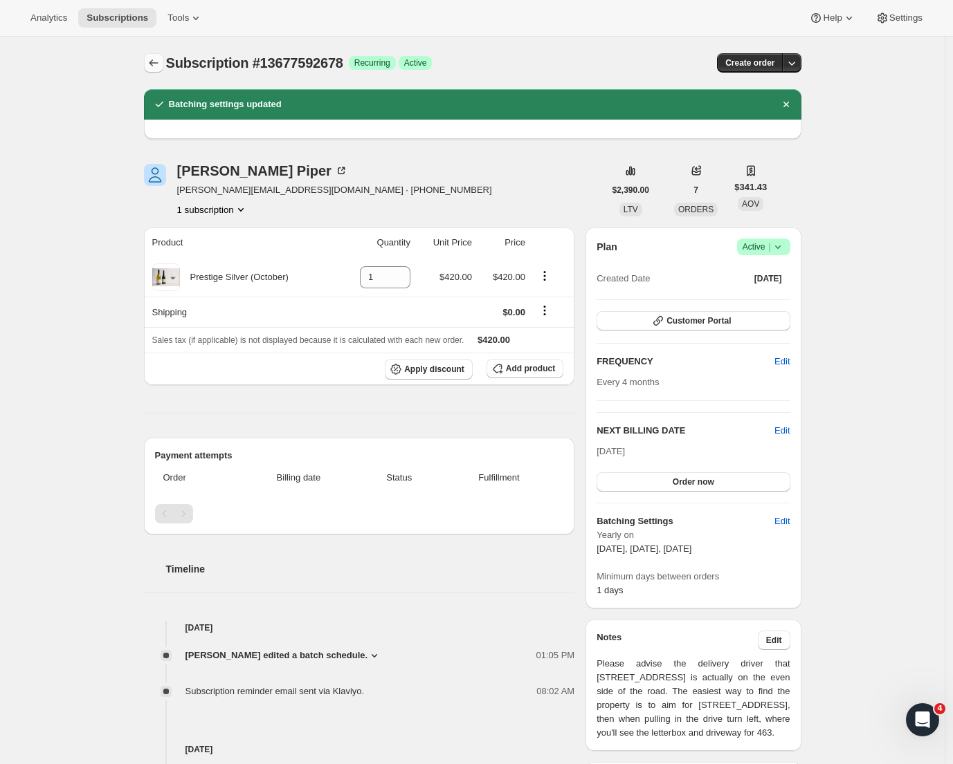
click at [154, 64] on icon "Subscriptions" at bounding box center [153, 62] width 9 height 7
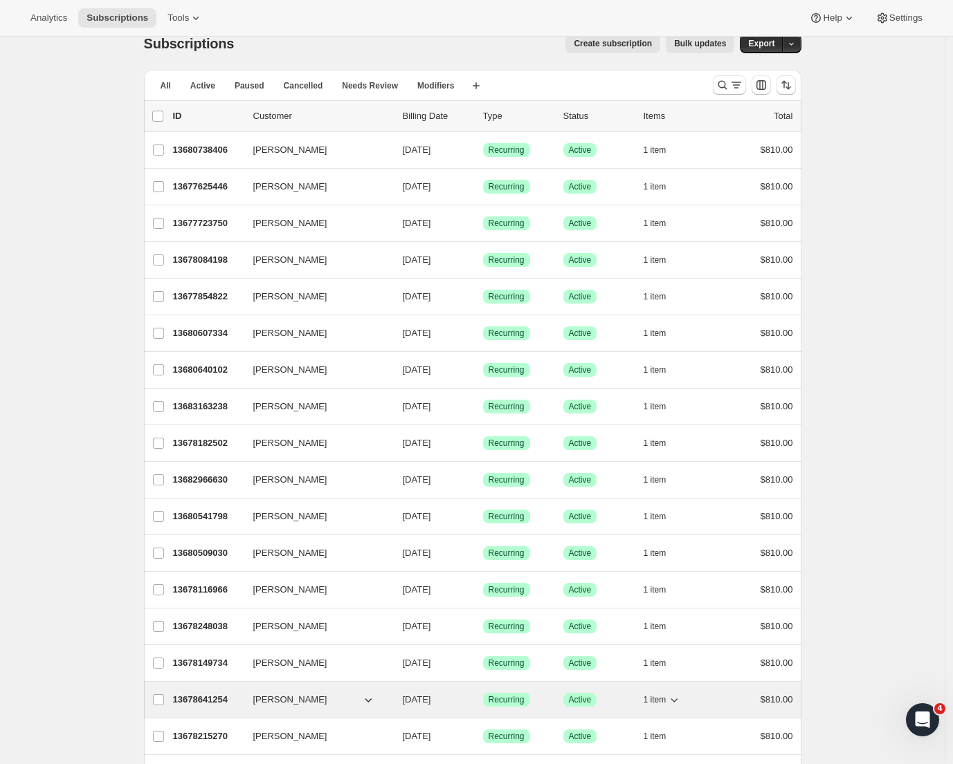
scroll to position [22, 0]
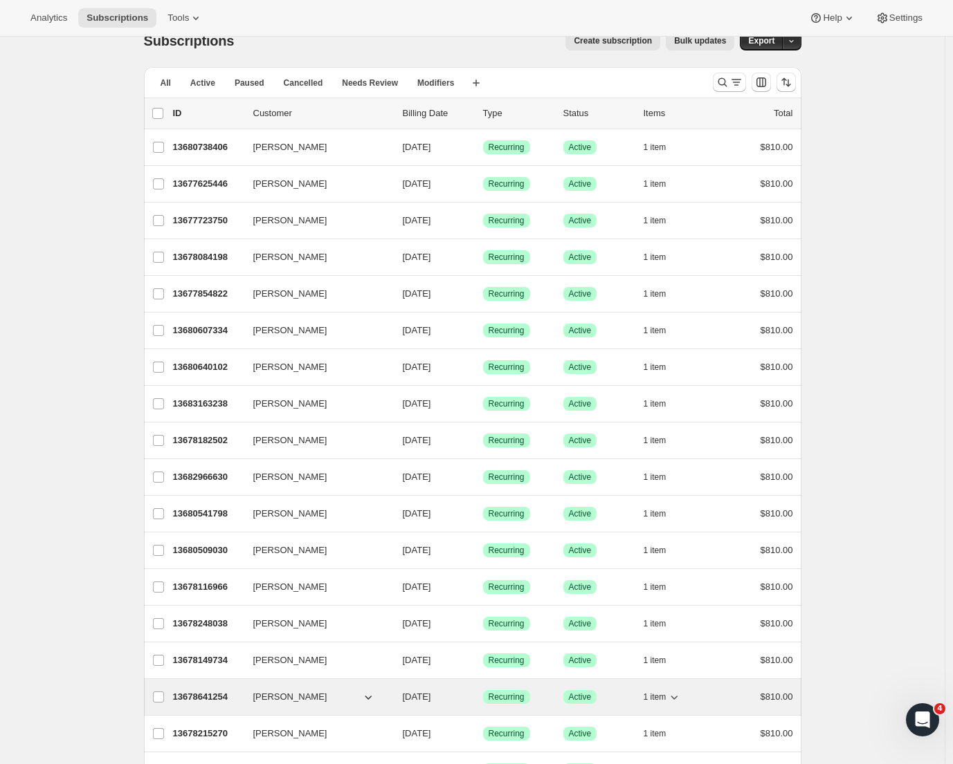
click at [208, 696] on p "13678641254" at bounding box center [207, 697] width 69 height 14
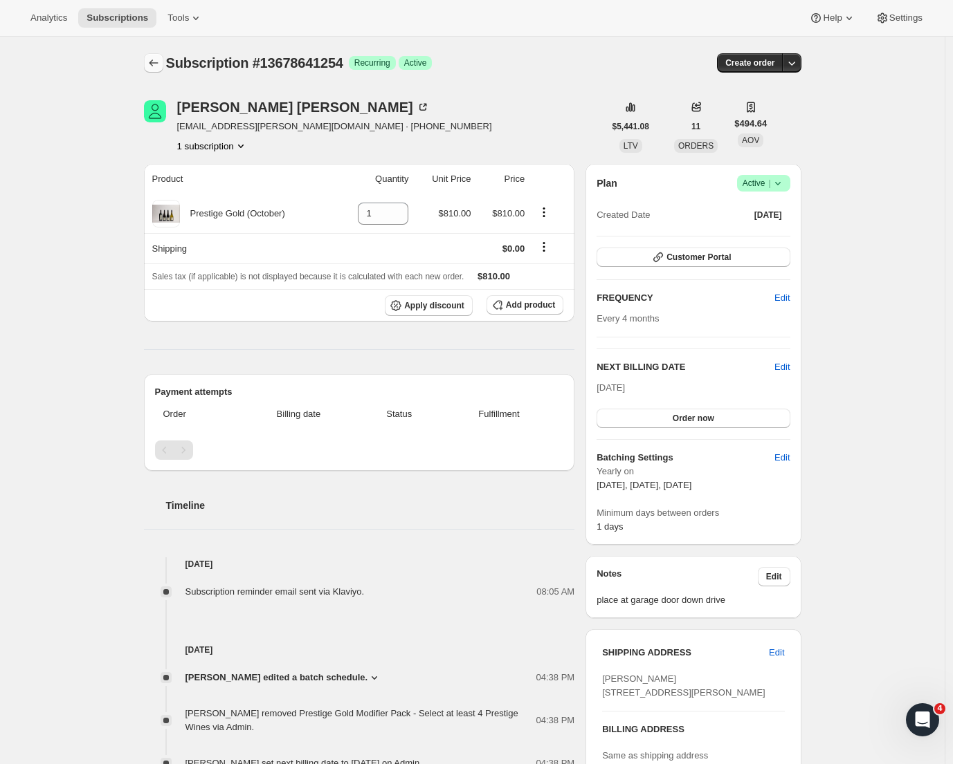
click at [160, 64] on icon "Subscriptions" at bounding box center [154, 63] width 14 height 14
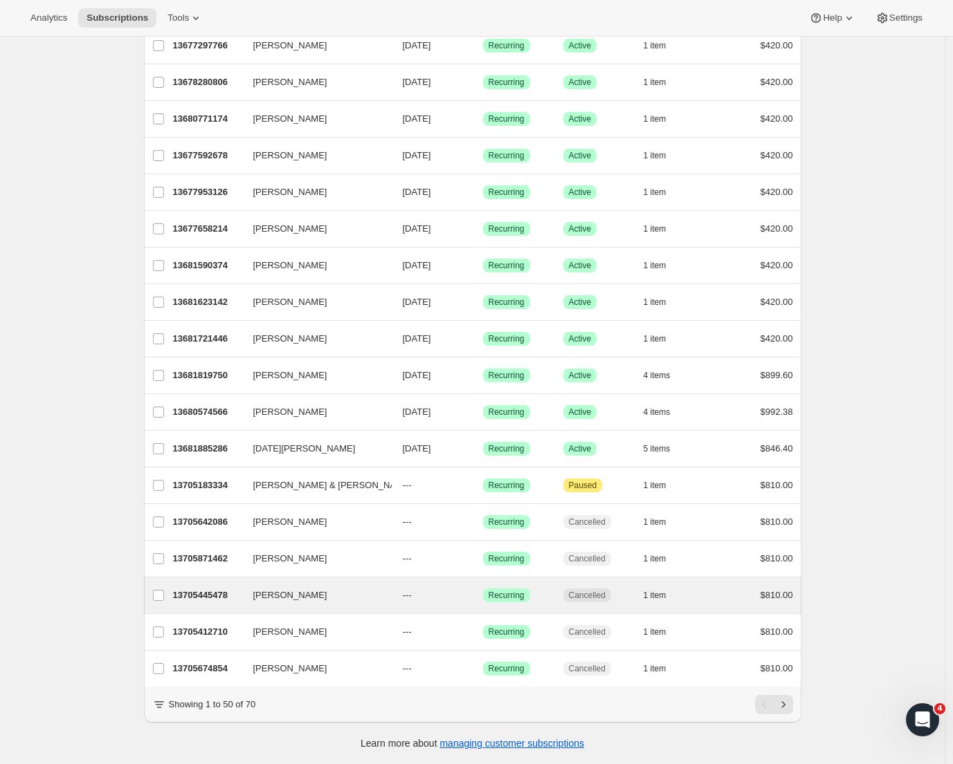
scroll to position [1282, 0]
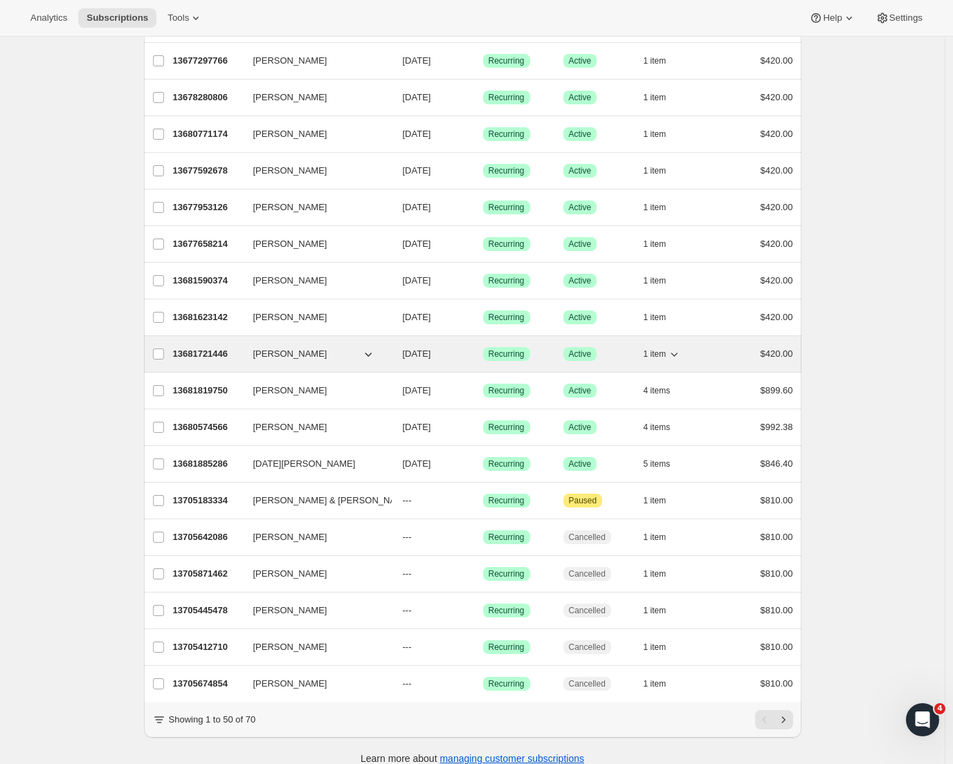
click at [207, 357] on p "13681721446" at bounding box center [207, 354] width 69 height 14
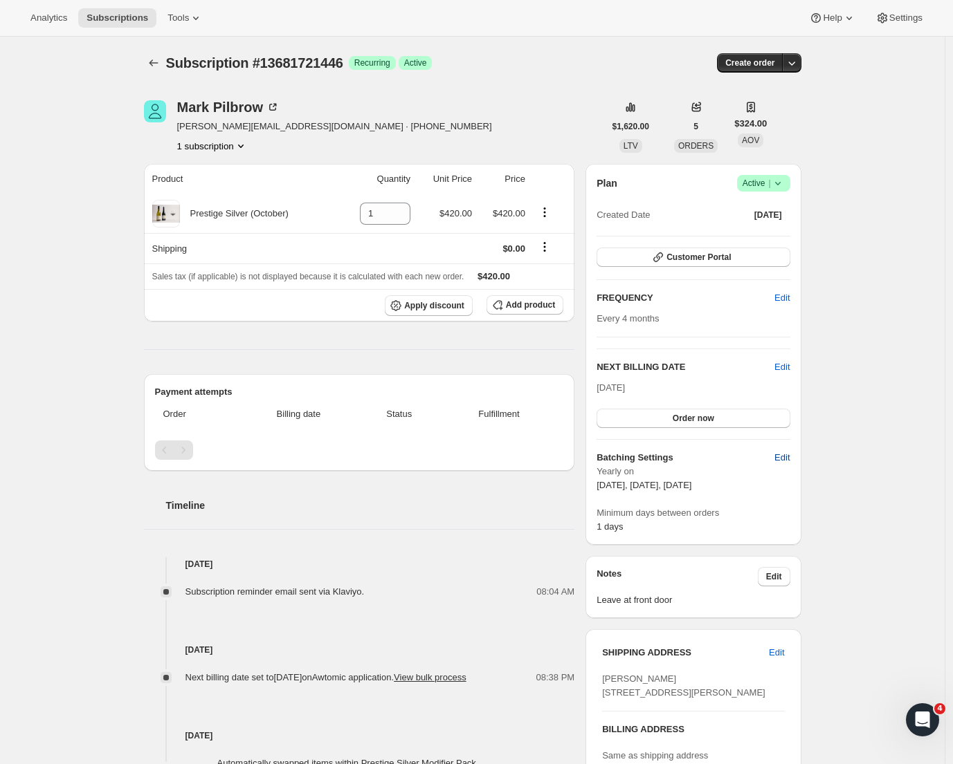
click at [793, 454] on button "Edit" at bounding box center [782, 458] width 32 height 22
select select "YEARDAY"
select select "2"
select select "13"
select select "6"
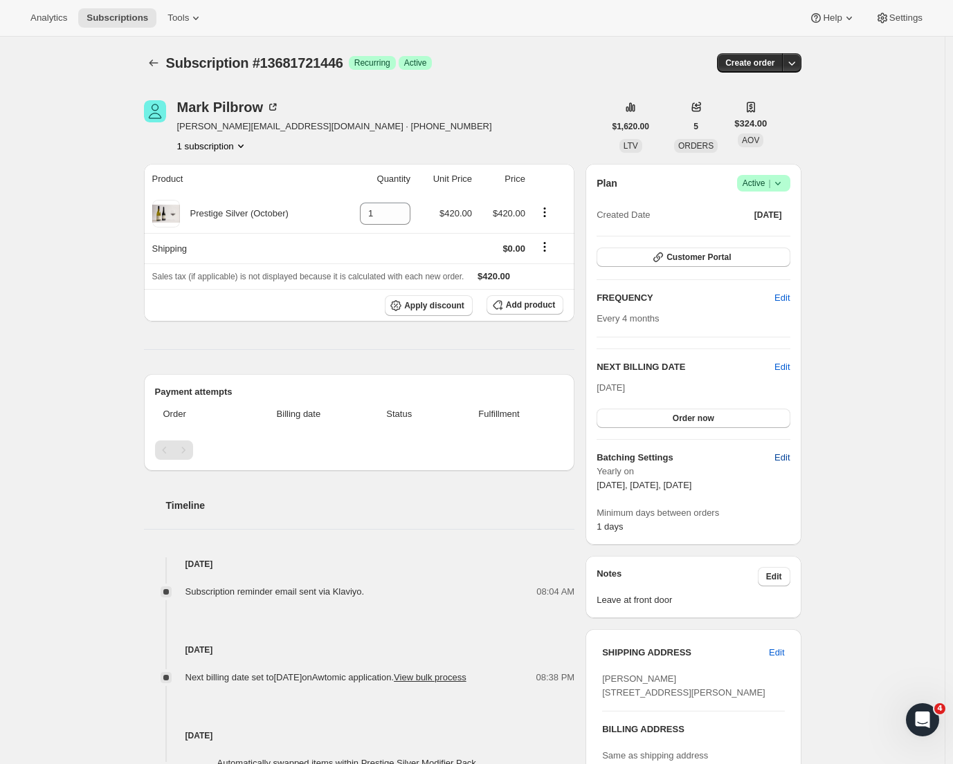
select select "13"
select select "10"
select select "13"
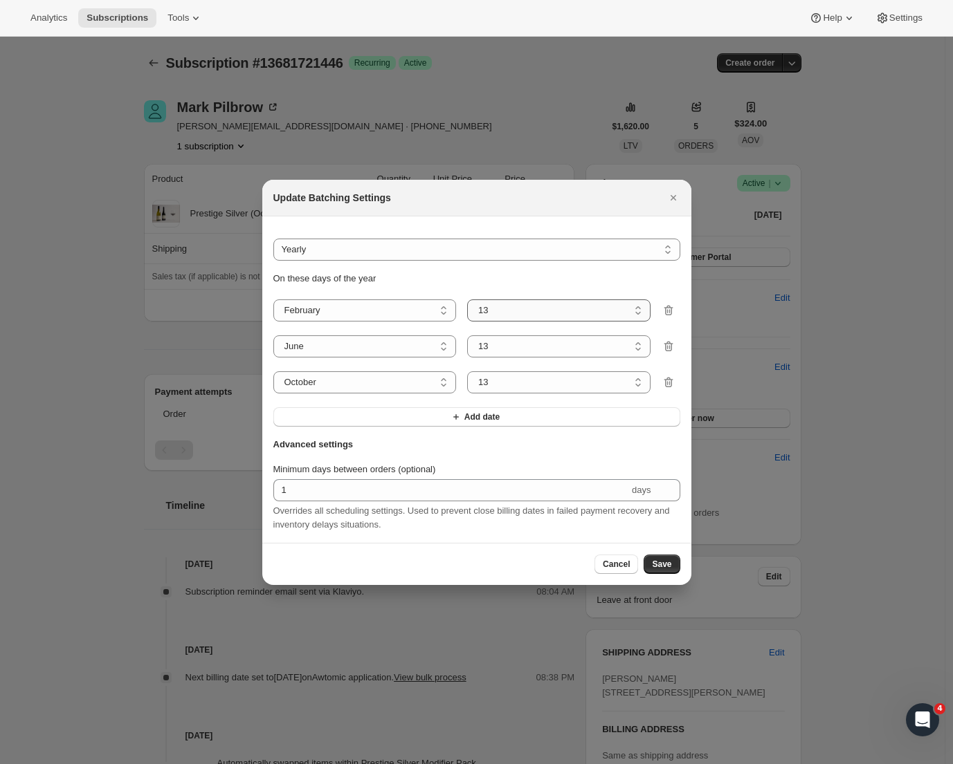
select select "8"
click at [661, 564] on span "Save" at bounding box center [661, 564] width 19 height 11
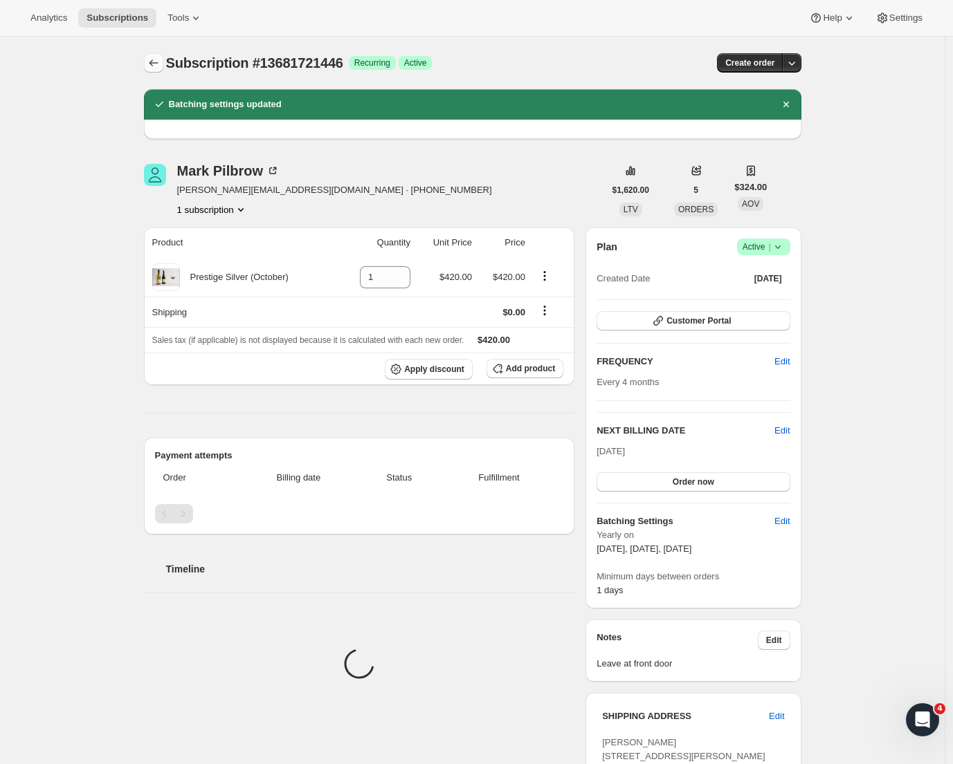
click at [154, 58] on icon "Subscriptions" at bounding box center [154, 63] width 14 height 14
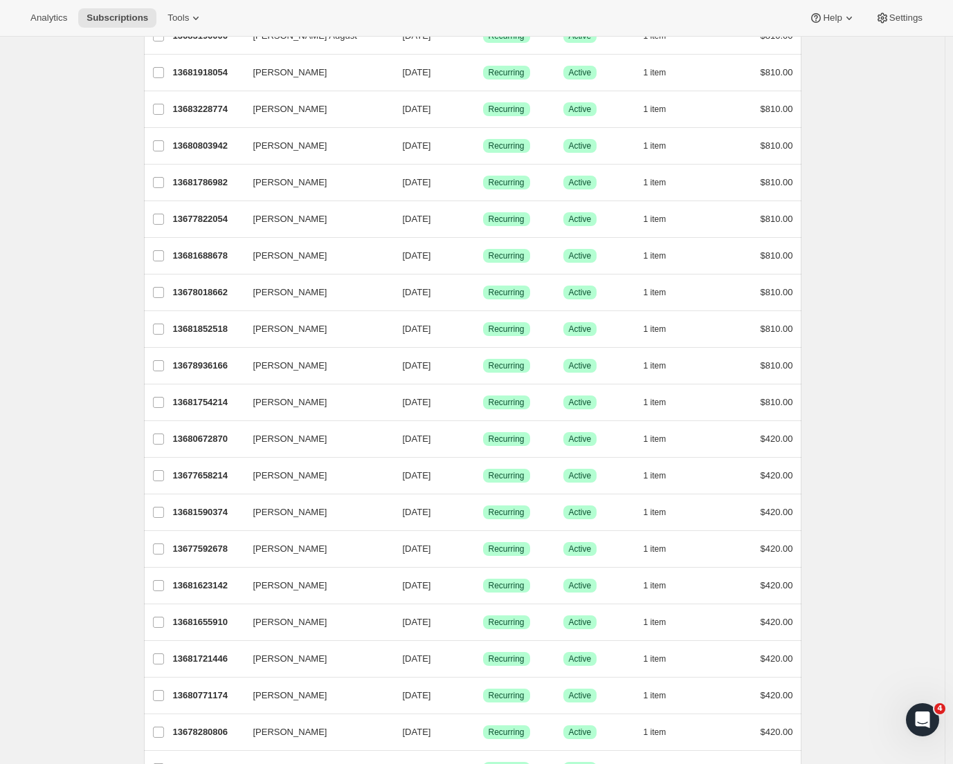
scroll to position [1046, 0]
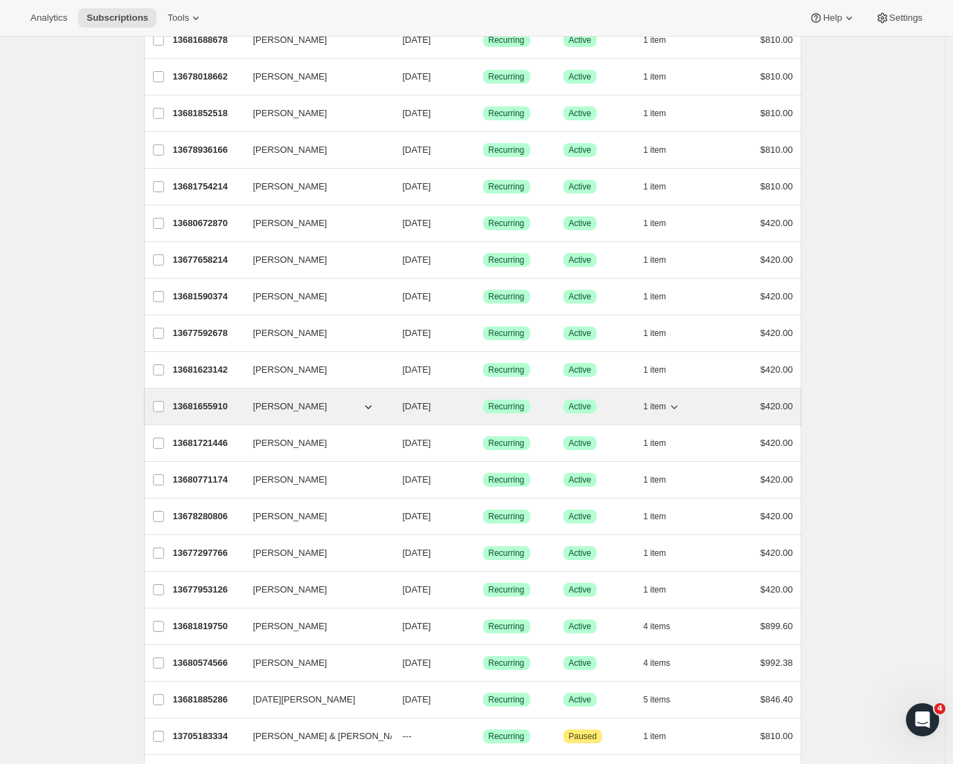
click at [207, 400] on p "13681655910" at bounding box center [207, 407] width 69 height 14
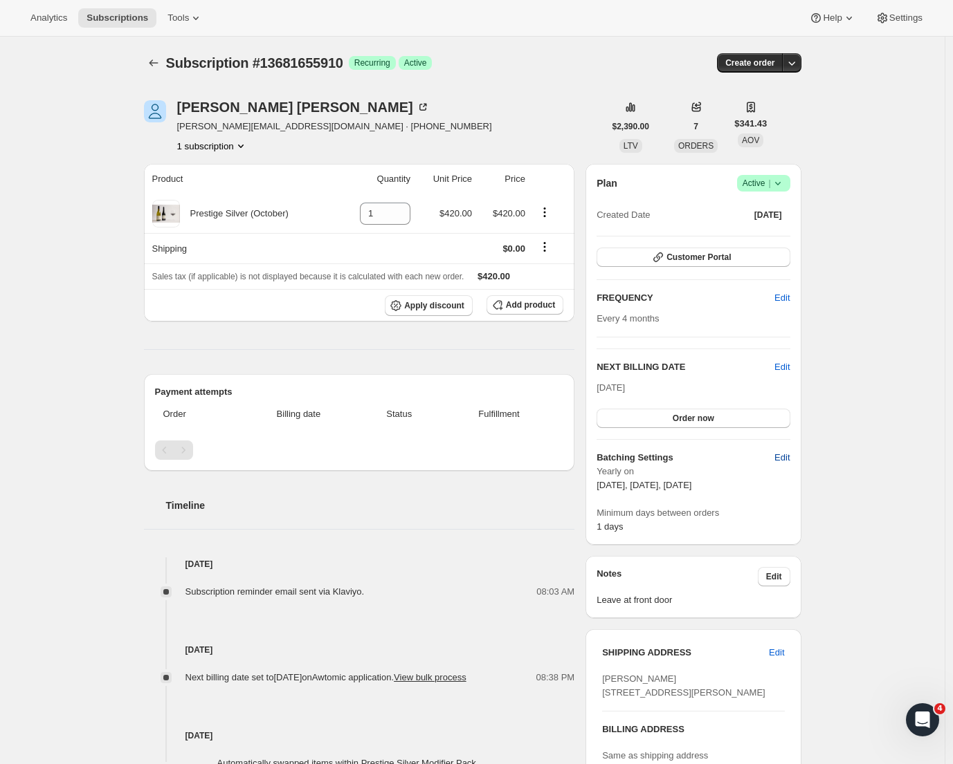
click at [780, 460] on span "Edit" at bounding box center [781, 458] width 15 height 14
select select "YEARDAY"
select select "2"
select select "13"
select select "6"
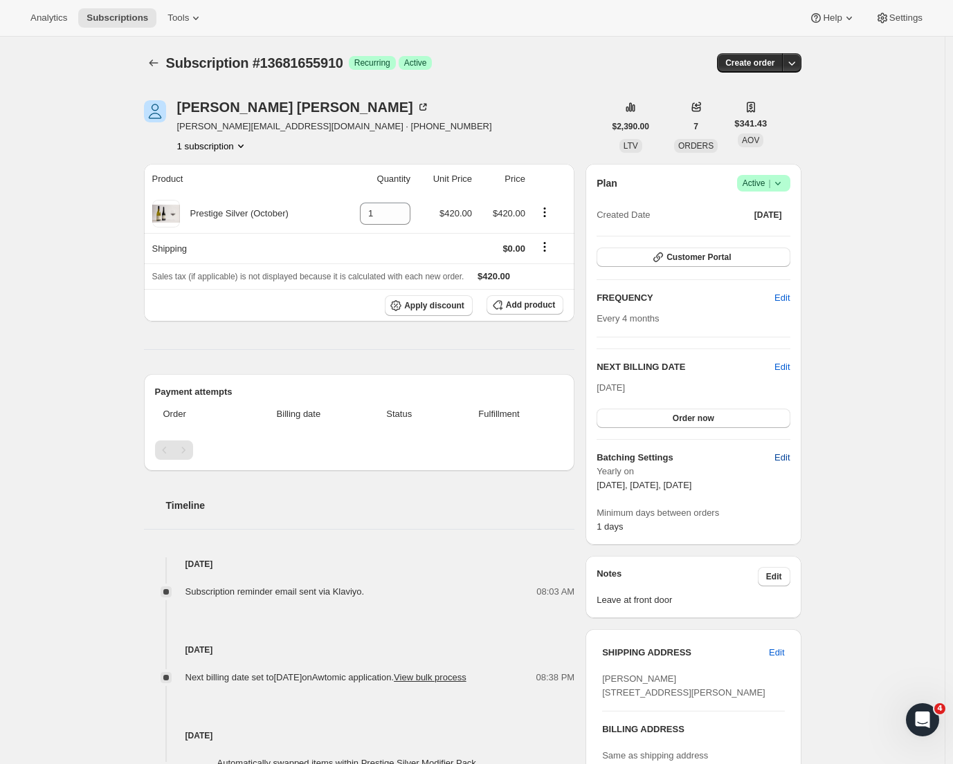
select select "13"
select select "10"
select select "13"
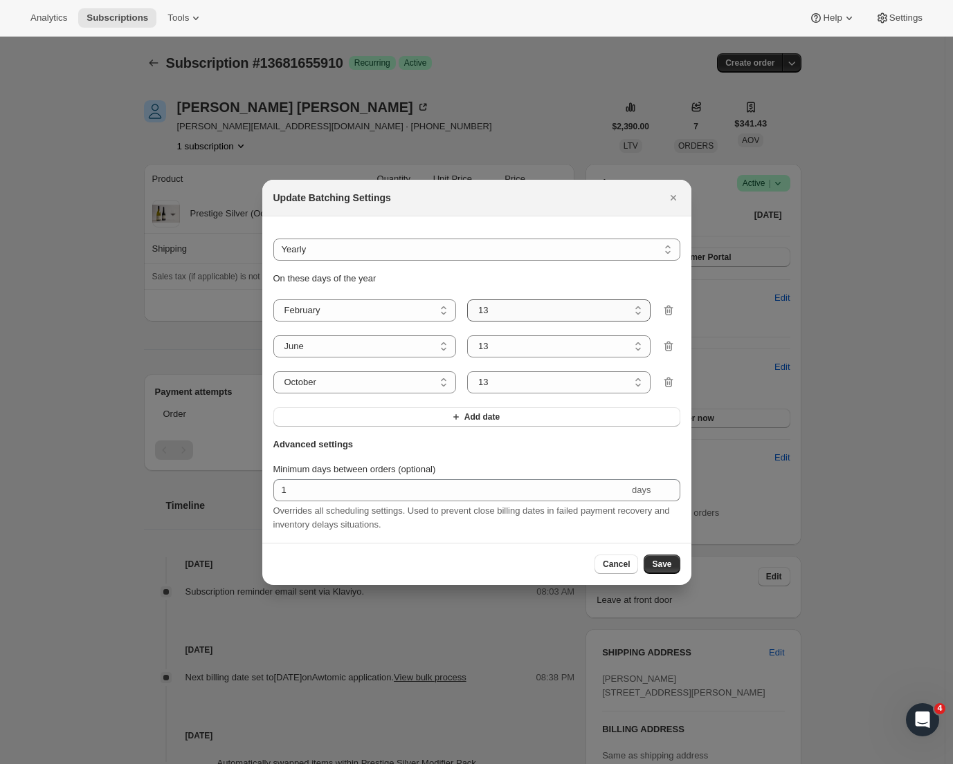
select select "8"
click at [666, 569] on span "Save" at bounding box center [661, 564] width 19 height 11
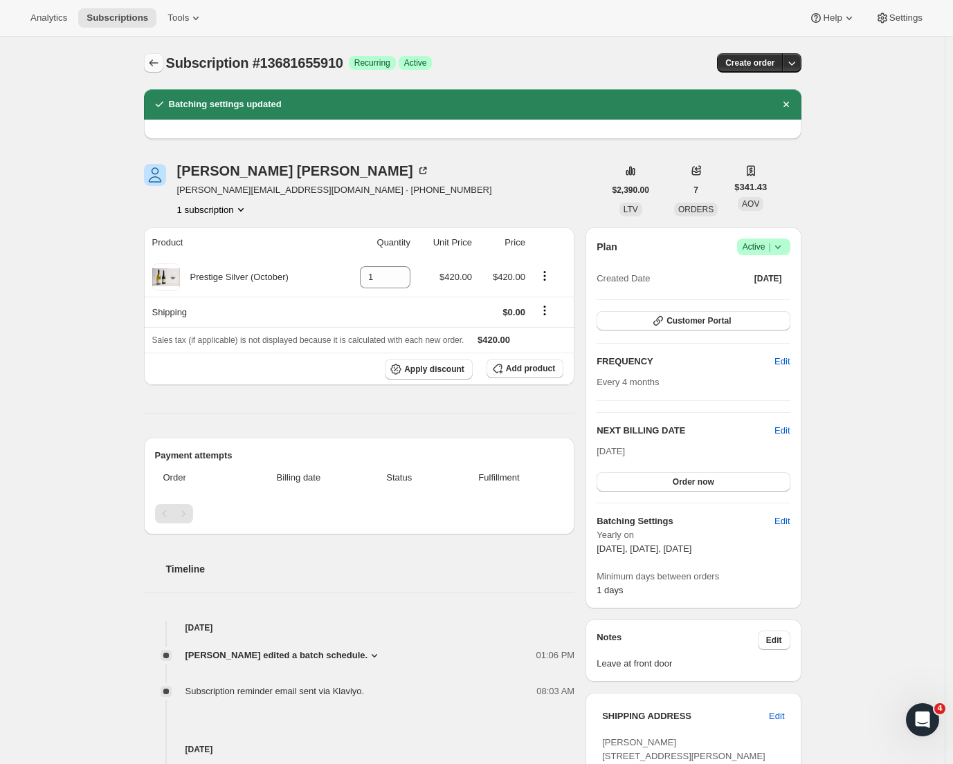
click at [158, 63] on icon "Subscriptions" at bounding box center [154, 63] width 14 height 14
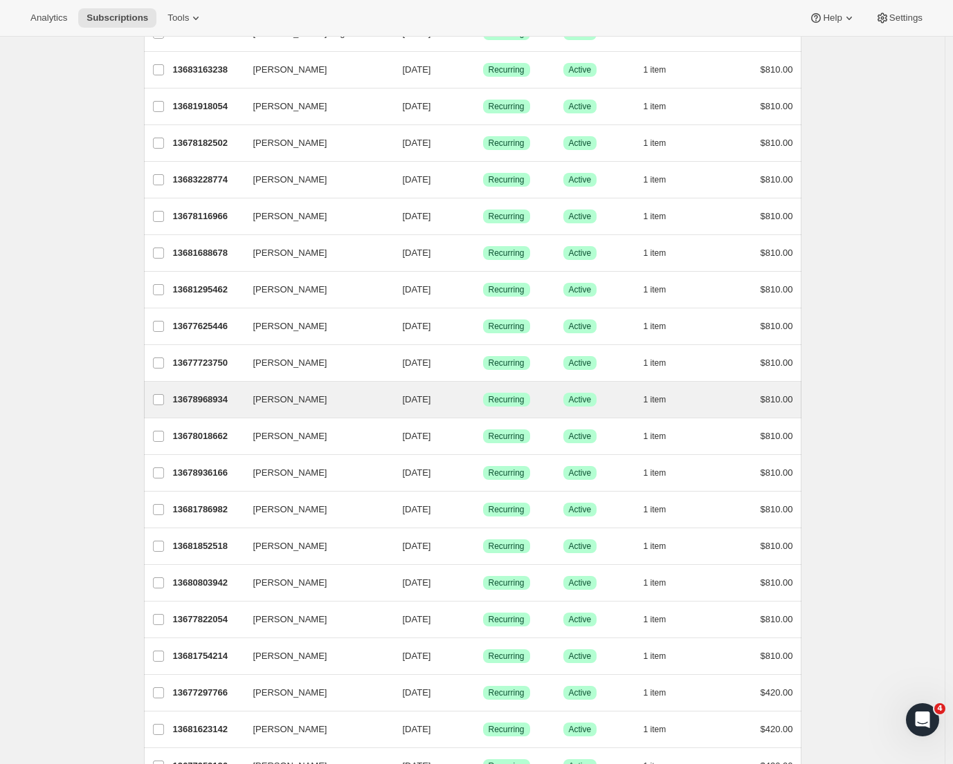
scroll to position [871, 0]
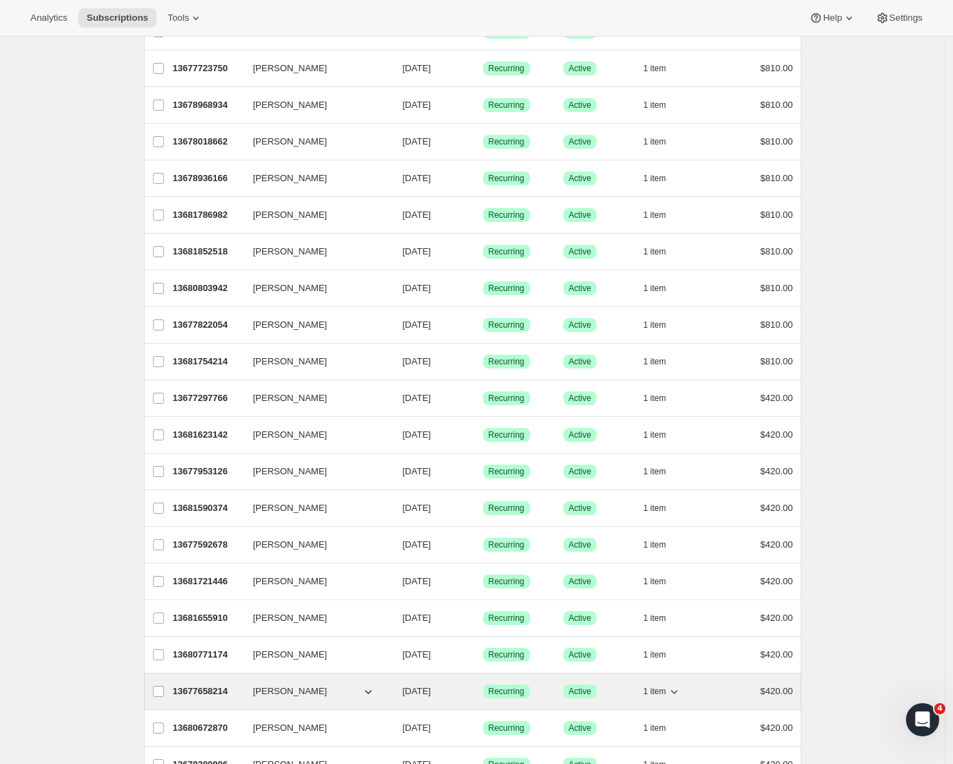
click at [212, 689] on p "13677658214" at bounding box center [207, 692] width 69 height 14
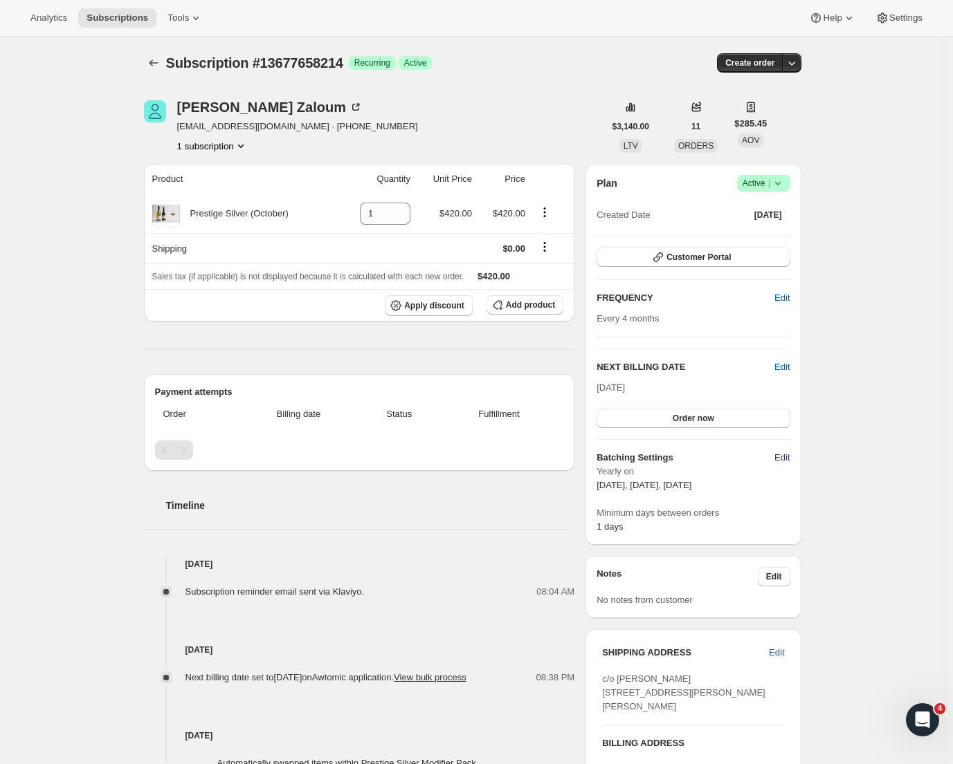
click at [789, 461] on span "Edit" at bounding box center [781, 458] width 15 height 14
select select "YEARDAY"
select select "2"
select select "13"
select select "6"
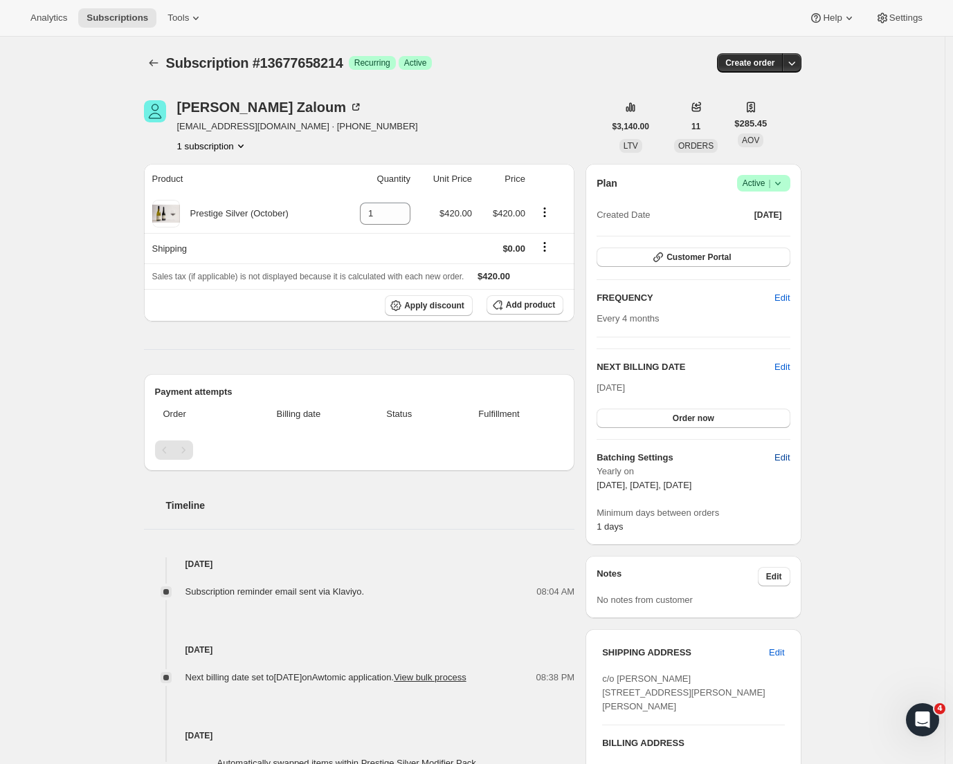
select select "13"
select select "10"
select select "13"
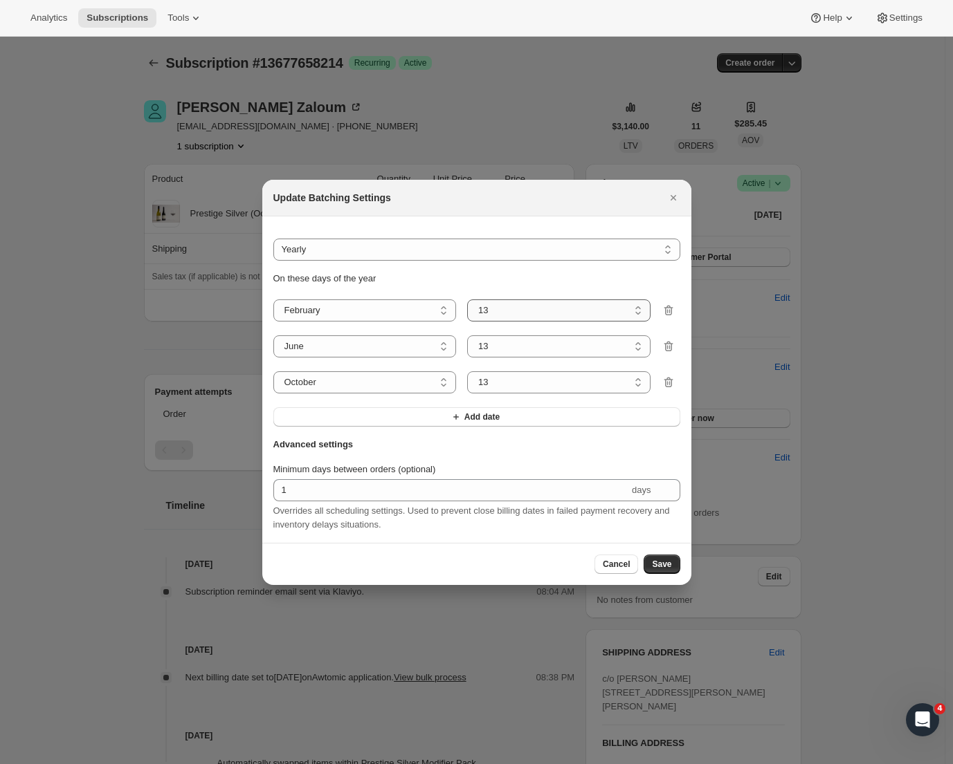
select select "8"
click at [662, 570] on span "Save" at bounding box center [661, 564] width 19 height 11
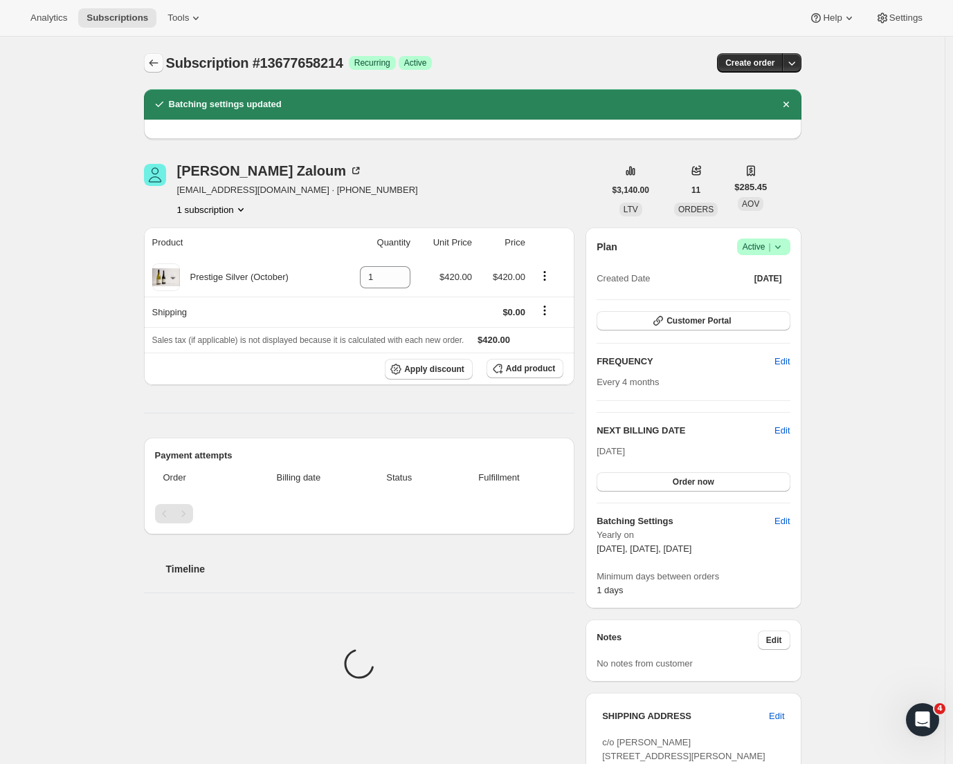
click at [159, 66] on icon "Subscriptions" at bounding box center [154, 63] width 14 height 14
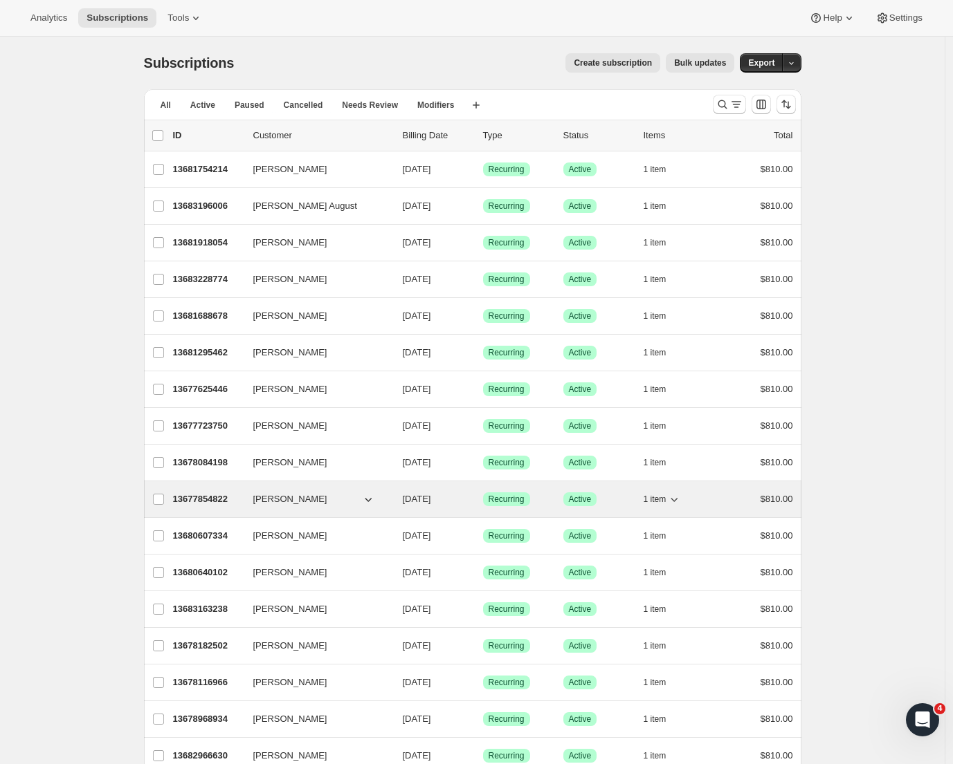
scroll to position [1094, 0]
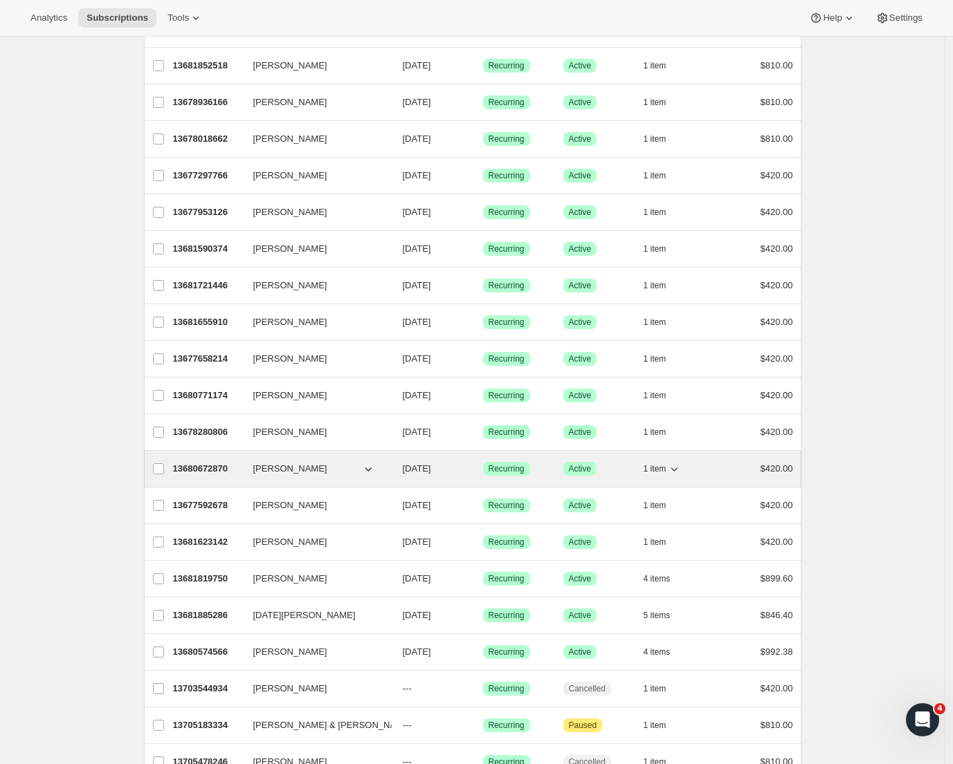
click at [198, 471] on p "13680672870" at bounding box center [207, 469] width 69 height 14
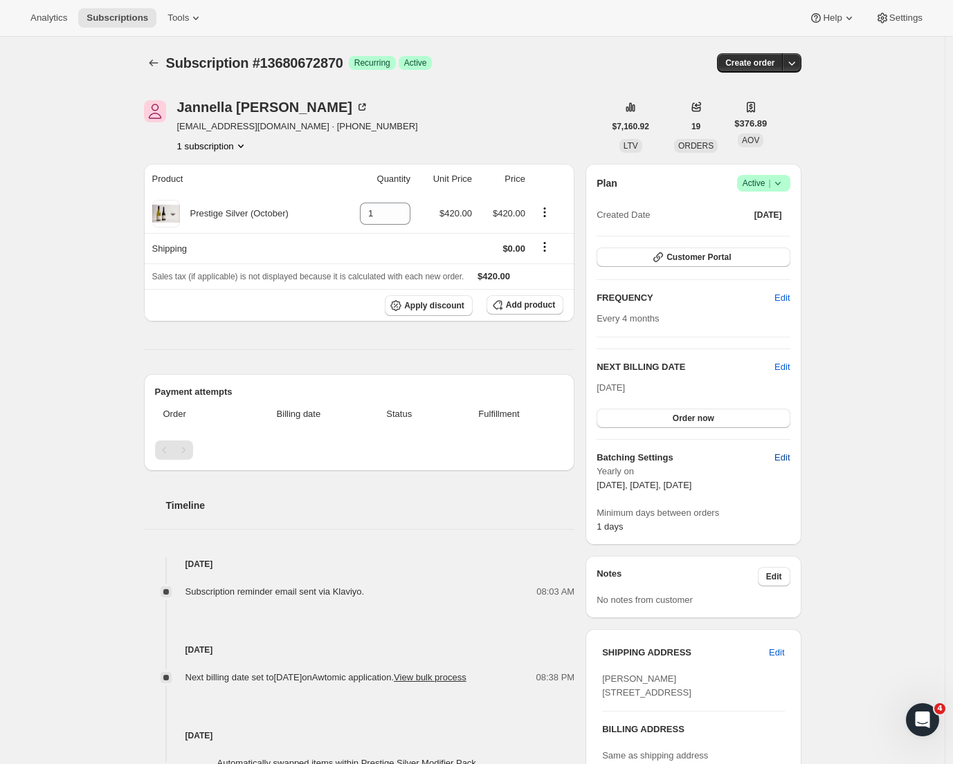
click at [789, 459] on span "Edit" at bounding box center [781, 458] width 15 height 14
select select "YEARDAY"
select select "2"
select select "13"
select select "6"
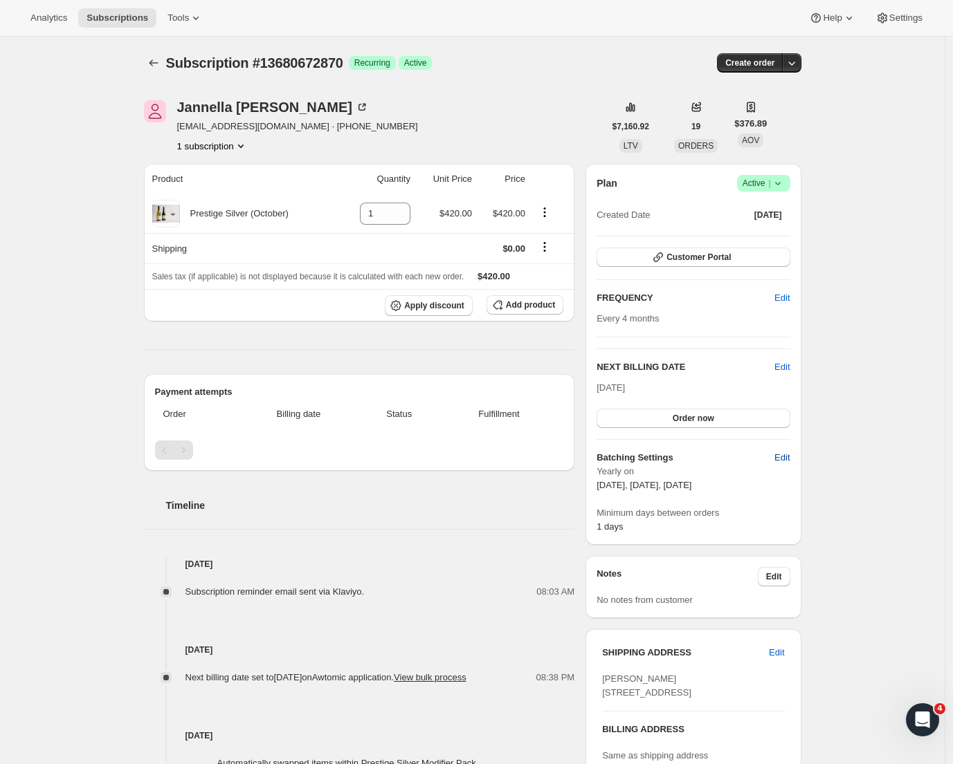
select select "13"
select select "10"
select select "13"
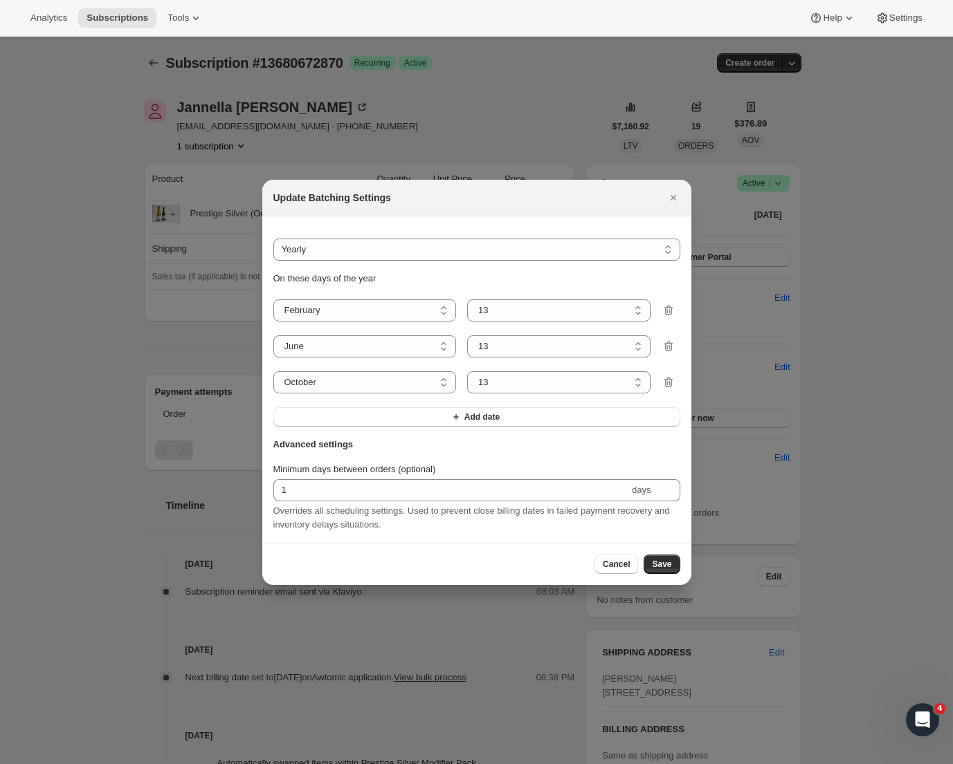
click at [504, 318] on div "On these days of the year January February March April May June July August Sep…" at bounding box center [476, 349] width 407 height 155
select select "8"
click at [662, 574] on button "Save" at bounding box center [661, 564] width 36 height 19
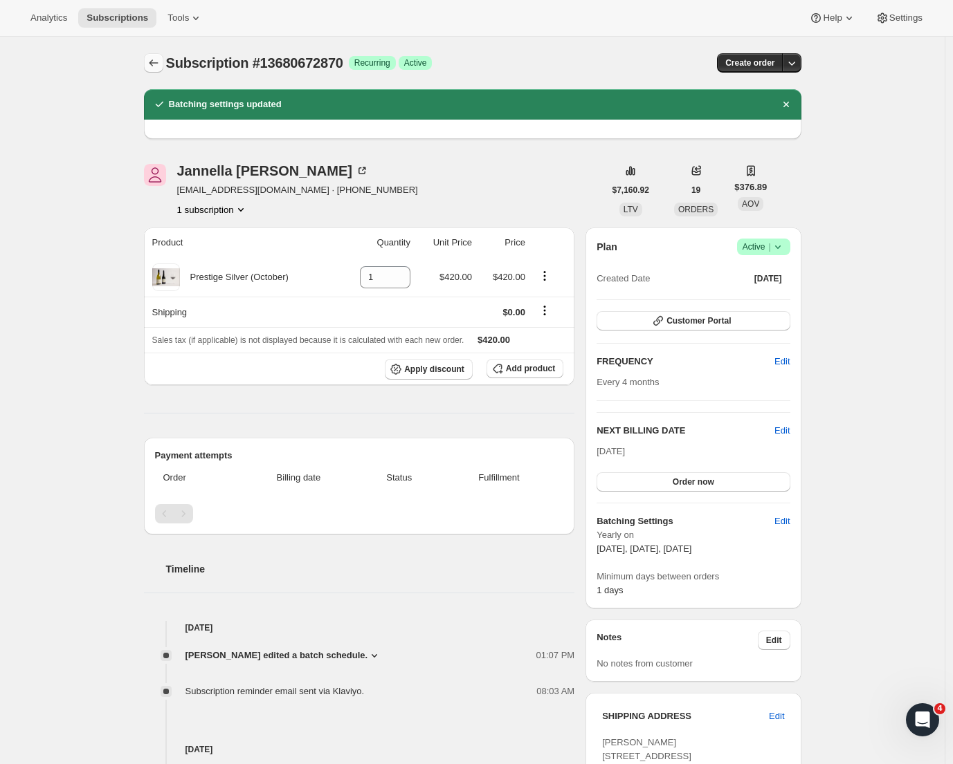
click at [149, 64] on button "Subscriptions" at bounding box center [153, 62] width 19 height 19
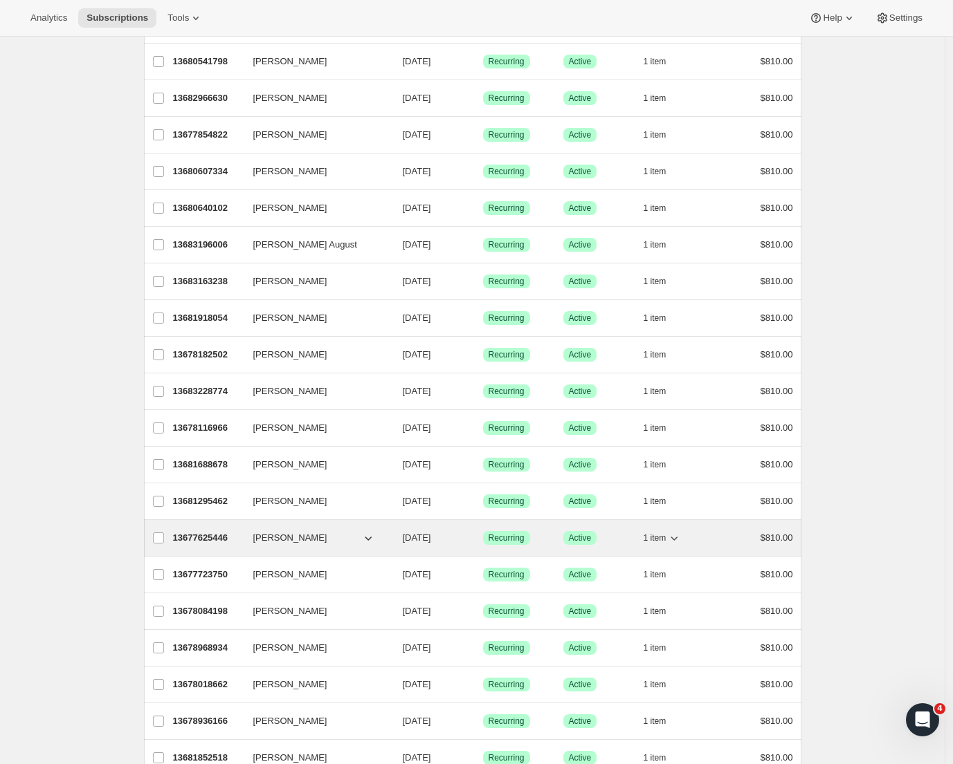
scroll to position [439, 0]
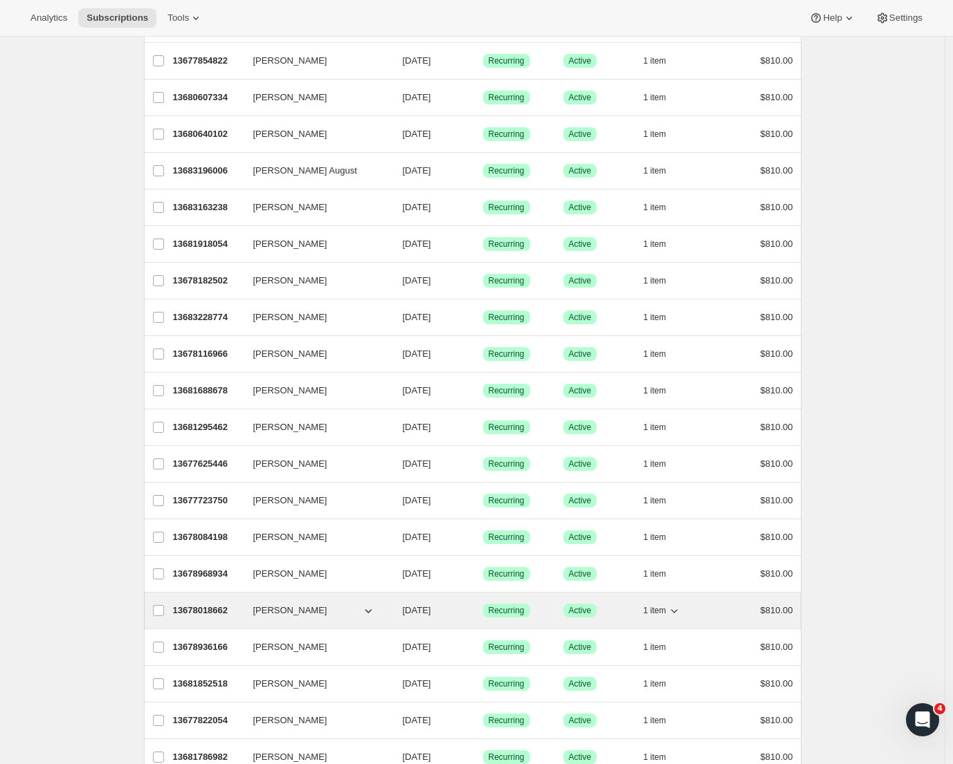
click at [206, 610] on p "13678018662" at bounding box center [207, 611] width 69 height 14
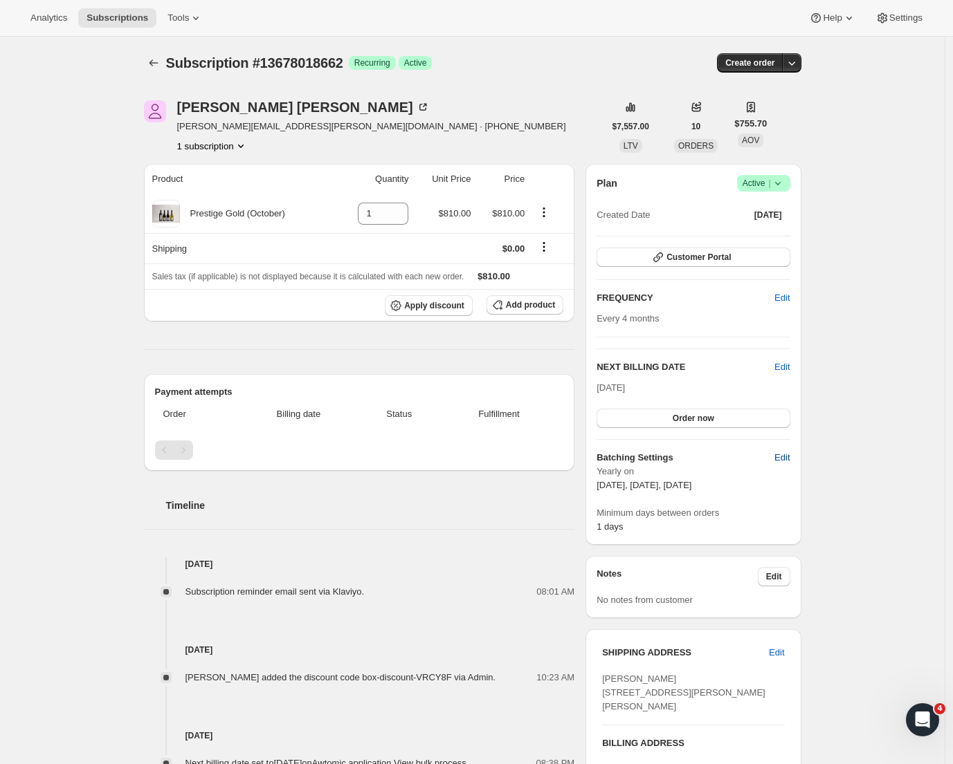
click at [789, 455] on span "Edit" at bounding box center [781, 458] width 15 height 14
select select "YEARDAY"
select select "2"
select select "13"
select select "6"
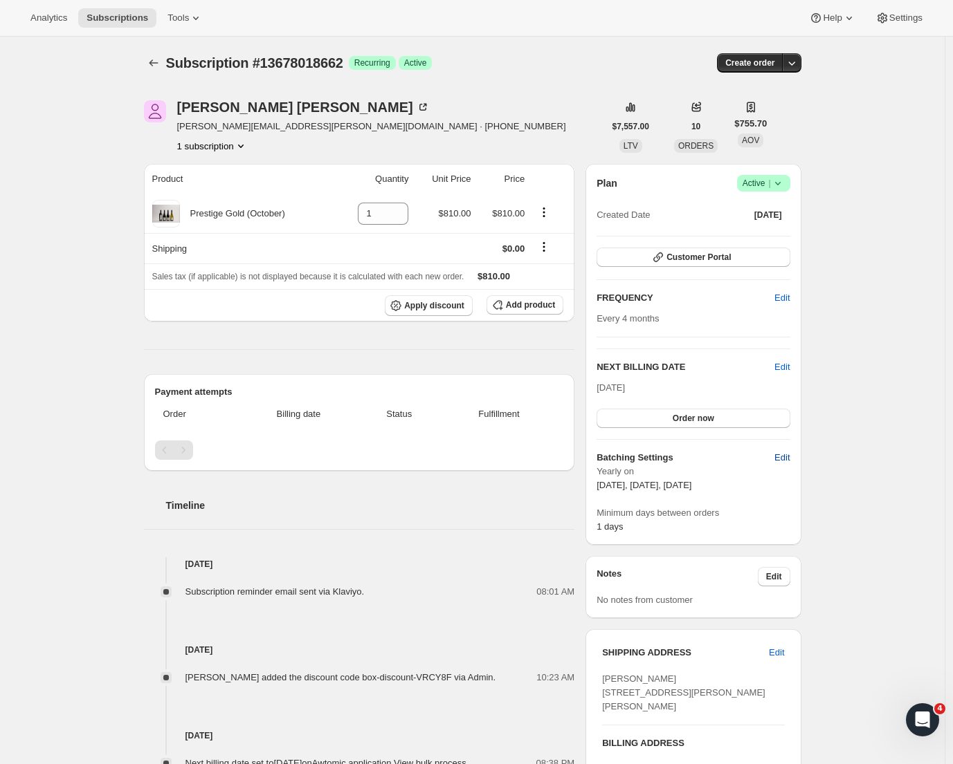
select select "13"
select select "10"
select select "13"
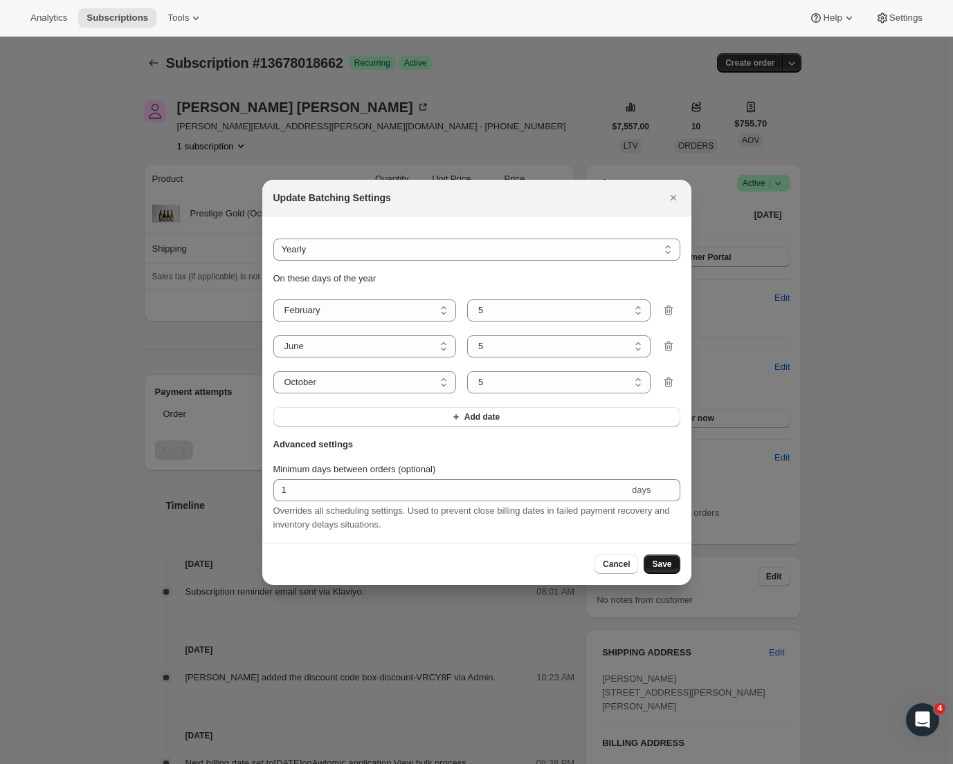
click at [664, 565] on span "Save" at bounding box center [661, 564] width 19 height 11
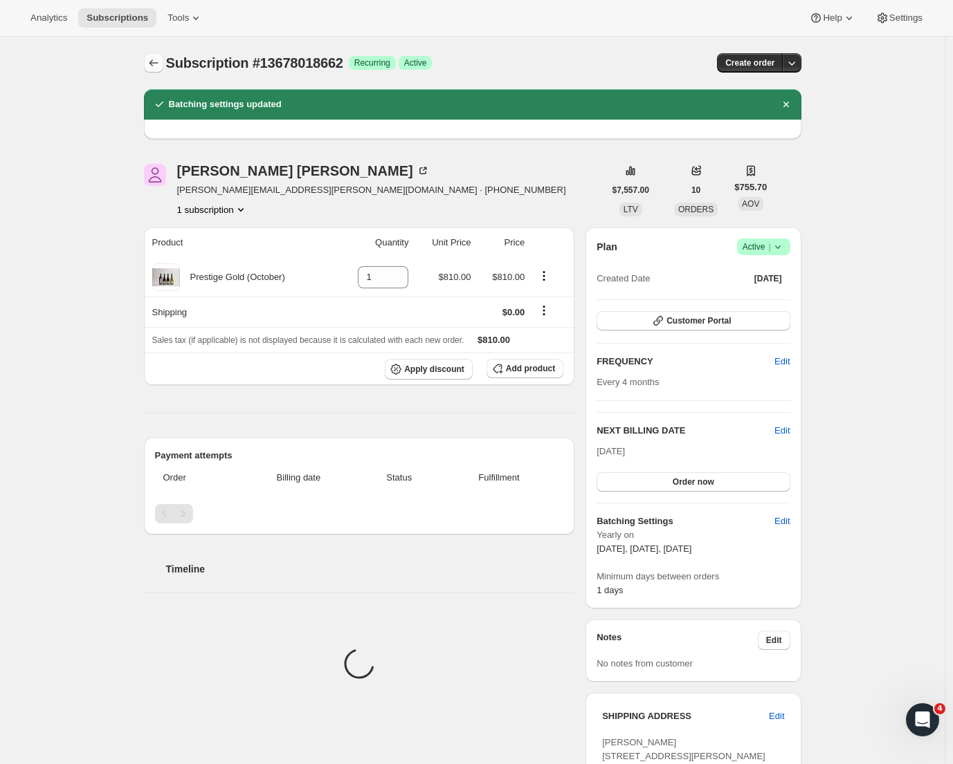
click at [155, 66] on icon "Subscriptions" at bounding box center [154, 63] width 14 height 14
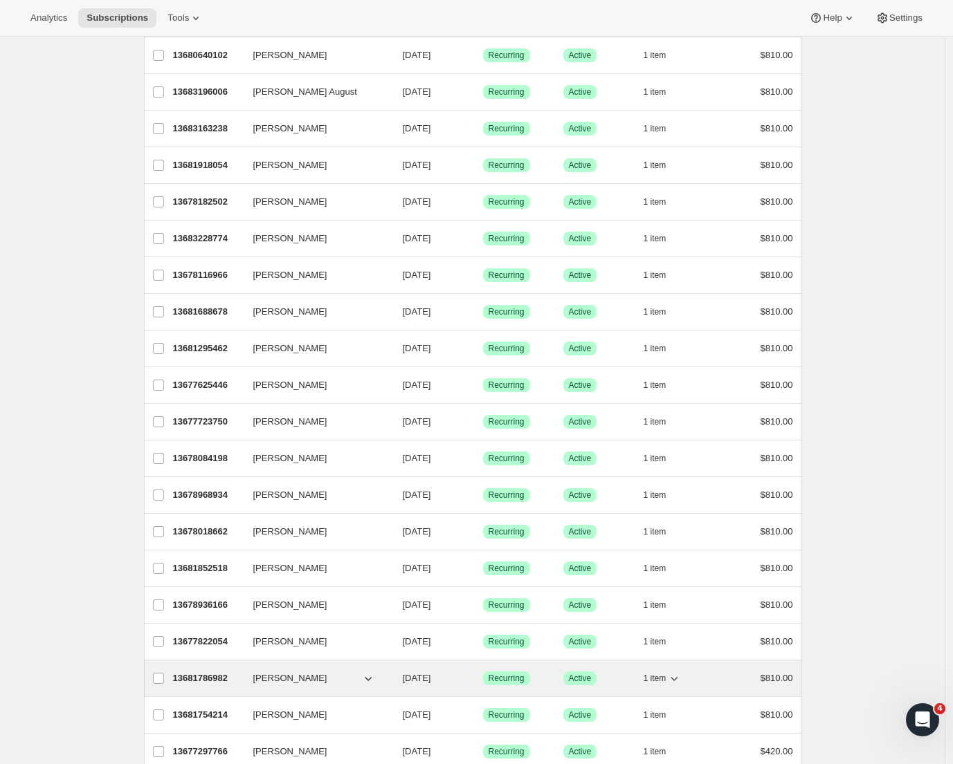
scroll to position [620, 0]
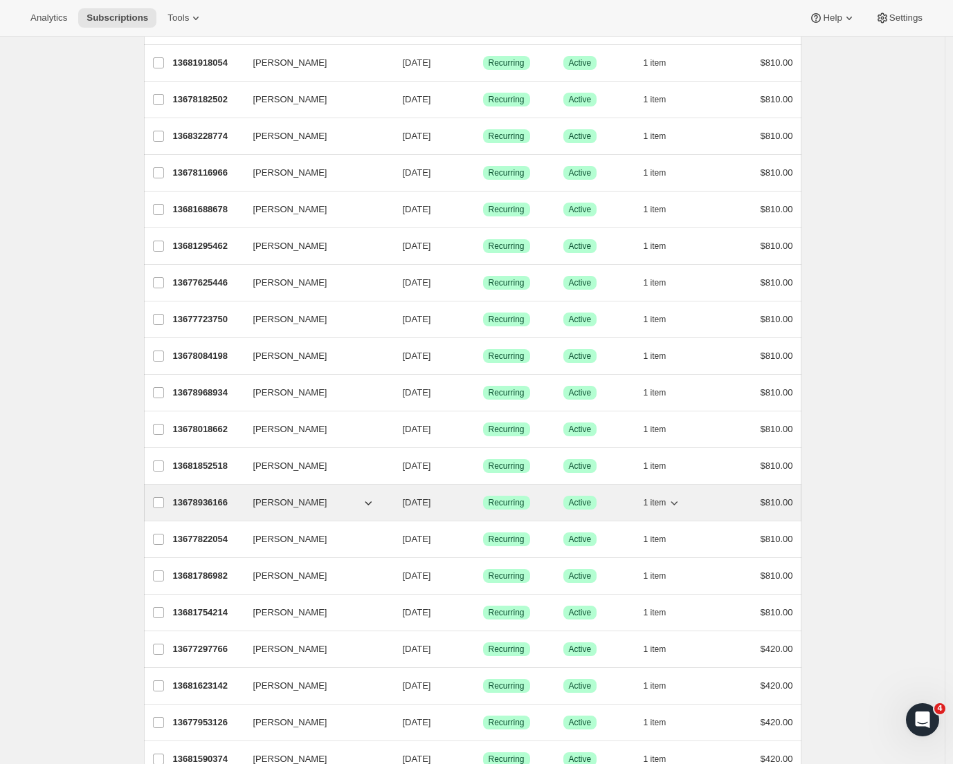
click at [216, 501] on p "13678936166" at bounding box center [207, 503] width 69 height 14
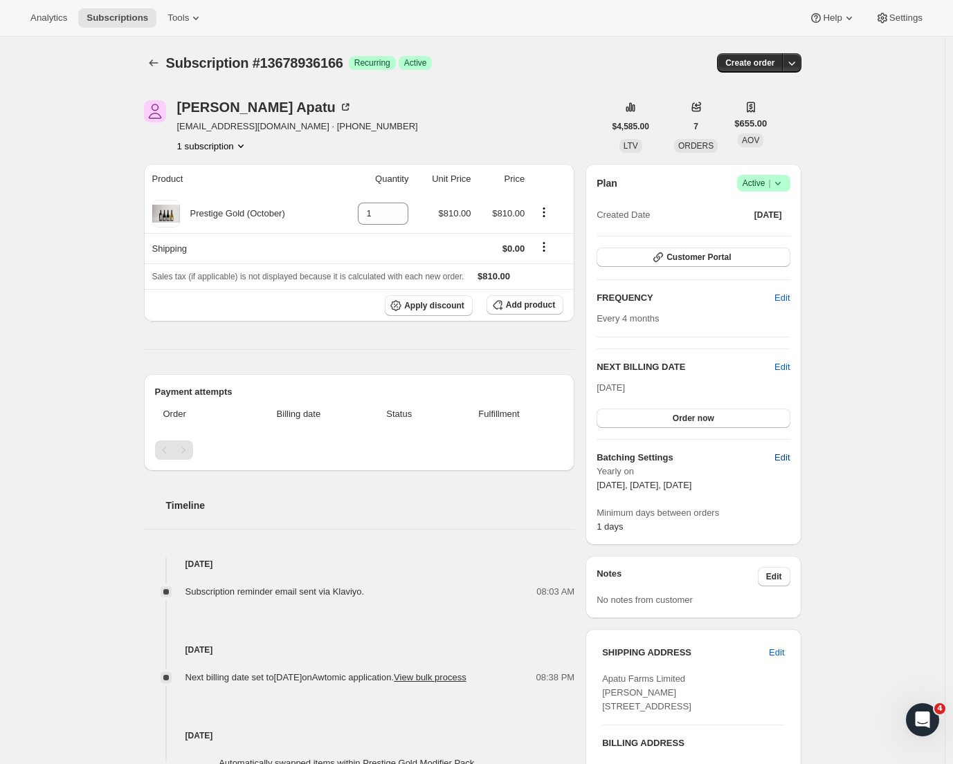
click at [782, 459] on span "Edit" at bounding box center [781, 458] width 15 height 14
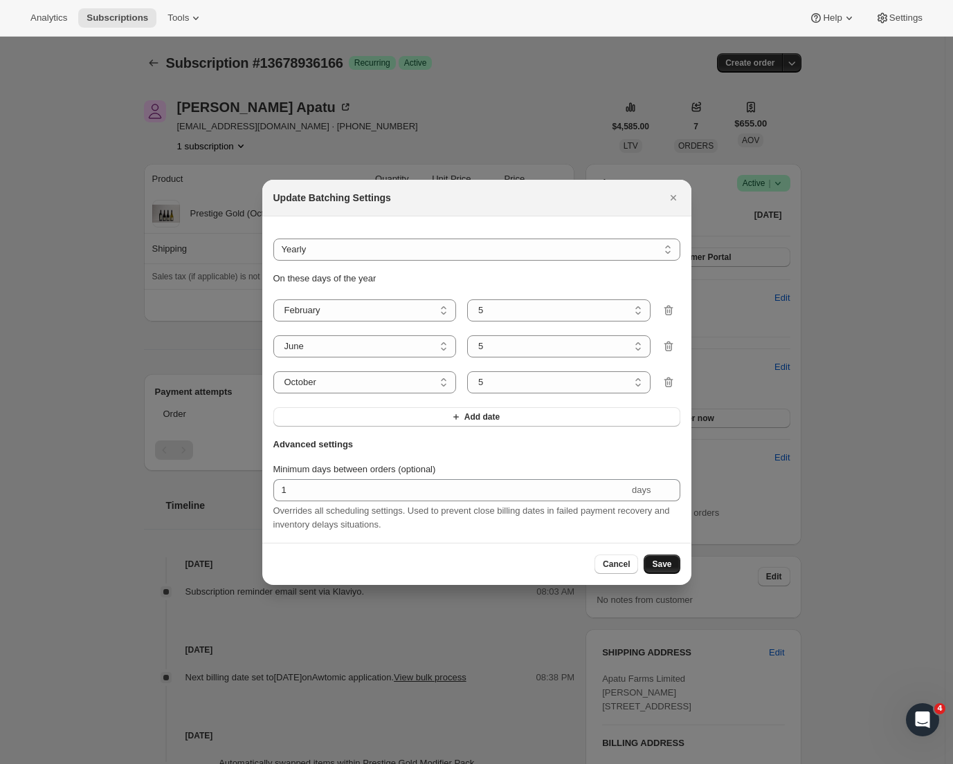
click at [657, 565] on span "Save" at bounding box center [661, 564] width 19 height 11
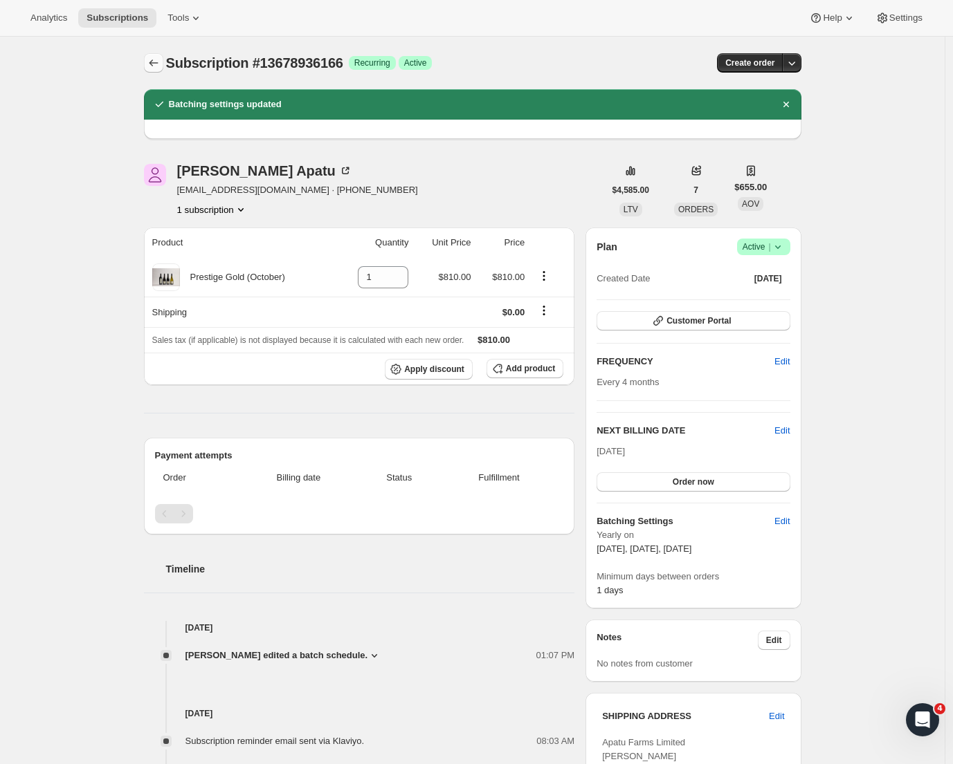
click at [156, 68] on icon "Subscriptions" at bounding box center [154, 63] width 14 height 14
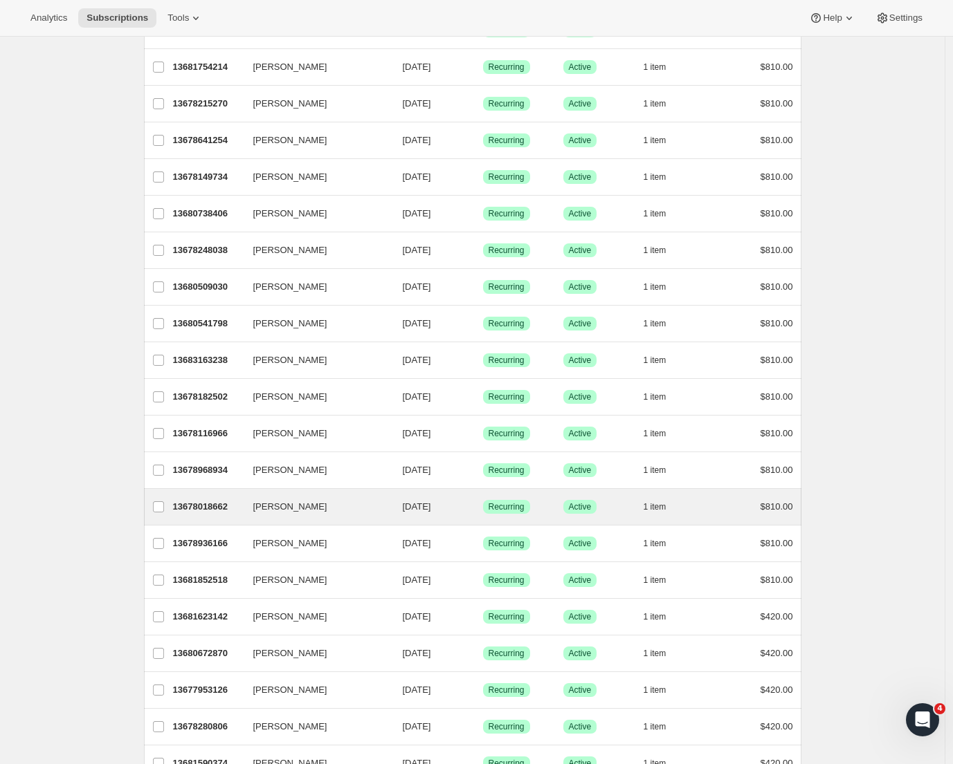
scroll to position [827, 0]
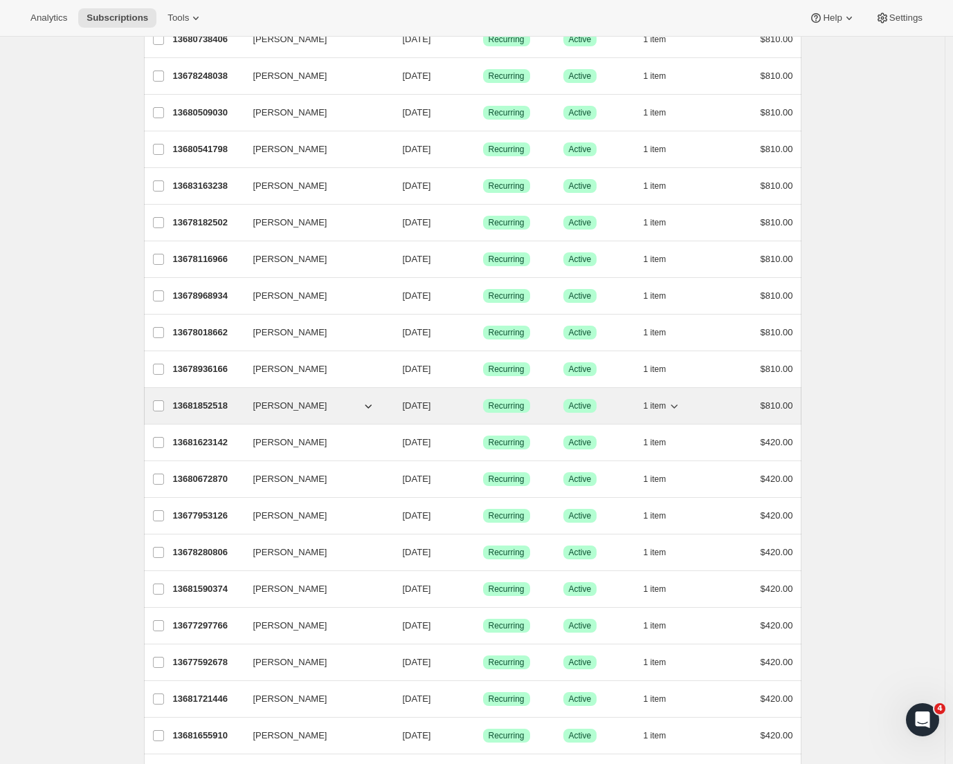
click at [215, 405] on p "13681852518" at bounding box center [207, 406] width 69 height 14
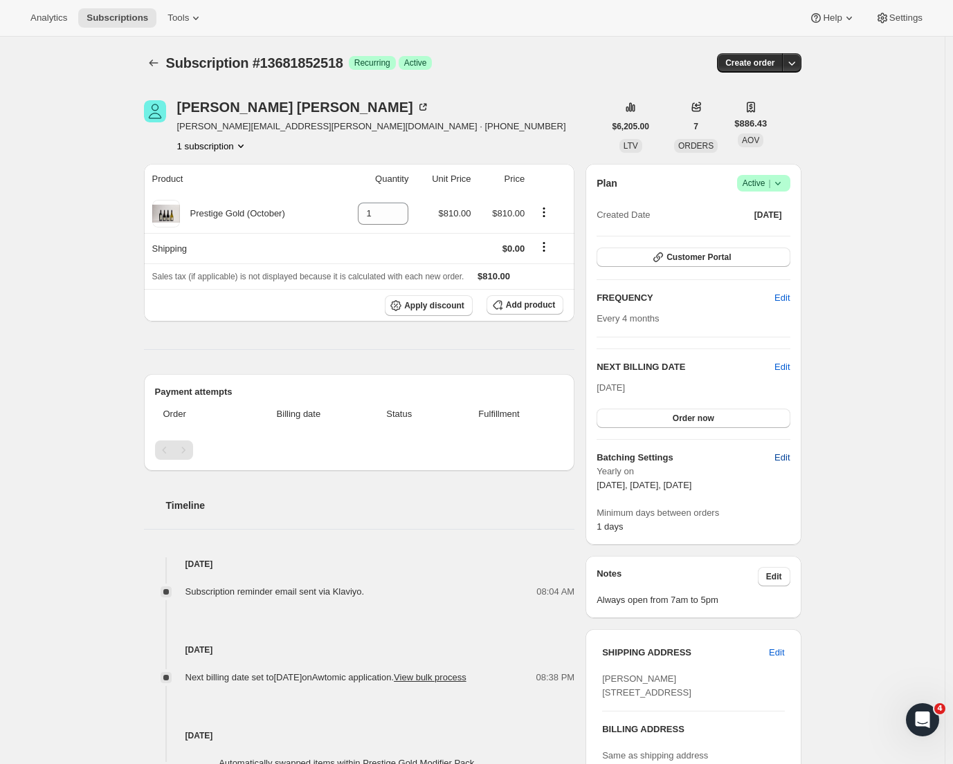
click at [774, 454] on button "Edit" at bounding box center [782, 458] width 32 height 22
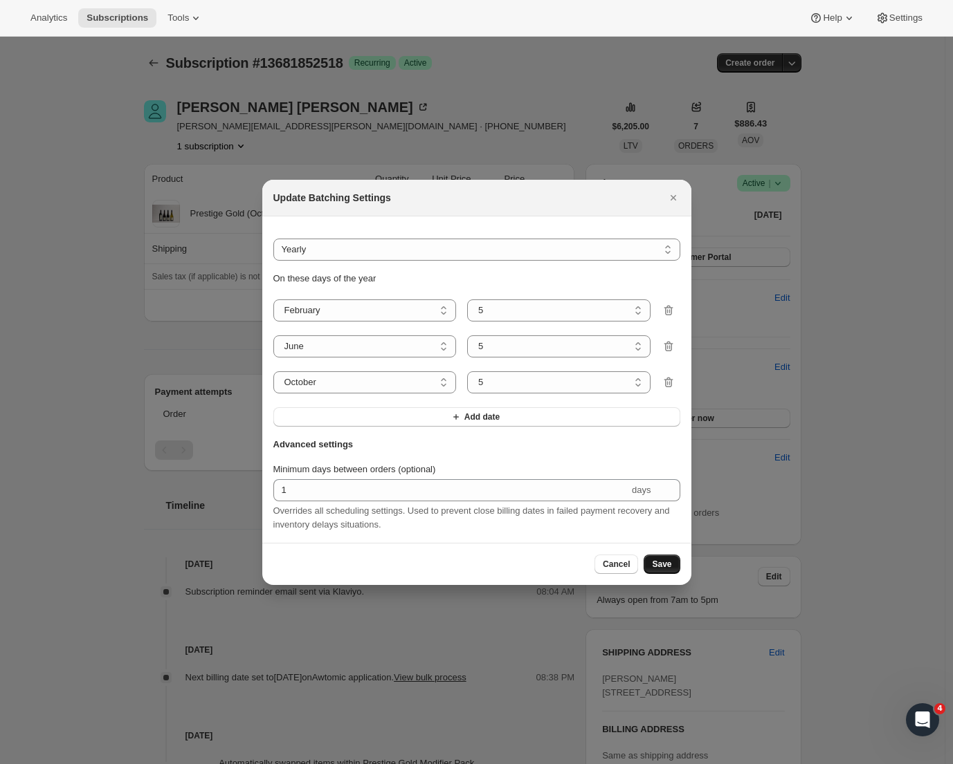
click at [661, 568] on span "Save" at bounding box center [661, 564] width 19 height 11
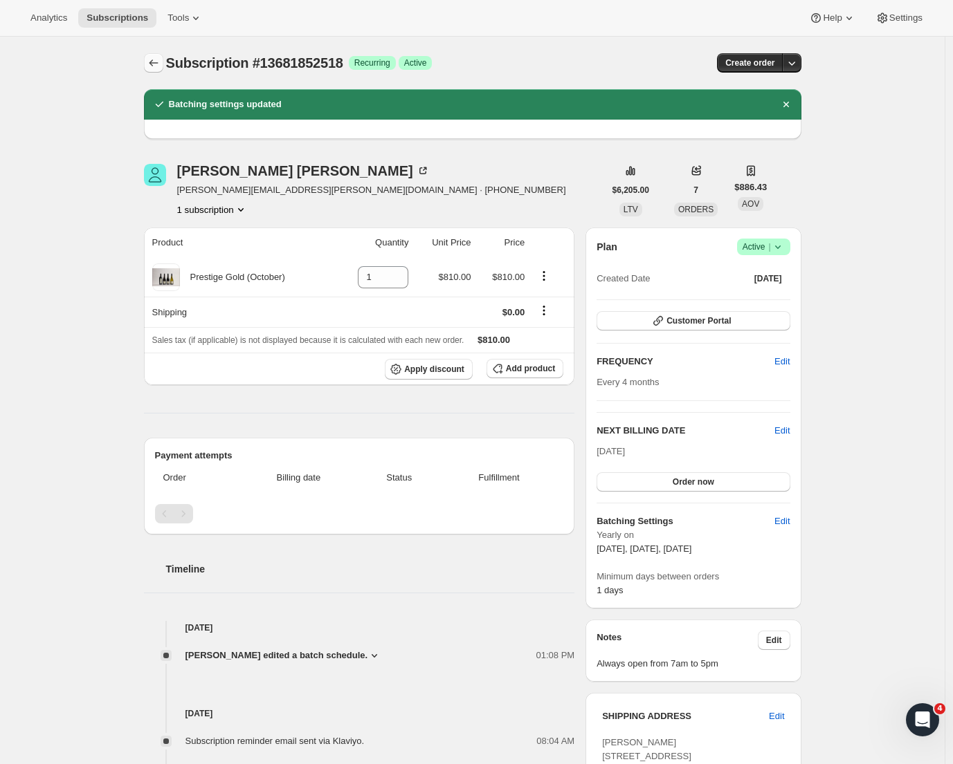
click at [156, 55] on button "Subscriptions" at bounding box center [153, 62] width 19 height 19
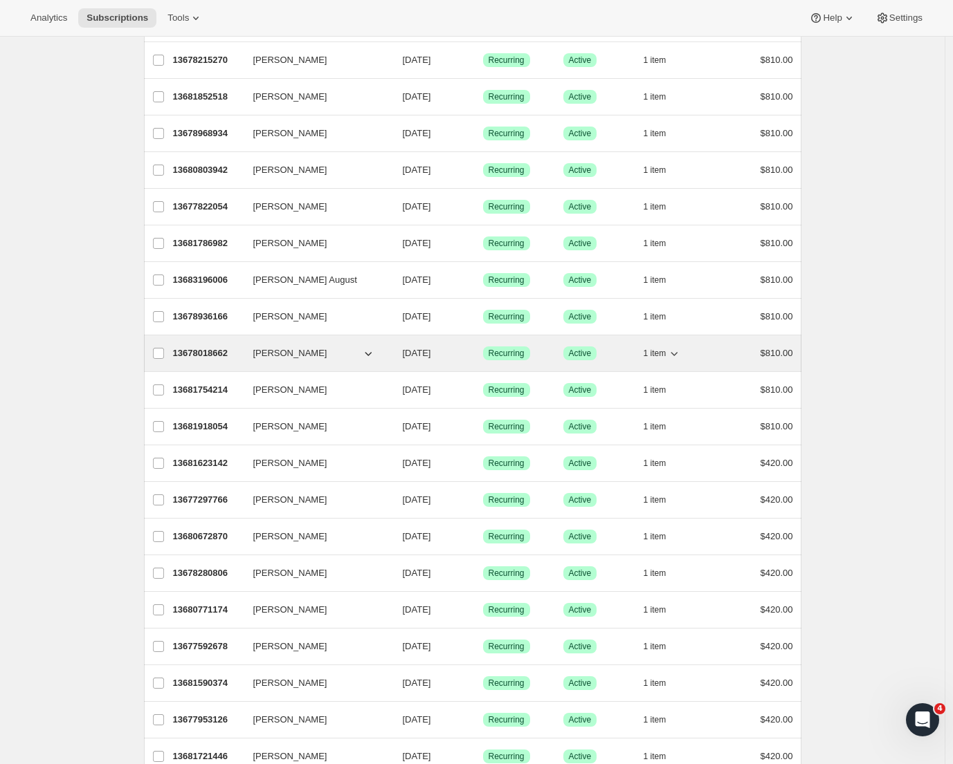
scroll to position [918, 0]
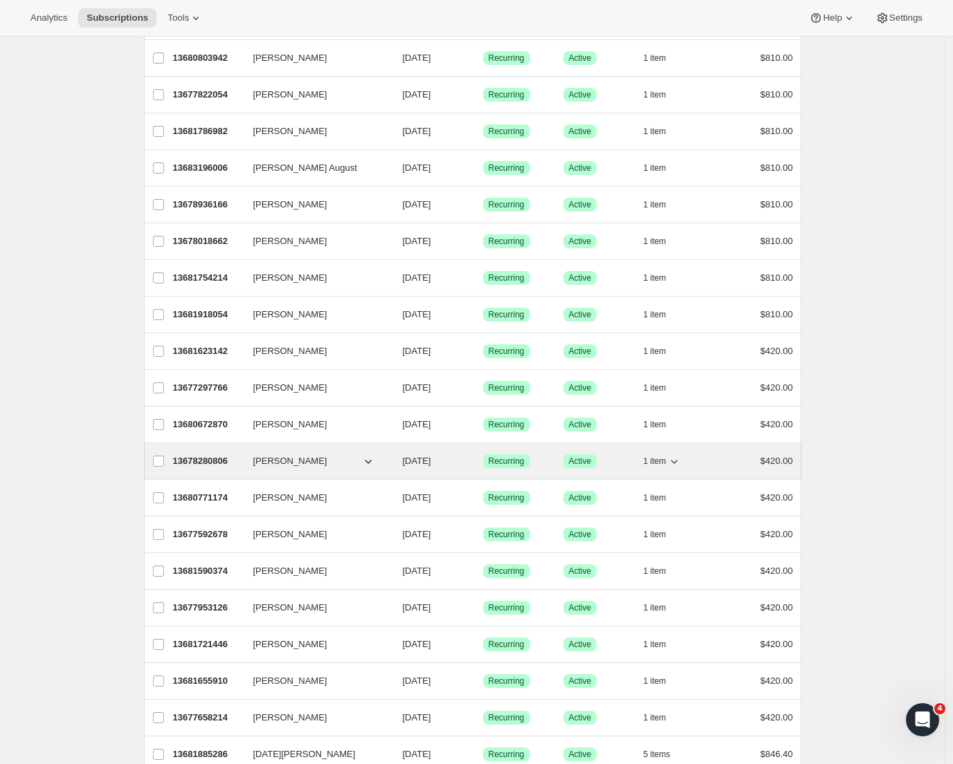
click at [210, 460] on p "13678280806" at bounding box center [207, 461] width 69 height 14
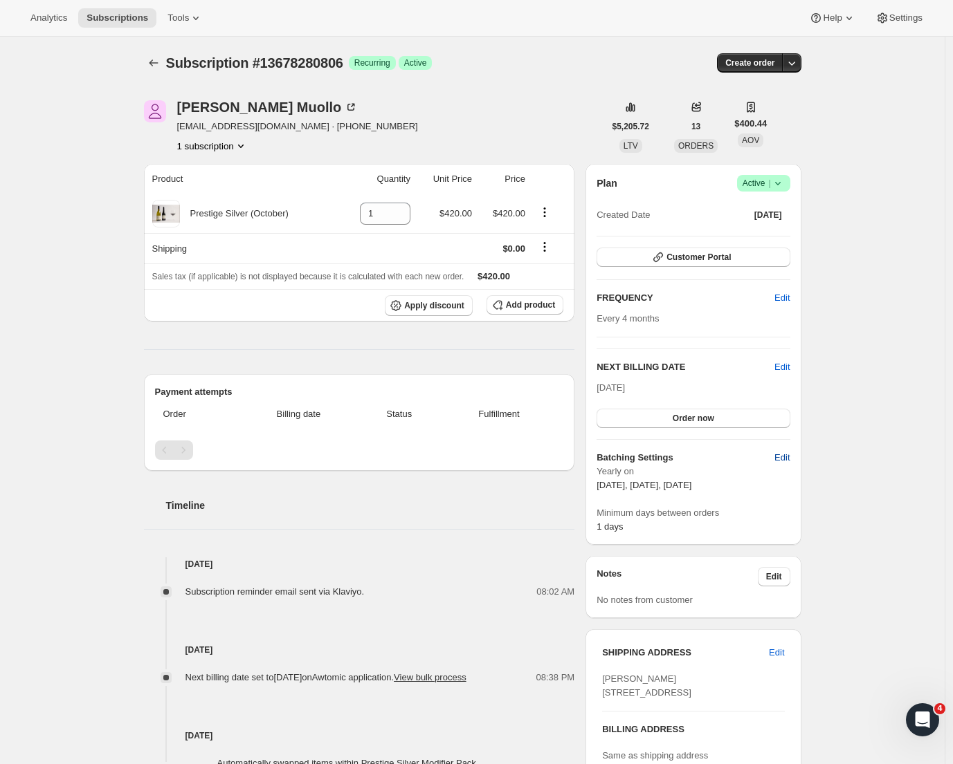
click at [789, 457] on span "Edit" at bounding box center [781, 458] width 15 height 14
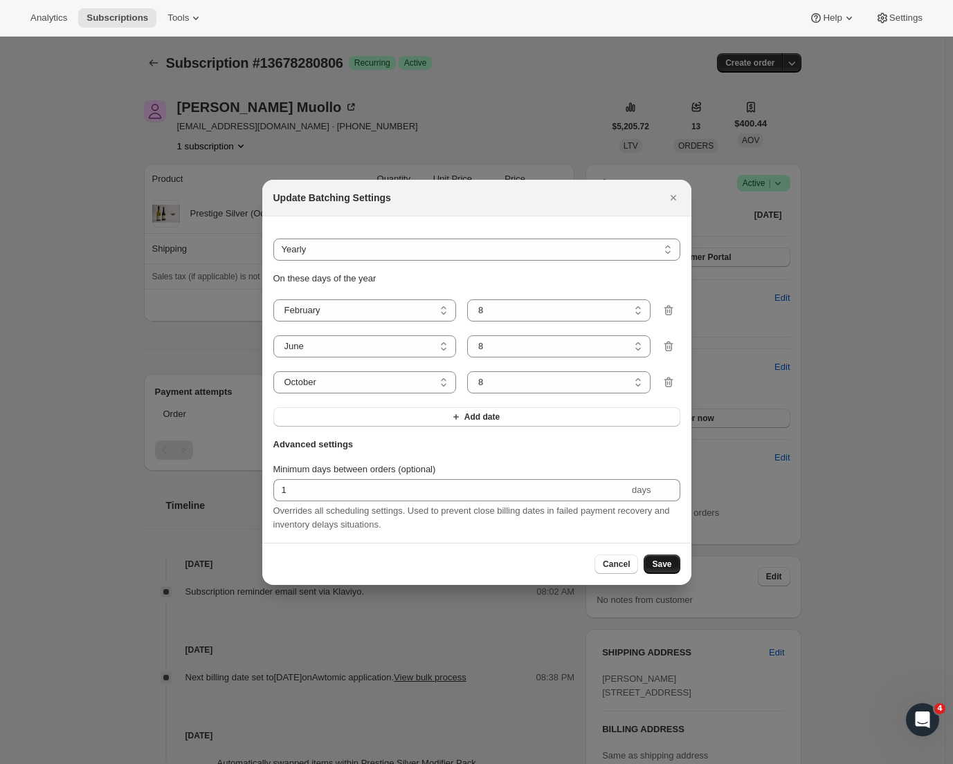
click at [658, 567] on span "Save" at bounding box center [661, 564] width 19 height 11
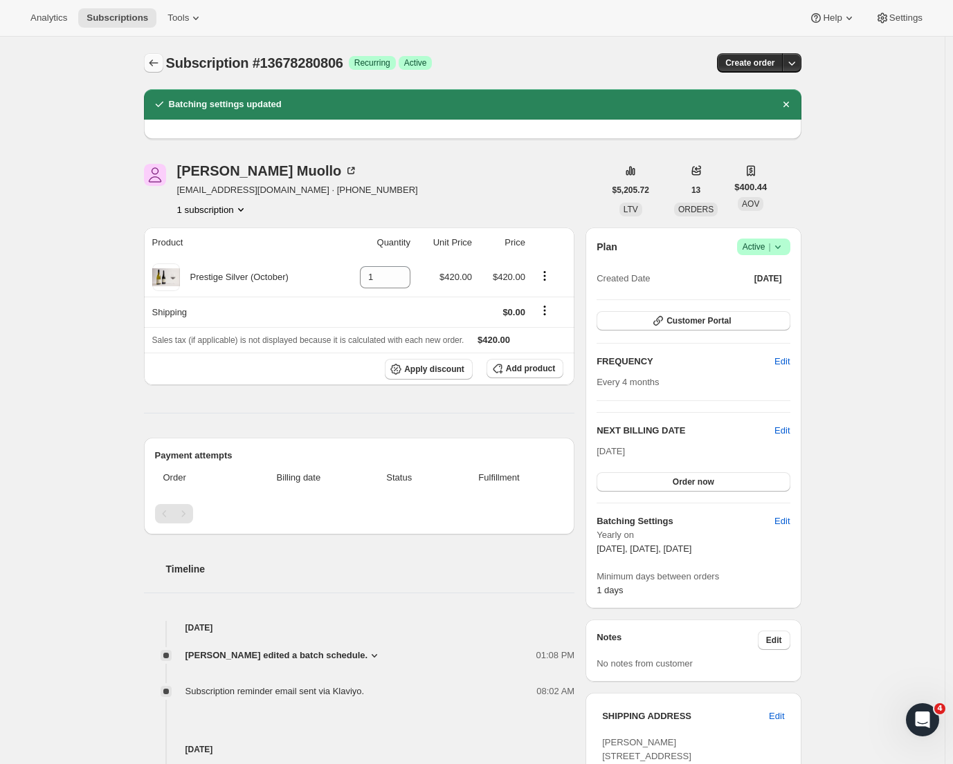
click at [159, 55] on button "Subscriptions" at bounding box center [153, 62] width 19 height 19
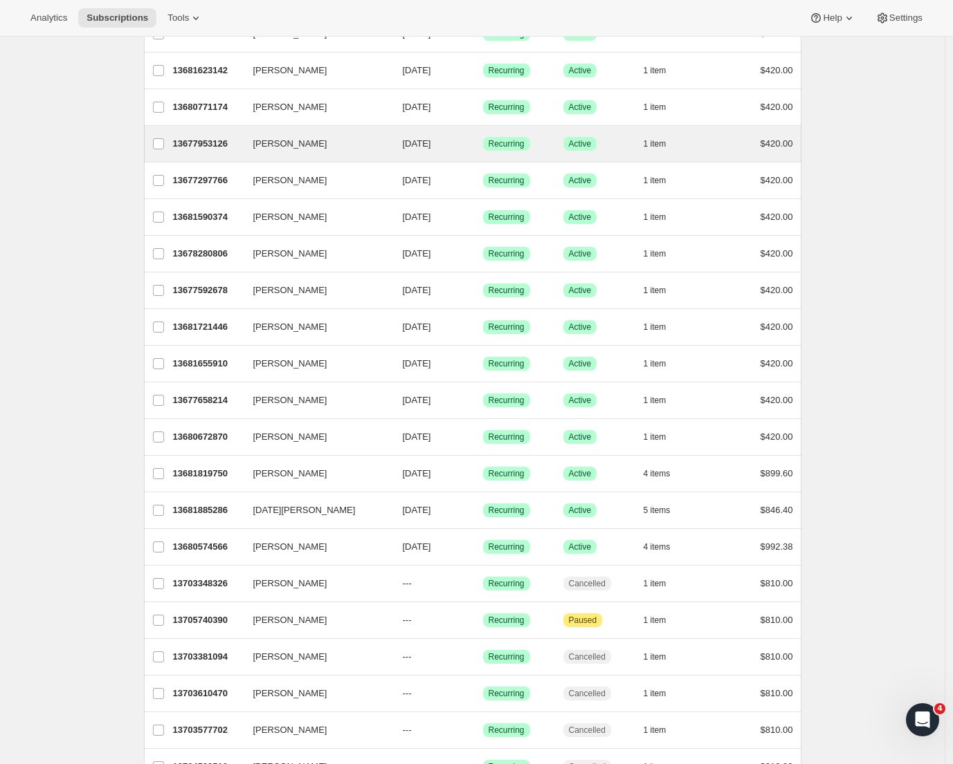
scroll to position [1196, 0]
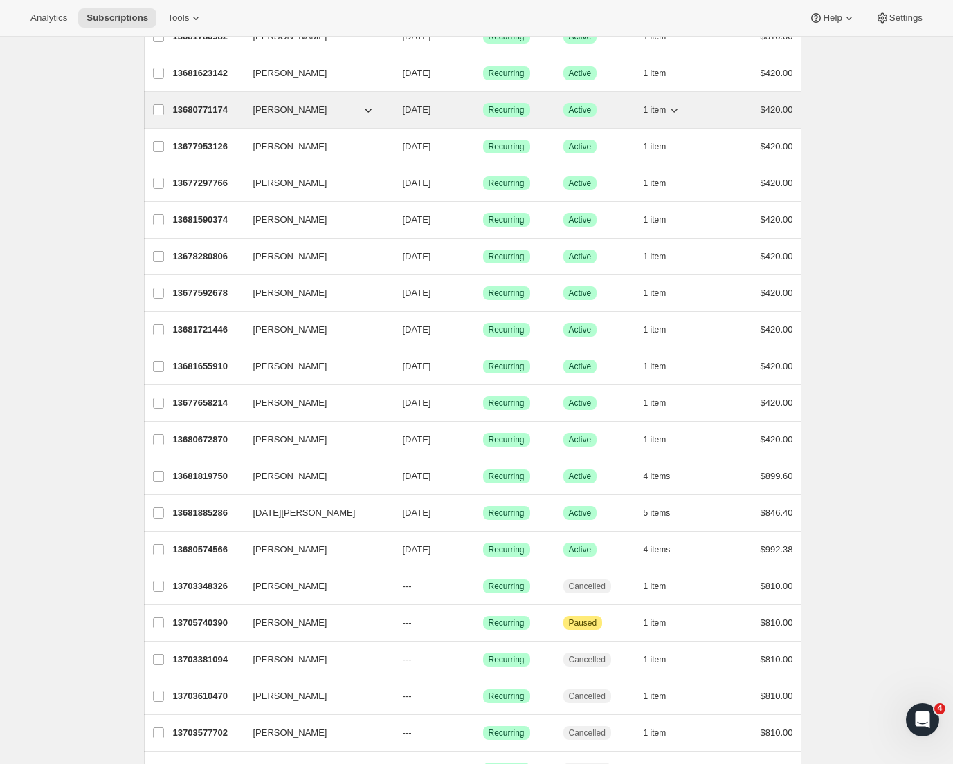
click at [286, 117] on div "13680771174 [PERSON_NAME] [DATE] Success Recurring Success Active 1 item $420.00" at bounding box center [483, 109] width 620 height 19
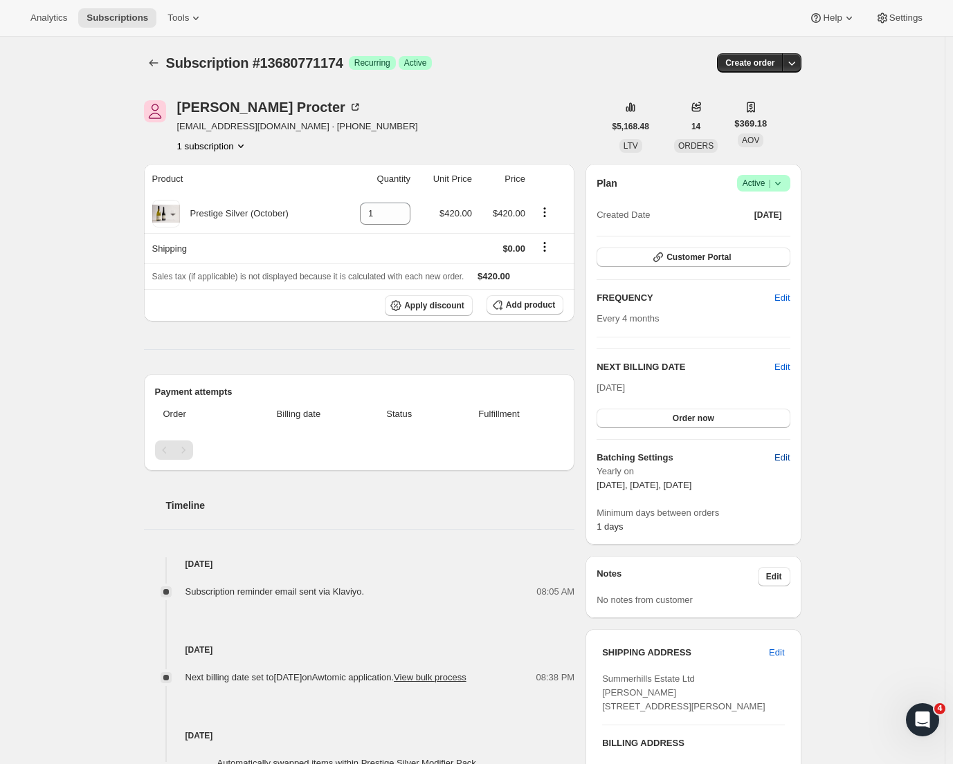
click at [784, 460] on span "Edit" at bounding box center [781, 458] width 15 height 14
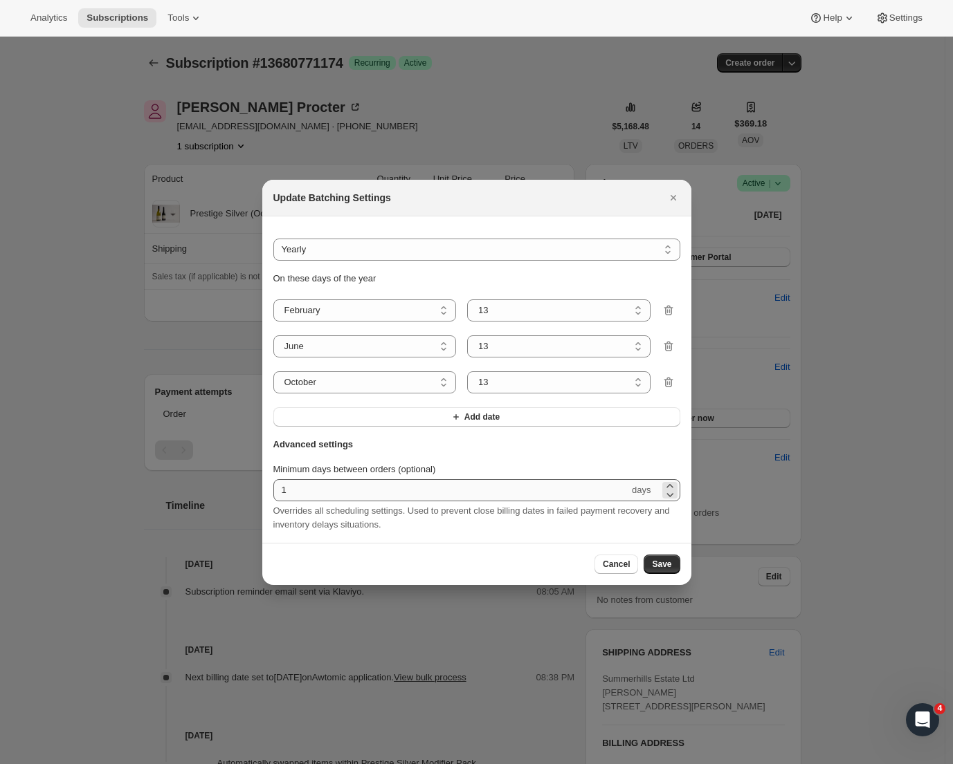
drag, startPoint x: 620, startPoint y: 573, endPoint x: 627, endPoint y: 564, distance: 11.3
click at [622, 570] on span "Cancel" at bounding box center [616, 564] width 27 height 11
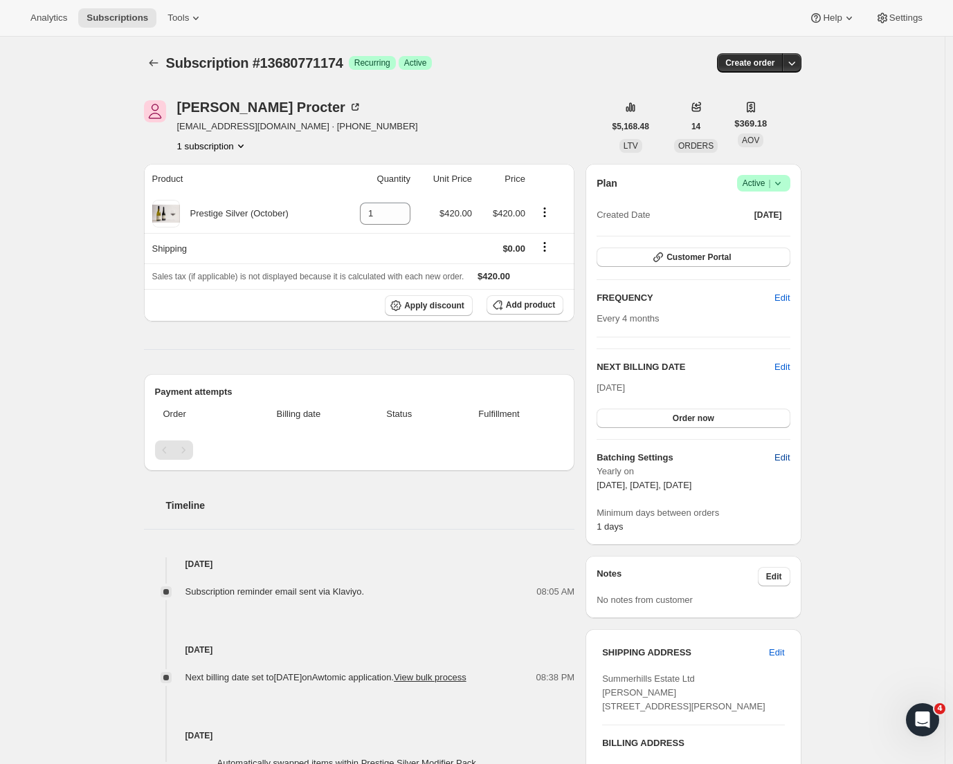
click at [789, 459] on span "Edit" at bounding box center [781, 458] width 15 height 14
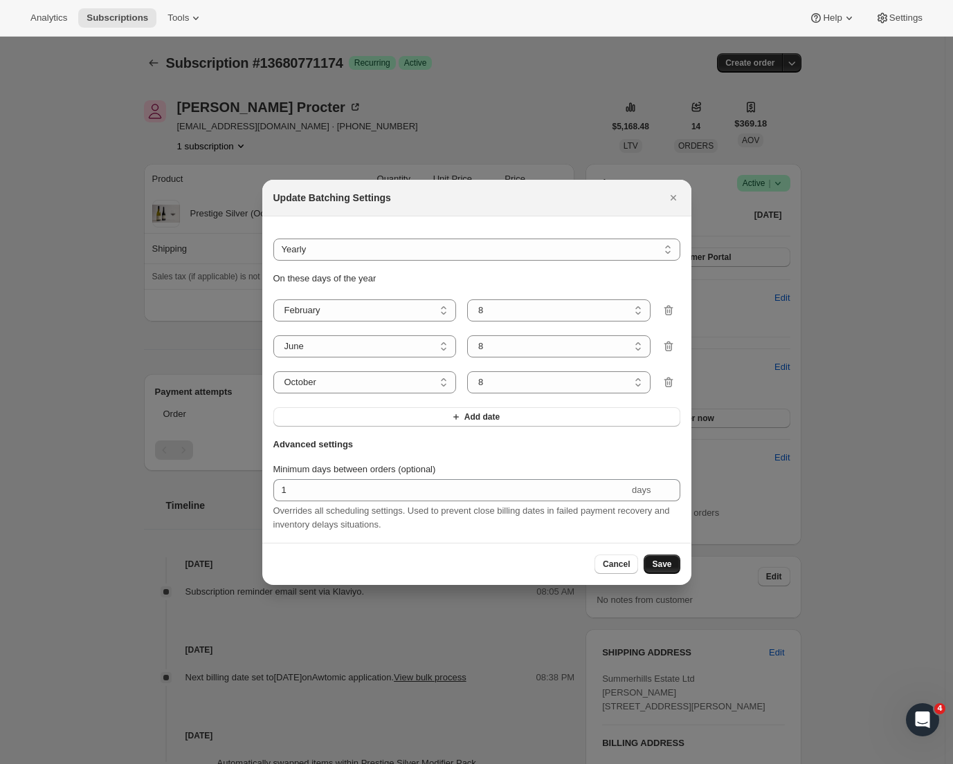
click at [667, 570] on span "Save" at bounding box center [661, 564] width 19 height 11
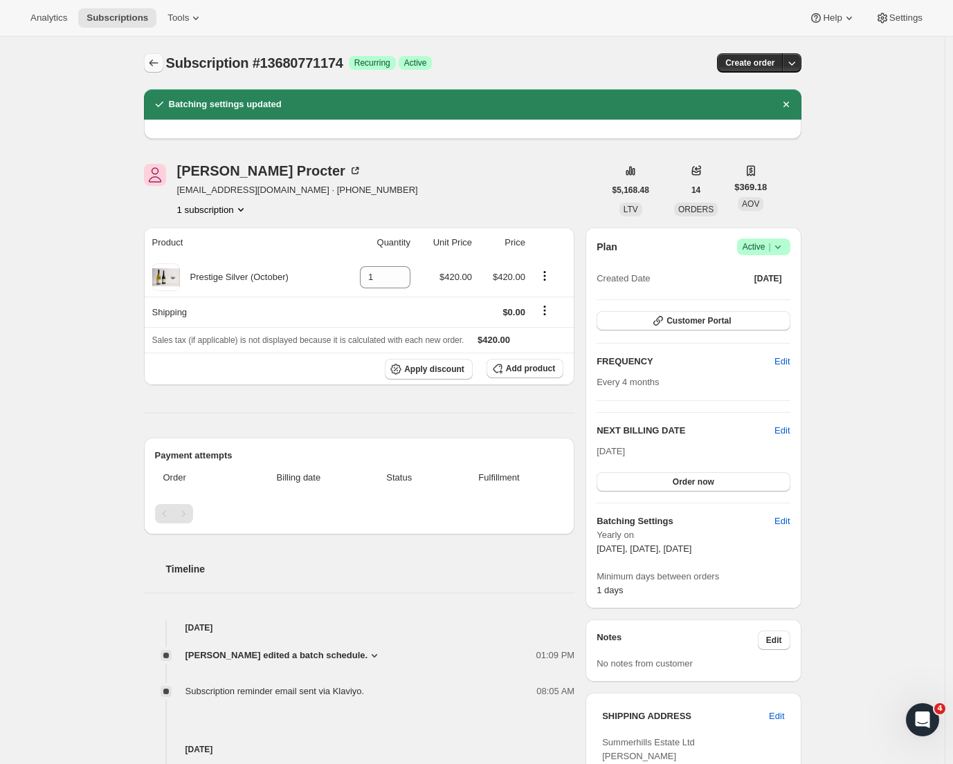
click at [157, 60] on icon "Subscriptions" at bounding box center [154, 63] width 14 height 14
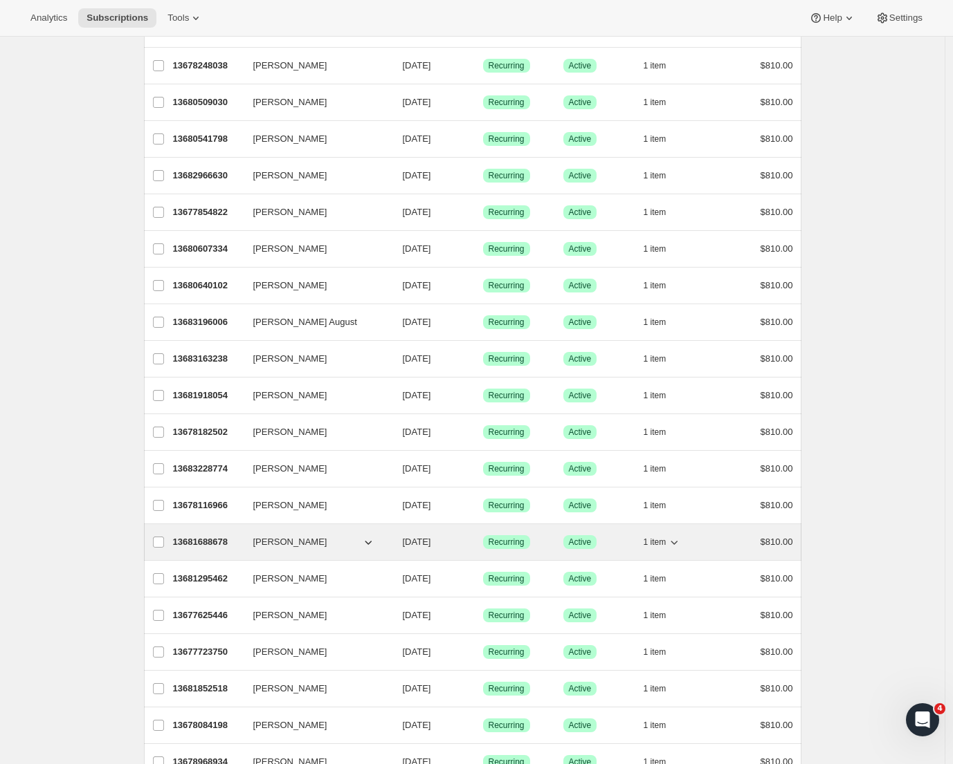
scroll to position [1147, 0]
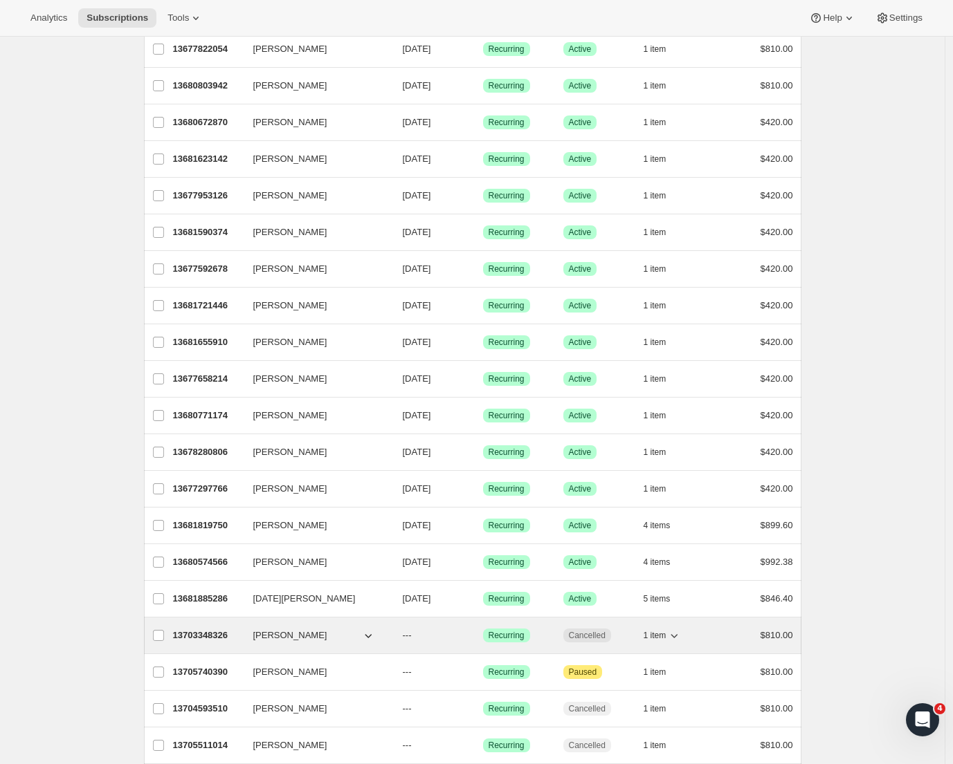
click at [267, 638] on span "[PERSON_NAME]" at bounding box center [290, 636] width 74 height 14
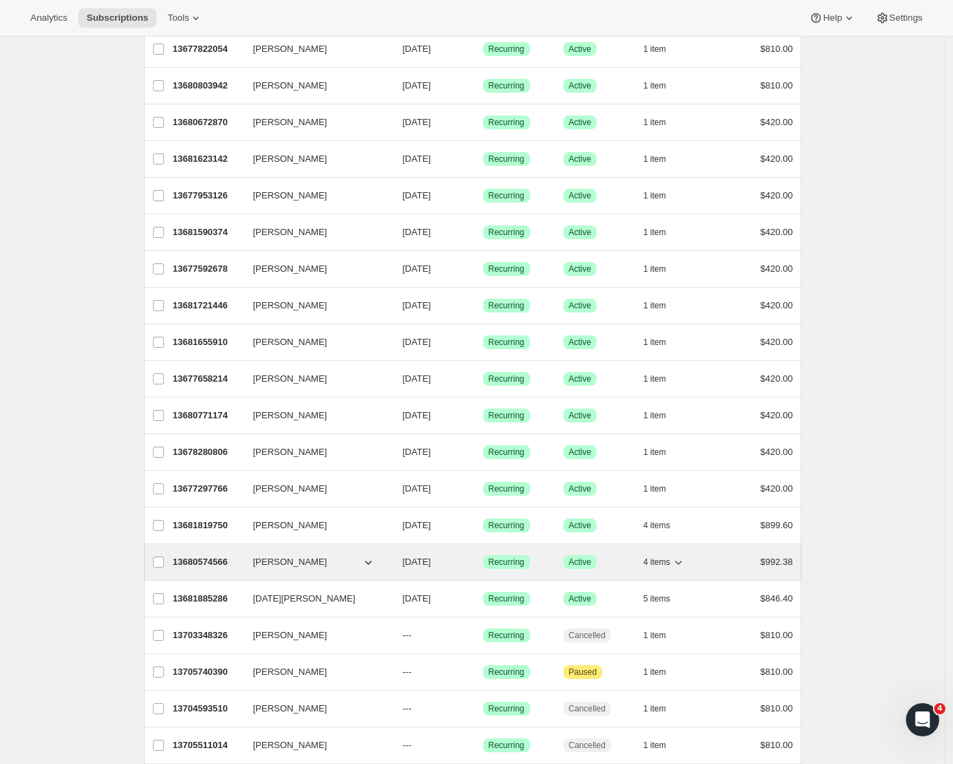
scroll to position [1307, 0]
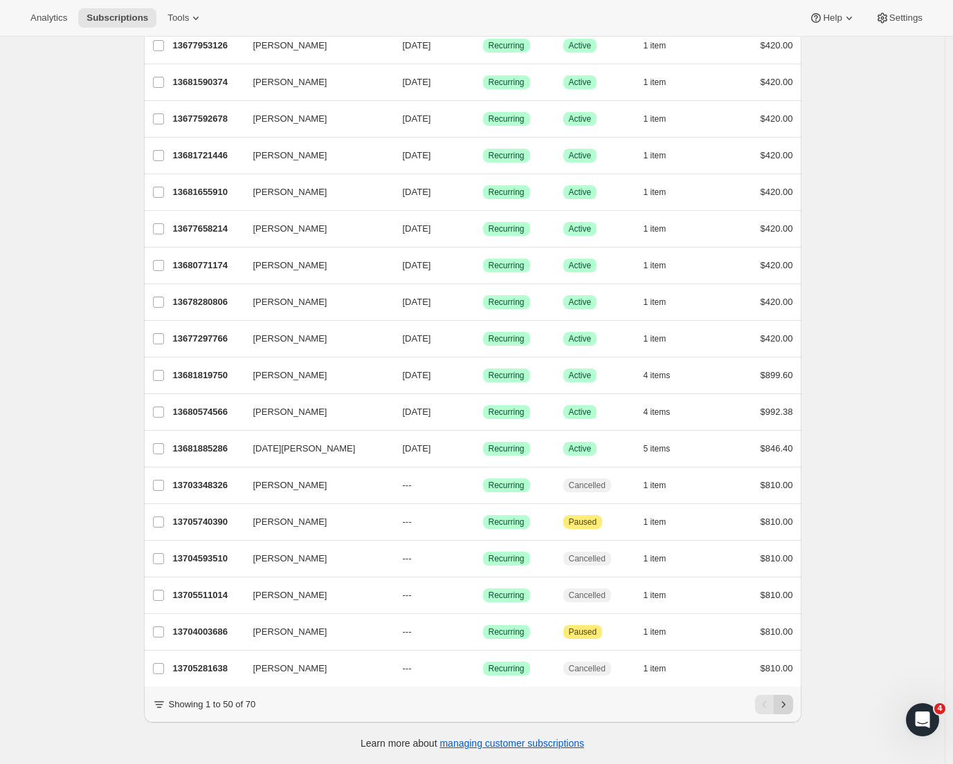
click at [784, 708] on icon "Next" at bounding box center [783, 705] width 14 height 14
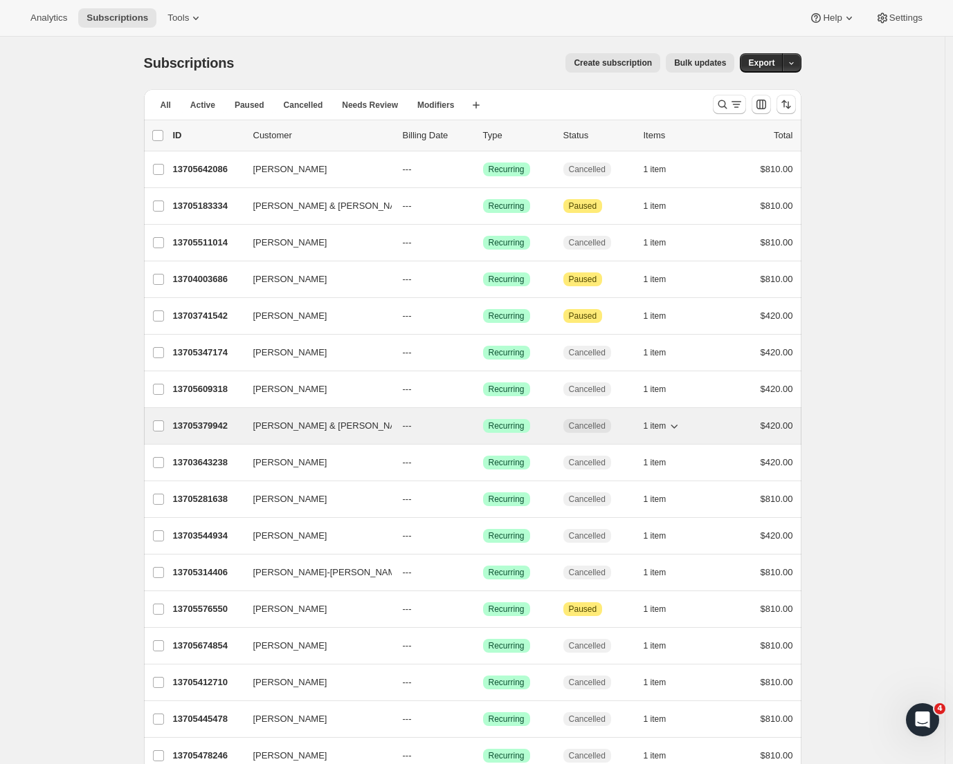
scroll to position [208, 0]
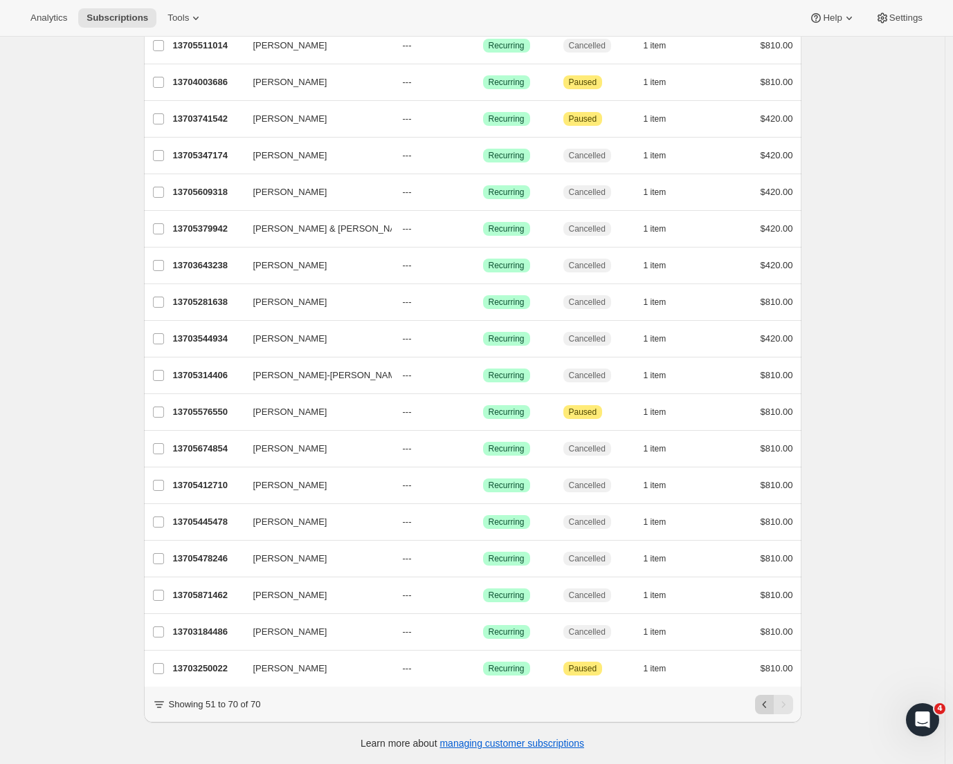
click at [762, 706] on icon "Previous" at bounding box center [764, 705] width 14 height 14
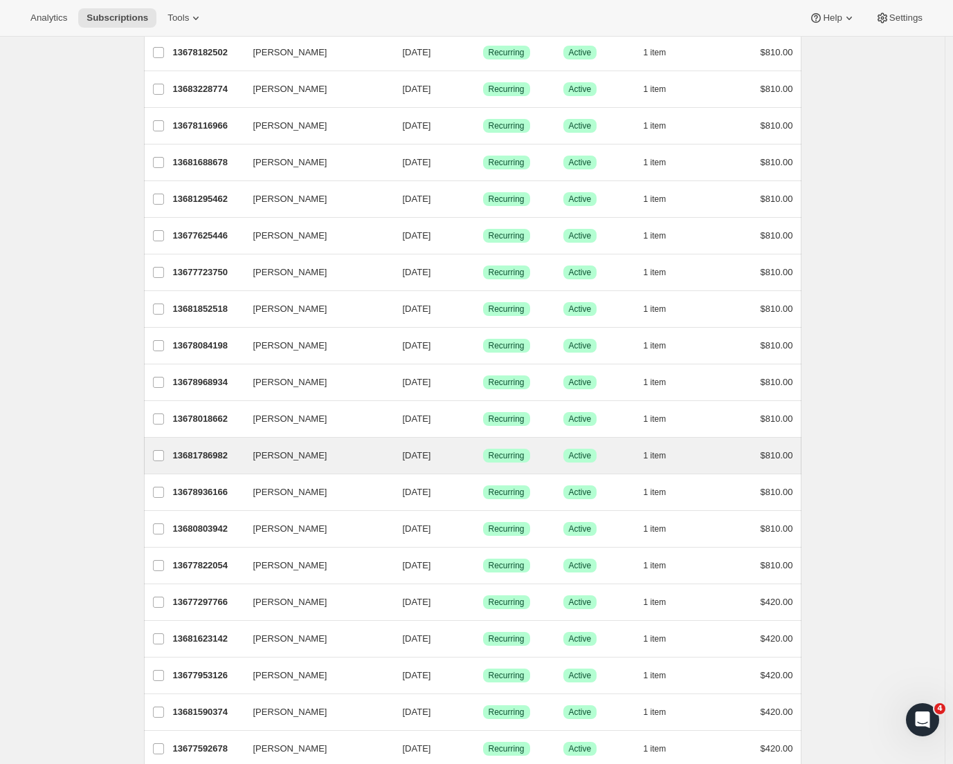
scroll to position [834, 0]
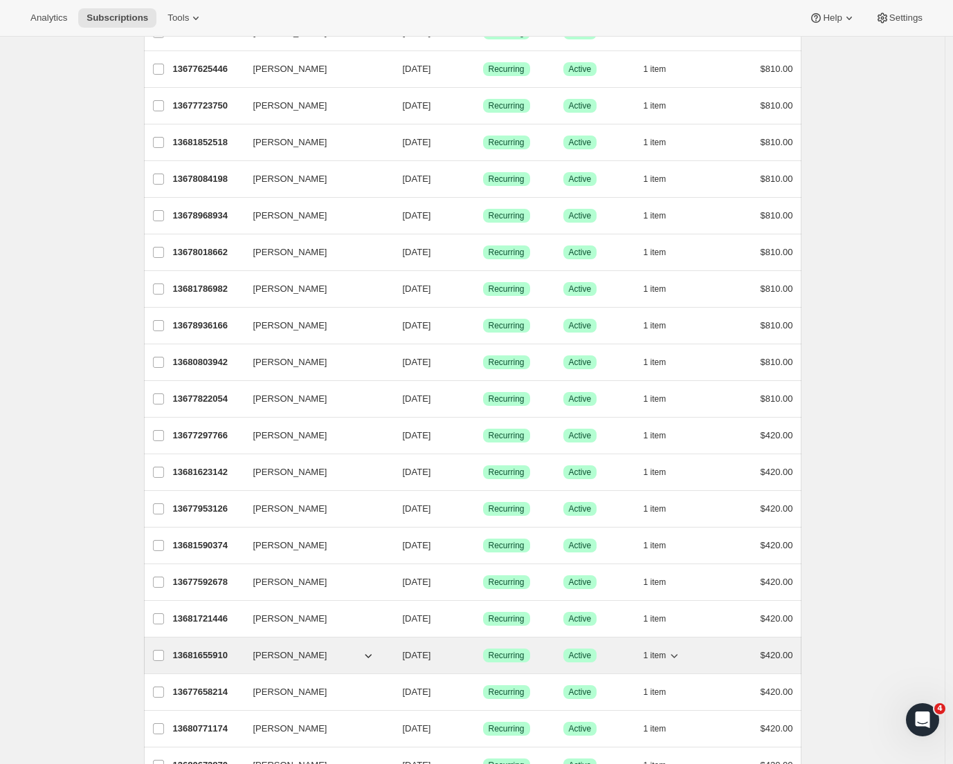
click at [225, 655] on p "13681655910" at bounding box center [207, 656] width 69 height 14
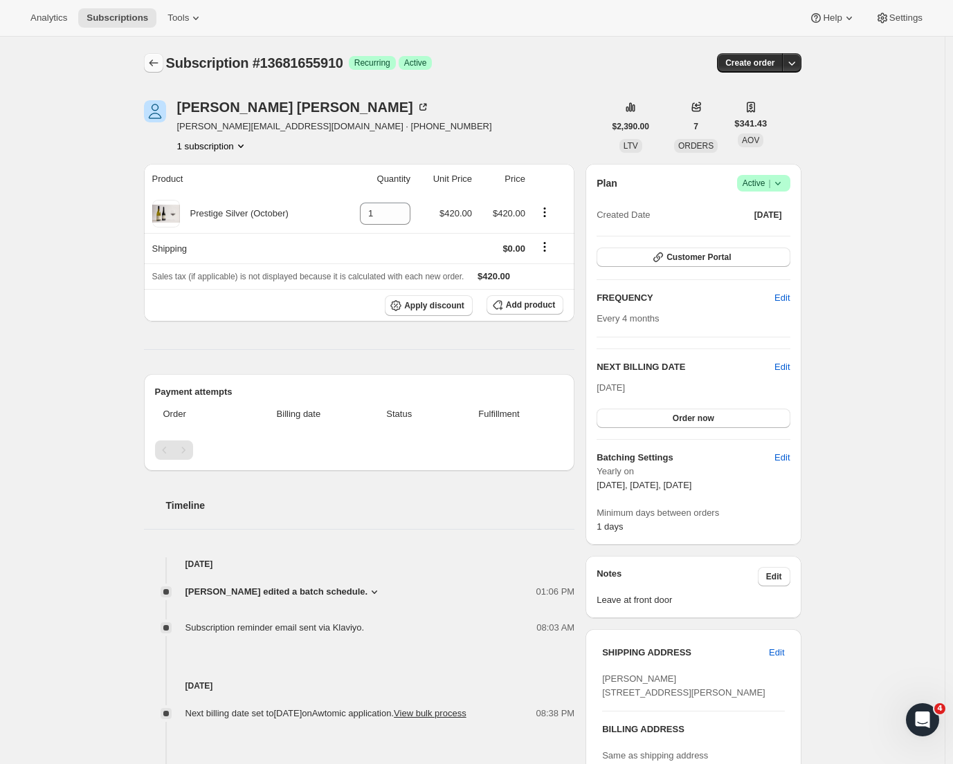
click at [160, 60] on icon "Subscriptions" at bounding box center [154, 63] width 14 height 14
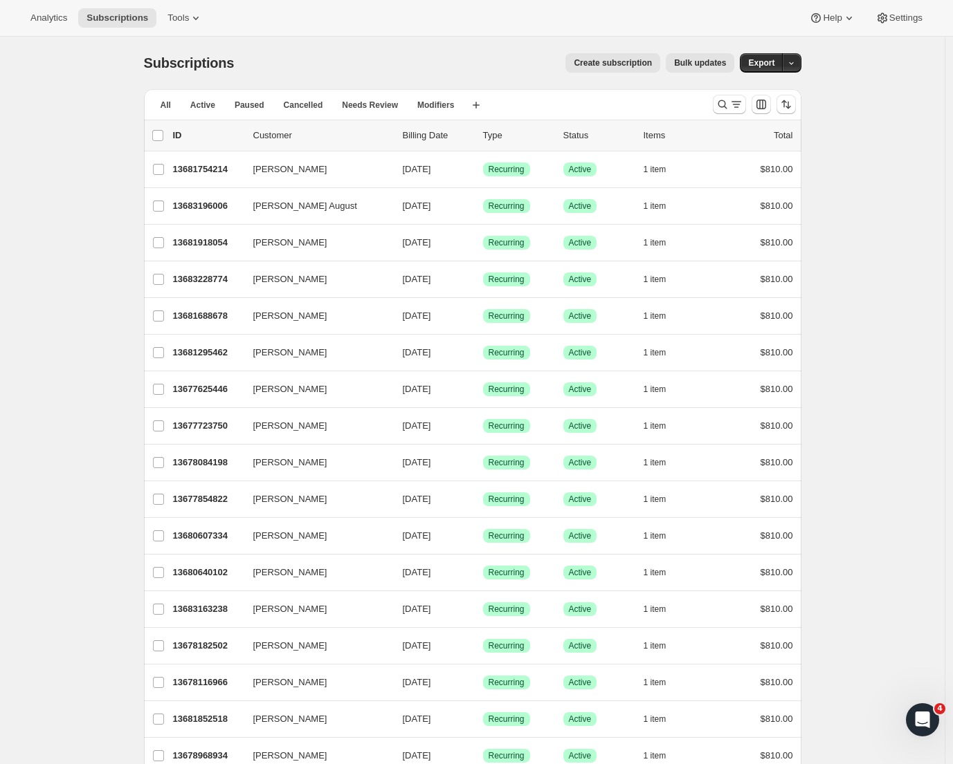
click at [159, 107] on button "All" at bounding box center [165, 104] width 27 height 19
click at [724, 107] on icon "Search and filter results" at bounding box center [721, 104] width 9 height 9
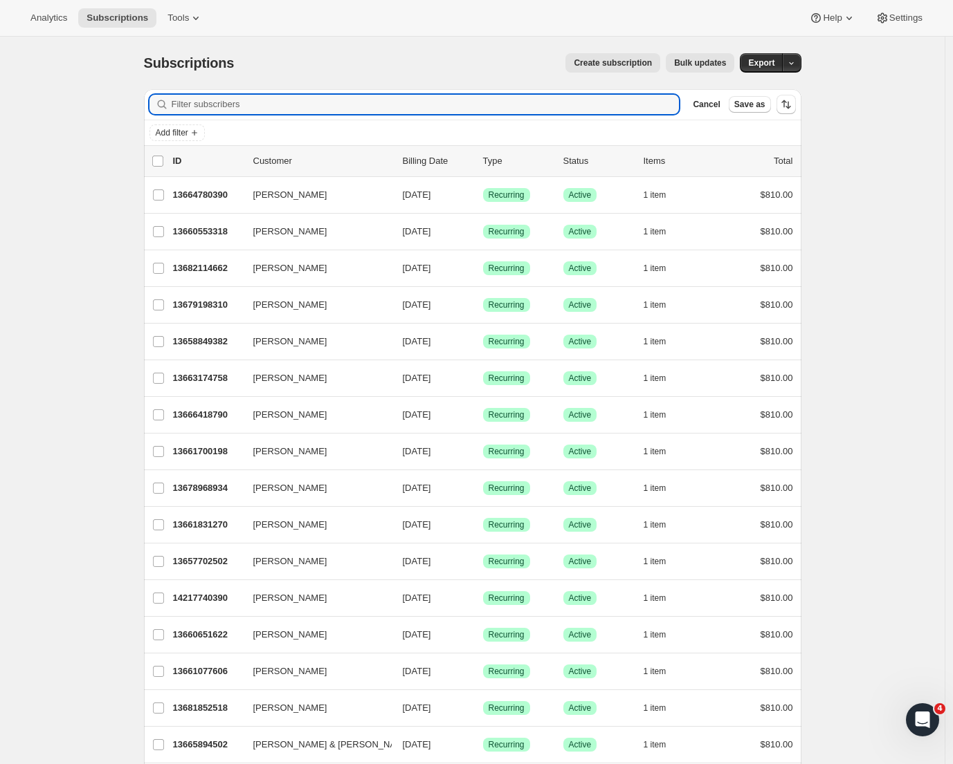
click at [224, 82] on div "Subscriptions. This page is ready Subscriptions Create subscription Bulk update…" at bounding box center [472, 63] width 657 height 53
